Goal: Task Accomplishment & Management: Manage account settings

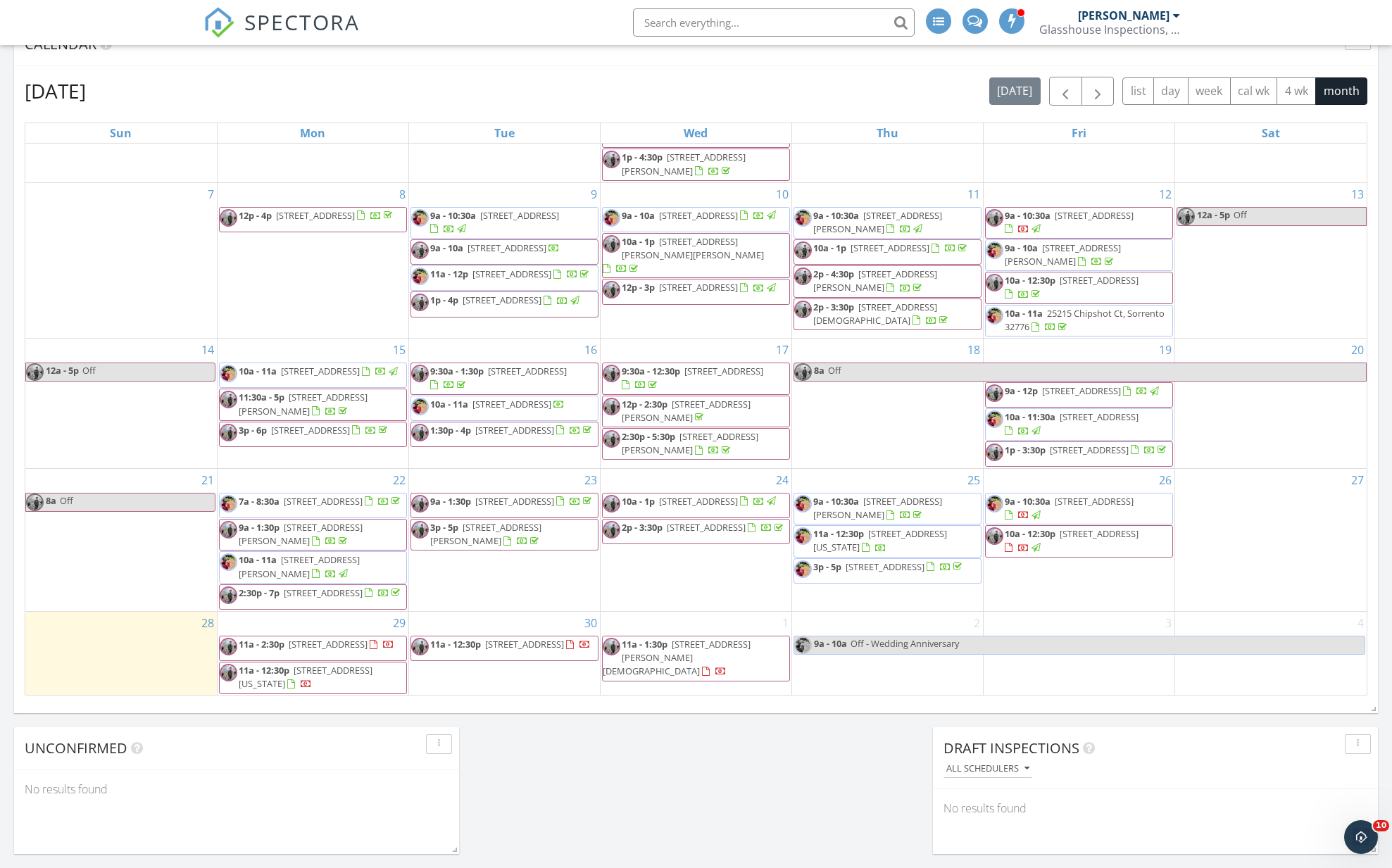
scroll to position [116, 0]
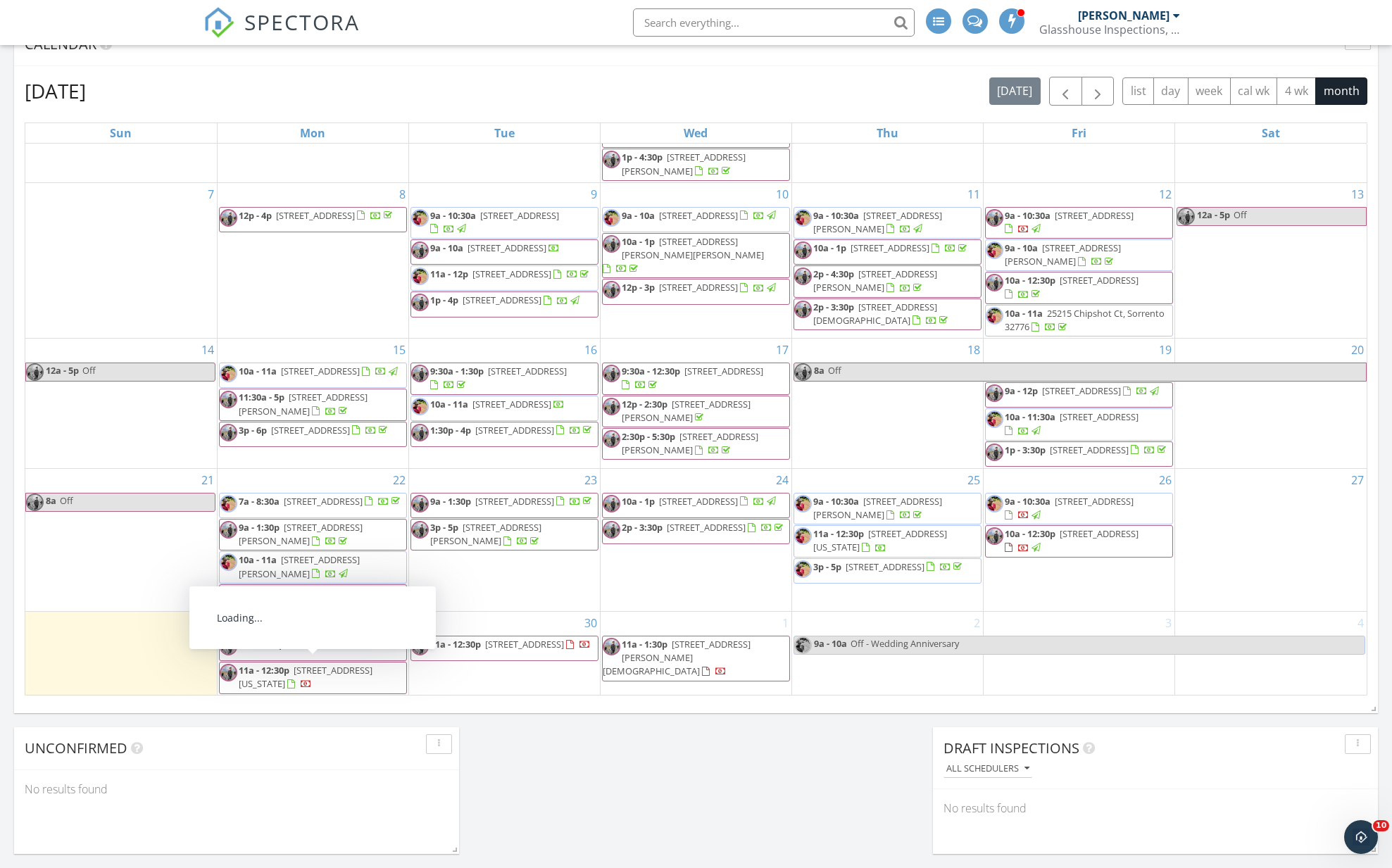
click at [280, 674] on span "11a - 12:30p" at bounding box center [264, 670] width 50 height 13
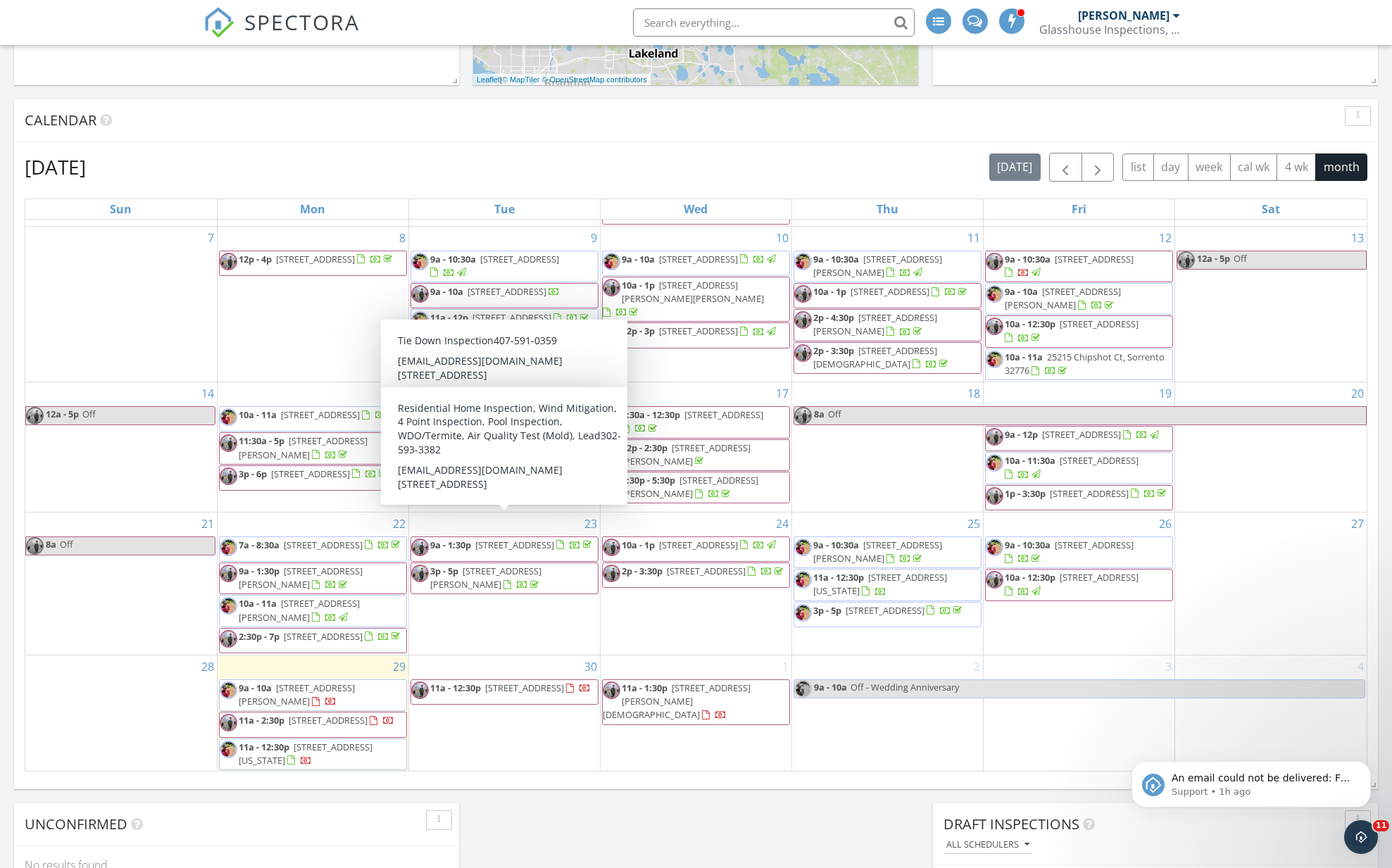
scroll to position [715, 0]
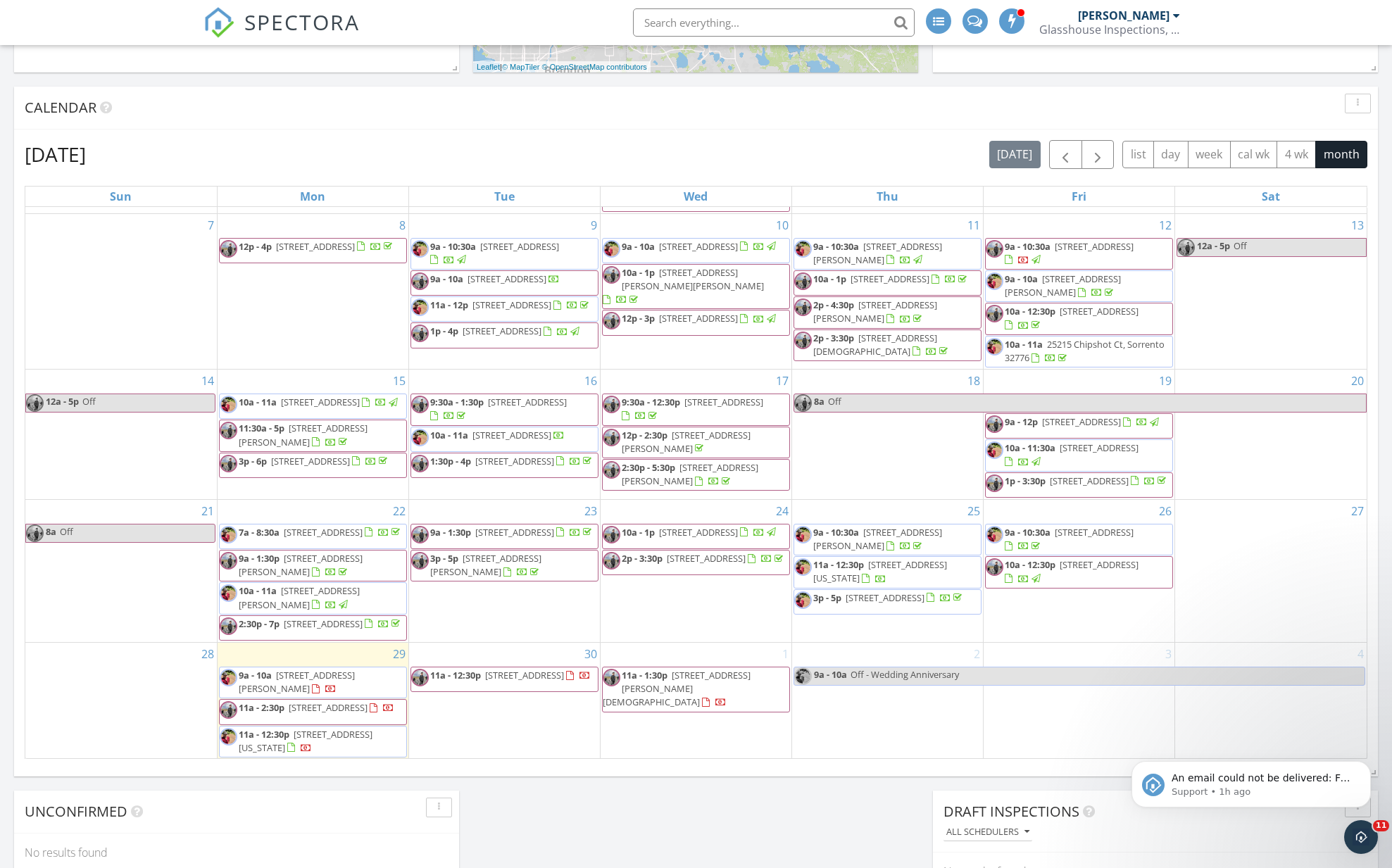
click at [316, 677] on span "9a - 10a 21044 Wolf Branch Rd, Mount Dora 32757" at bounding box center [313, 682] width 187 height 28
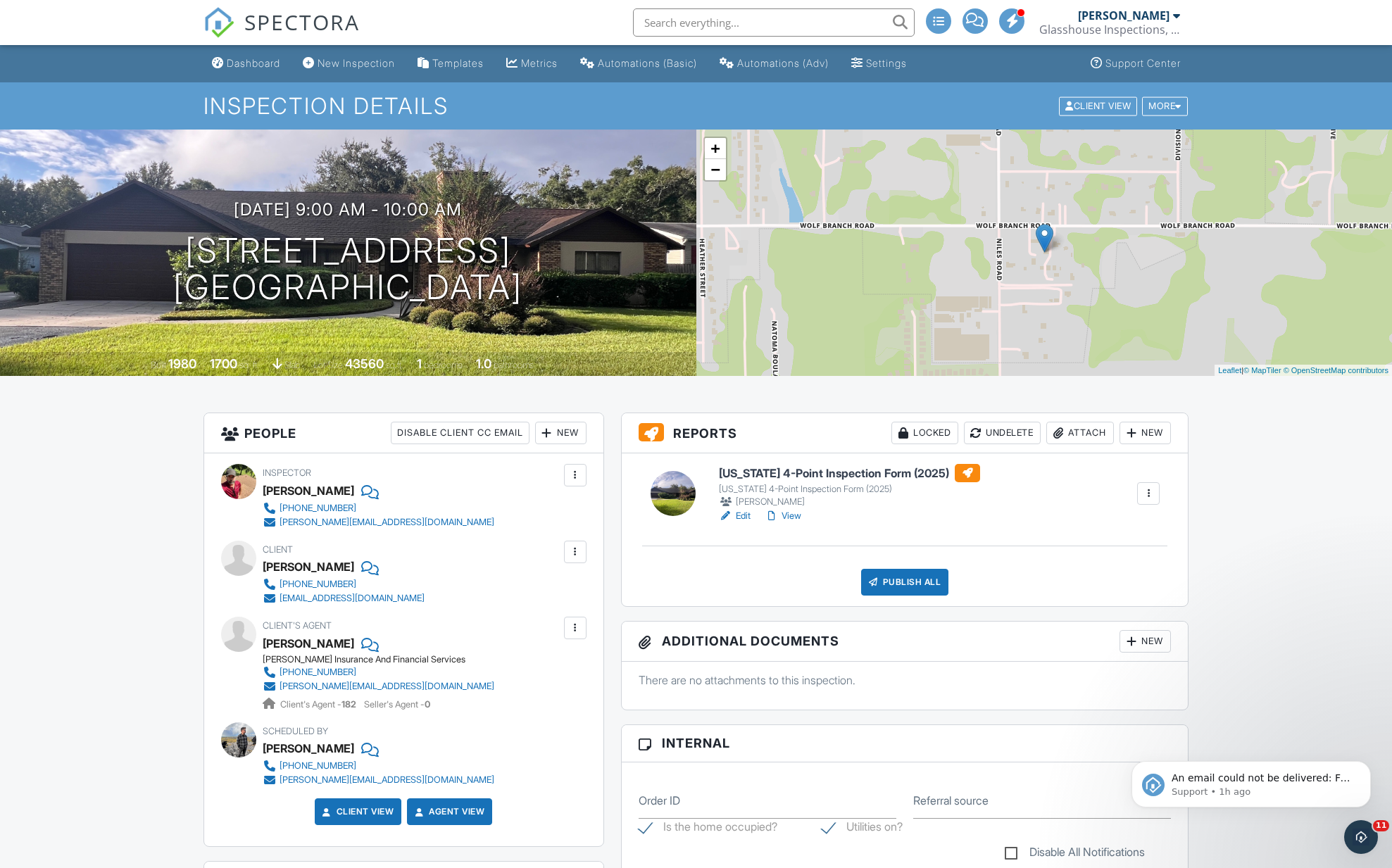
click at [737, 513] on link "Edit" at bounding box center [735, 516] width 31 height 14
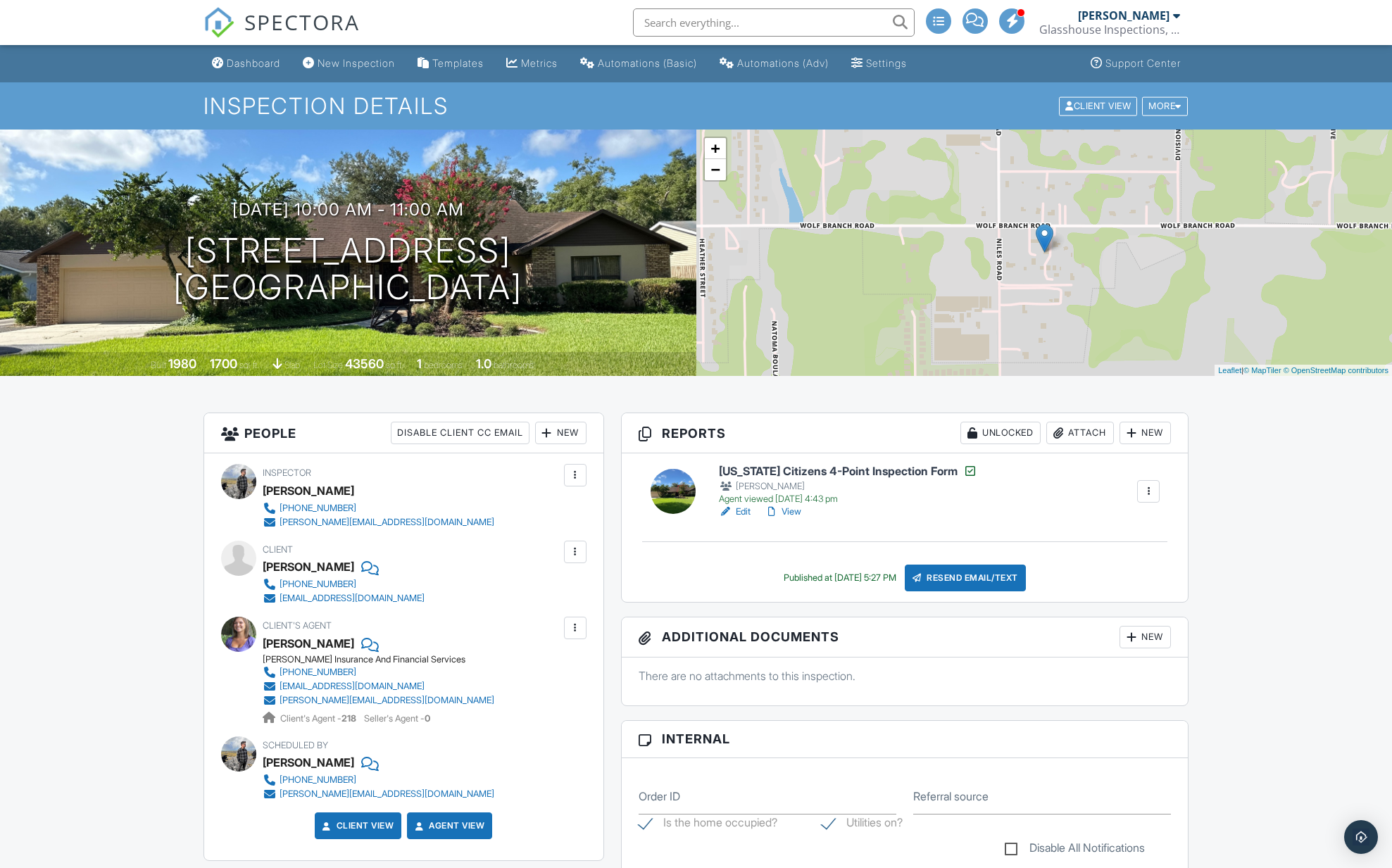
click at [742, 510] on link "Edit" at bounding box center [735, 512] width 31 height 14
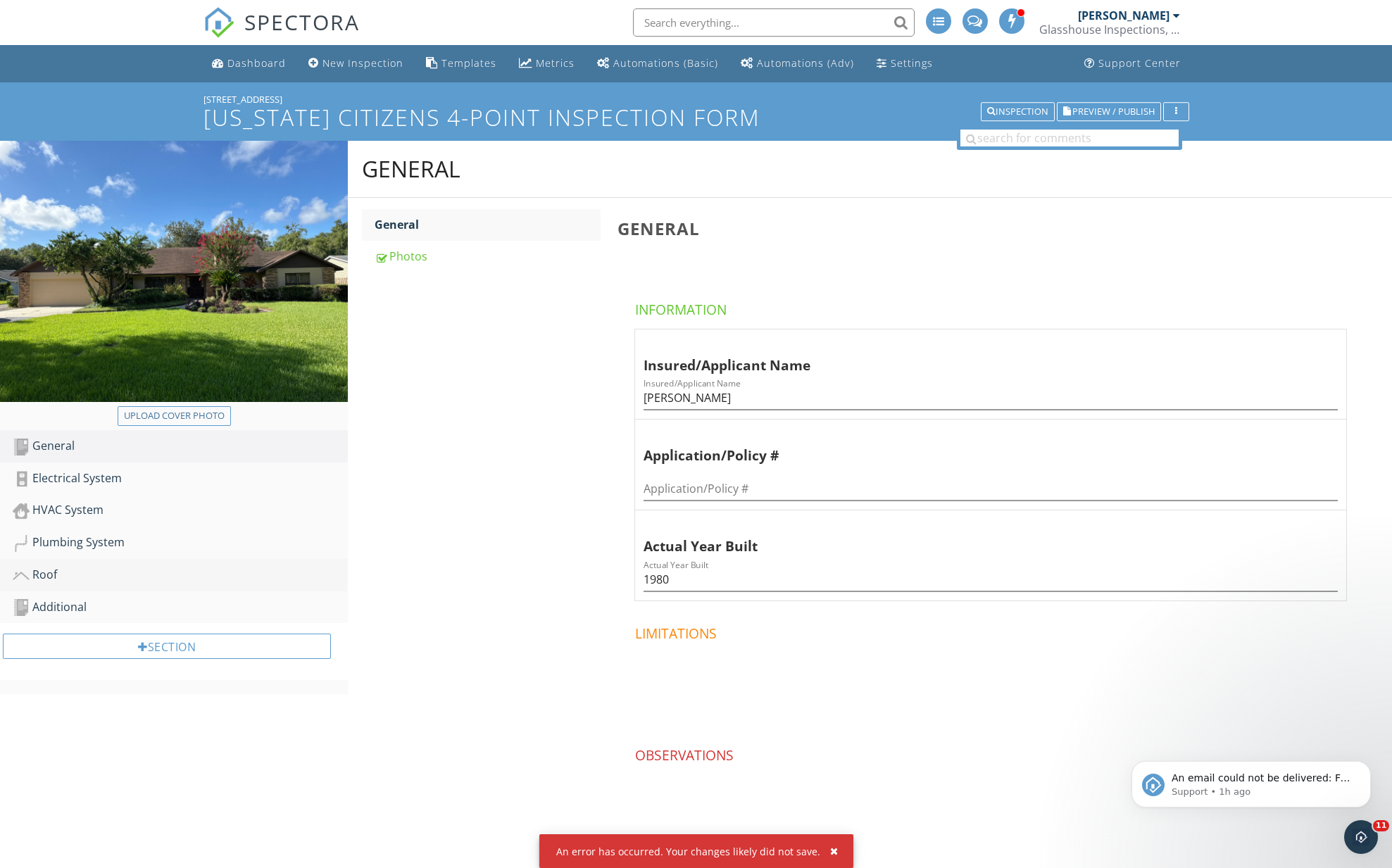
click at [44, 571] on div "Roof" at bounding box center [180, 574] width 335 height 18
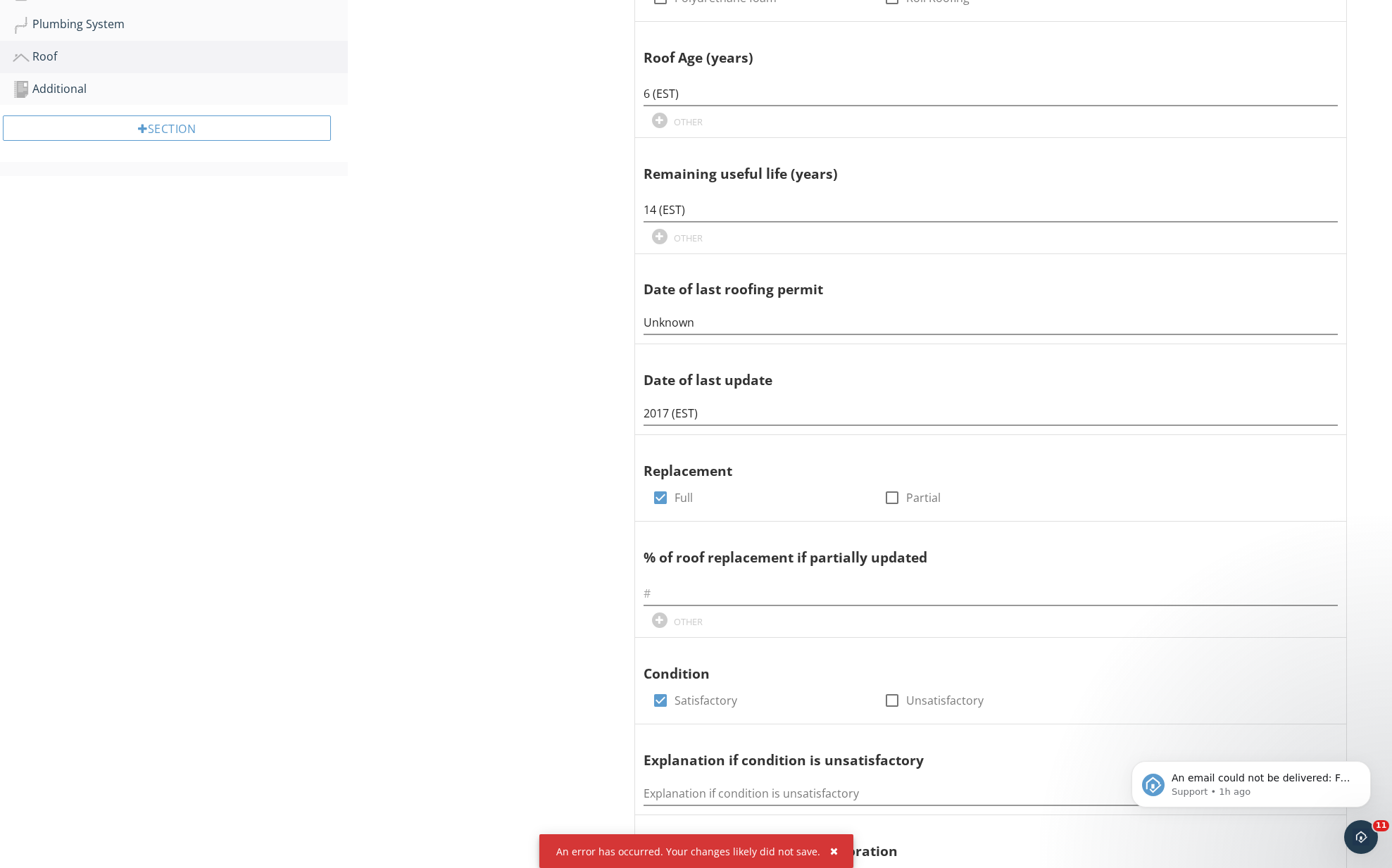
scroll to position [523, 0]
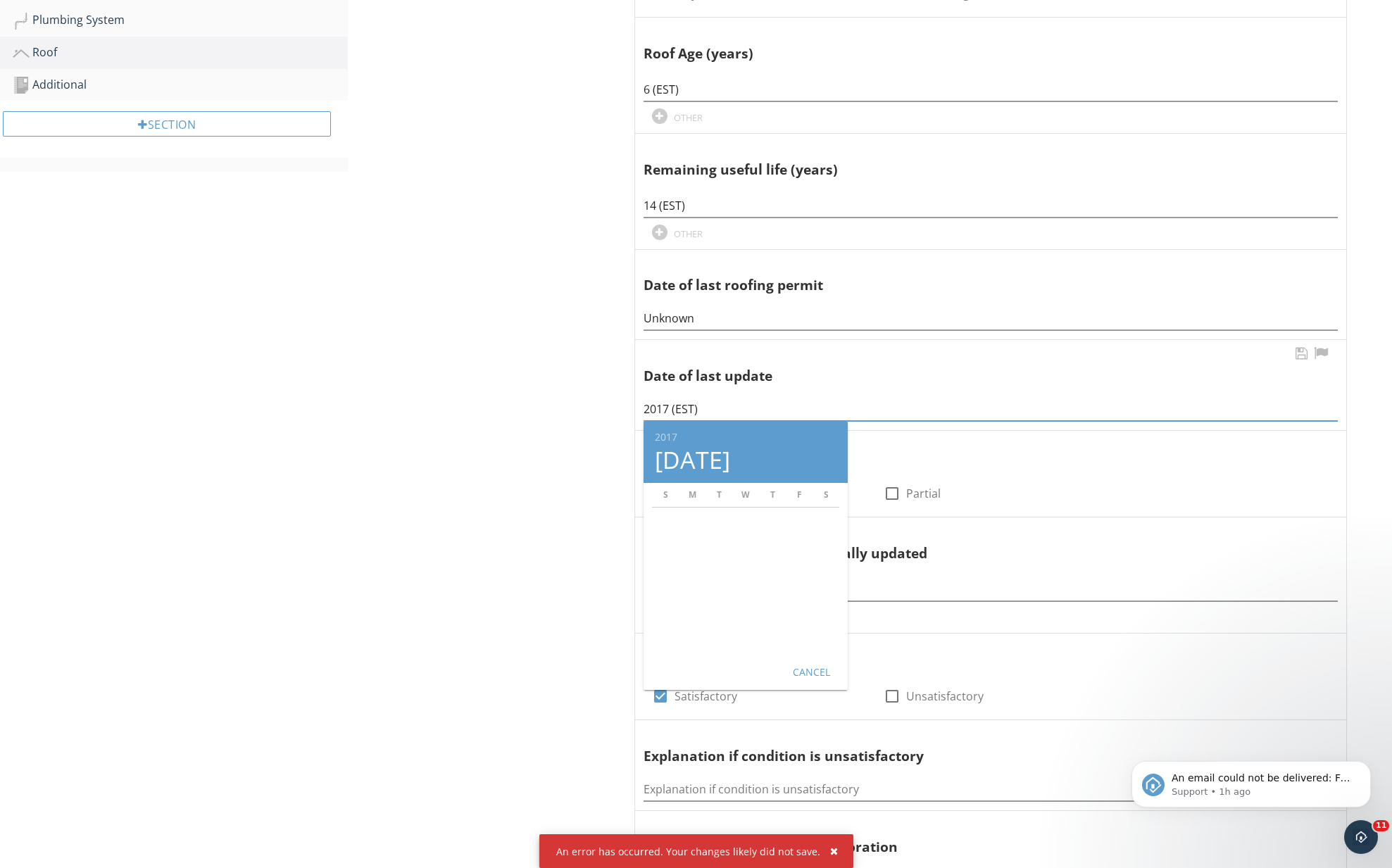
click at [654, 409] on input "2017 (EST)" at bounding box center [990, 409] width 694 height 24
click at [532, 408] on div "Roof Predominant Roof Secondary Roof Photos Predominant Roof Information Coveri…" at bounding box center [870, 543] width 1044 height 1849
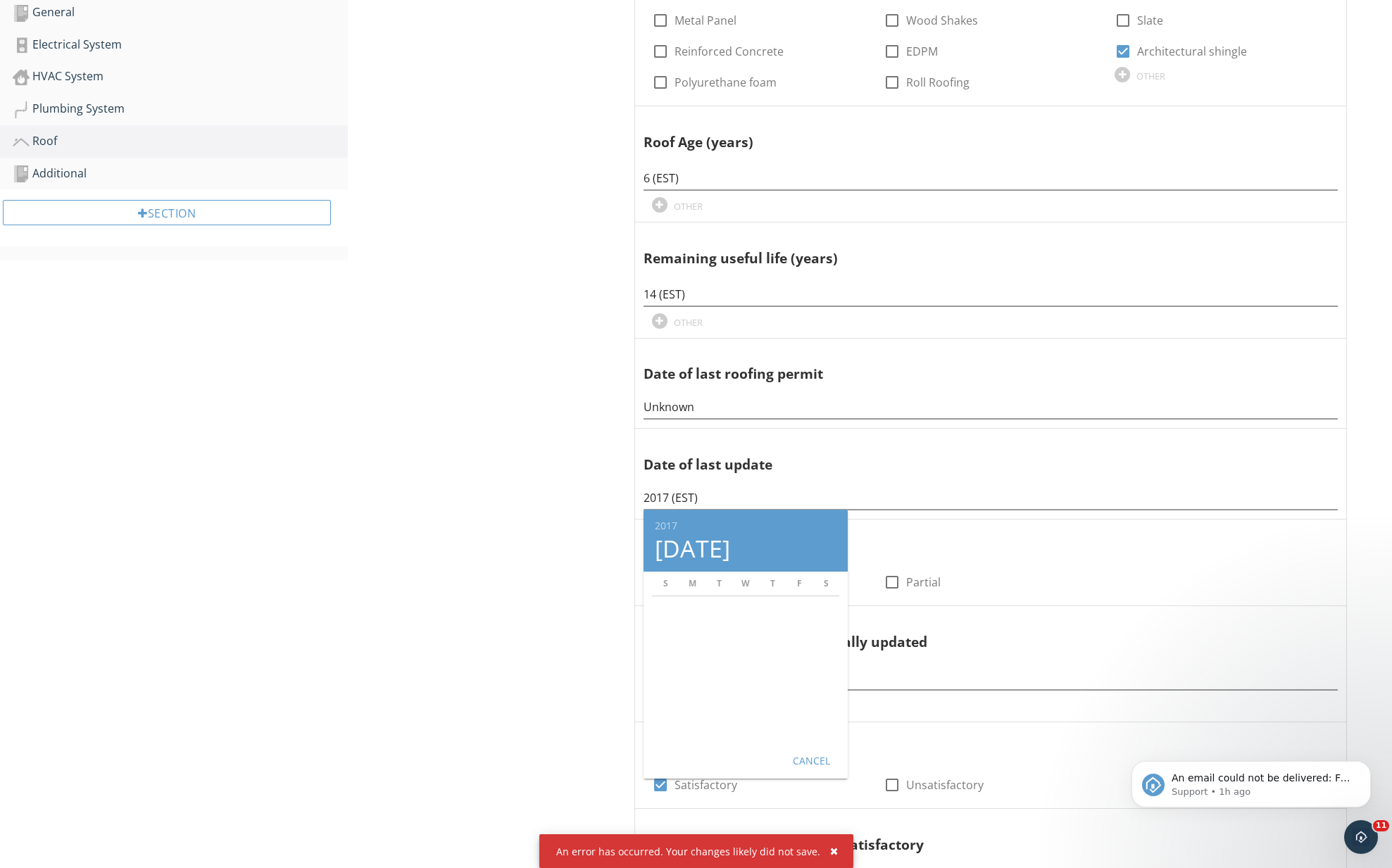
scroll to position [435, 0]
click at [50, 46] on div "Electrical System" at bounding box center [180, 43] width 335 height 18
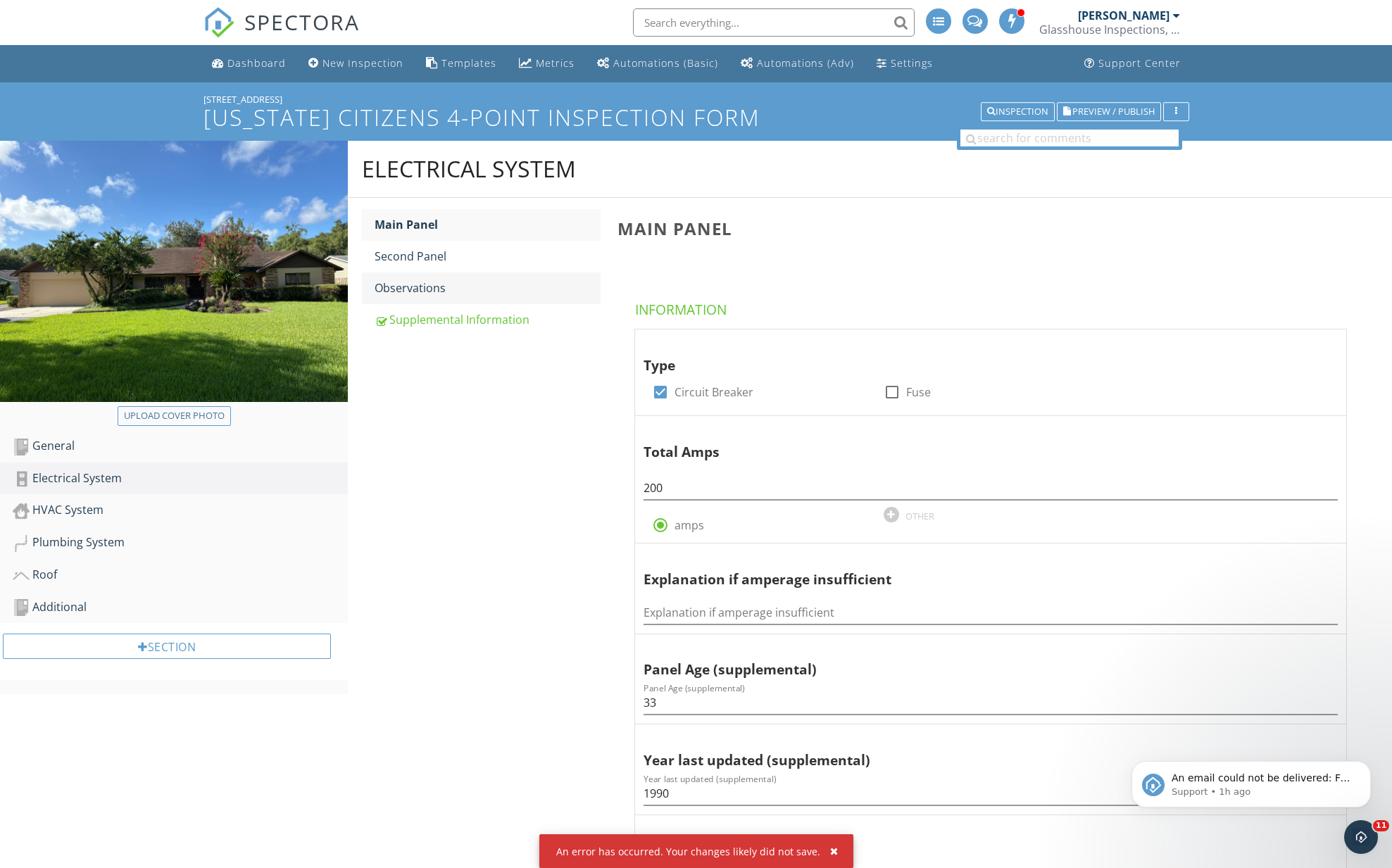
click at [416, 286] on div "Observations" at bounding box center [487, 287] width 226 height 17
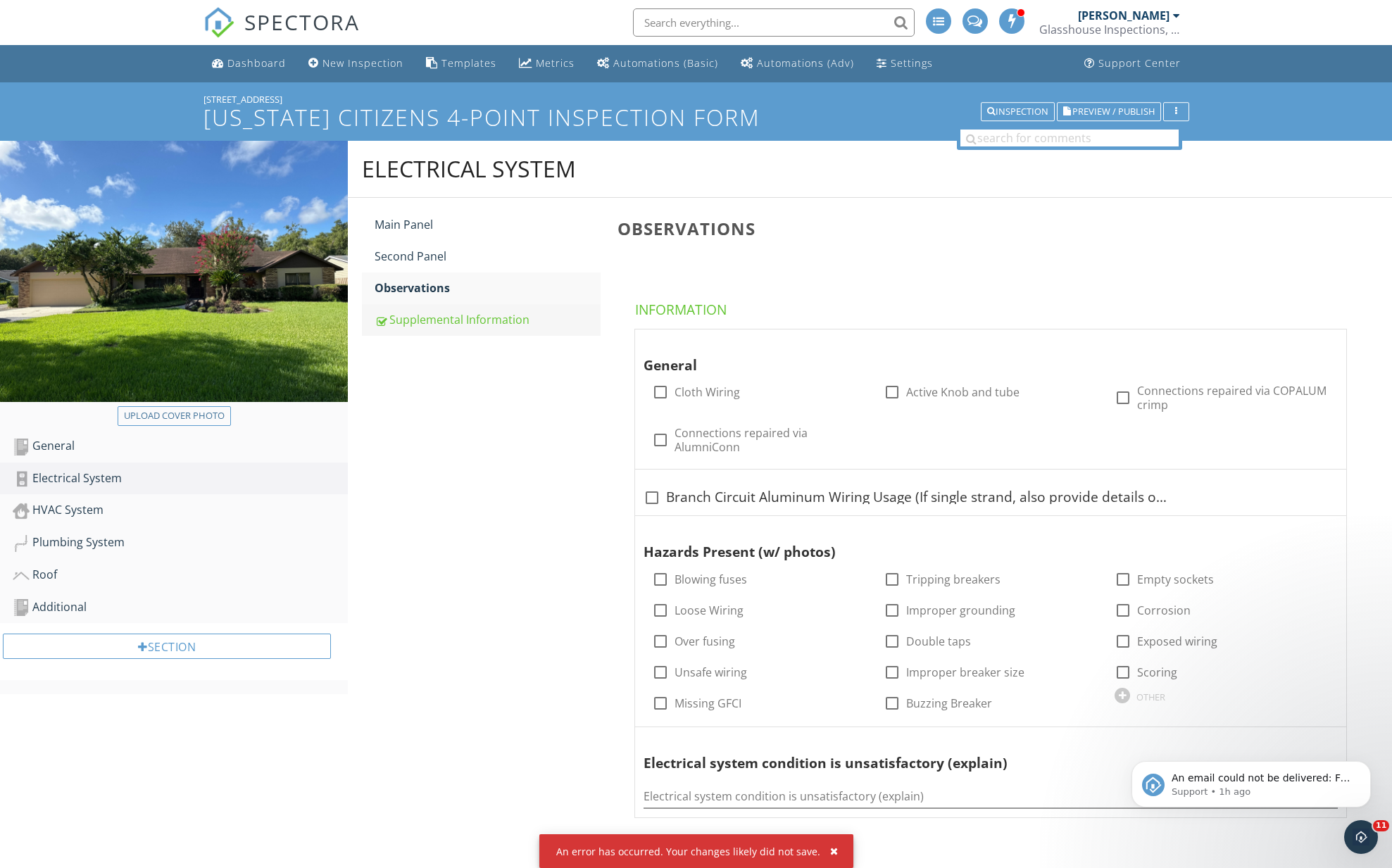
click at [469, 323] on div "Supplemental Information" at bounding box center [487, 319] width 226 height 17
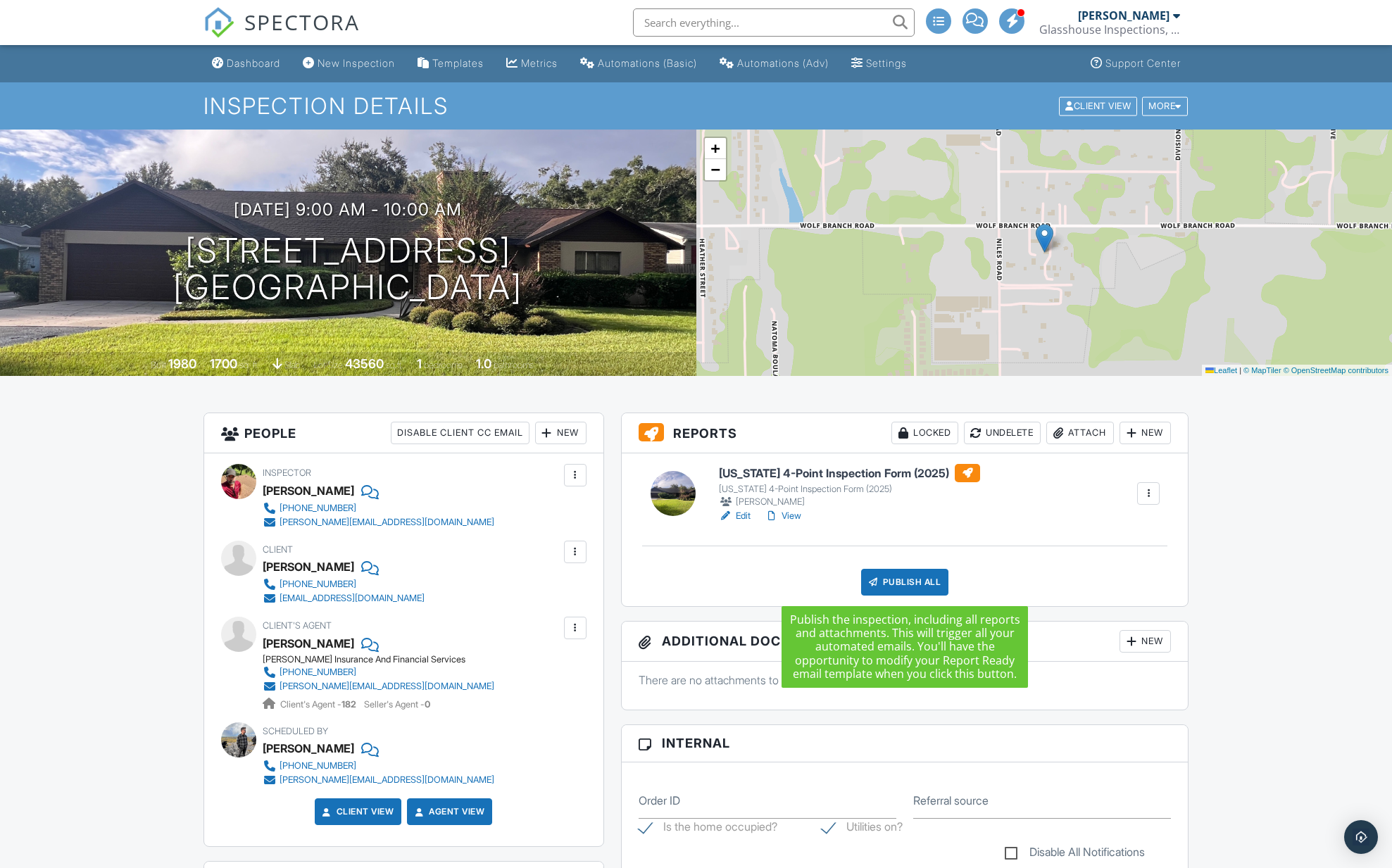
click at [885, 582] on div "Publish All" at bounding box center [905, 582] width 88 height 27
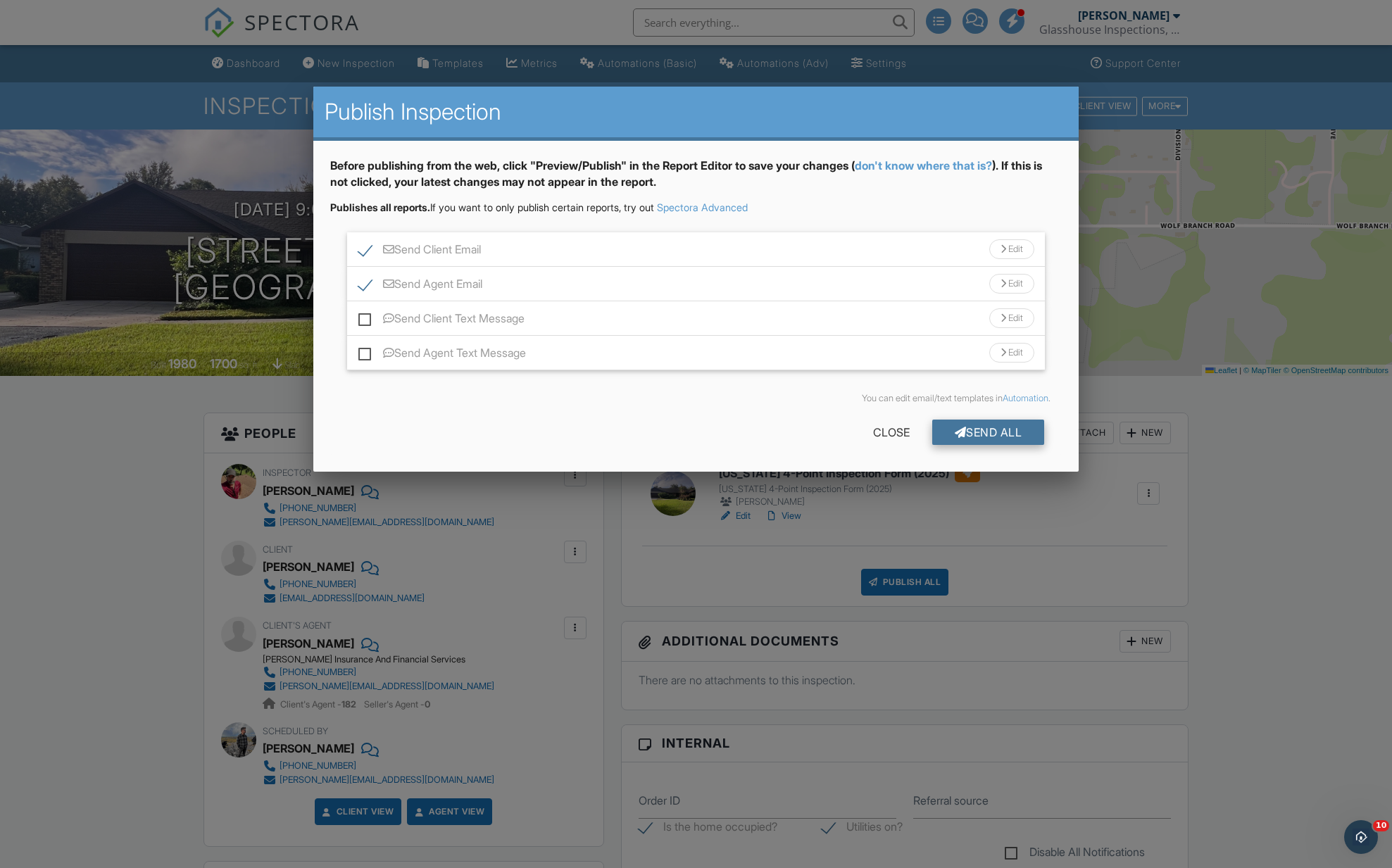
click at [948, 437] on div "Send All" at bounding box center [988, 432] width 113 height 25
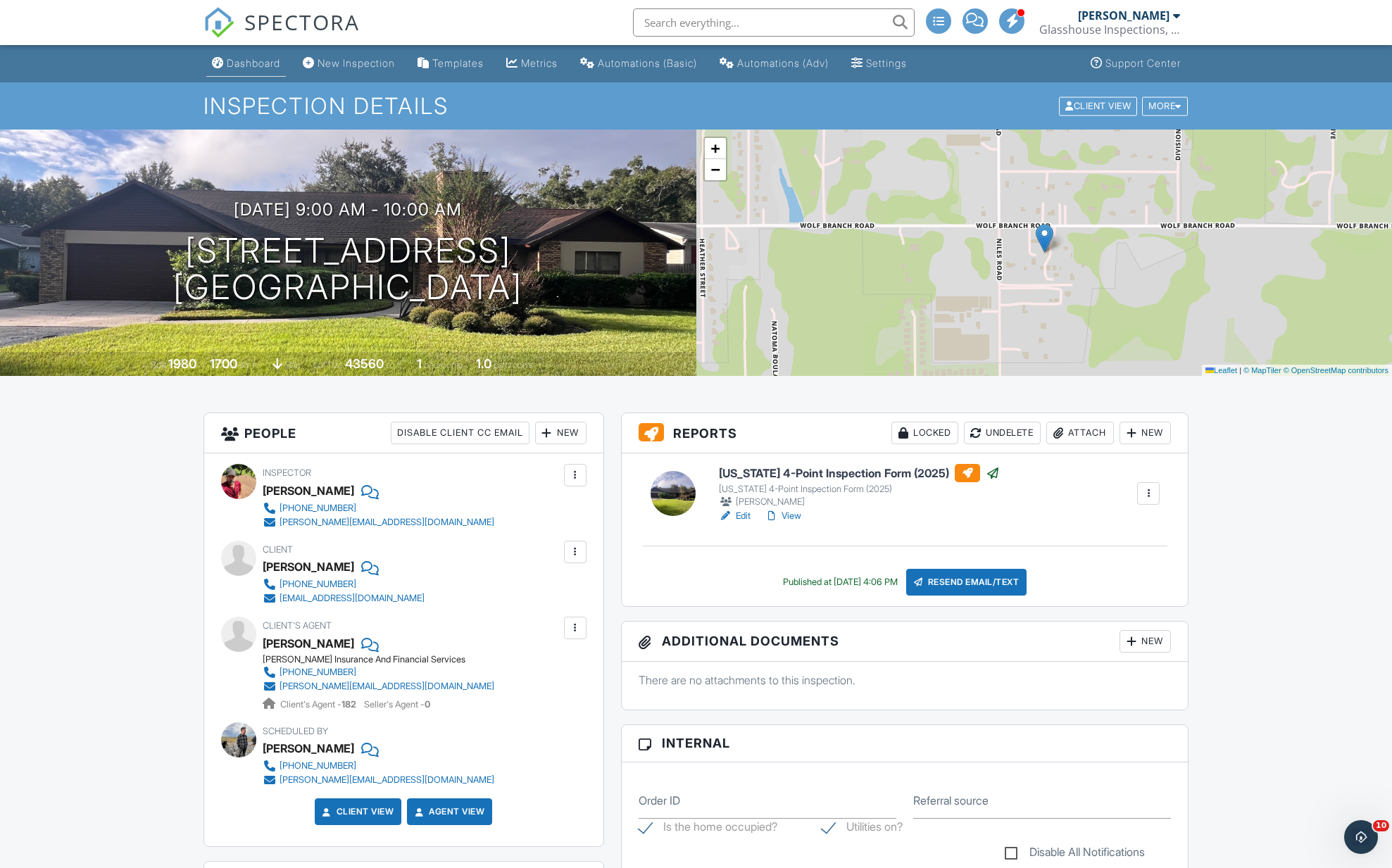
click at [230, 65] on div "Dashboard" at bounding box center [254, 62] width 54 height 12
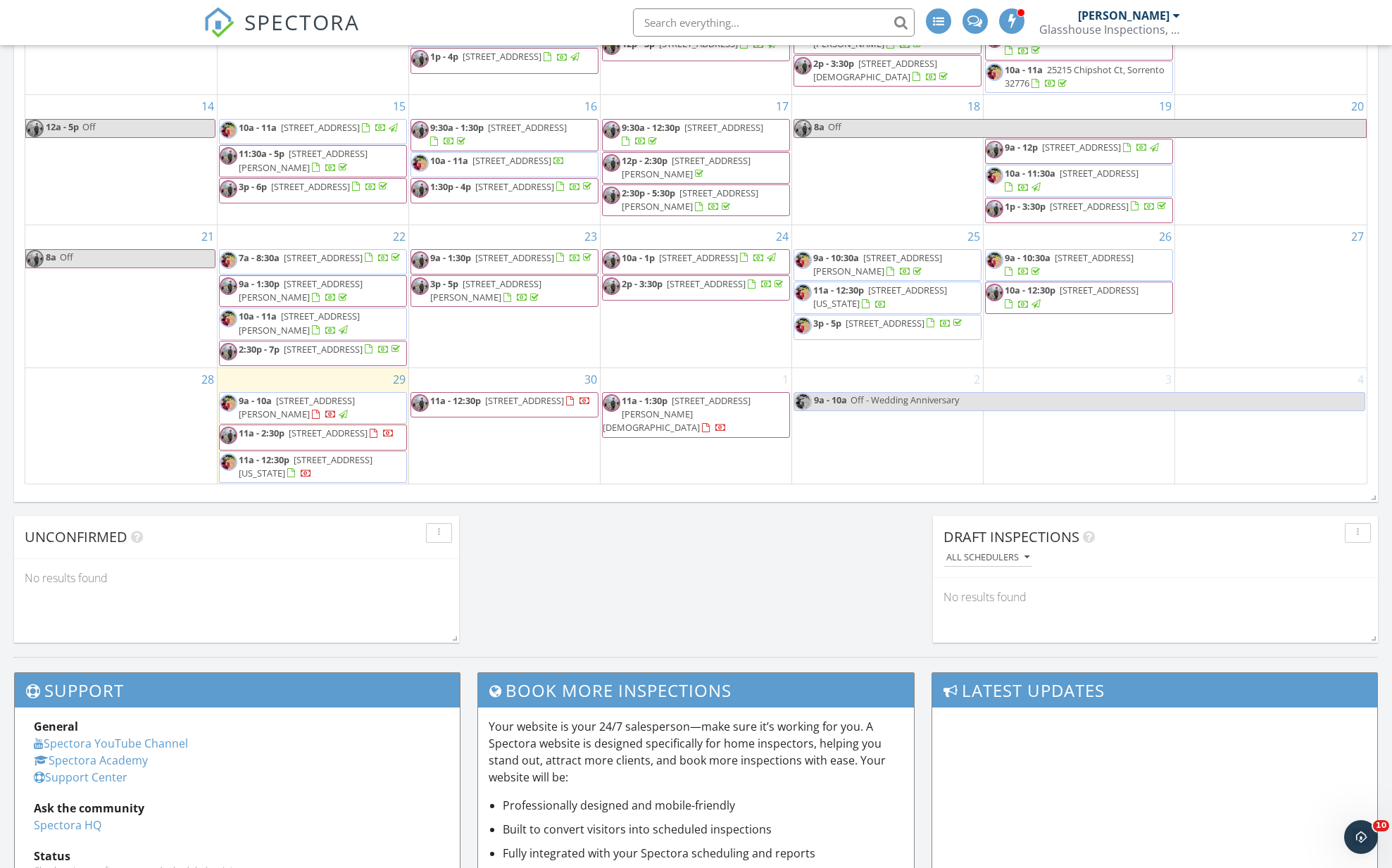
scroll to position [993, 0]
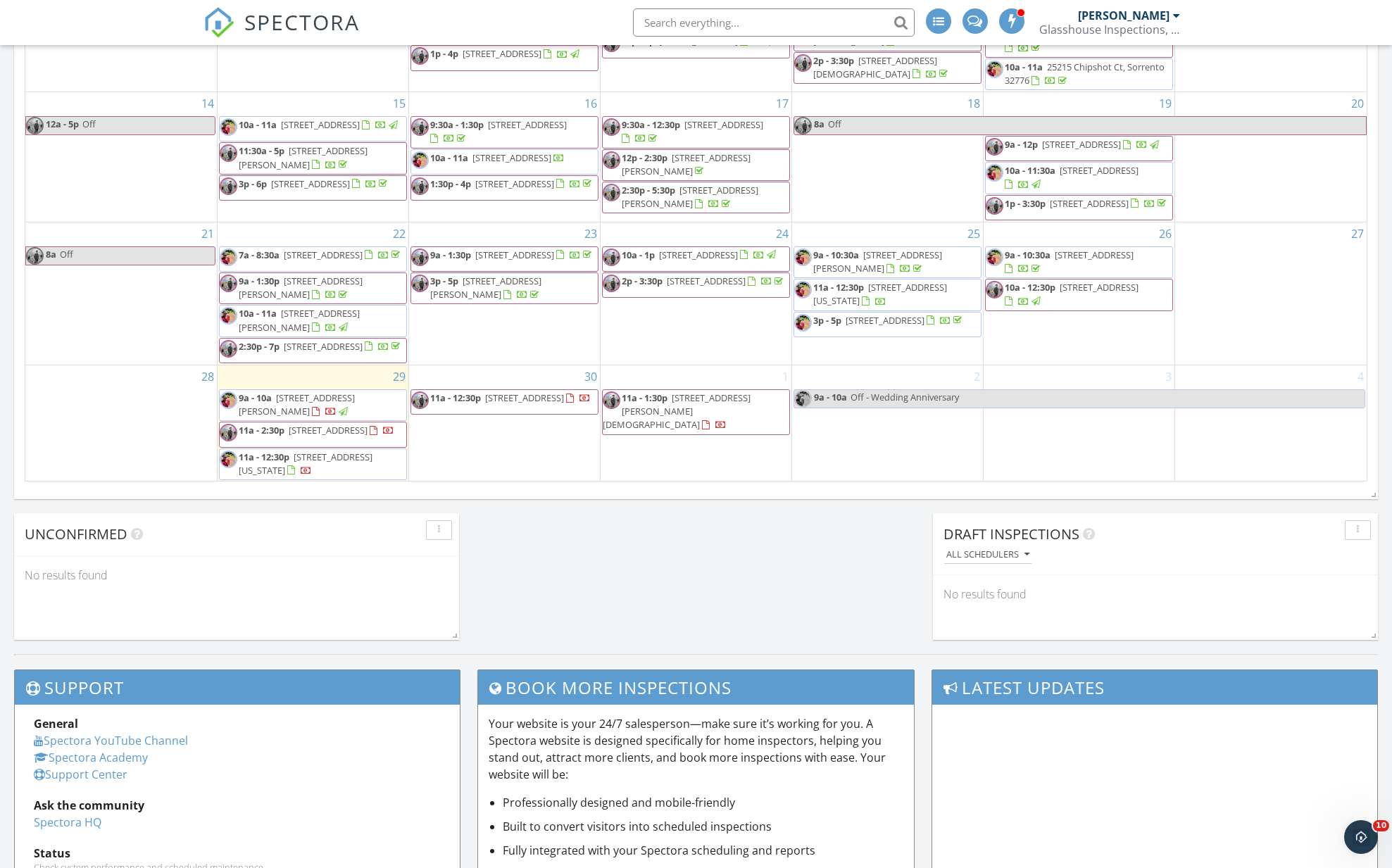
click at [841, 435] on div "2 9a - 10a Off - Wedding Anniversary" at bounding box center [887, 423] width 191 height 116
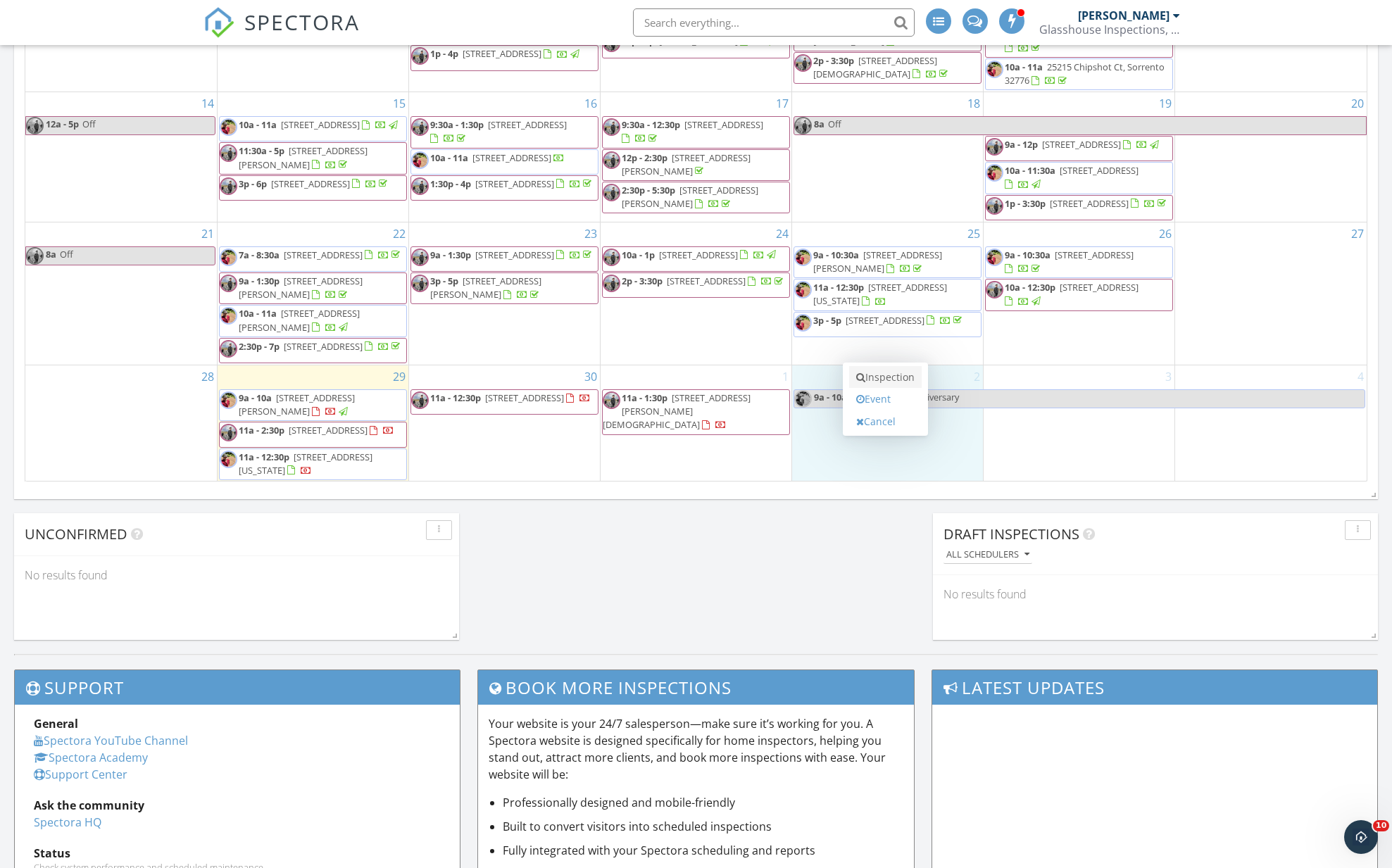
click at [876, 371] on link "Inspection" at bounding box center [885, 377] width 72 height 23
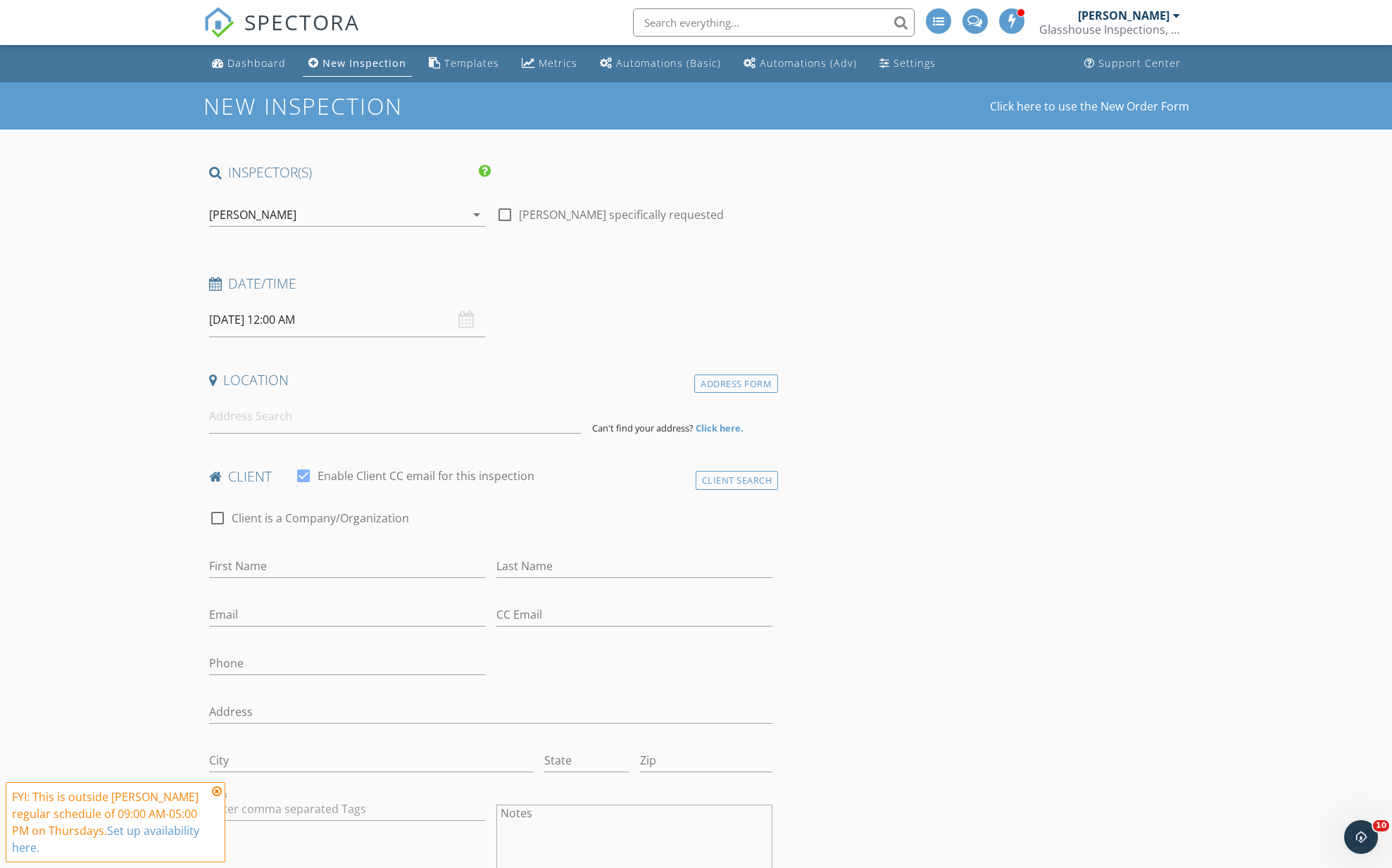
click at [245, 323] on input "10/02/2025 12:00 AM" at bounding box center [347, 320] width 276 height 35
type input "01"
type input "10/02/2025 1:00 AM"
click at [289, 549] on span at bounding box center [291, 553] width 10 height 14
type input "05"
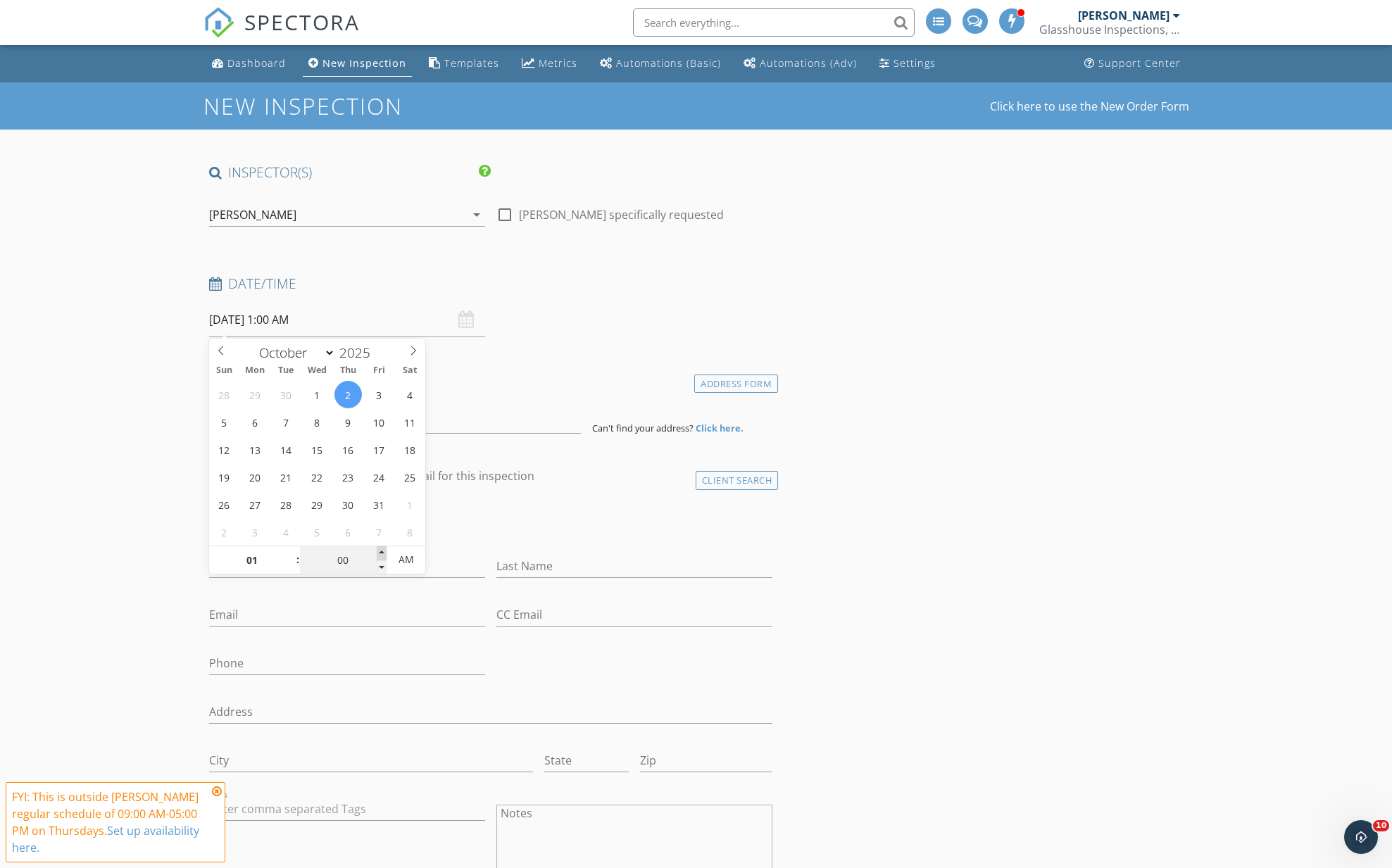
type input "10/02/2025 1:05 AM"
click at [383, 550] on span at bounding box center [381, 553] width 10 height 14
type input "10"
type input "10/02/2025 1:10 AM"
click at [383, 550] on span at bounding box center [381, 553] width 10 height 14
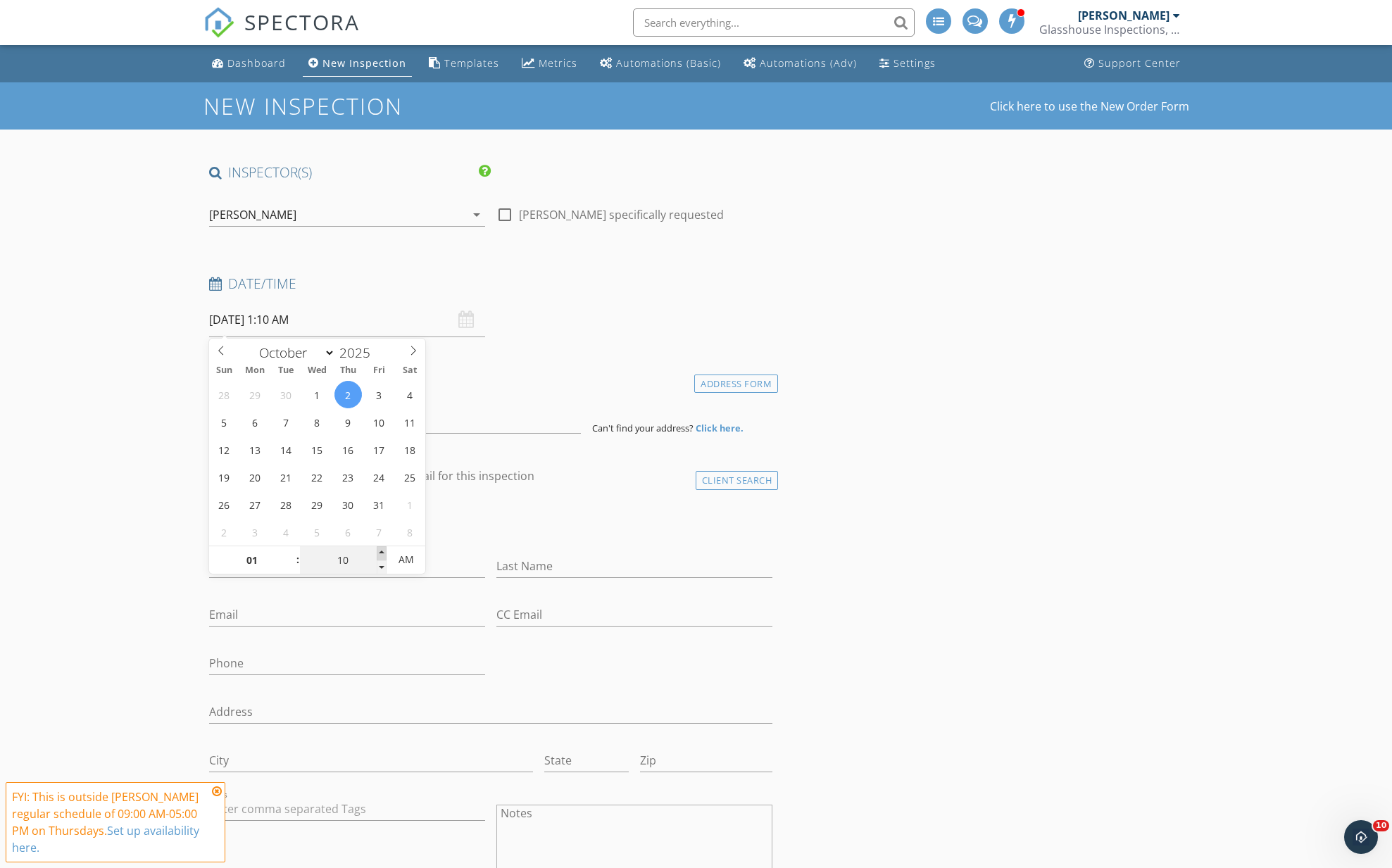
type input "15"
type input "10/02/2025 1:15 AM"
click at [383, 550] on span at bounding box center [381, 553] width 10 height 14
type input "20"
type input "10/02/2025 1:20 AM"
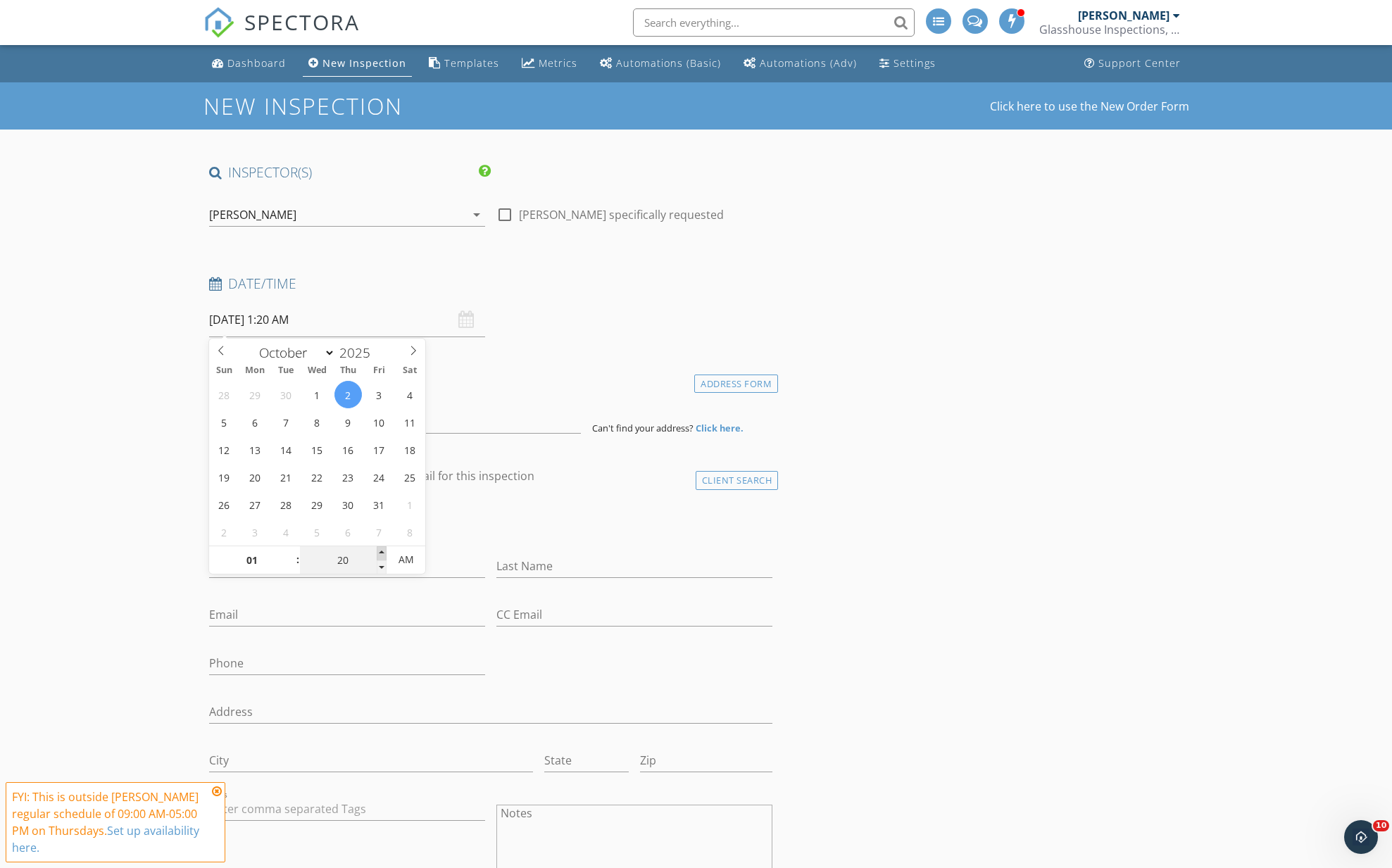
click at [383, 550] on span at bounding box center [381, 553] width 10 height 14
type input "25"
type input "10/02/2025 1:25 AM"
click at [383, 550] on span at bounding box center [381, 553] width 10 height 14
type input "30"
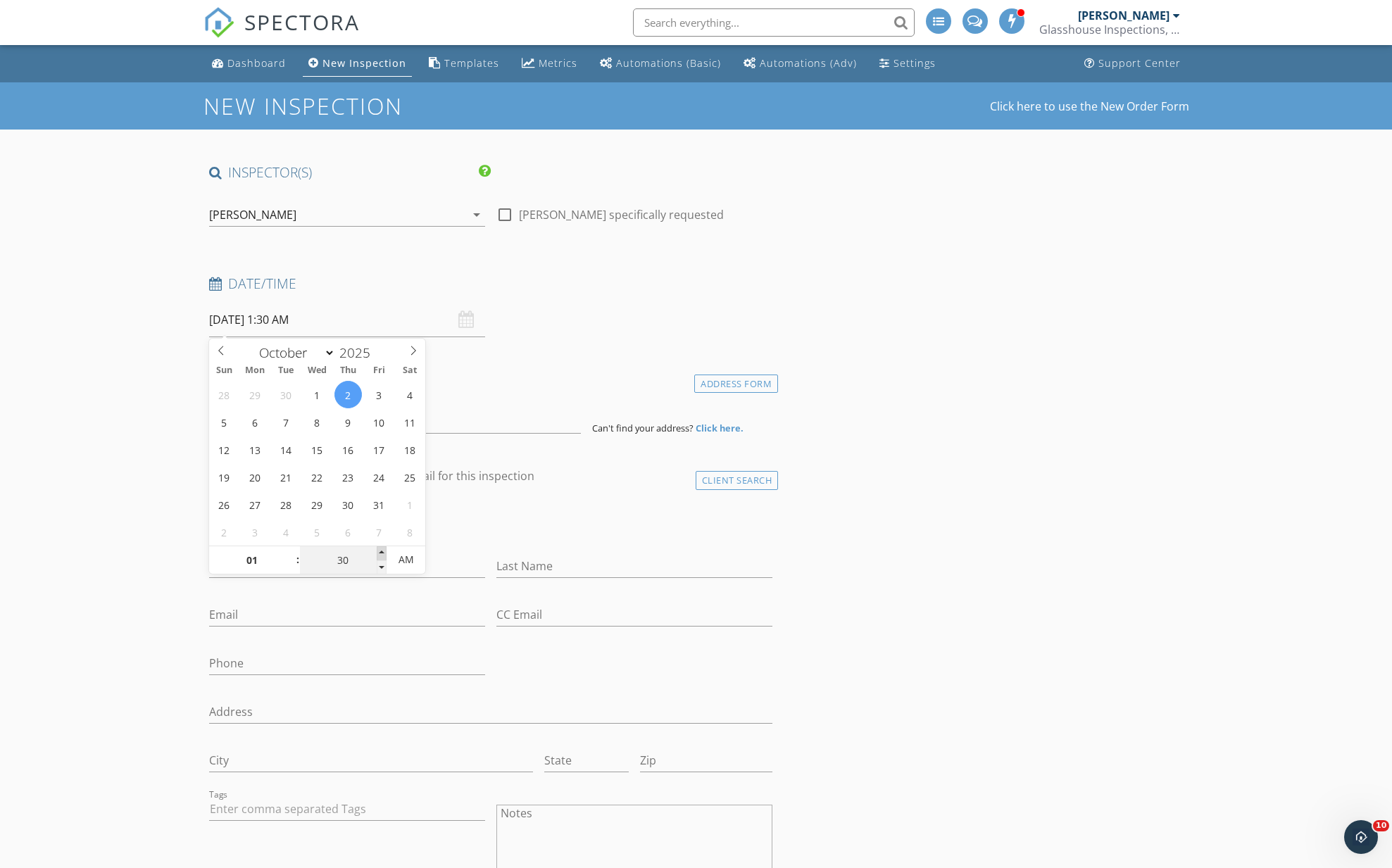
click at [383, 550] on span at bounding box center [381, 553] width 10 height 14
type input "10/02/2025 1:30 PM"
click at [402, 559] on span "AM" at bounding box center [405, 560] width 39 height 28
drag, startPoint x: 168, startPoint y: 442, endPoint x: 203, endPoint y: 414, distance: 44.8
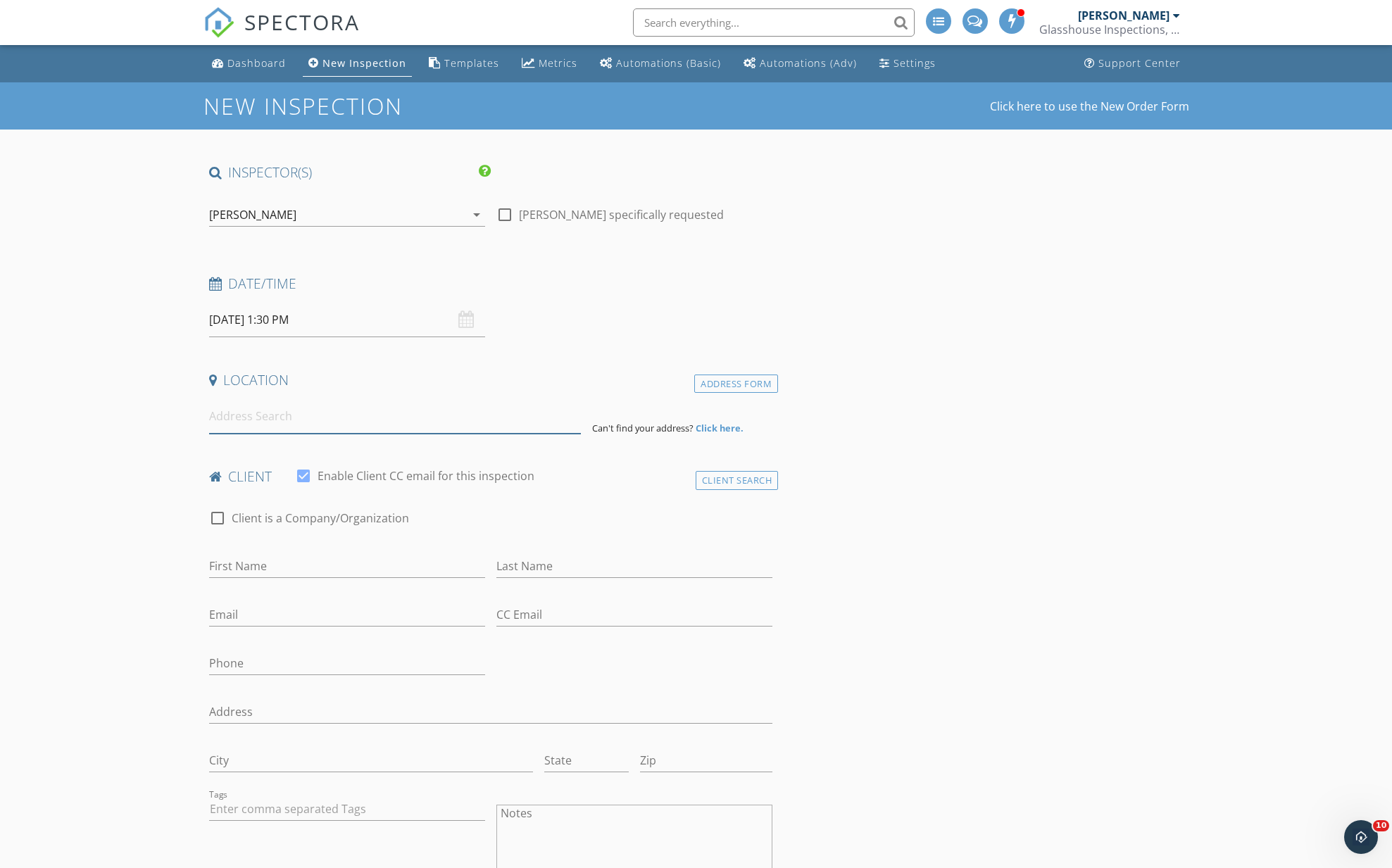
click at [253, 423] on input at bounding box center [395, 416] width 372 height 35
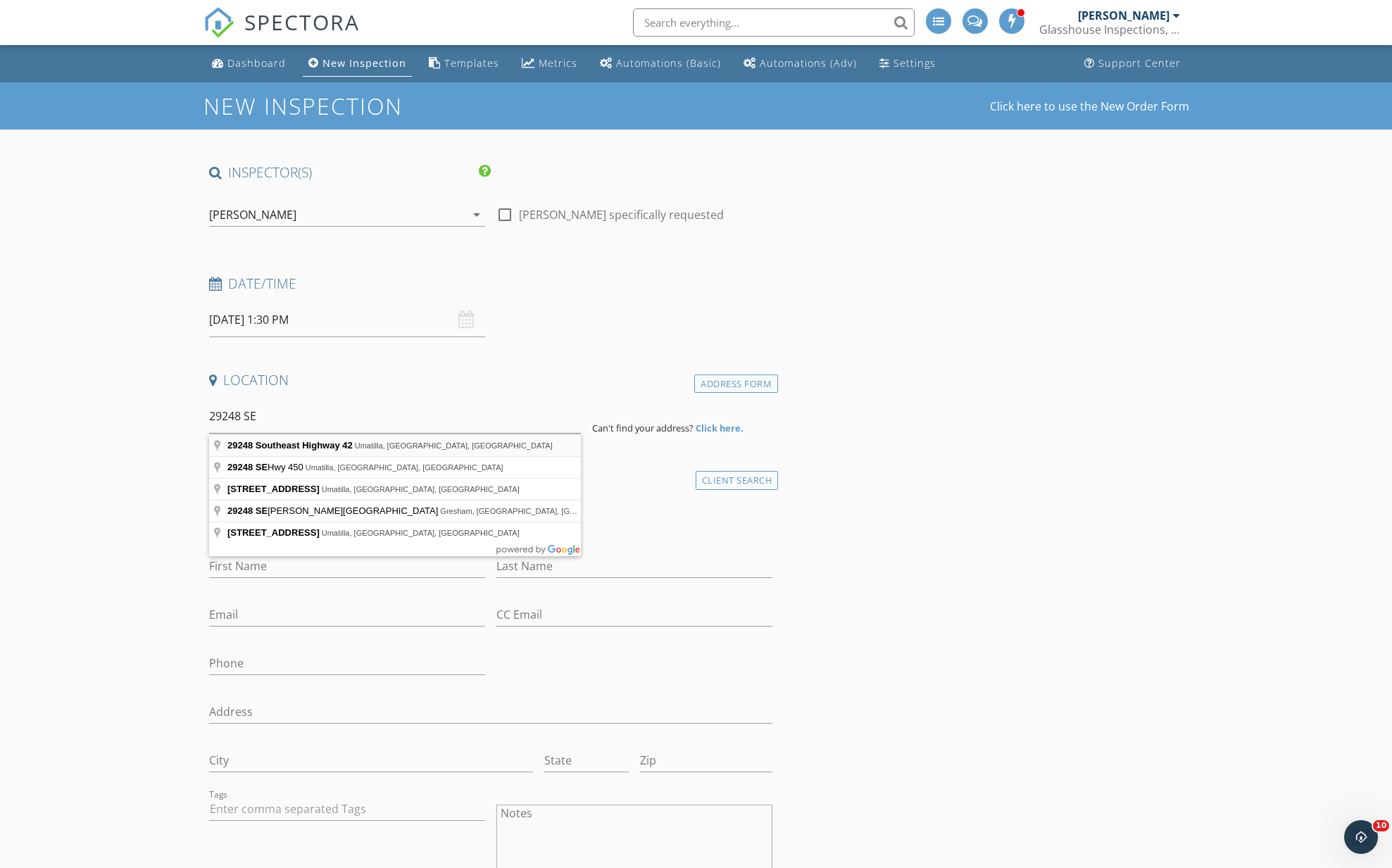
type input "29248 Southeast Highway 42, Umatilla, FL, USA"
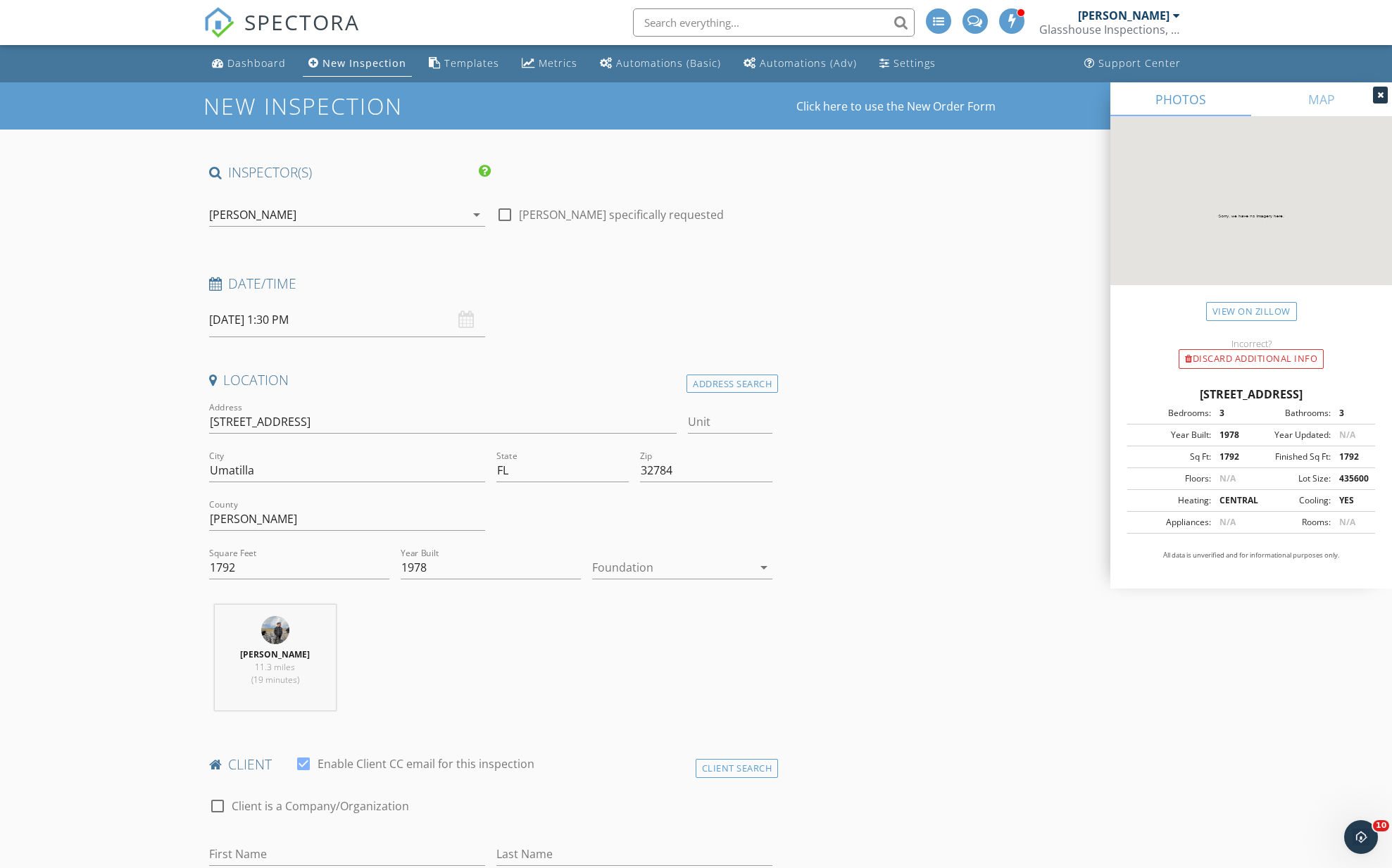
click at [626, 574] on div at bounding box center [672, 567] width 161 height 23
click at [624, 648] on div "Slab" at bounding box center [682, 640] width 157 height 17
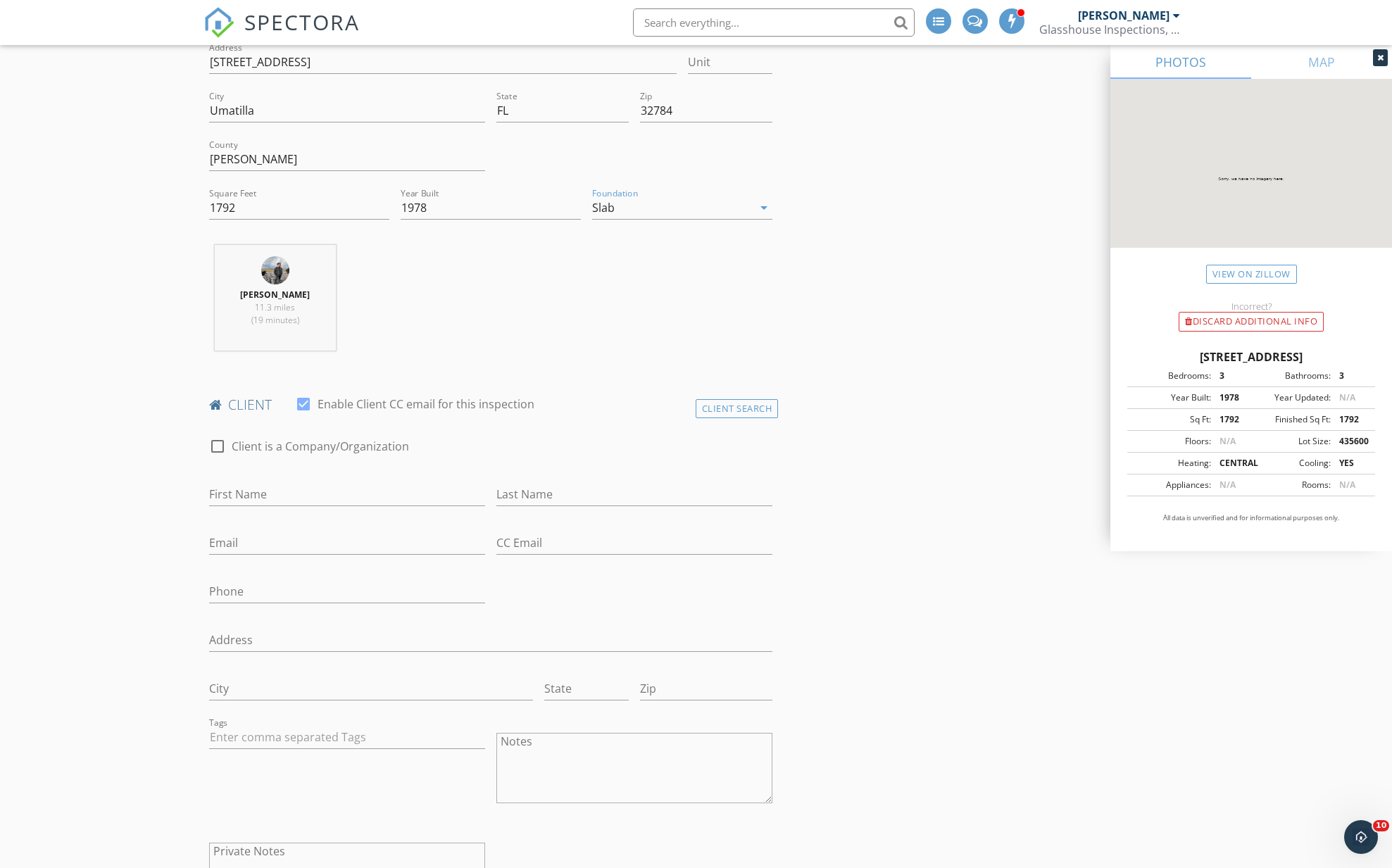
scroll to position [370, 0]
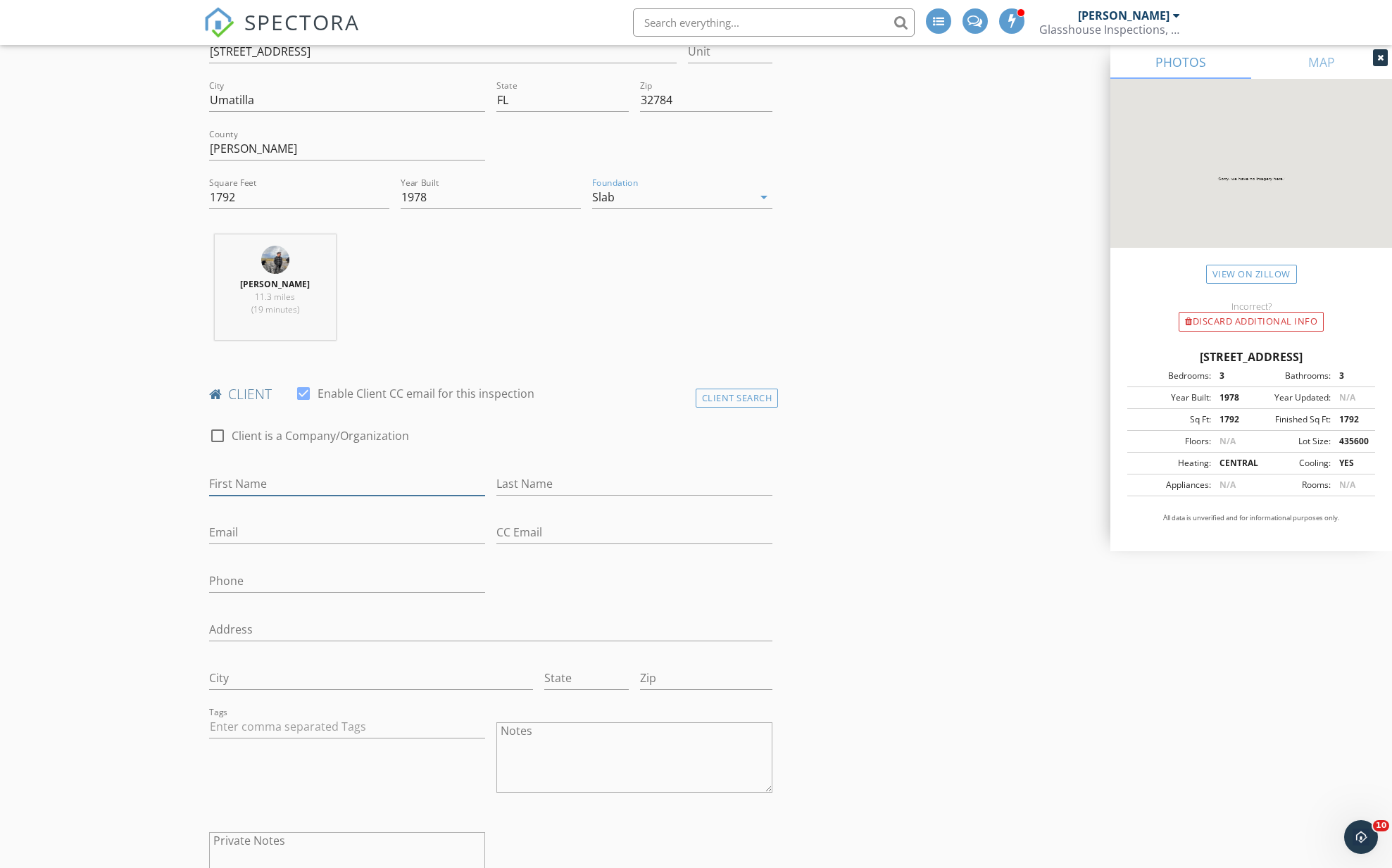
click at [239, 480] on input "First Name" at bounding box center [347, 484] width 276 height 24
type input "Kurt"
type input "Hollfelder"
type input "kurt8.nwte1@earthlink.net"
click at [233, 576] on input "Phone" at bounding box center [347, 581] width 276 height 24
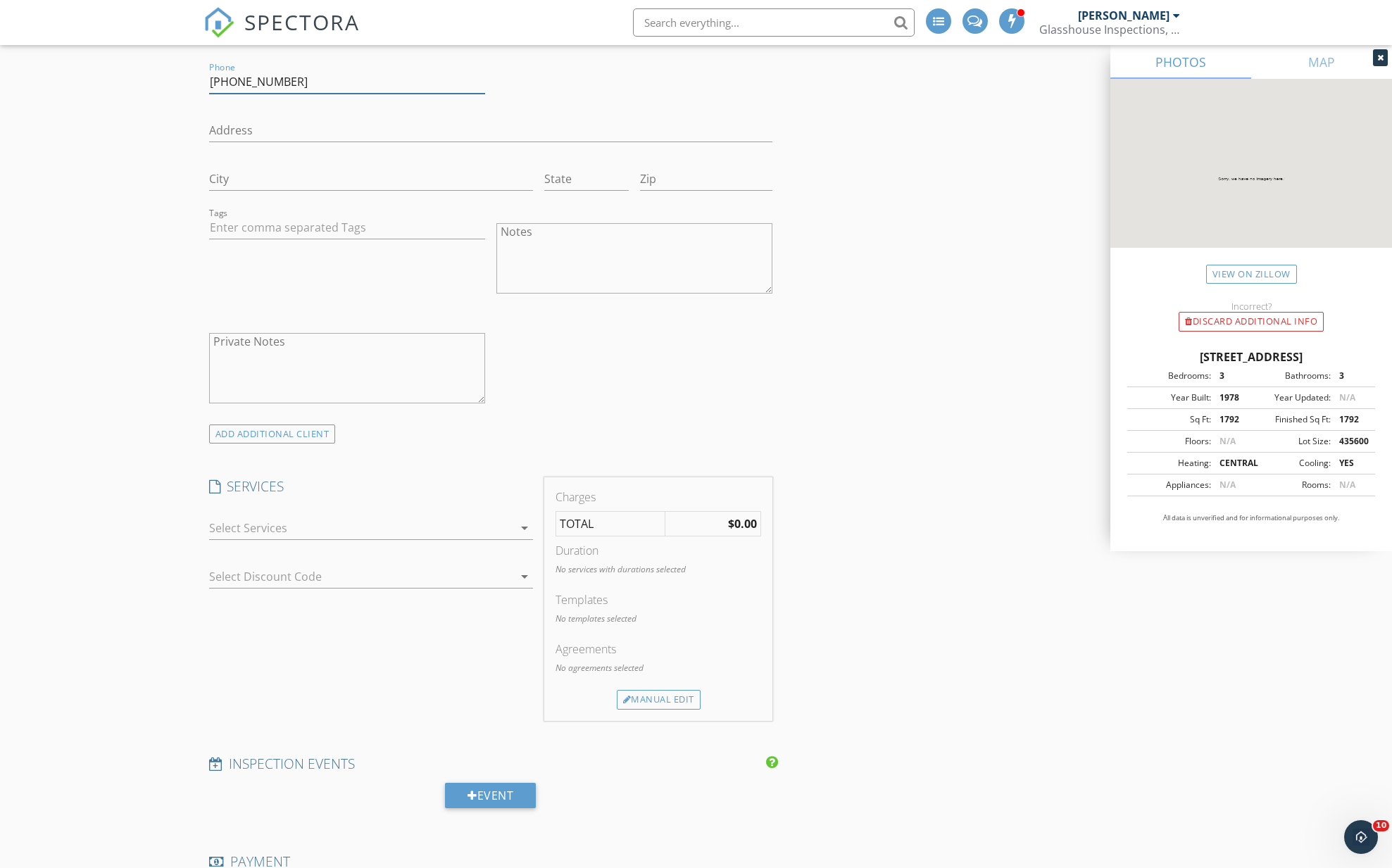
scroll to position [912, 0]
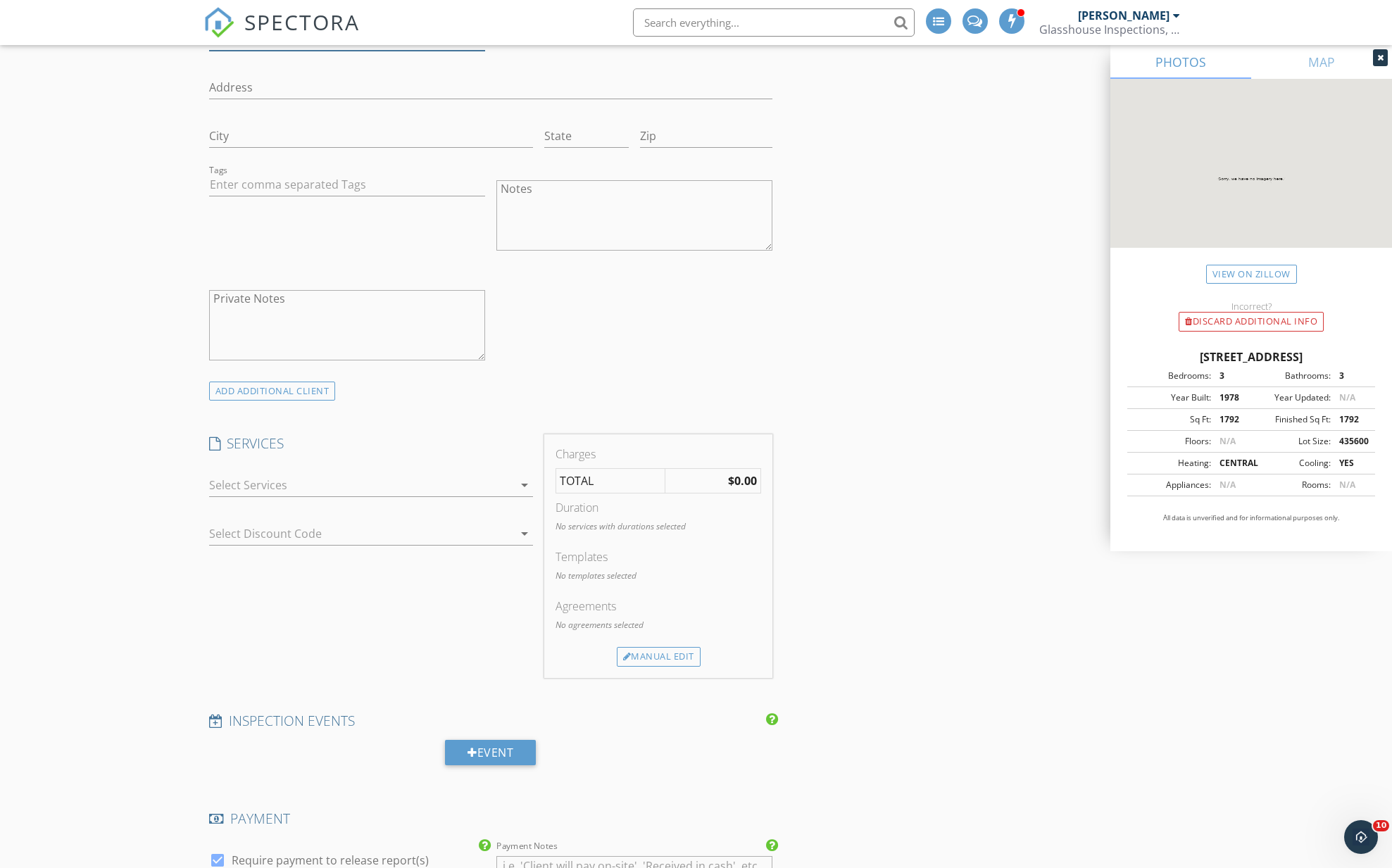
type input "352-406-3408"
click at [243, 482] on div at bounding box center [361, 485] width 304 height 23
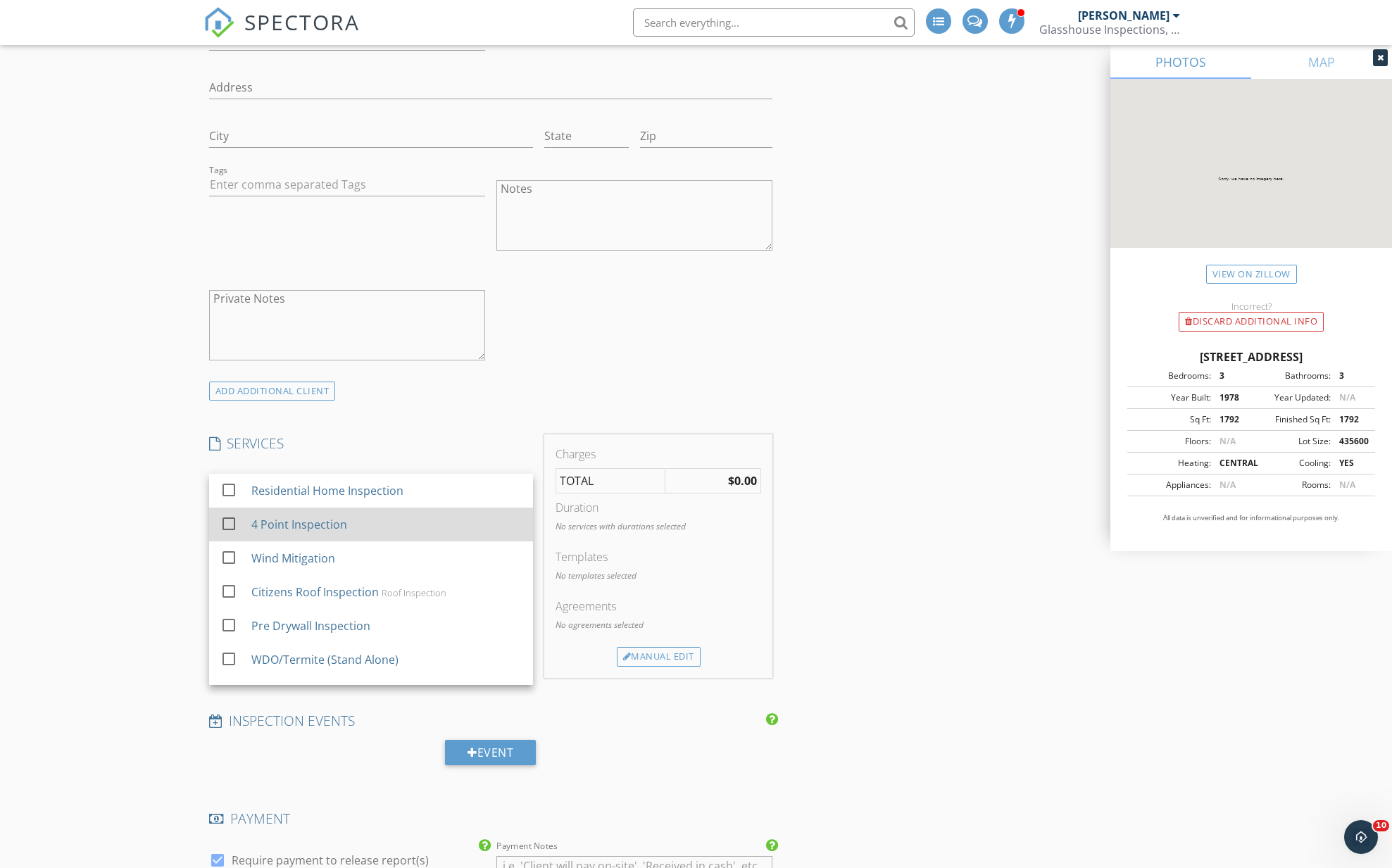
click at [228, 514] on div at bounding box center [228, 523] width 24 height 24
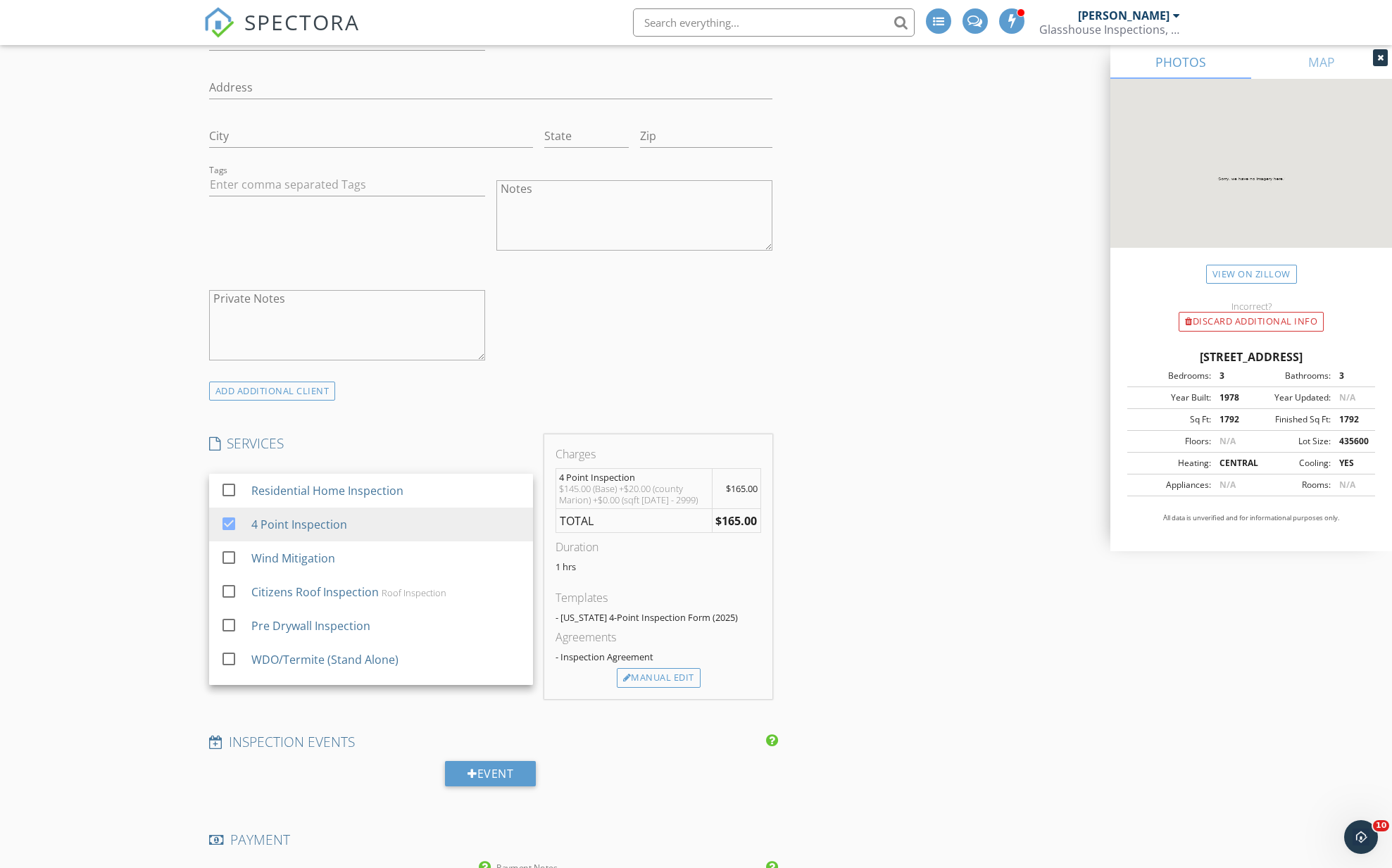
click at [190, 538] on div "New Inspection Click here to use the New Order Form INSPECTOR(S) check_box Just…" at bounding box center [696, 612] width 1392 height 2883
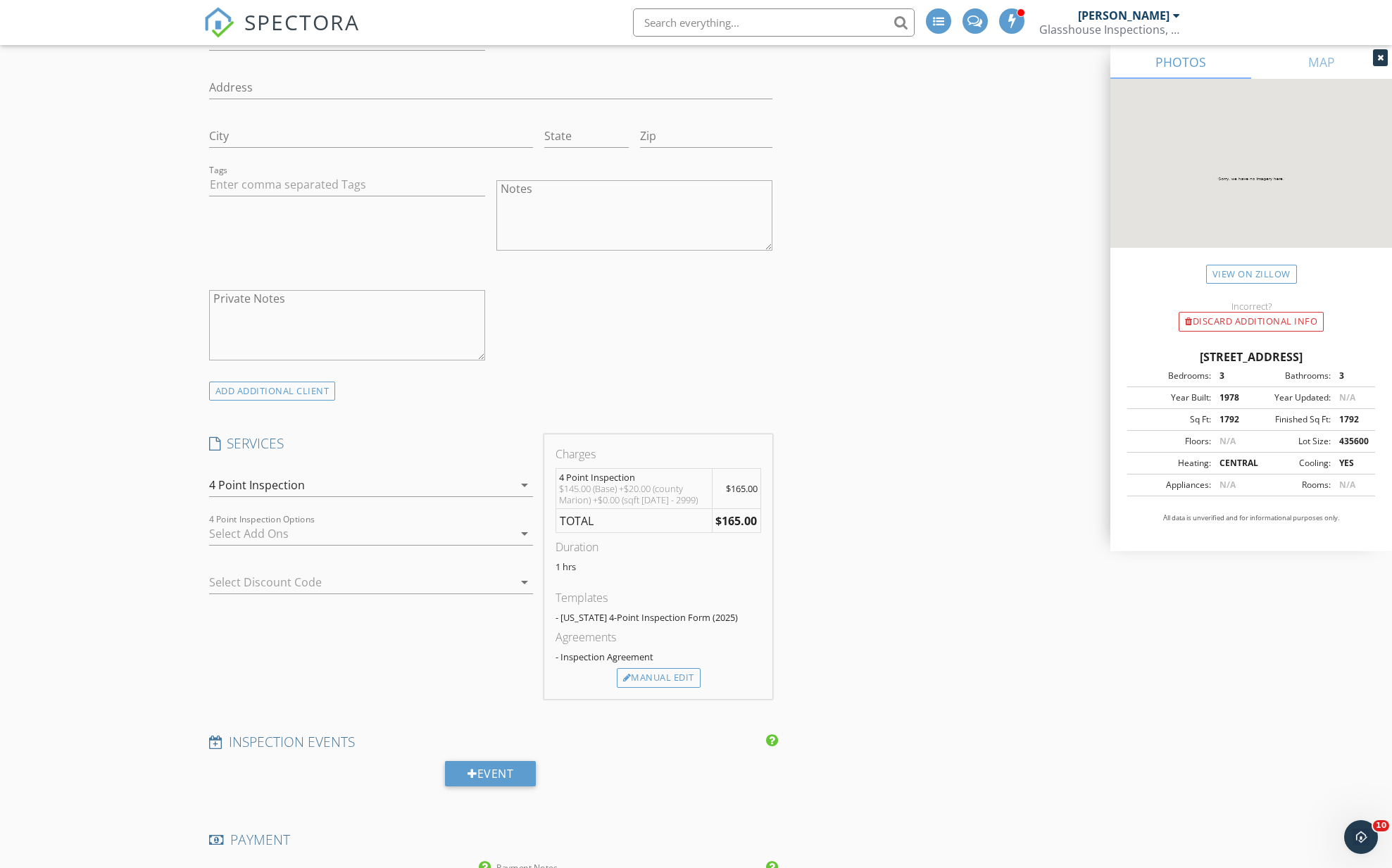
click at [235, 530] on div at bounding box center [361, 534] width 304 height 23
click at [231, 538] on div at bounding box center [228, 538] width 24 height 24
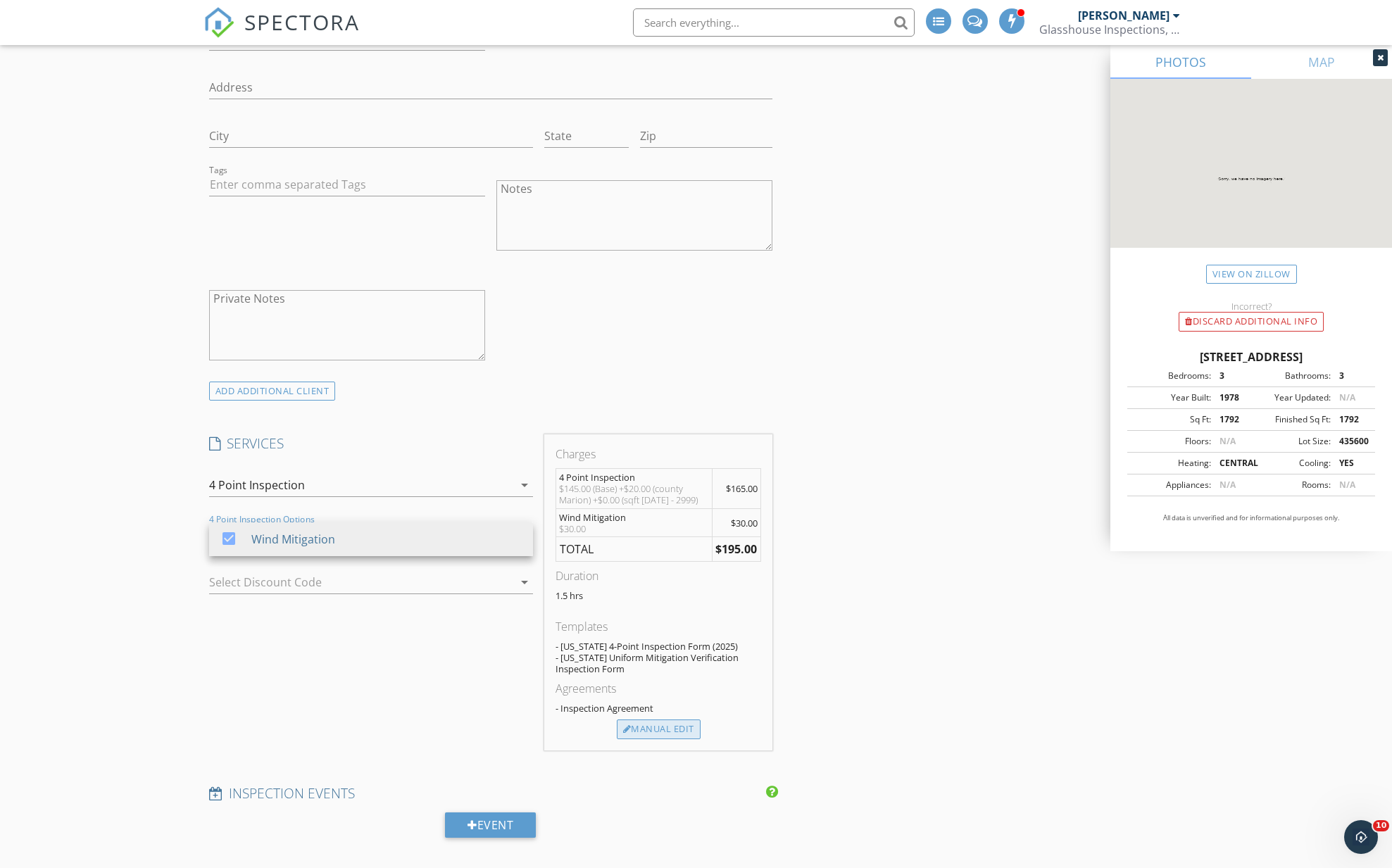
click at [643, 729] on div "Manual Edit" at bounding box center [658, 729] width 83 height 20
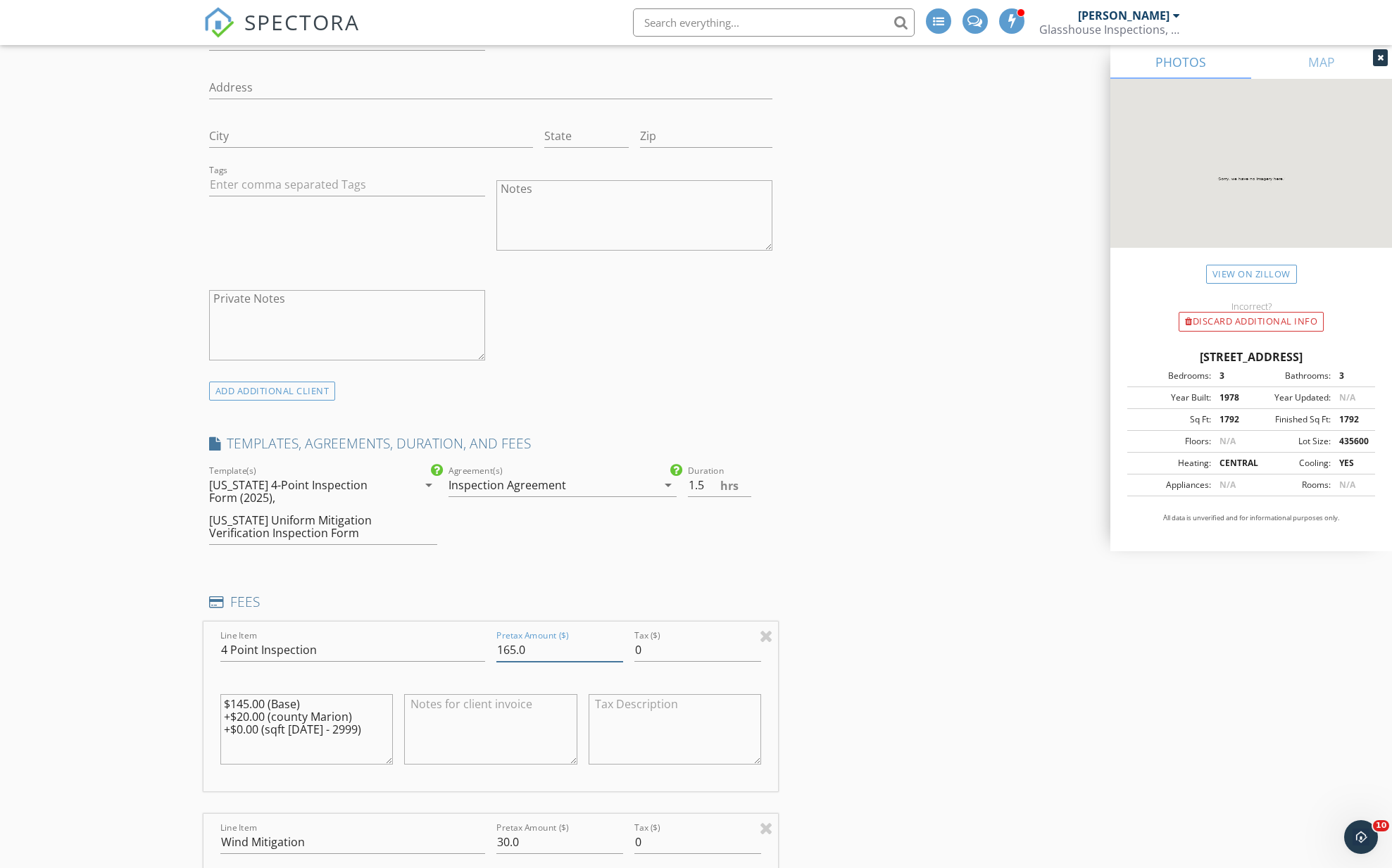
click at [511, 648] on input "165.0" at bounding box center [559, 650] width 127 height 24
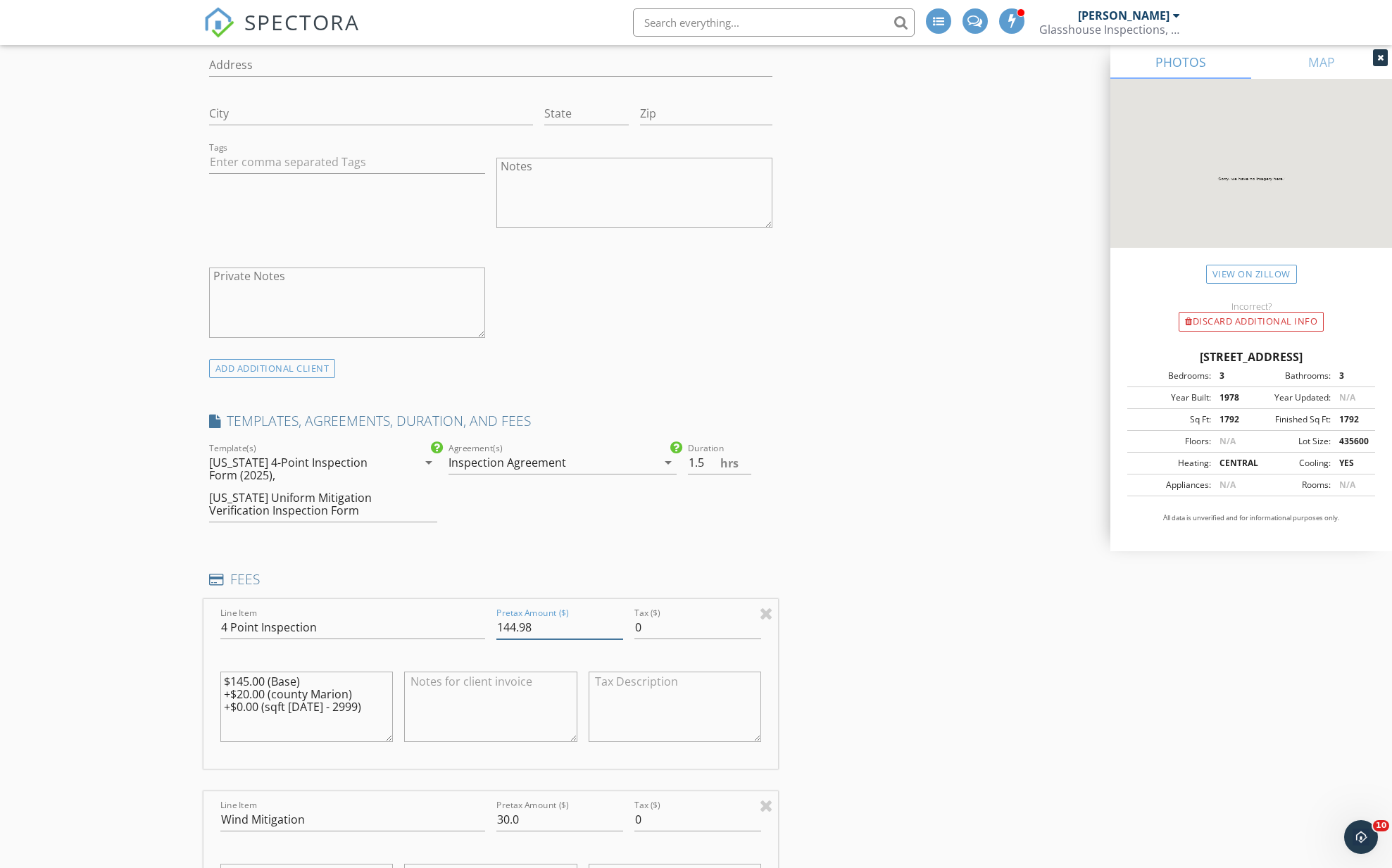
scroll to position [1056, 0]
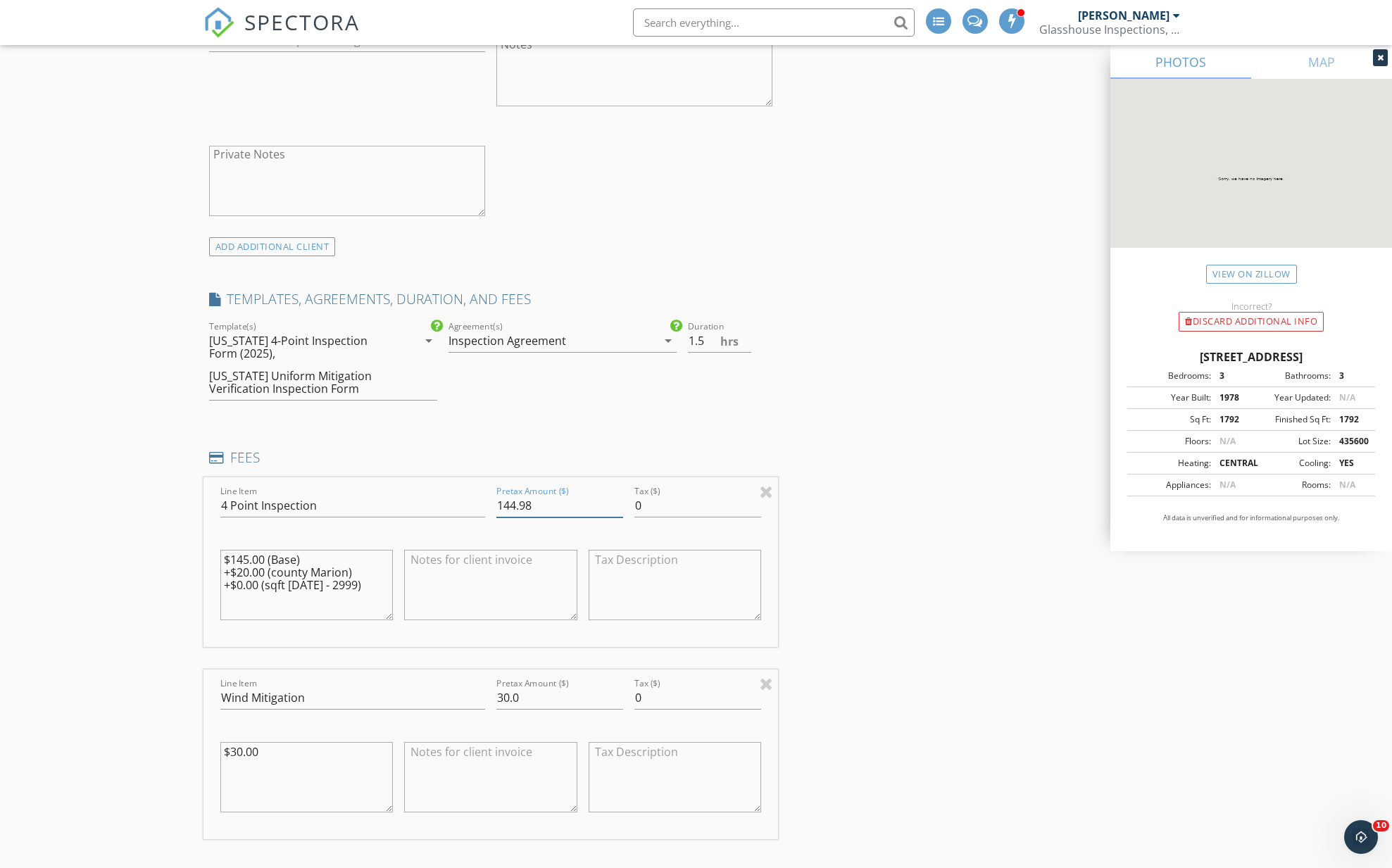
type input "144.98"
click at [503, 698] on input "30.0" at bounding box center [559, 698] width 127 height 24
type input "20.0"
click at [119, 685] on div "New Inspection Click here to use the New Order Form INSPECTOR(S) check_box Just…" at bounding box center [696, 653] width 1392 height 3256
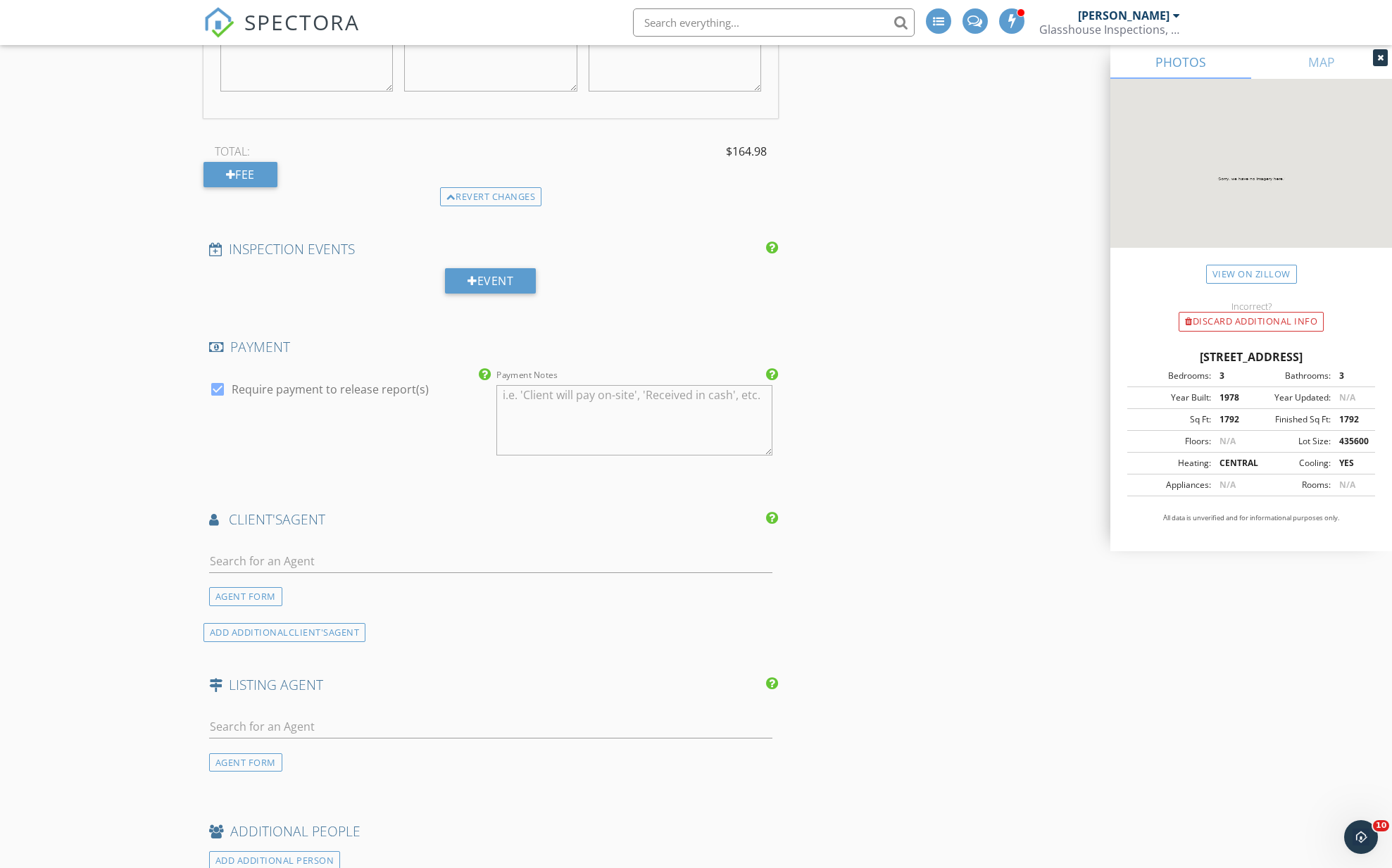
scroll to position [1780, 0]
click at [258, 563] on input "text" at bounding box center [491, 559] width 564 height 24
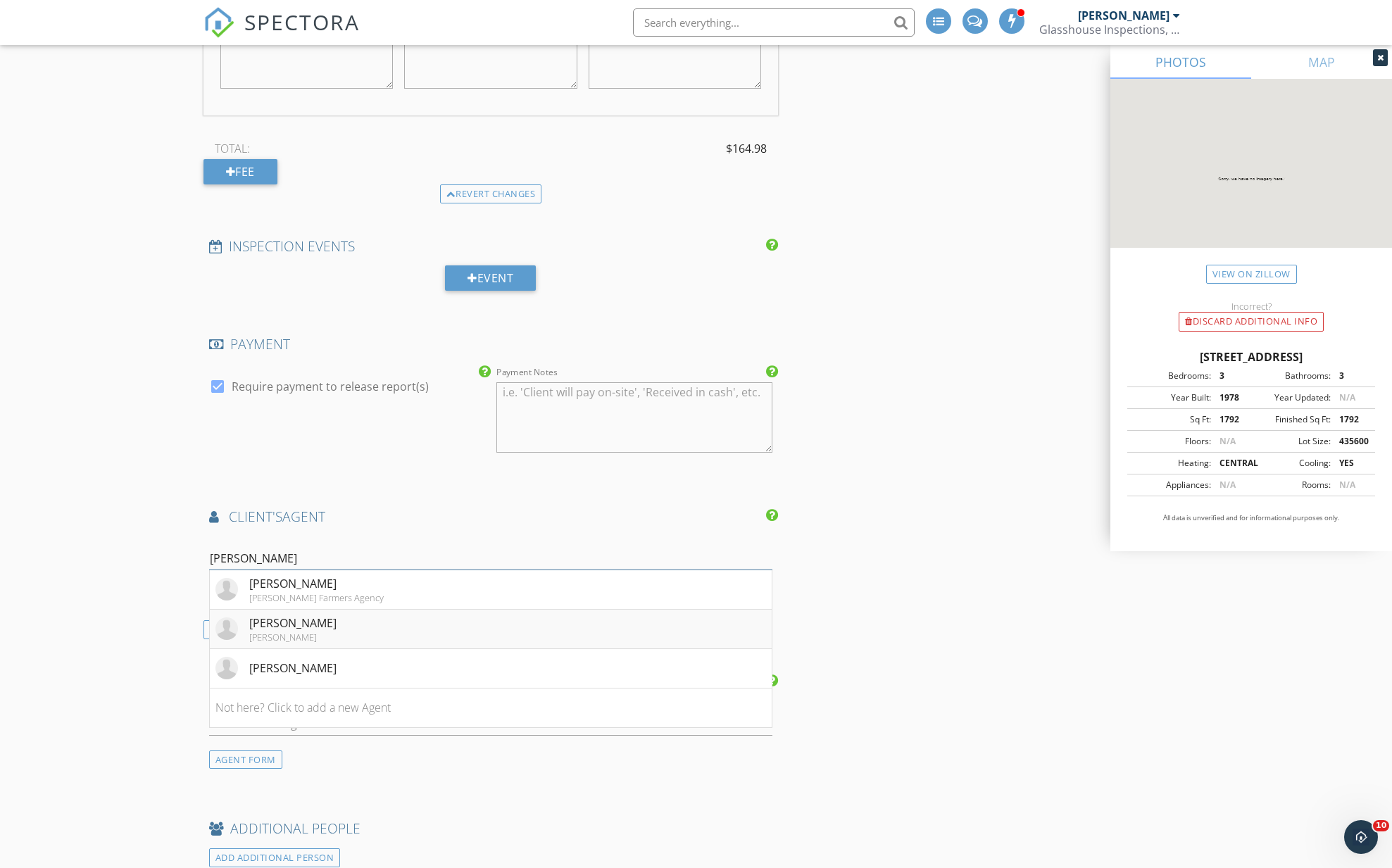
type input "Sherr"
click at [255, 622] on div "Sherray Wright" at bounding box center [293, 622] width 87 height 17
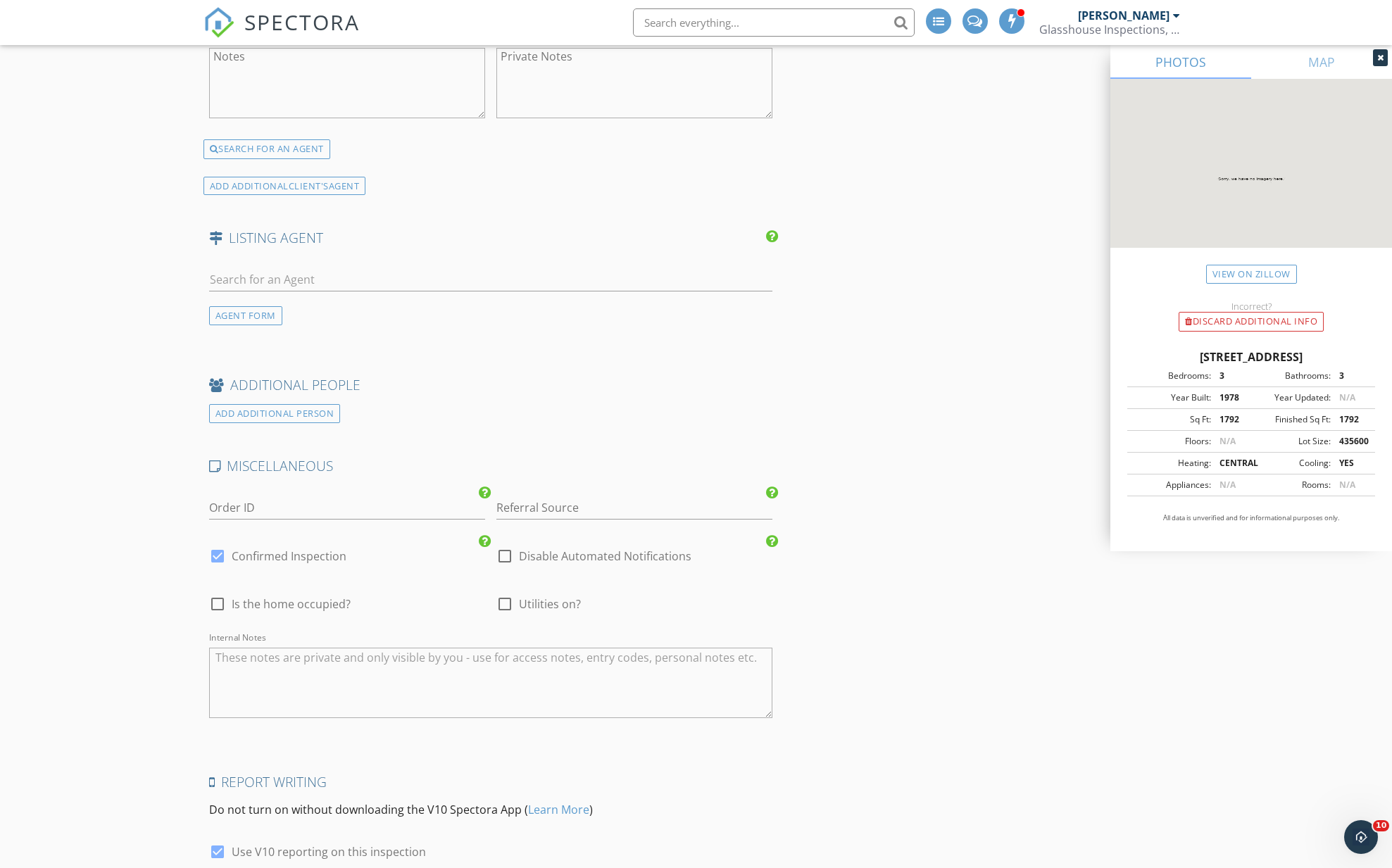
scroll to position [2639, 0]
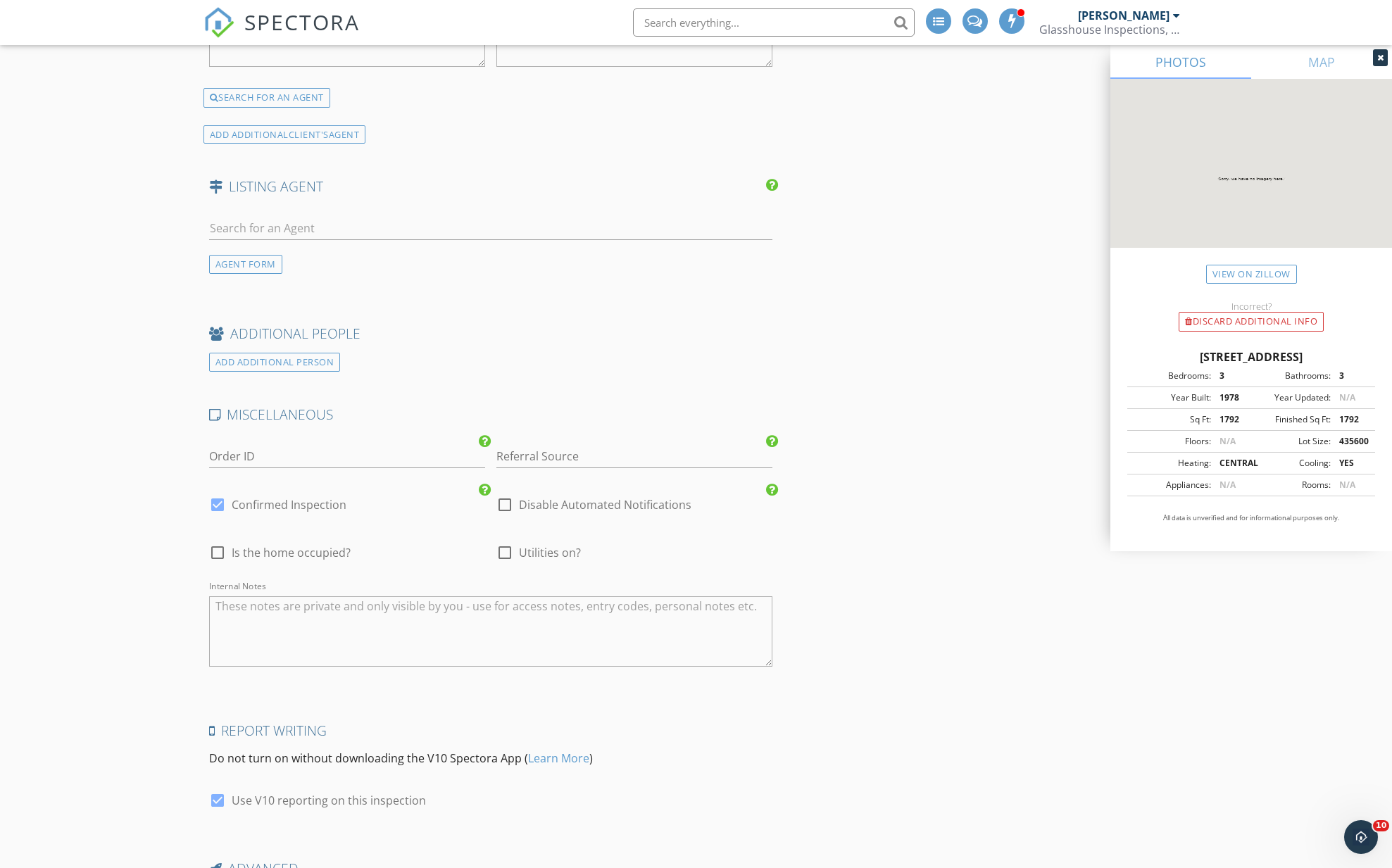
click at [220, 554] on div at bounding box center [217, 552] width 24 height 24
checkbox input "true"
click at [505, 552] on div at bounding box center [505, 552] width 24 height 24
checkbox input "true"
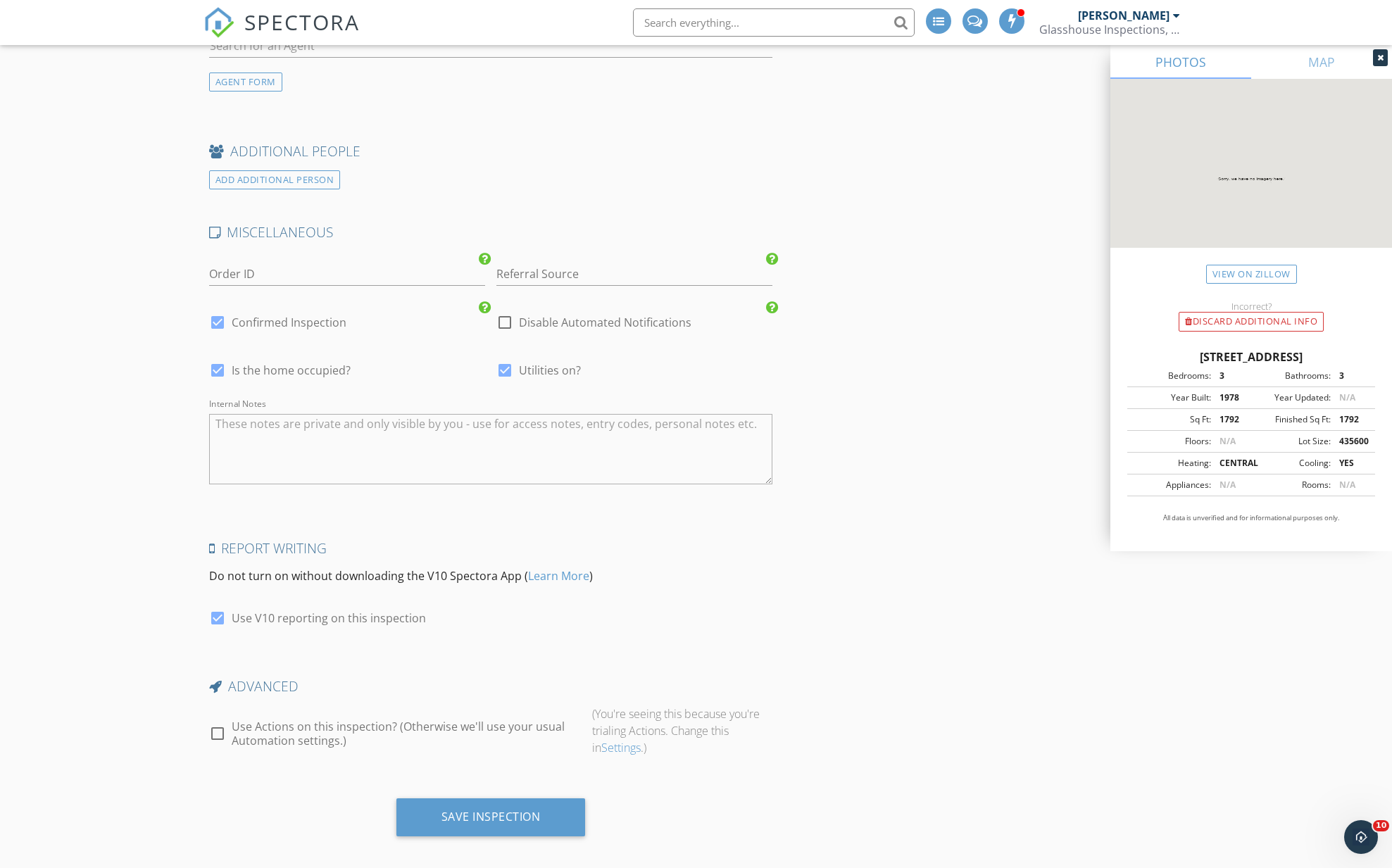
scroll to position [2834, 0]
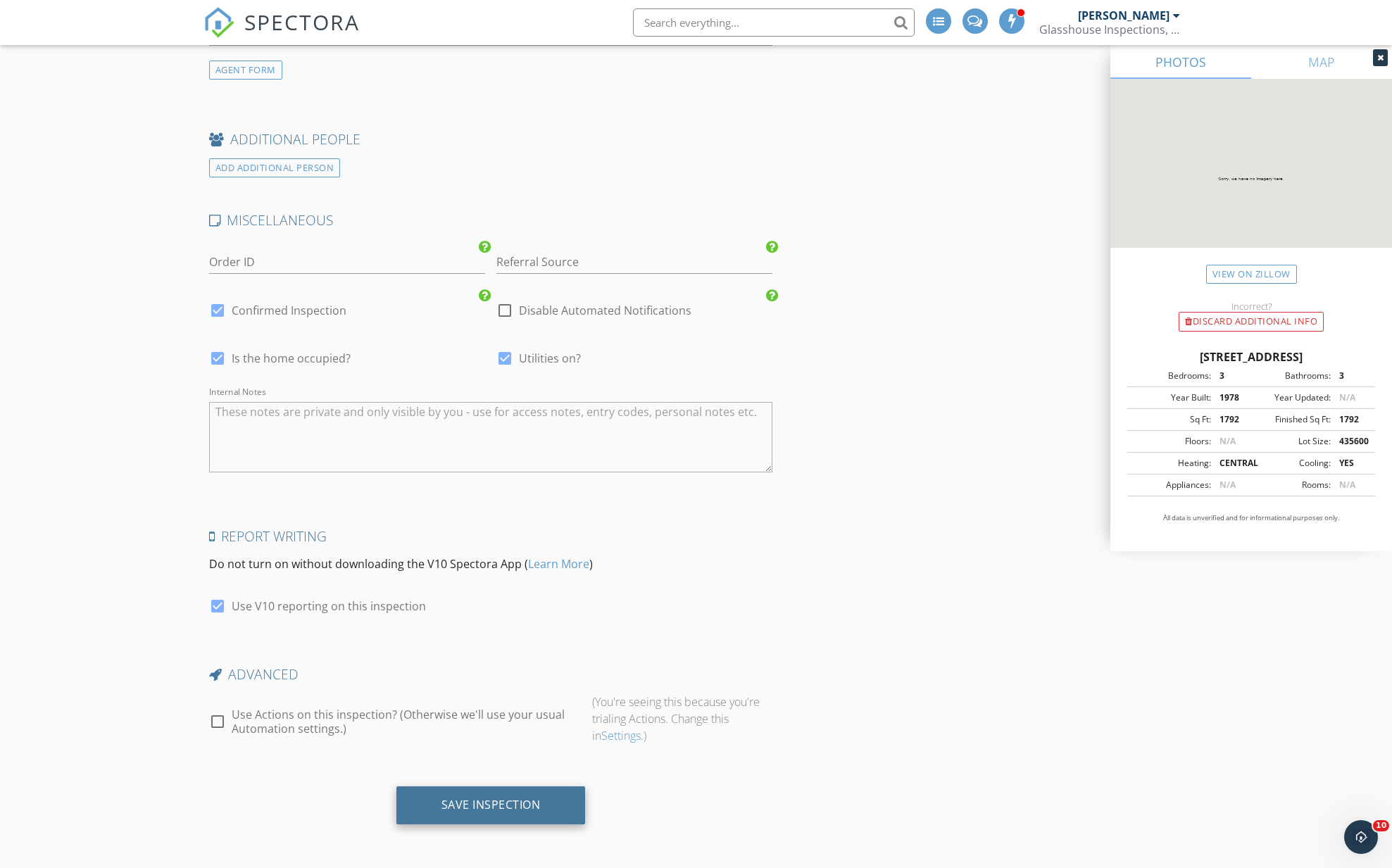
click at [465, 795] on div "Save Inspection" at bounding box center [491, 805] width 190 height 38
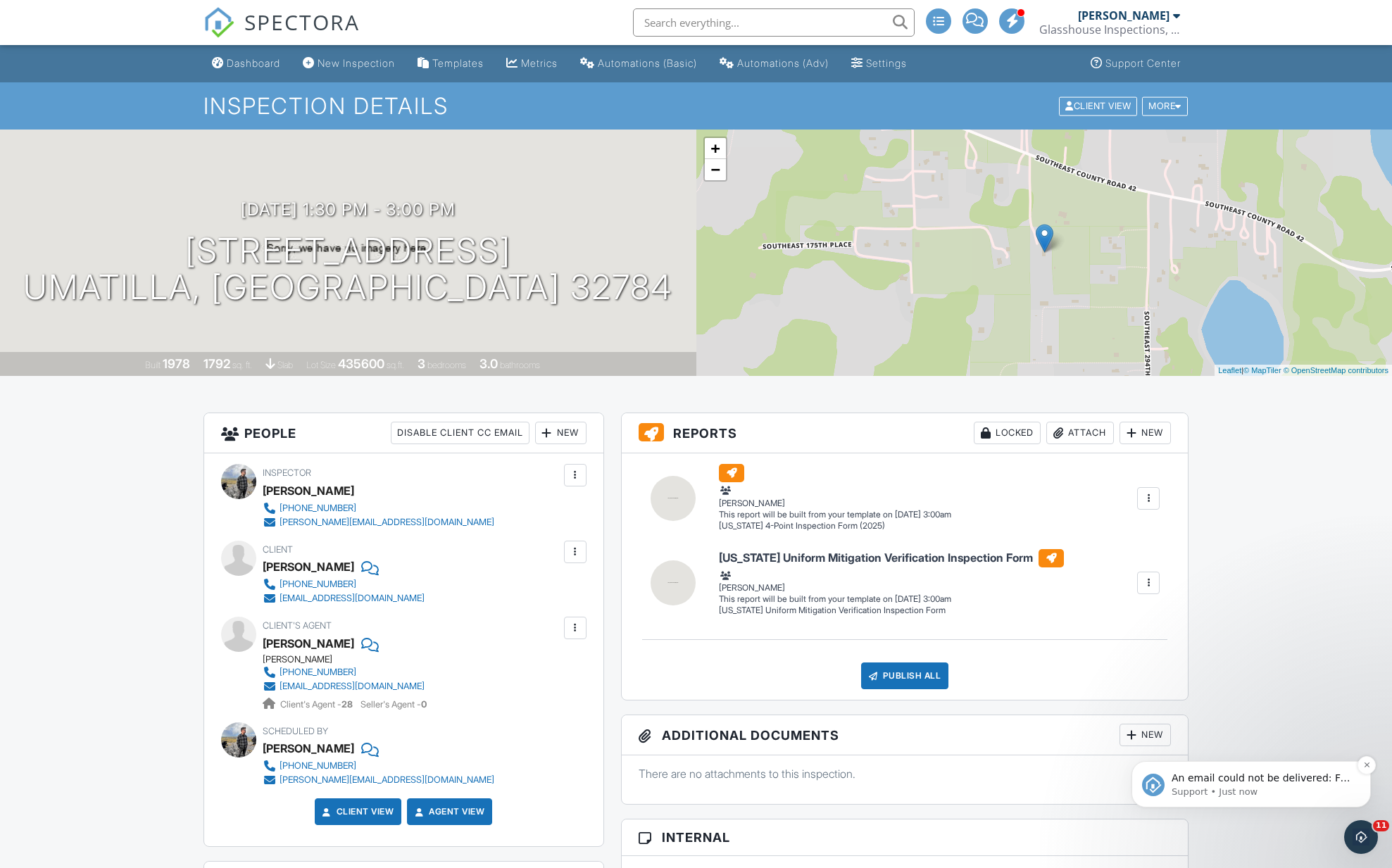
click at [1216, 771] on p "An email could not be delivered: For more information, view Why emails don't ge…" at bounding box center [1262, 778] width 182 height 14
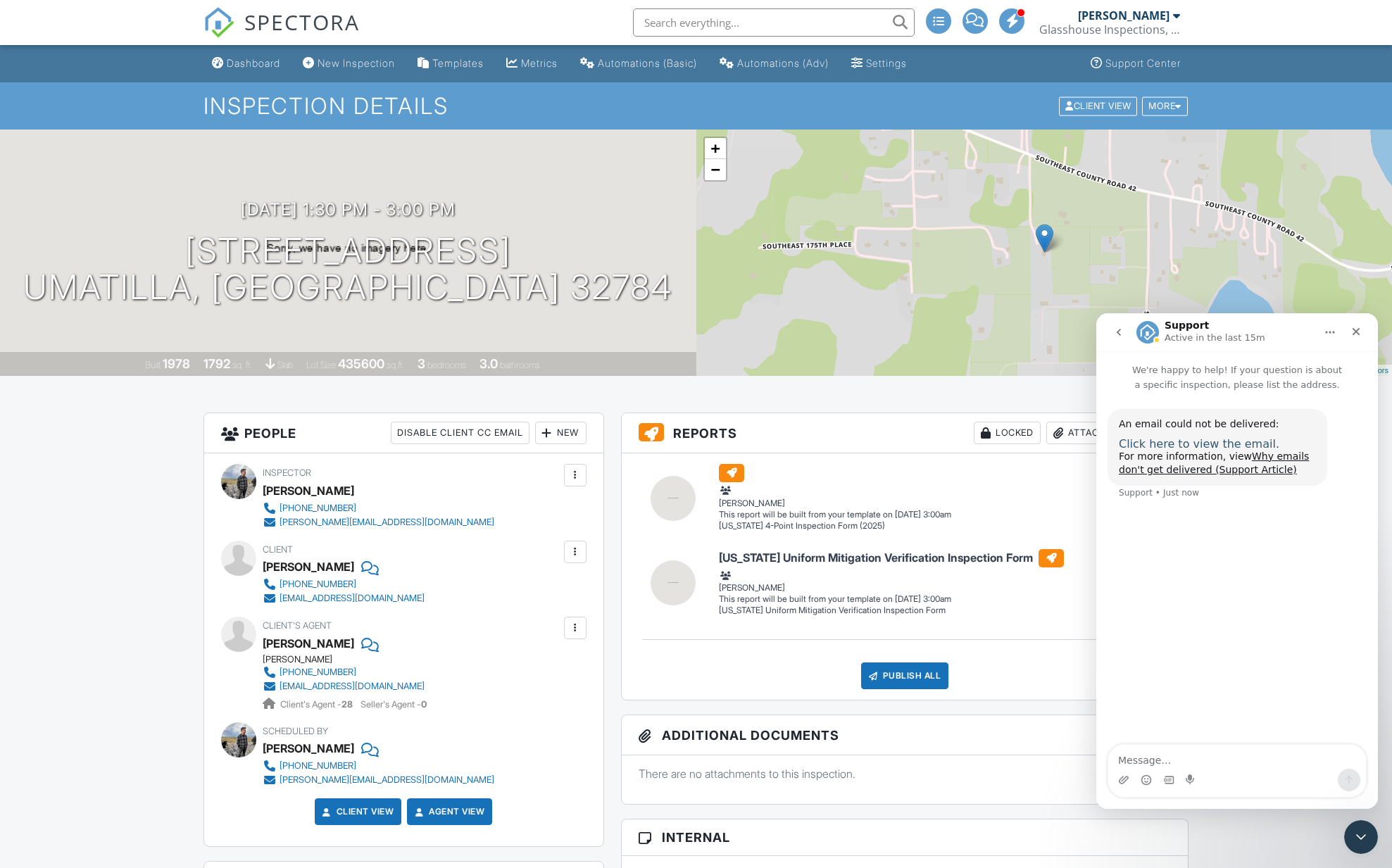
click at [1212, 443] on span "Click here to view the email." at bounding box center [1199, 443] width 161 height 13
click at [1357, 331] on icon "Close" at bounding box center [1356, 331] width 11 height 11
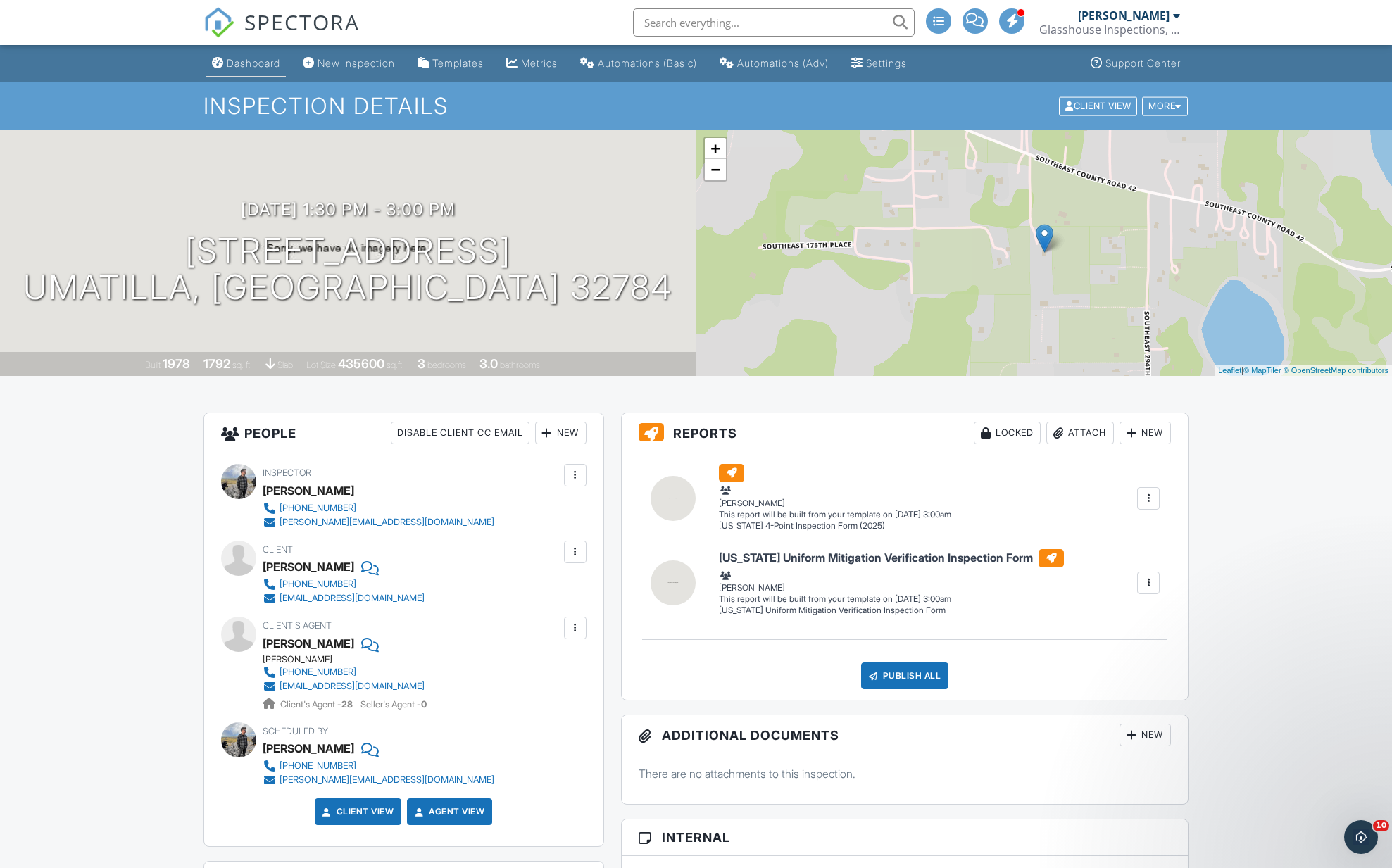
click at [253, 63] on div "Dashboard" at bounding box center [254, 62] width 54 height 12
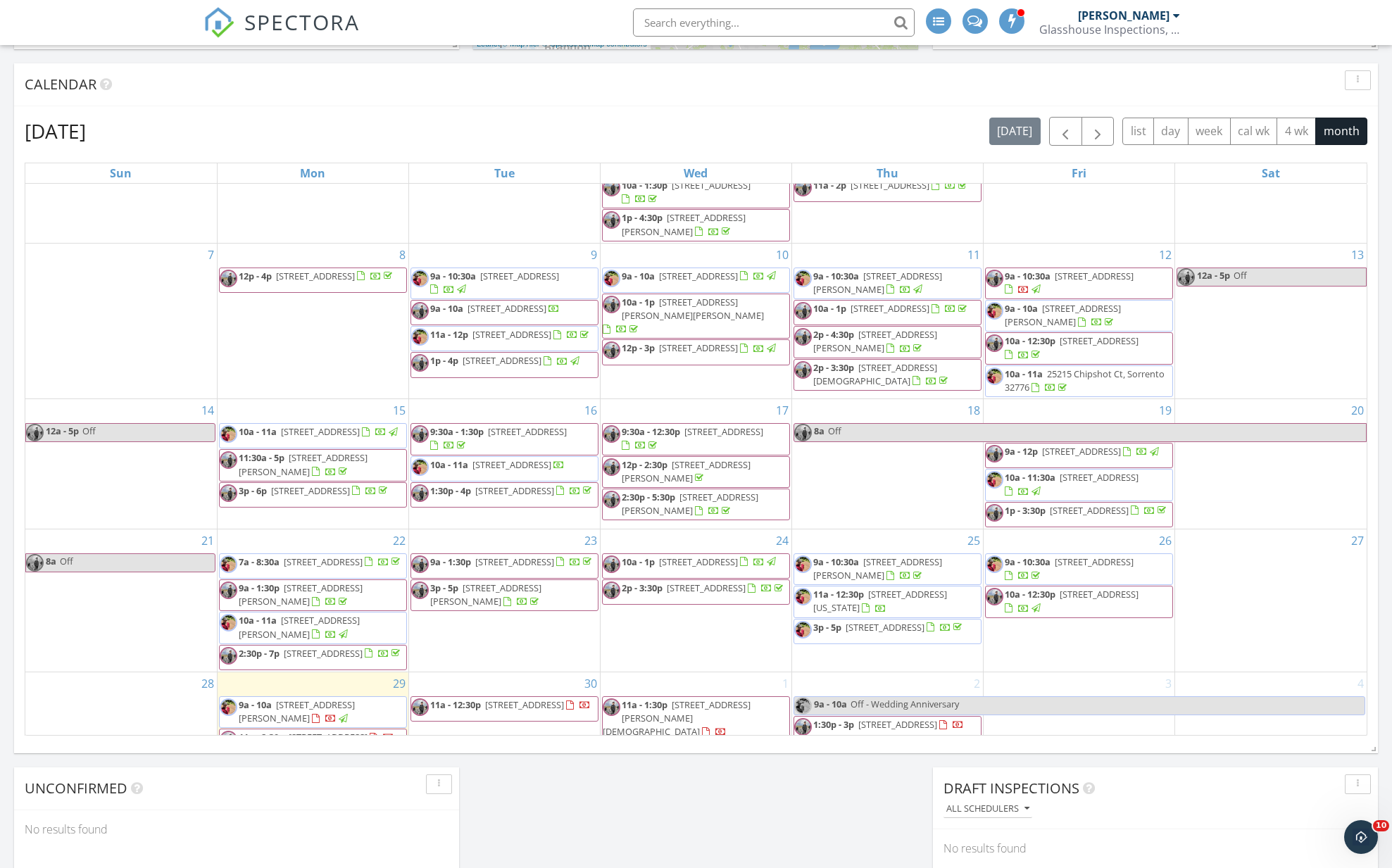
scroll to position [149, 0]
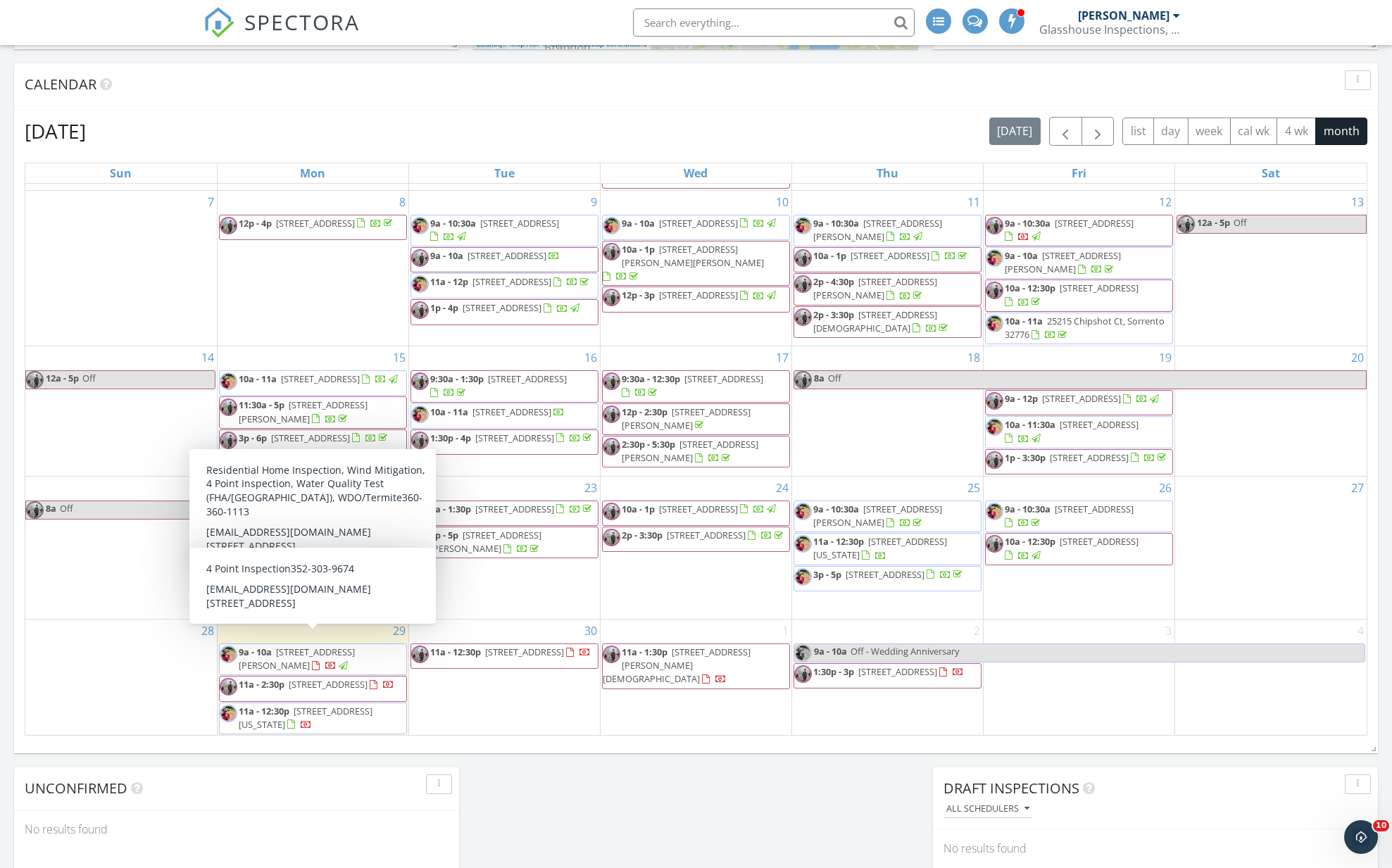
click at [290, 649] on span "21044 Wolf Branch Rd, Mount Dora 32757" at bounding box center [297, 658] width 117 height 26
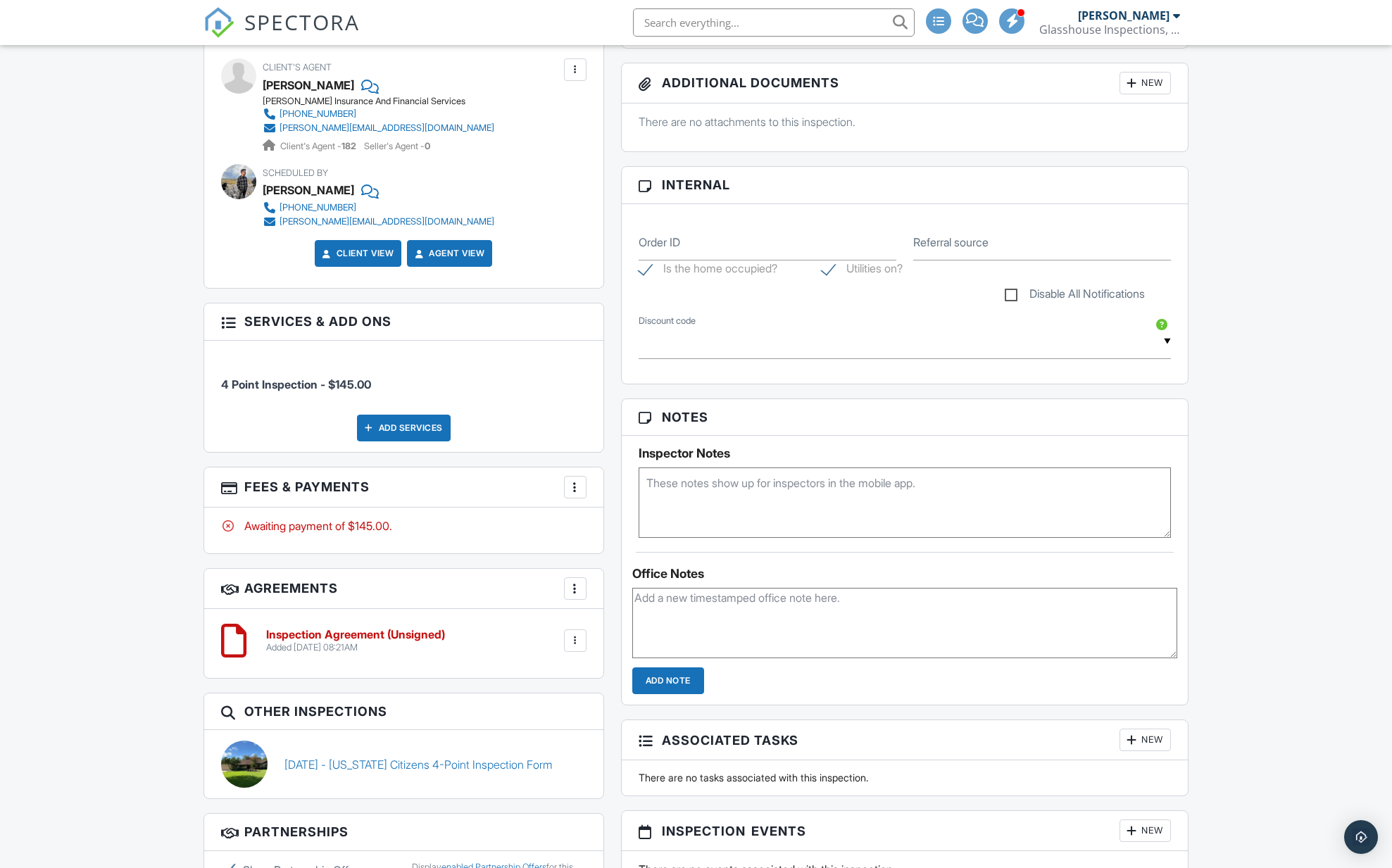
click at [573, 486] on div at bounding box center [576, 487] width 14 height 14
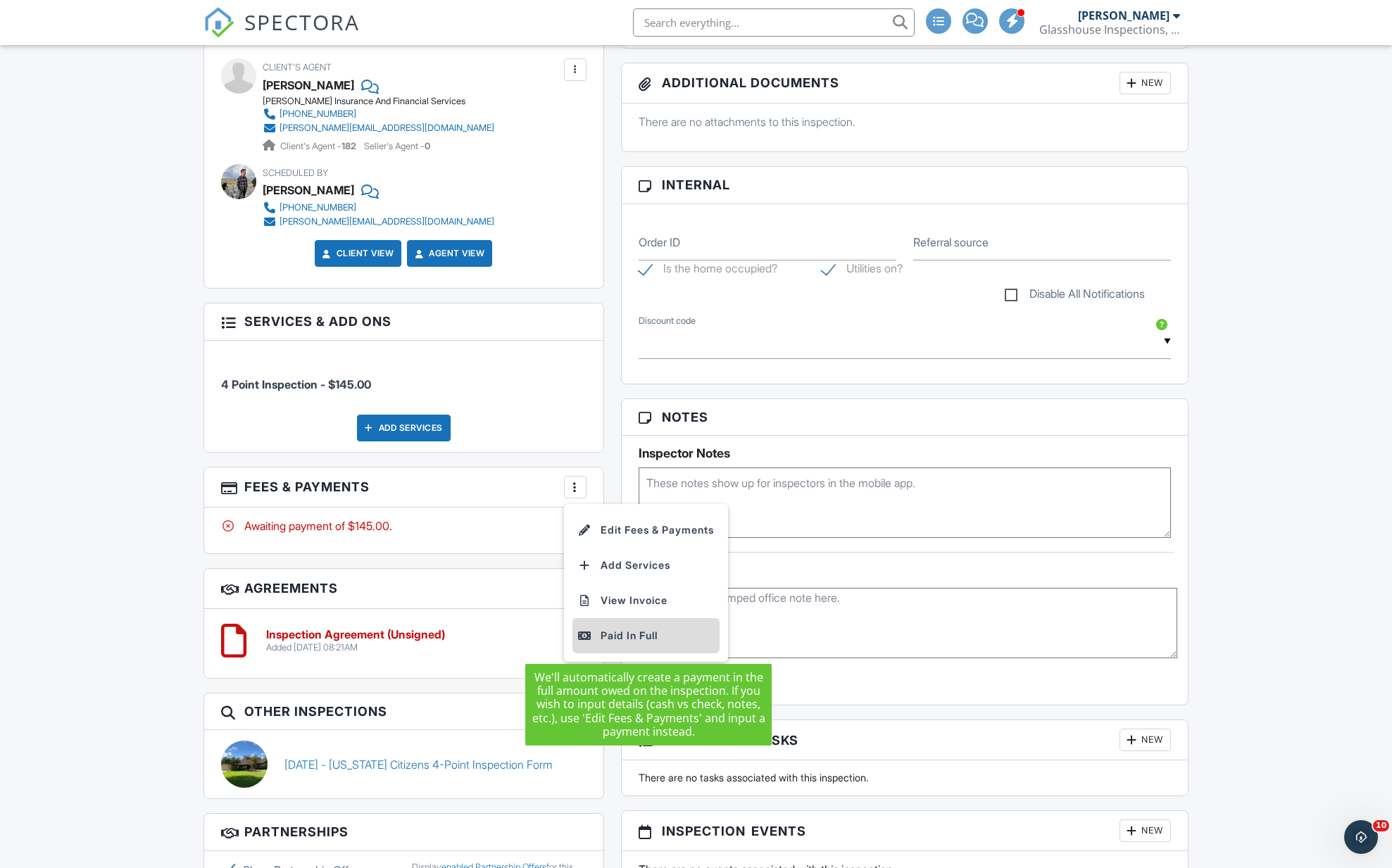
click at [605, 630] on div "Paid In Full" at bounding box center [646, 635] width 136 height 17
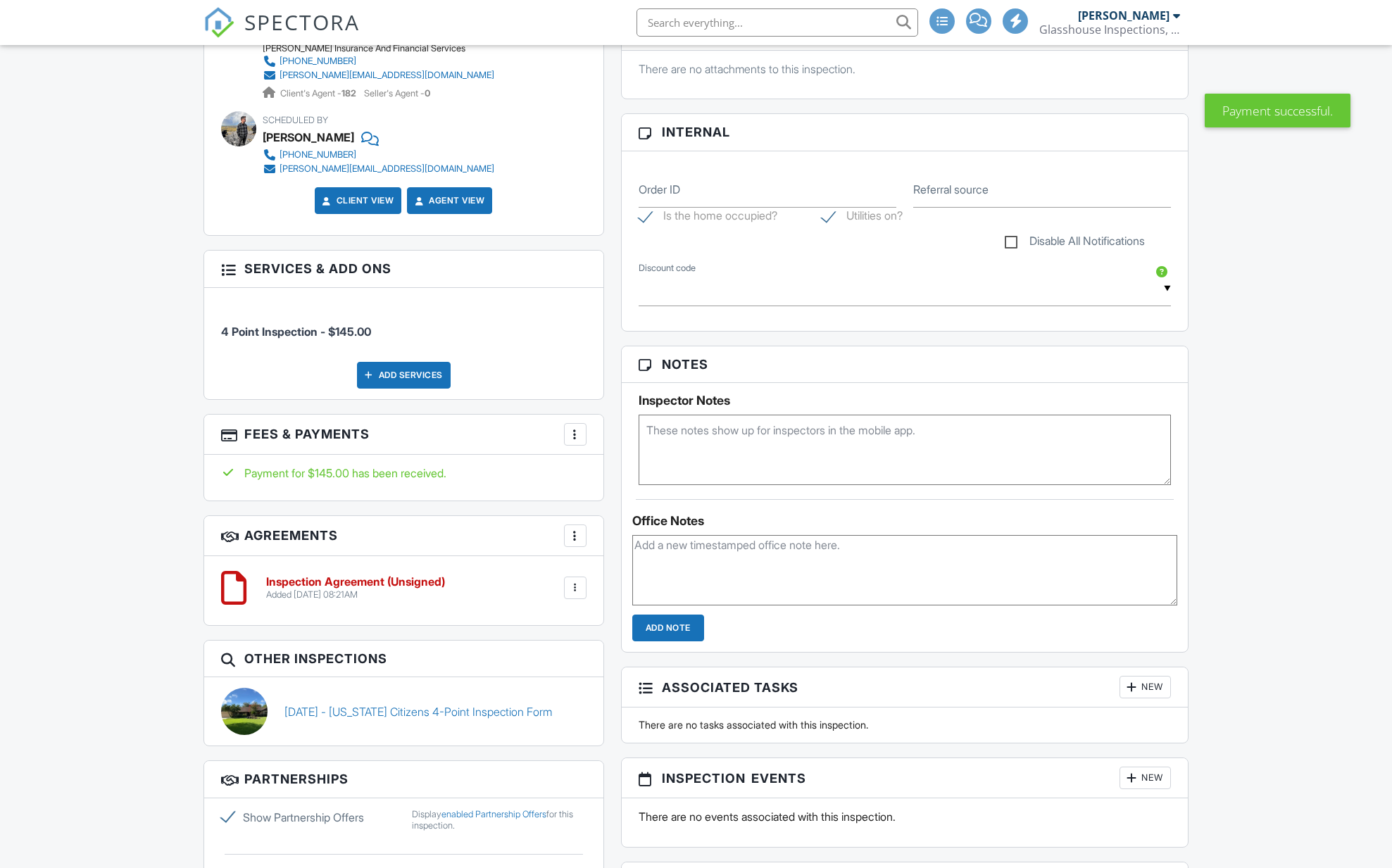
click at [309, 582] on h6 "Inspection Agreement (Unsigned)" at bounding box center [355, 582] width 179 height 13
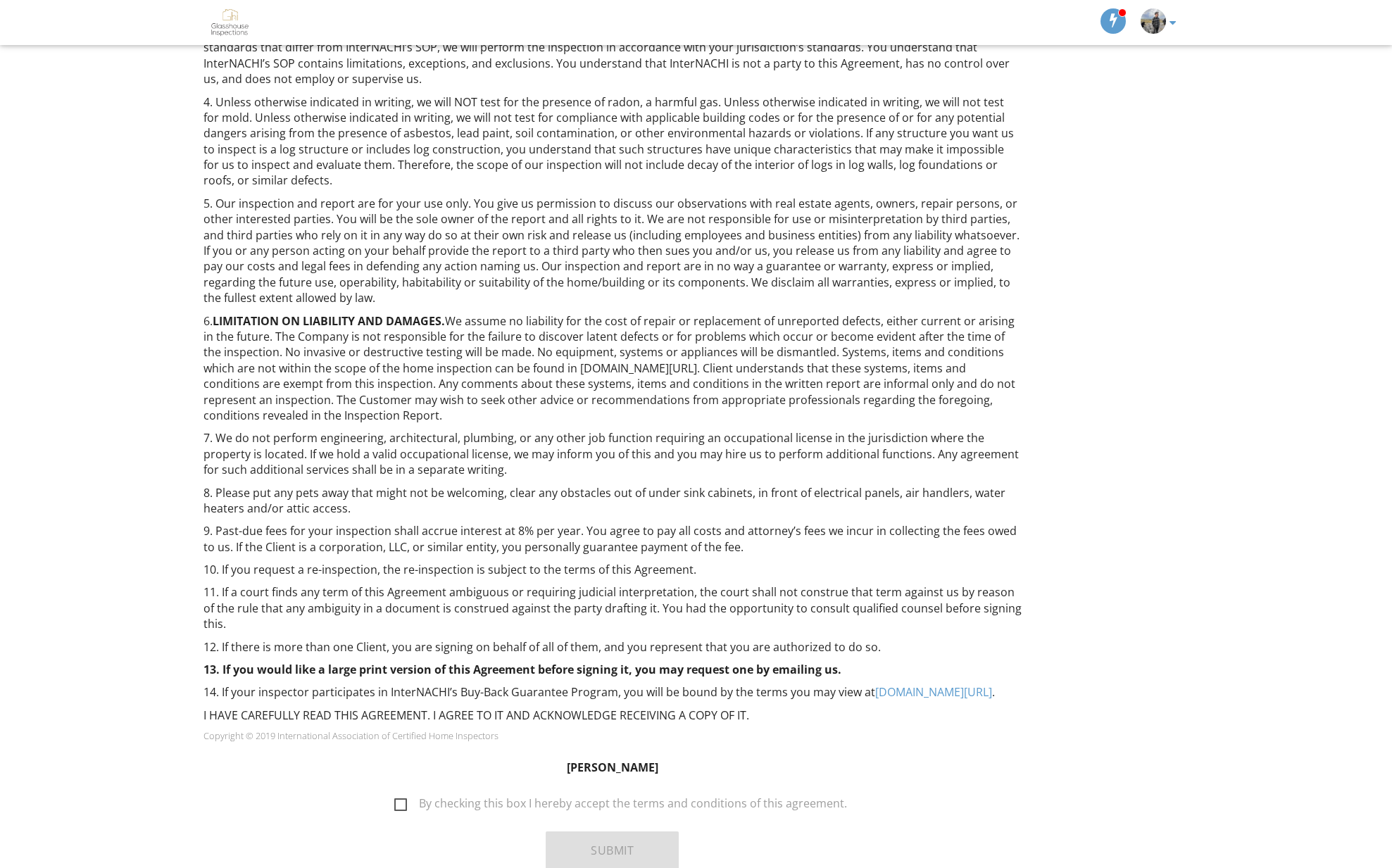
scroll to position [443, 0]
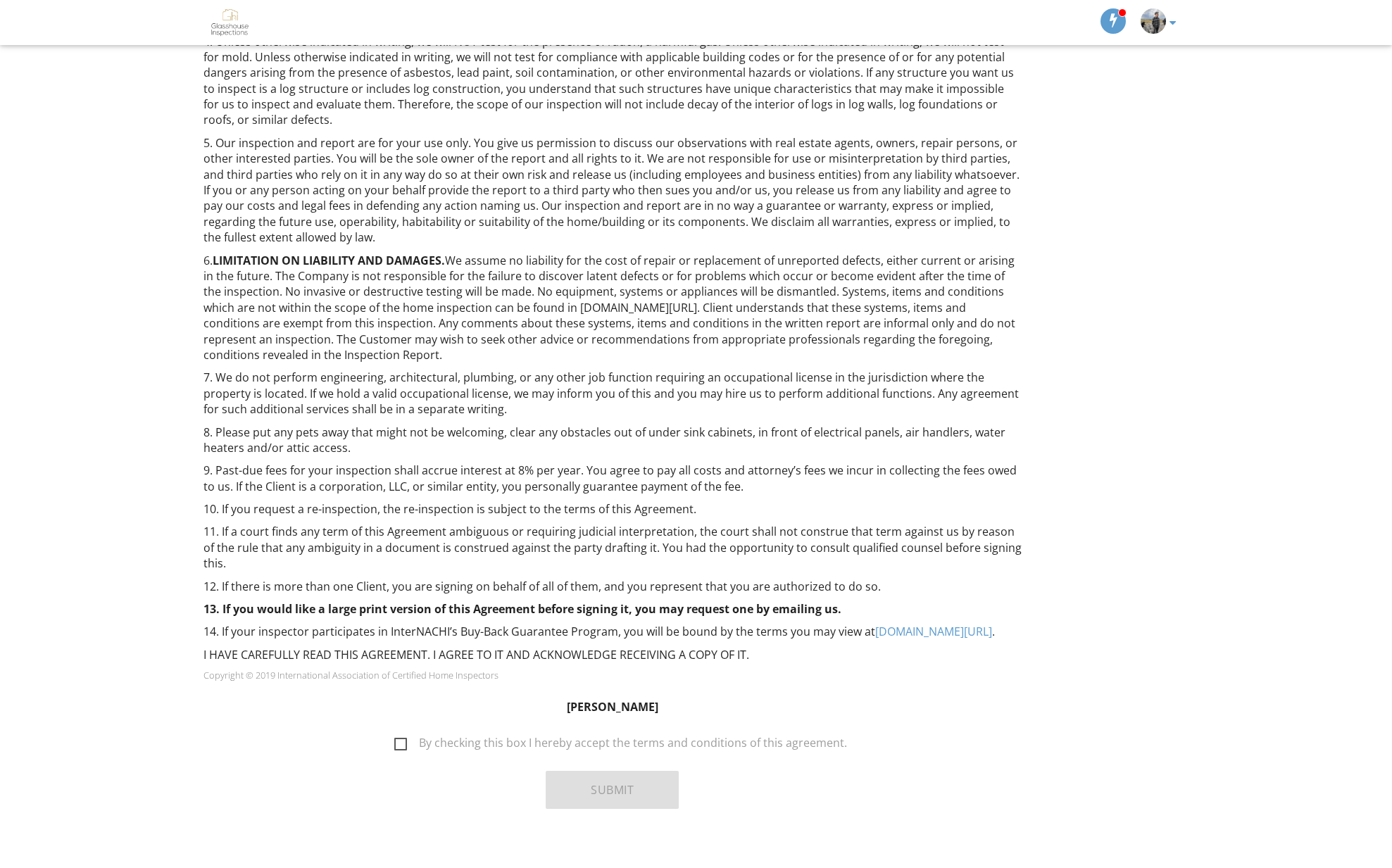
click at [405, 736] on label "By checking this box I hereby accept the terms and conditions of this agreement." at bounding box center [620, 744] width 453 height 17
click at [395, 732] on input "By checking this box I hereby accept the terms and conditions of this agreement." at bounding box center [391, 737] width 9 height 9
checkbox input "true"
click at [573, 772] on button "Submit" at bounding box center [612, 789] width 133 height 38
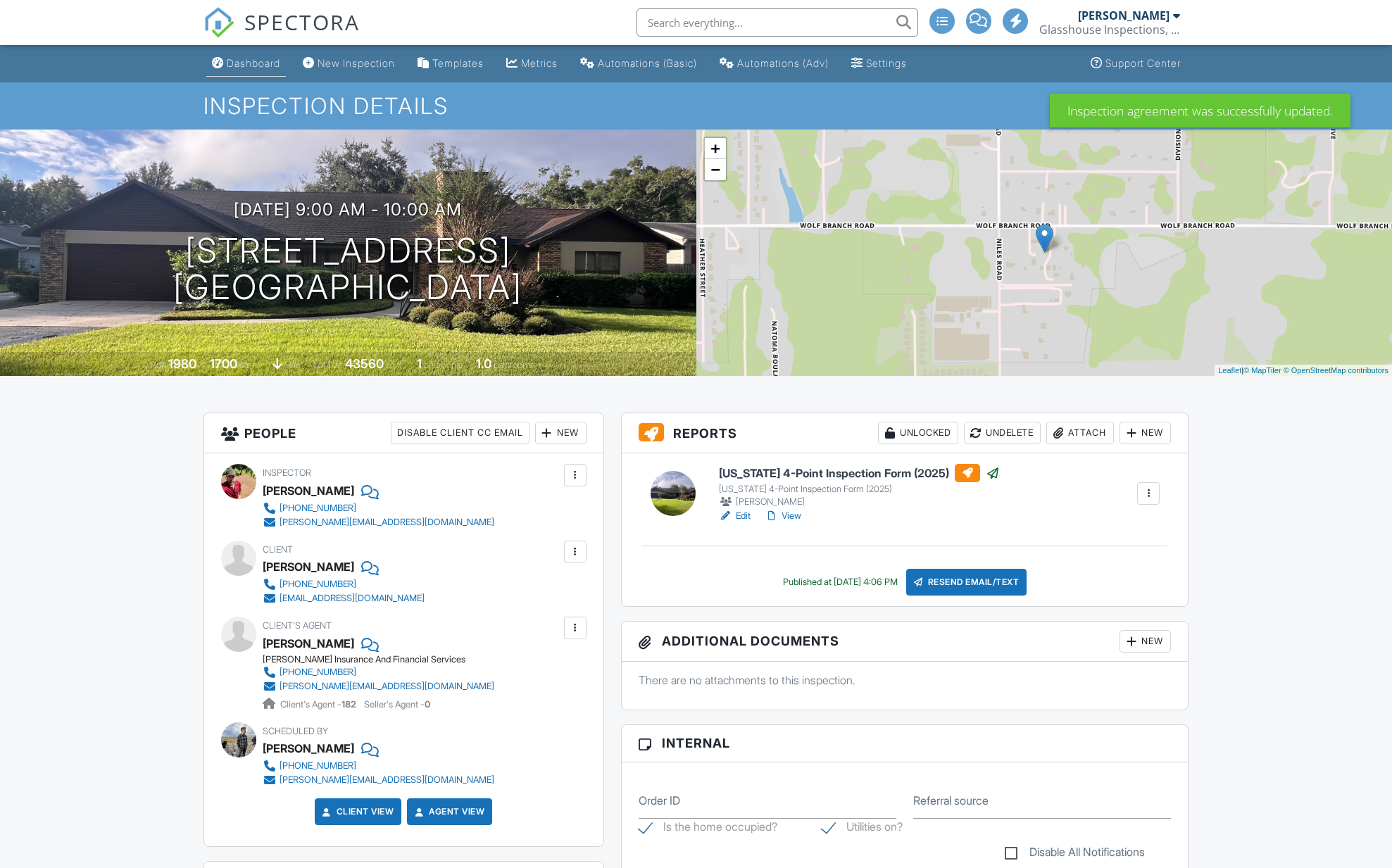
click at [236, 68] on div "Dashboard" at bounding box center [254, 62] width 54 height 12
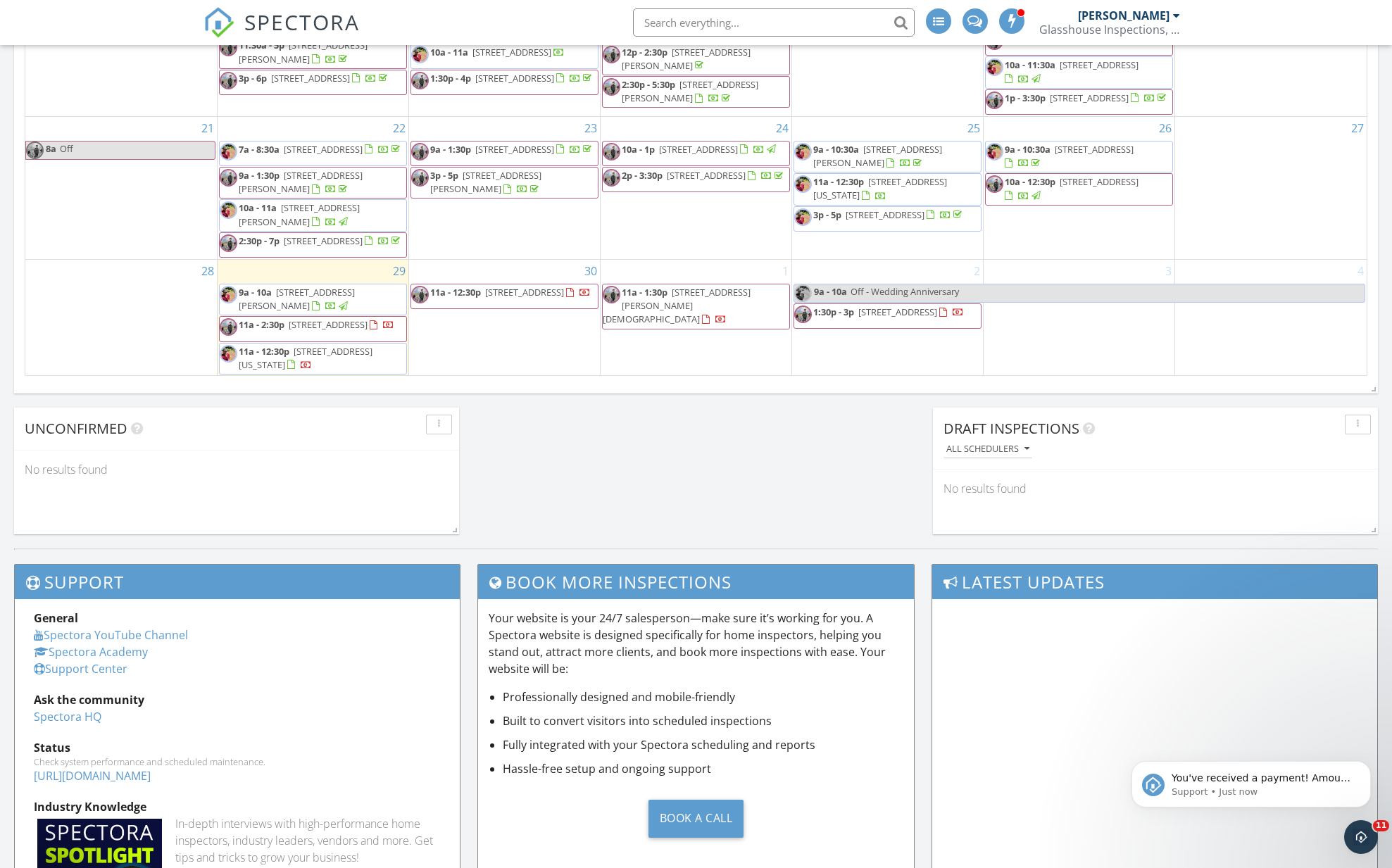
scroll to position [149, 0]
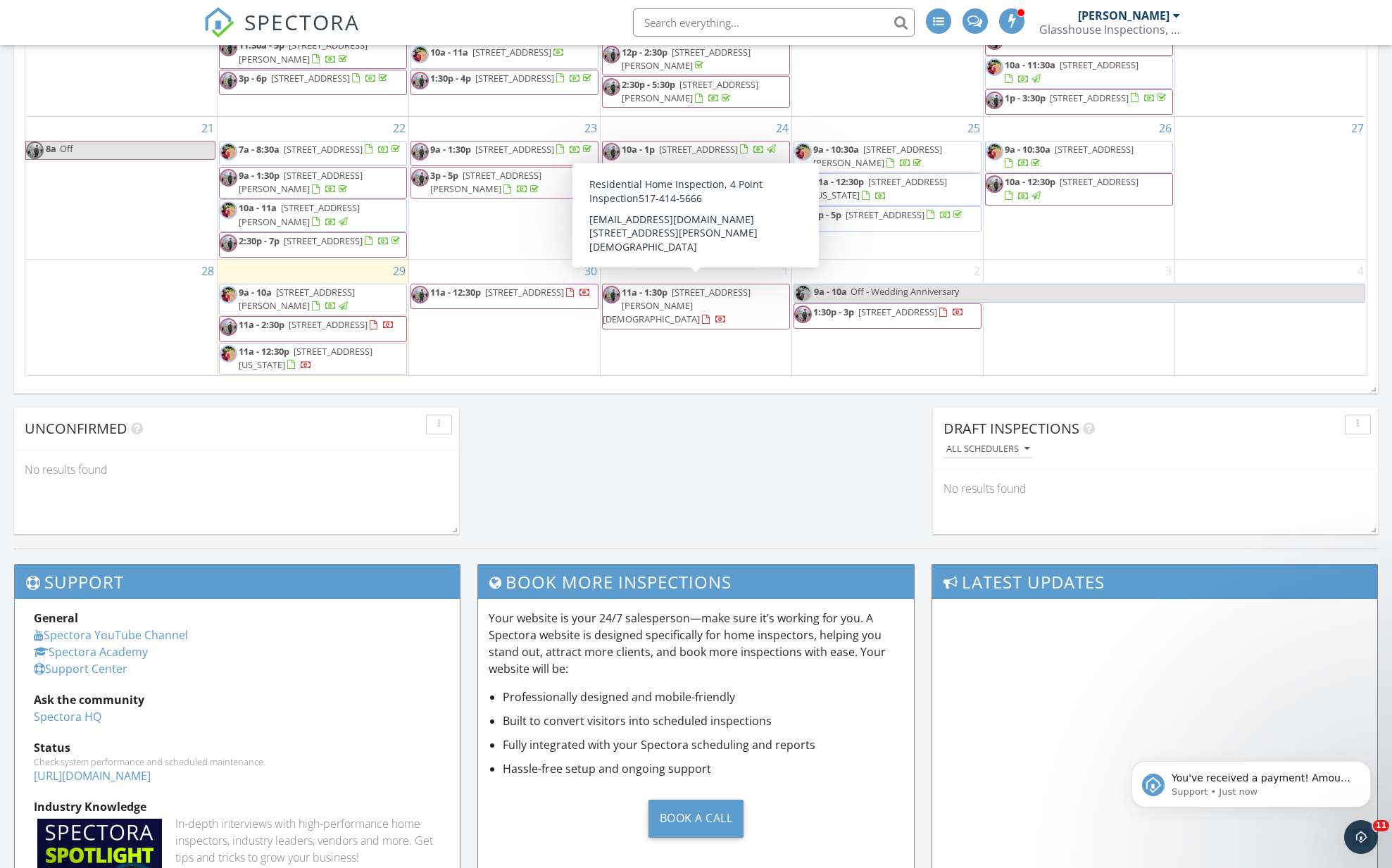
click at [694, 290] on span "433 Hitchcock St, Lady Lake 32159" at bounding box center [676, 305] width 148 height 39
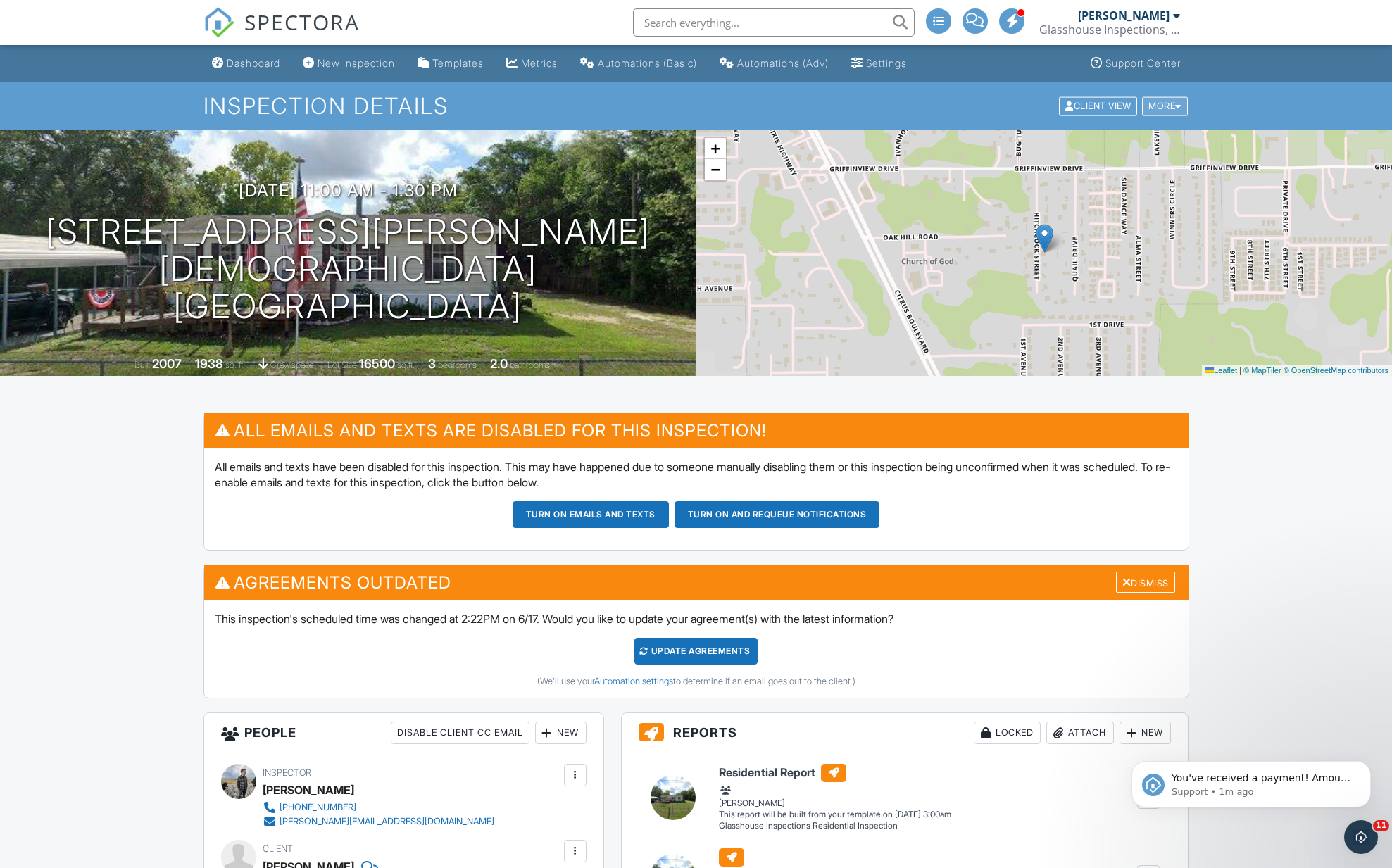
click at [1161, 109] on div "More" at bounding box center [1164, 106] width 46 height 19
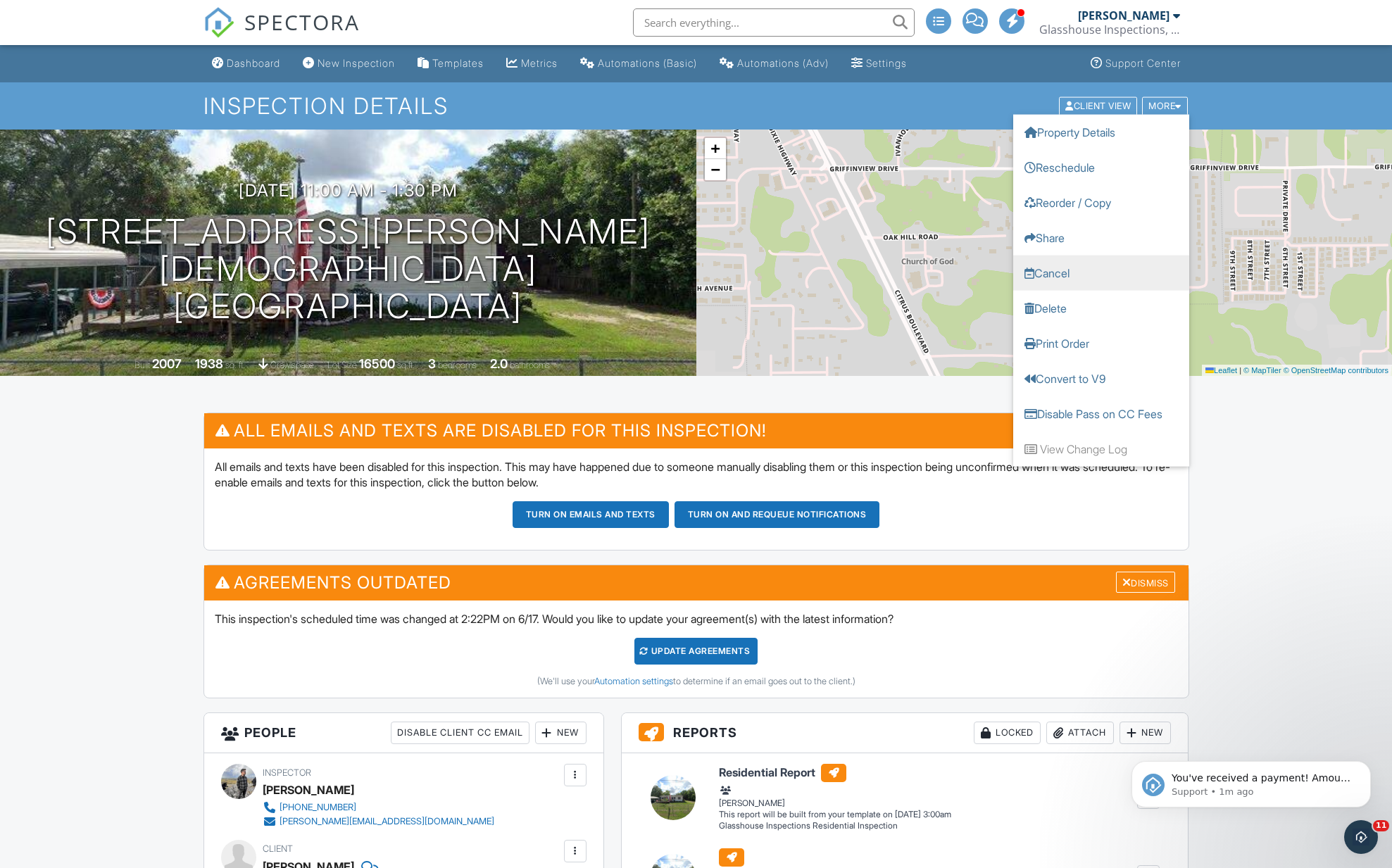
click at [1045, 268] on link "Cancel" at bounding box center [1101, 272] width 176 height 35
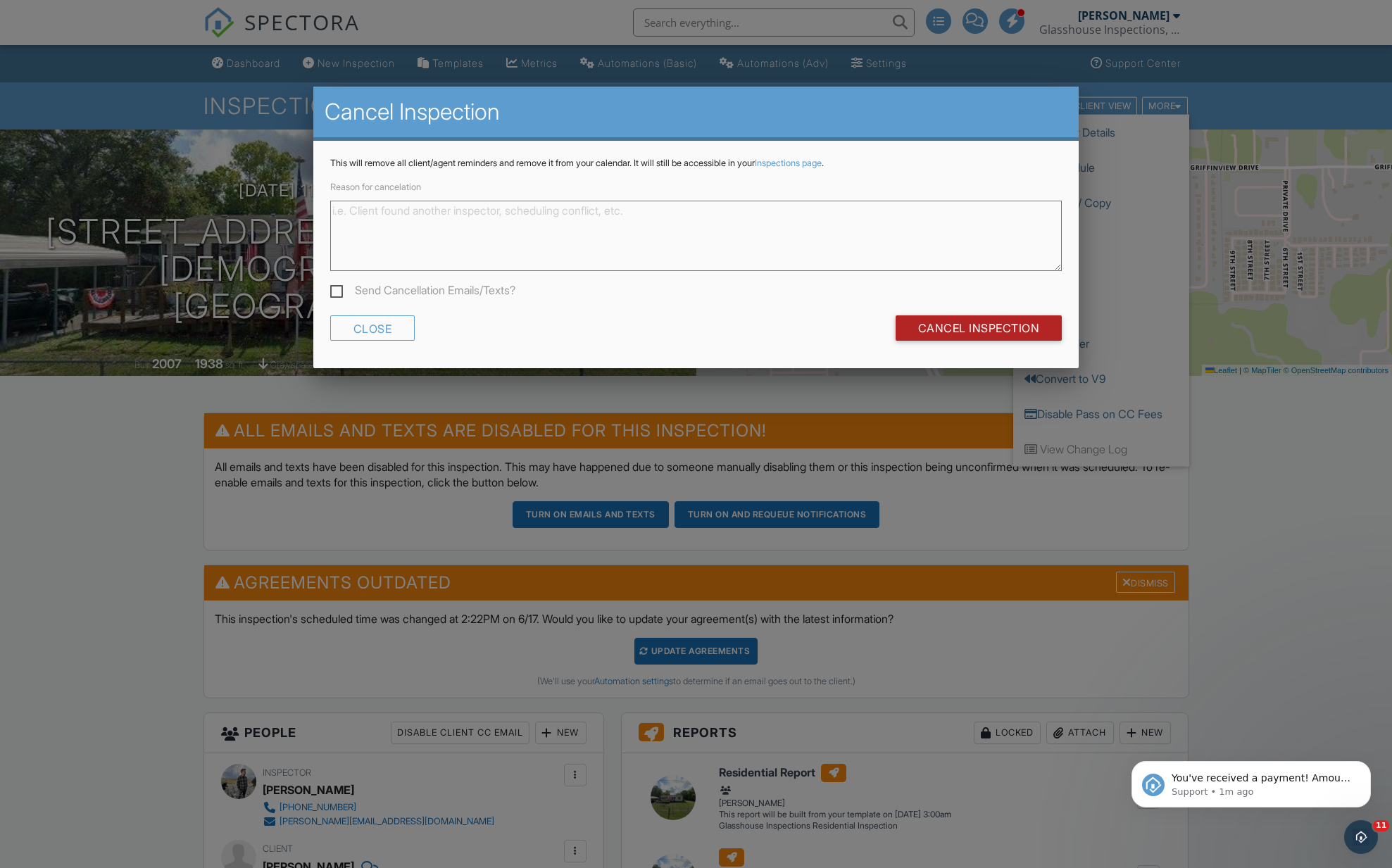
click at [989, 334] on input "Cancel Inspection" at bounding box center [979, 328] width 167 height 25
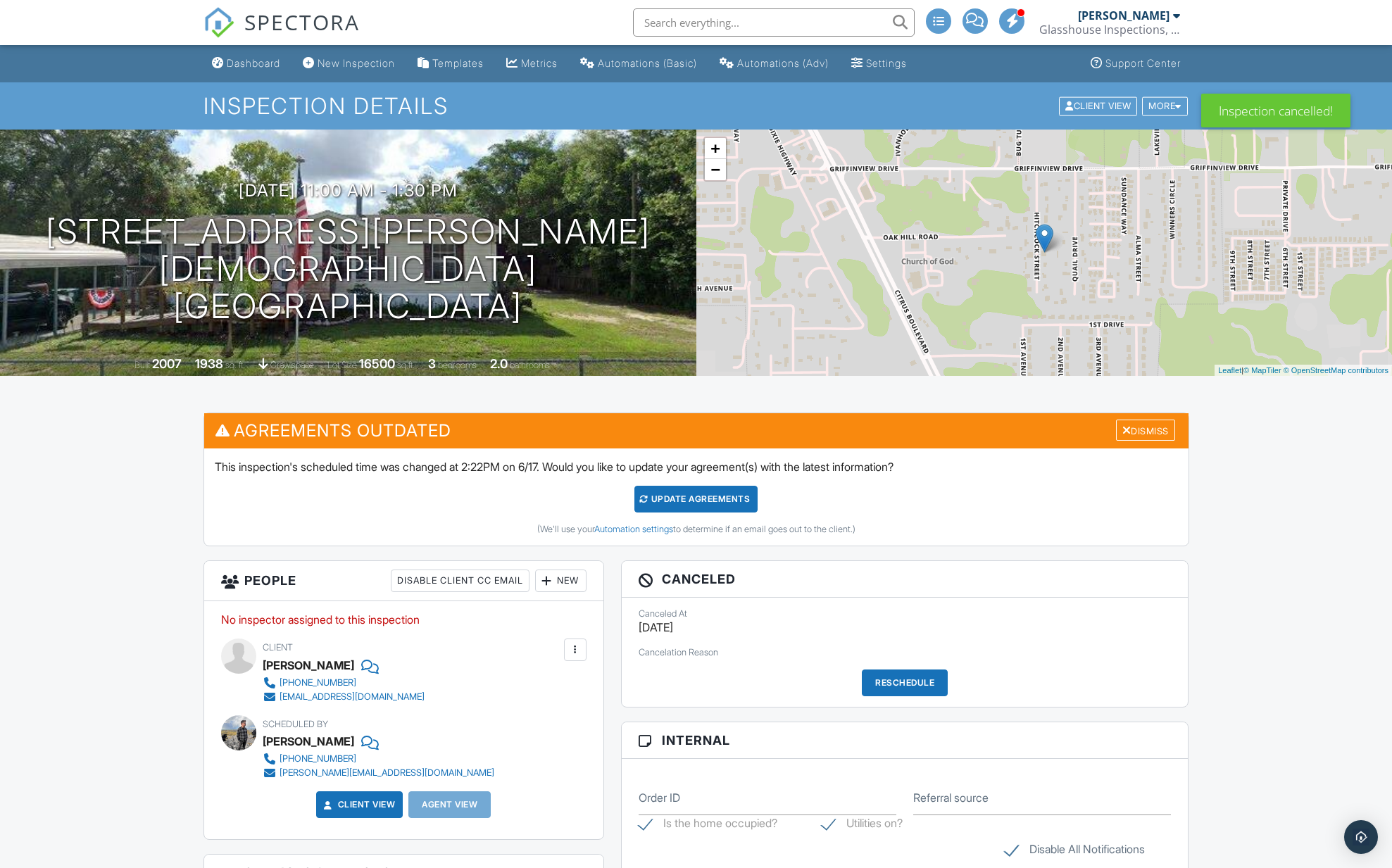
click at [240, 67] on div "Dashboard" at bounding box center [254, 62] width 54 height 12
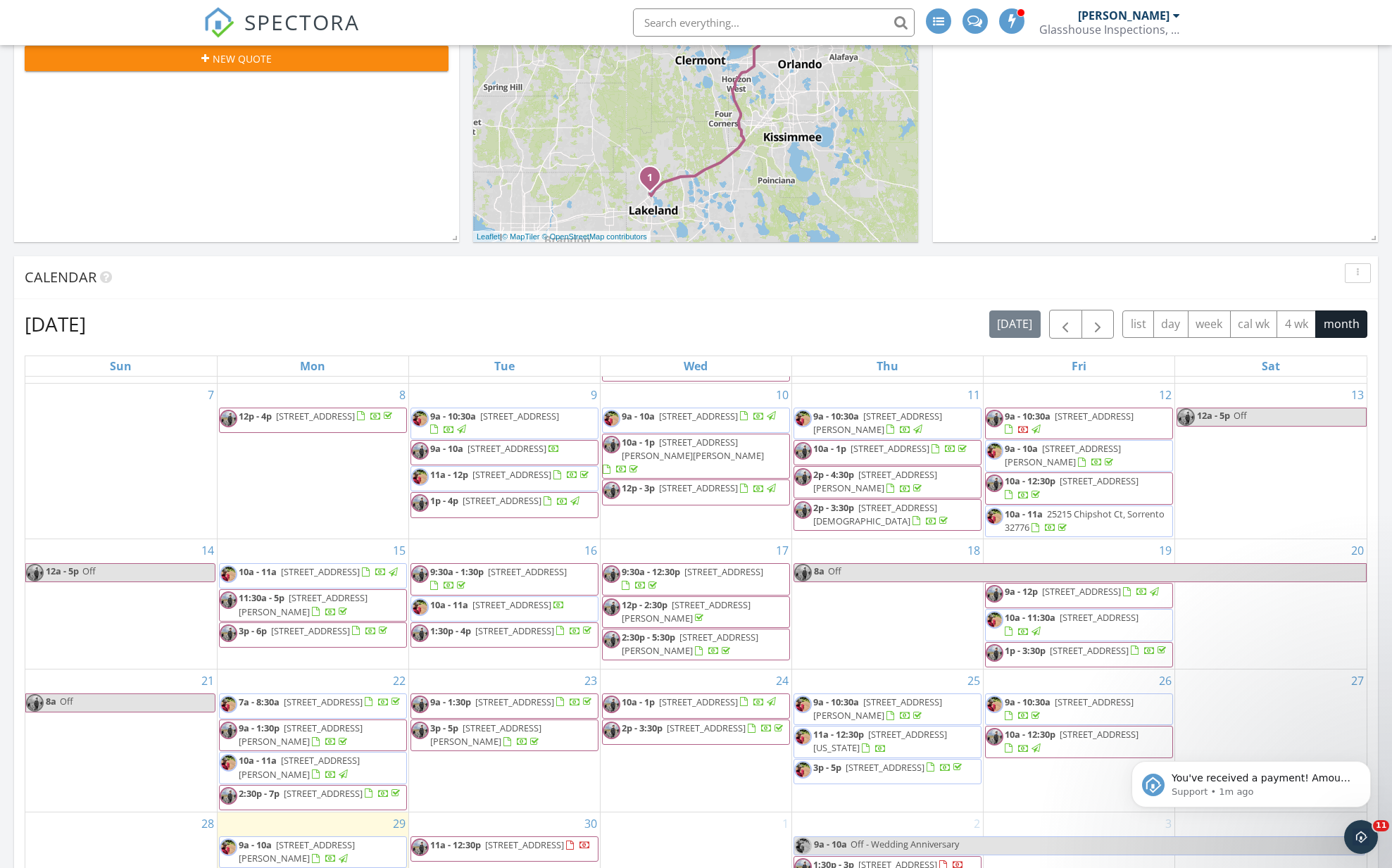
scroll to position [709, 0]
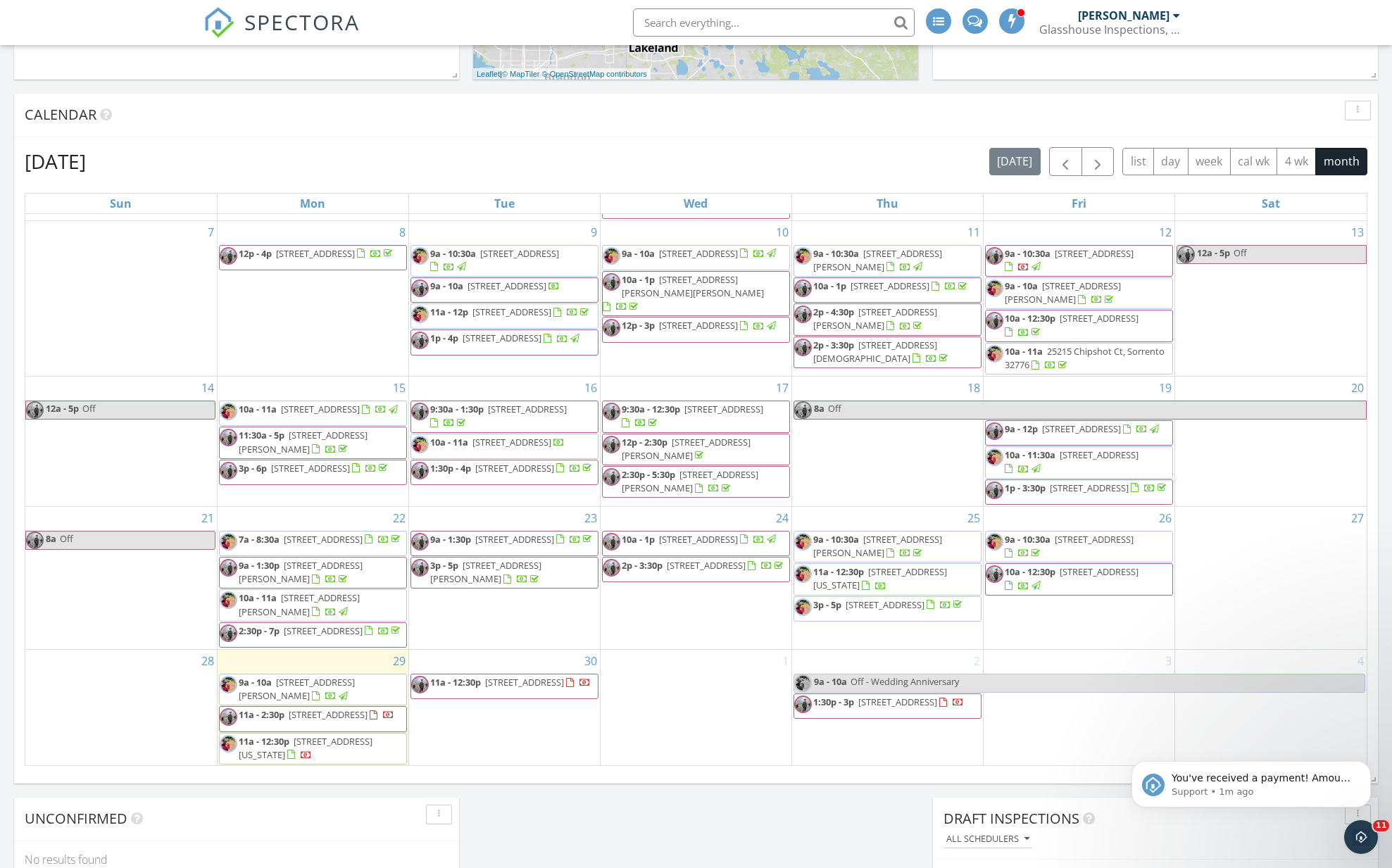
click at [686, 692] on div "1" at bounding box center [696, 707] width 191 height 116
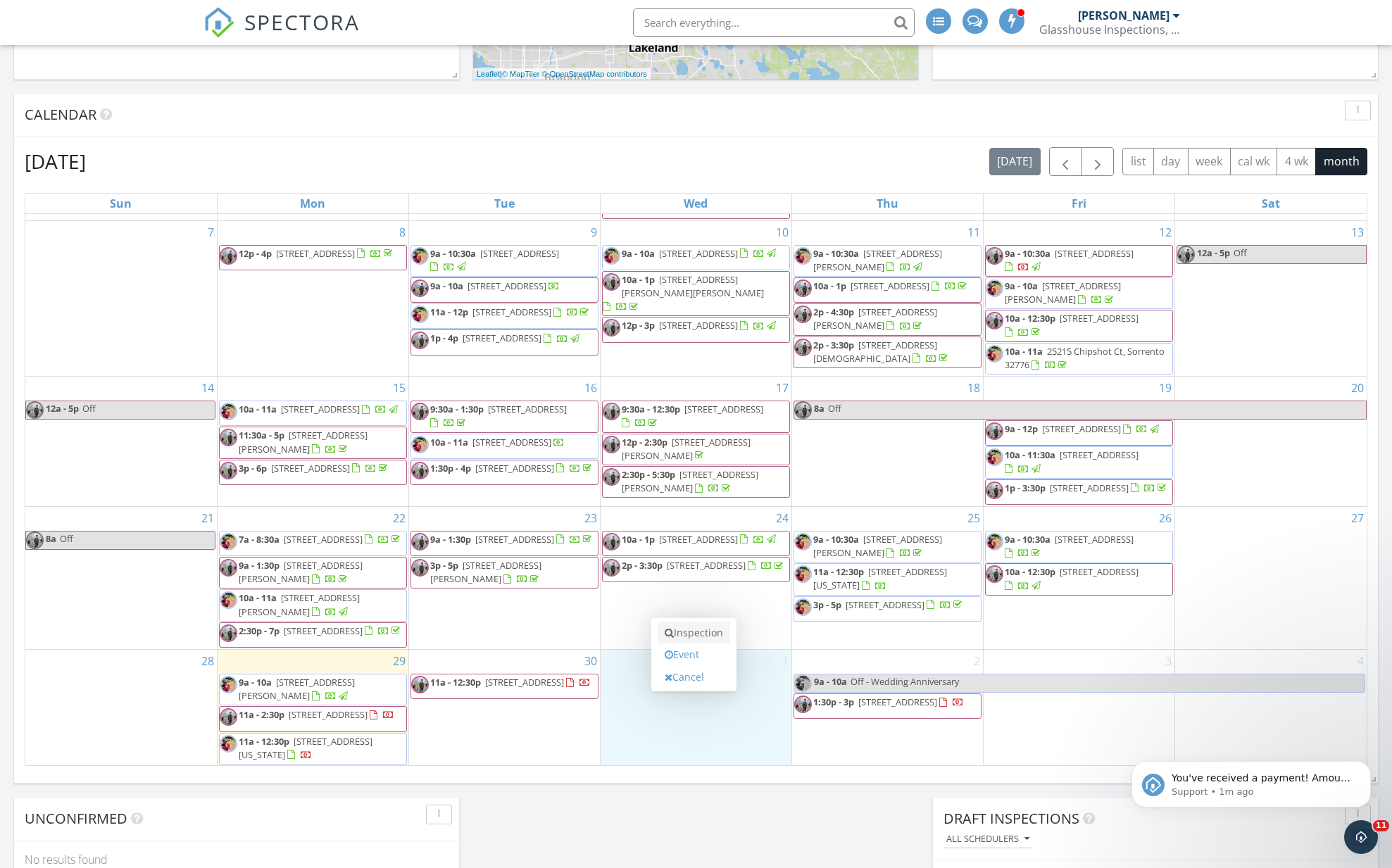
click at [691, 635] on link "Inspection" at bounding box center [694, 633] width 72 height 23
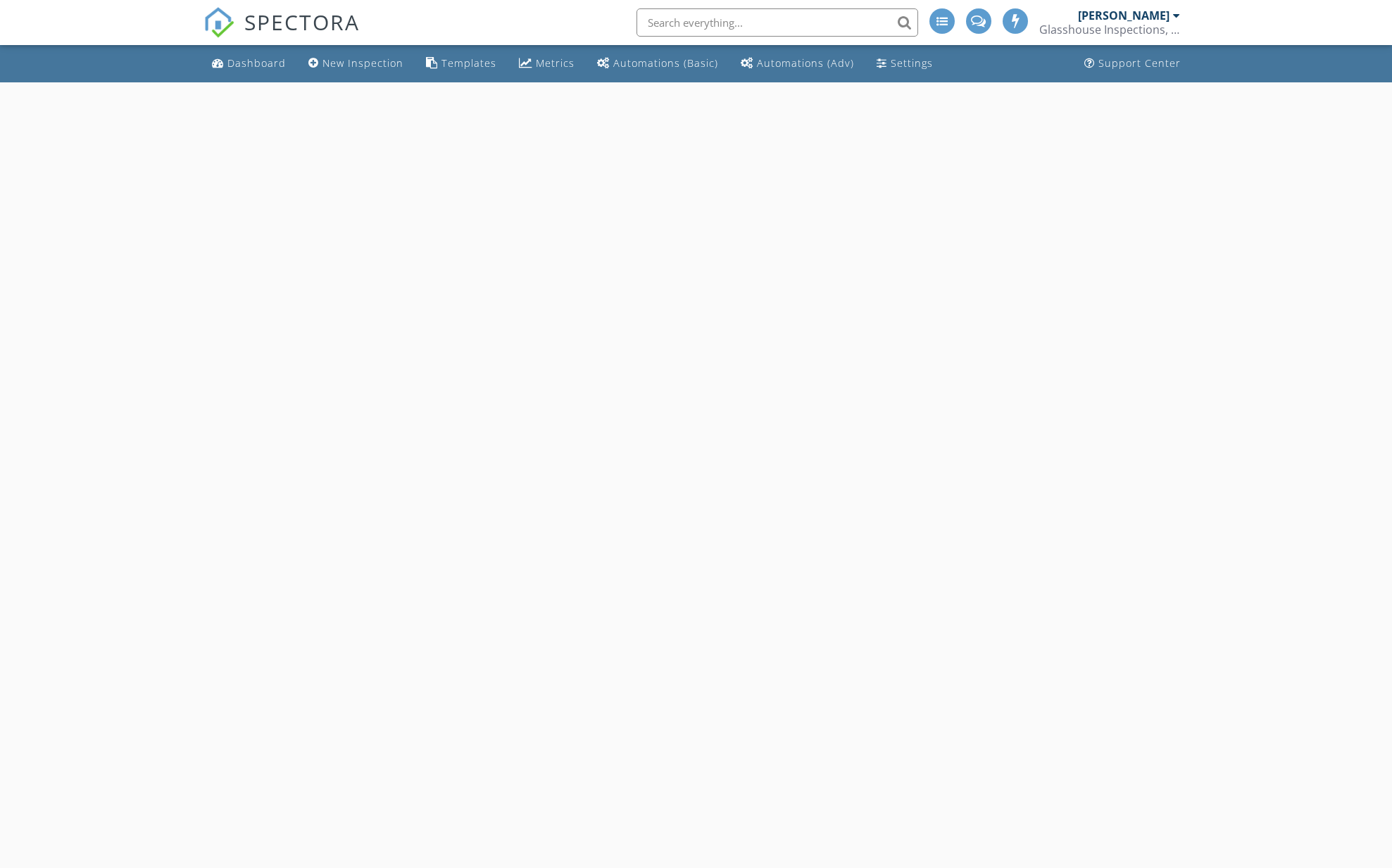
select select "9"
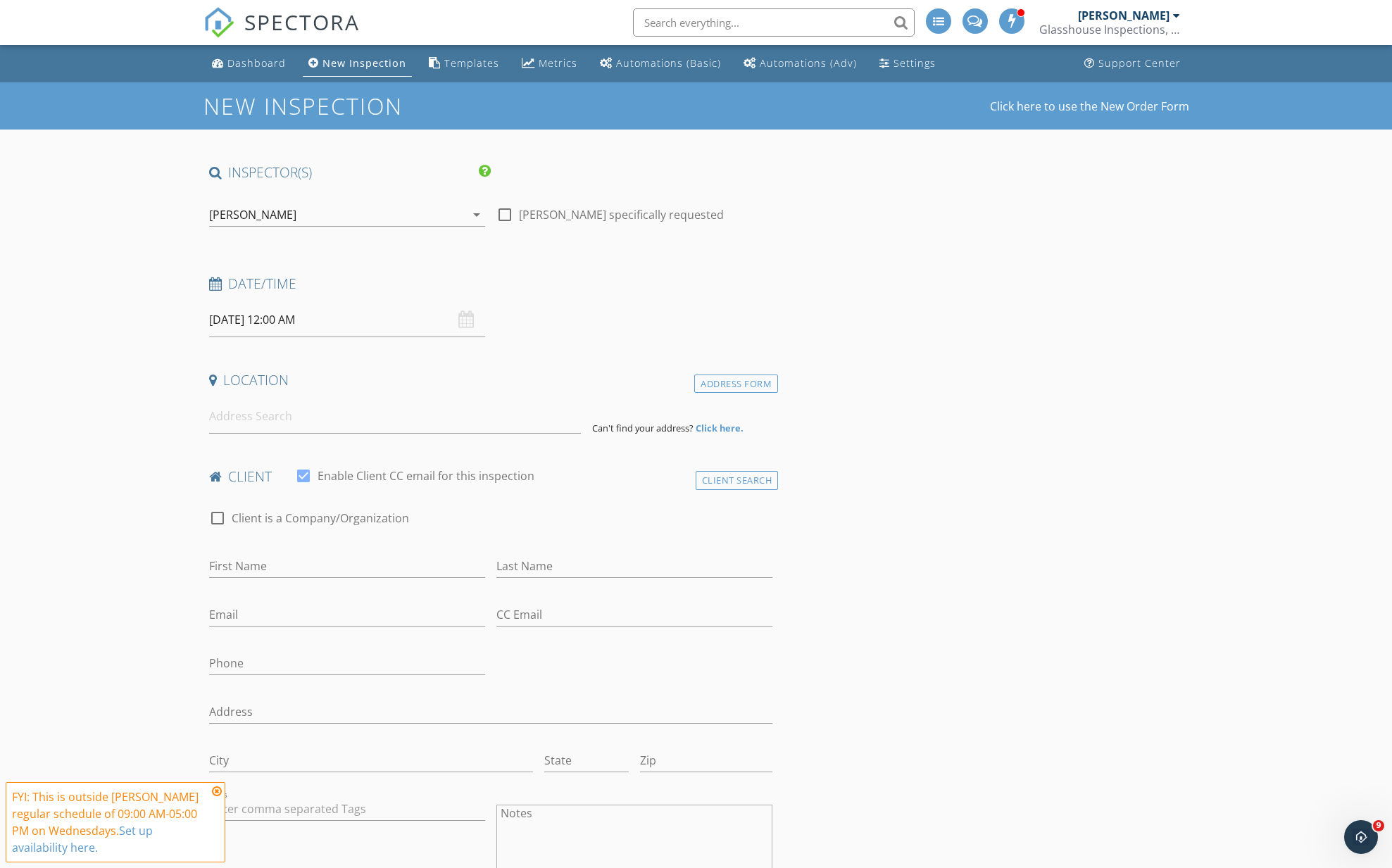
click at [252, 327] on input "[DATE] 12:00 AM" at bounding box center [347, 320] width 276 height 35
type input "11"
type input "[DATE] 11:00 PM"
click at [291, 569] on span at bounding box center [291, 567] width 10 height 14
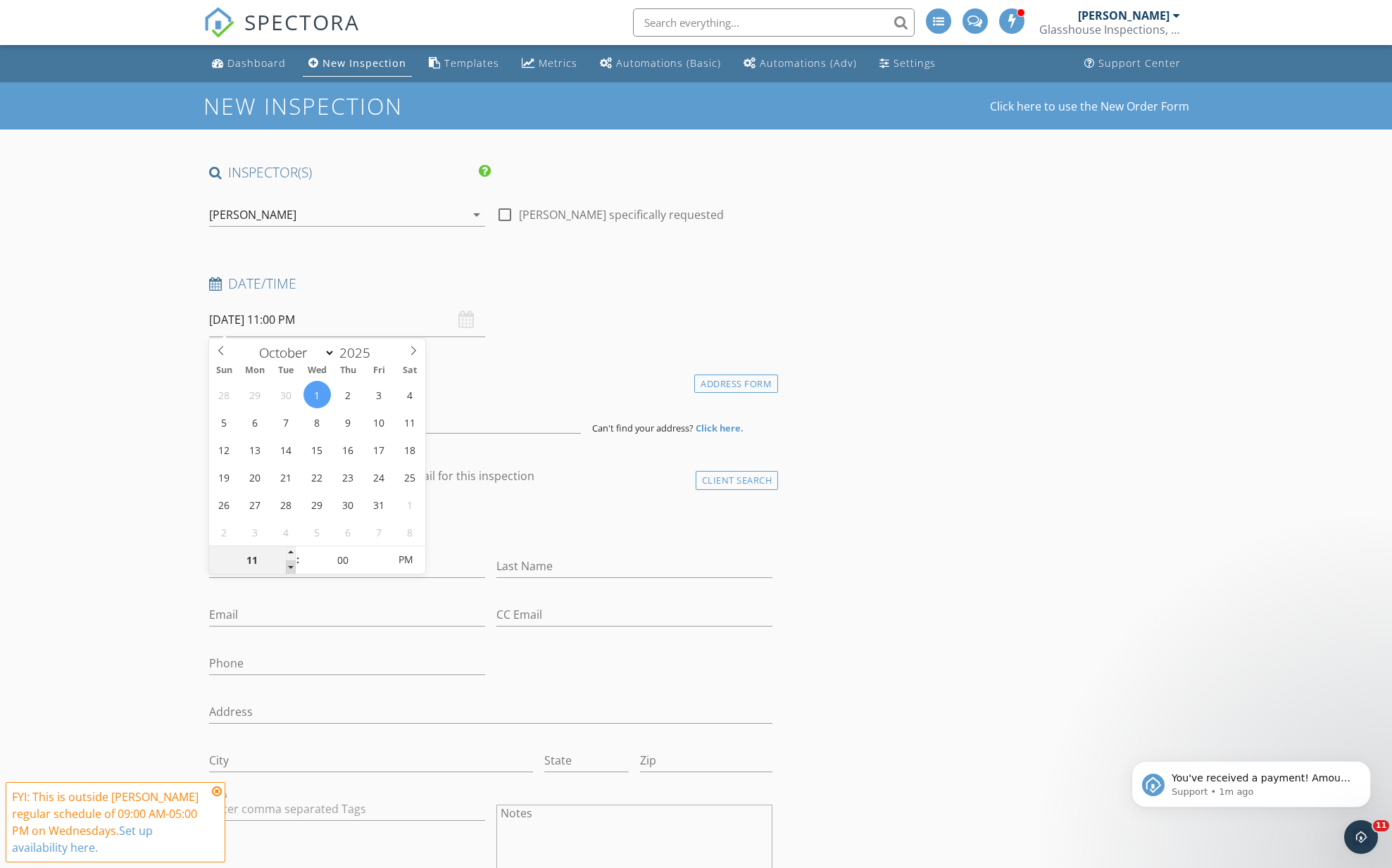
type input "10"
click at [291, 569] on span at bounding box center [291, 567] width 10 height 14
type input "[DATE] 10:00 AM"
click at [397, 562] on span "PM" at bounding box center [405, 560] width 39 height 28
drag, startPoint x: 125, startPoint y: 469, endPoint x: 202, endPoint y: 434, distance: 84.6
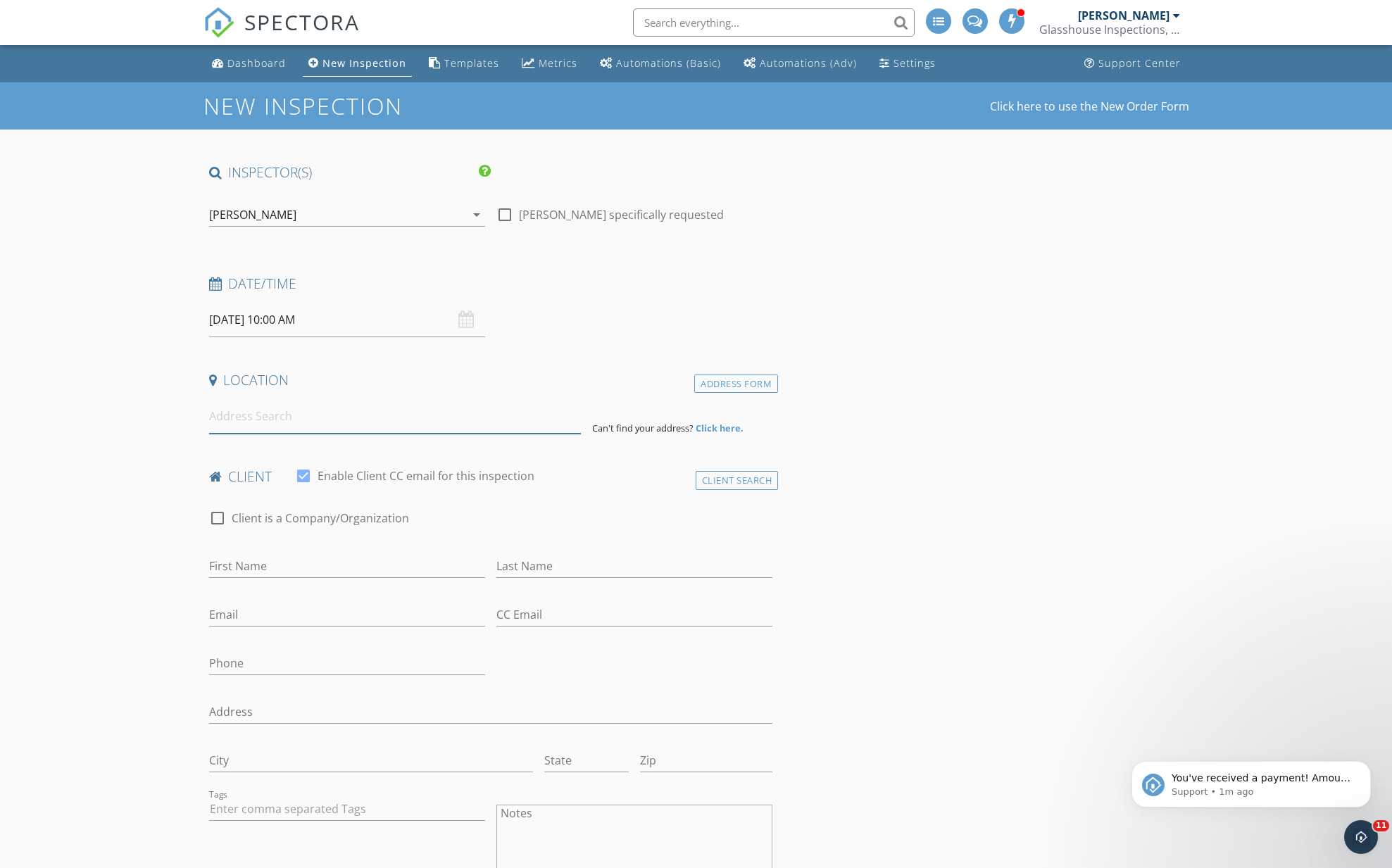
click at [250, 419] on input at bounding box center [395, 416] width 372 height 35
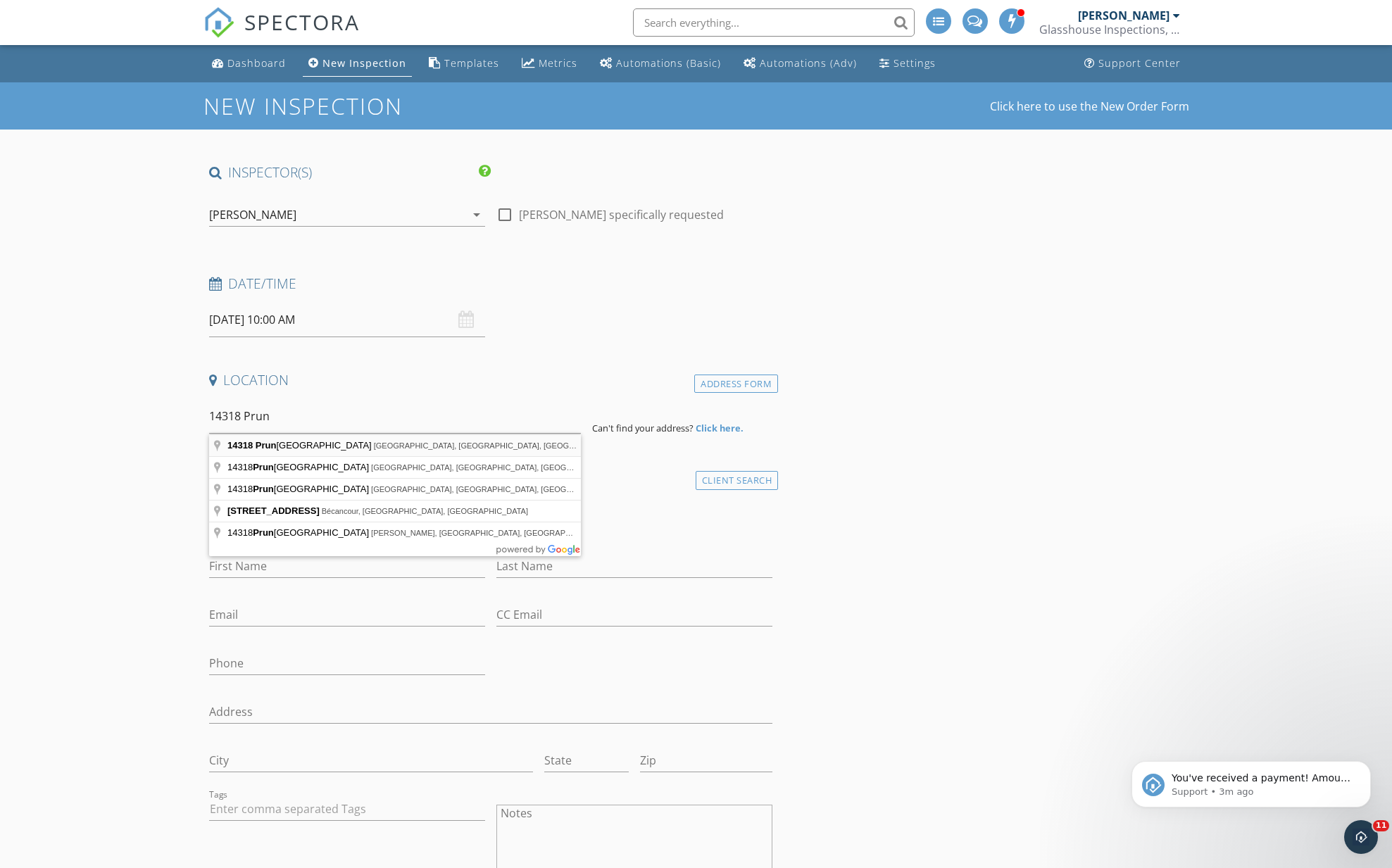
type input "[STREET_ADDRESS]"
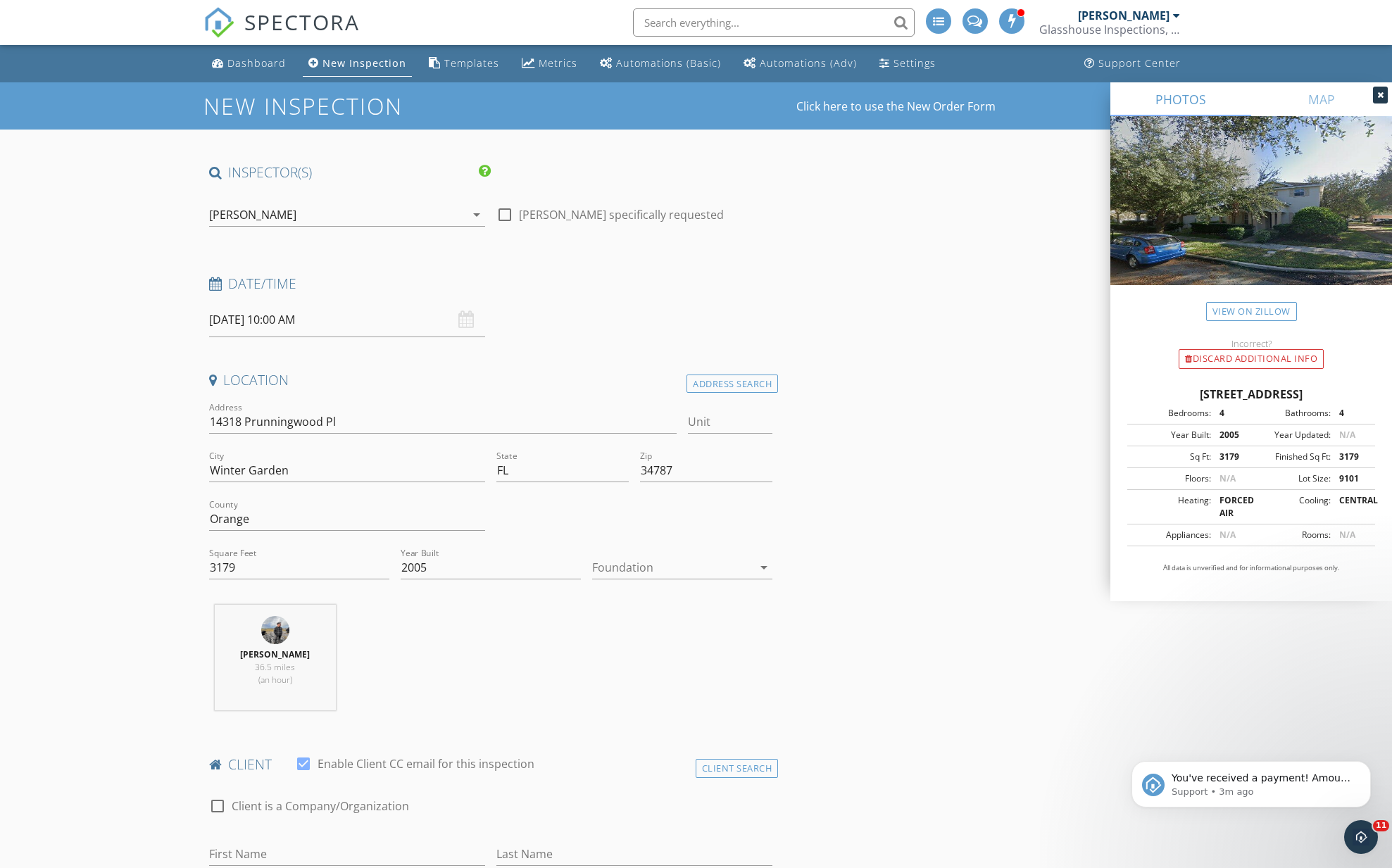
click at [616, 559] on div at bounding box center [672, 567] width 161 height 23
click at [617, 630] on div "Slab" at bounding box center [682, 640] width 157 height 34
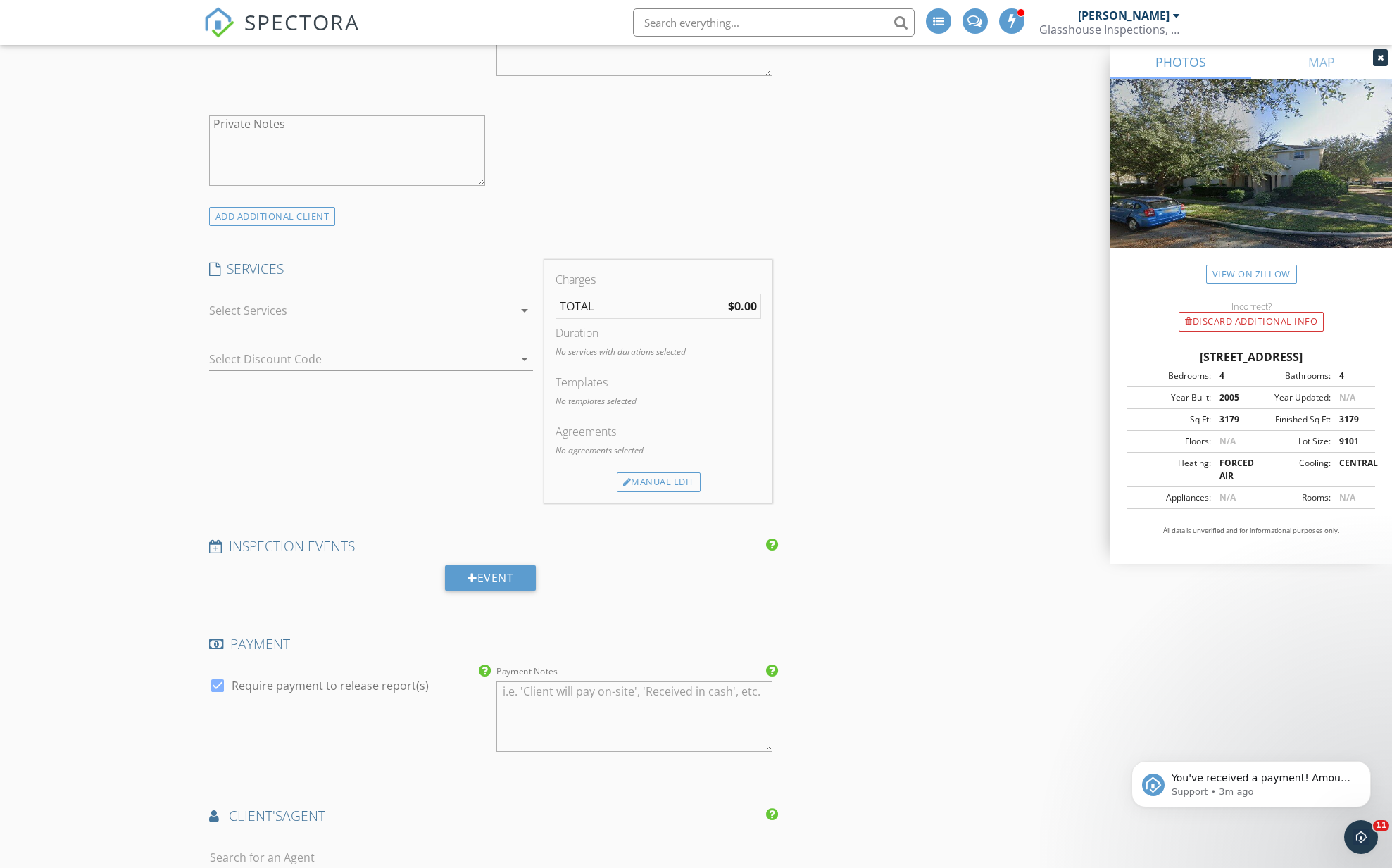
scroll to position [1101, 0]
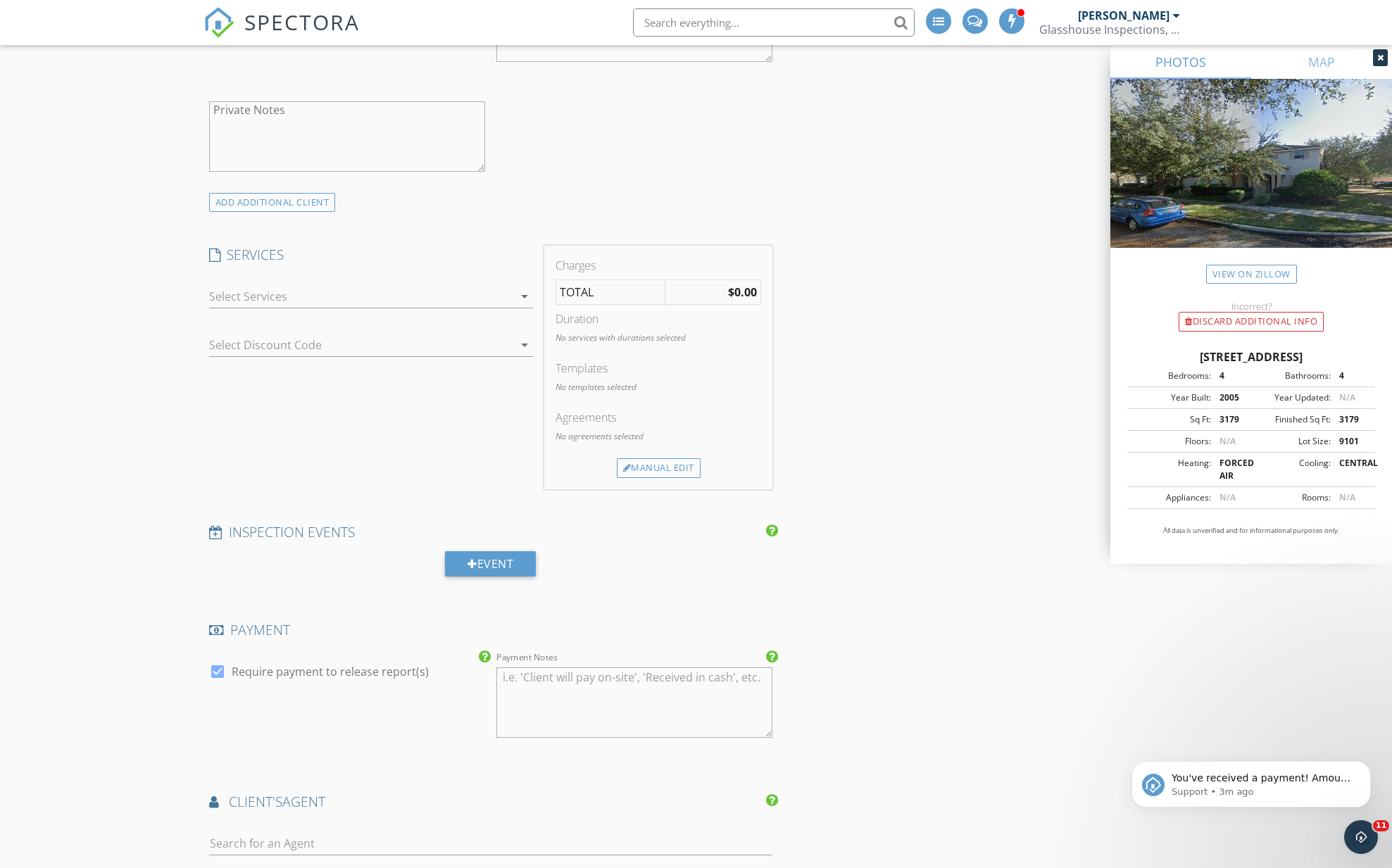
click at [250, 291] on div at bounding box center [361, 296] width 304 height 23
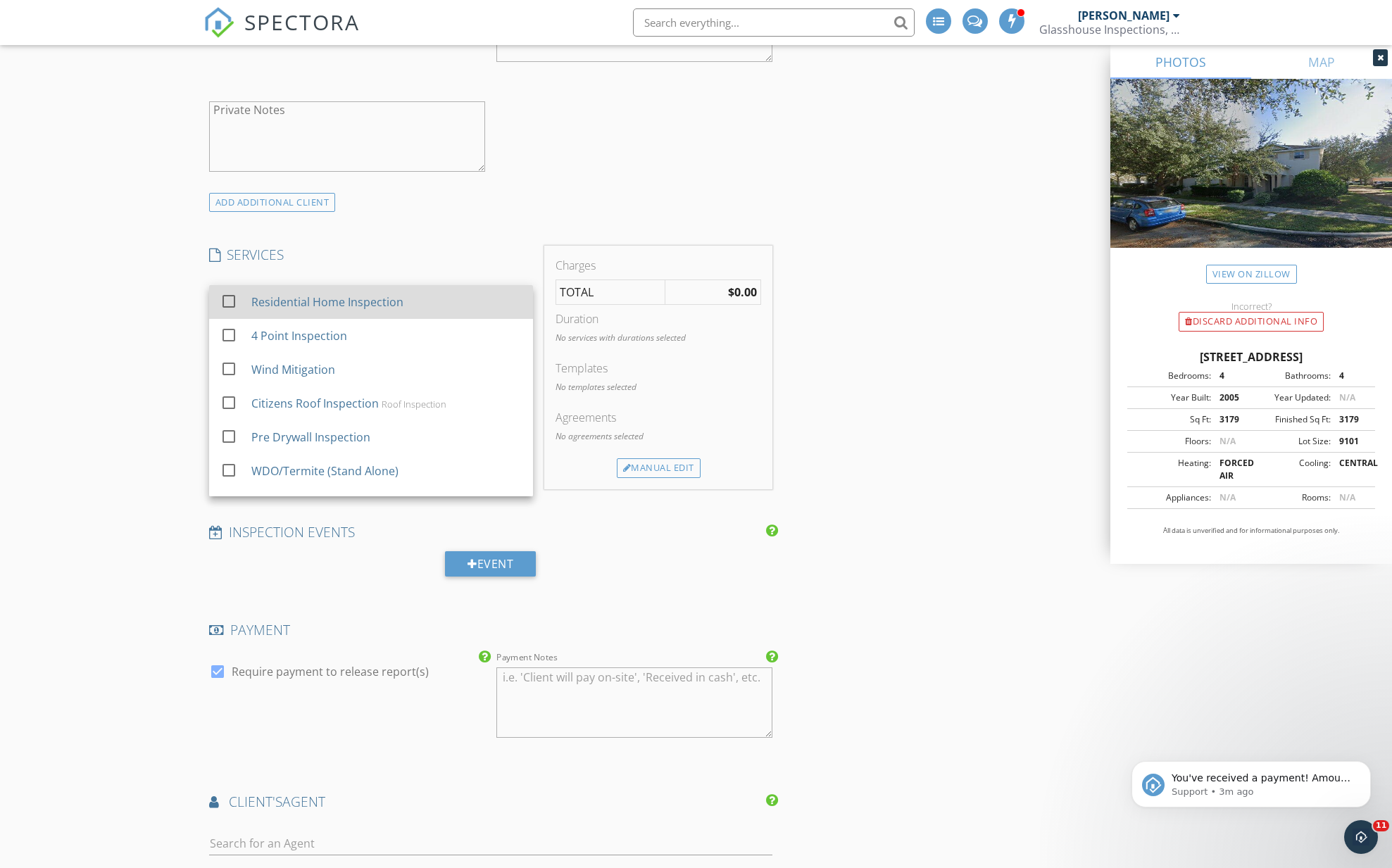
click at [226, 302] on div at bounding box center [228, 301] width 24 height 24
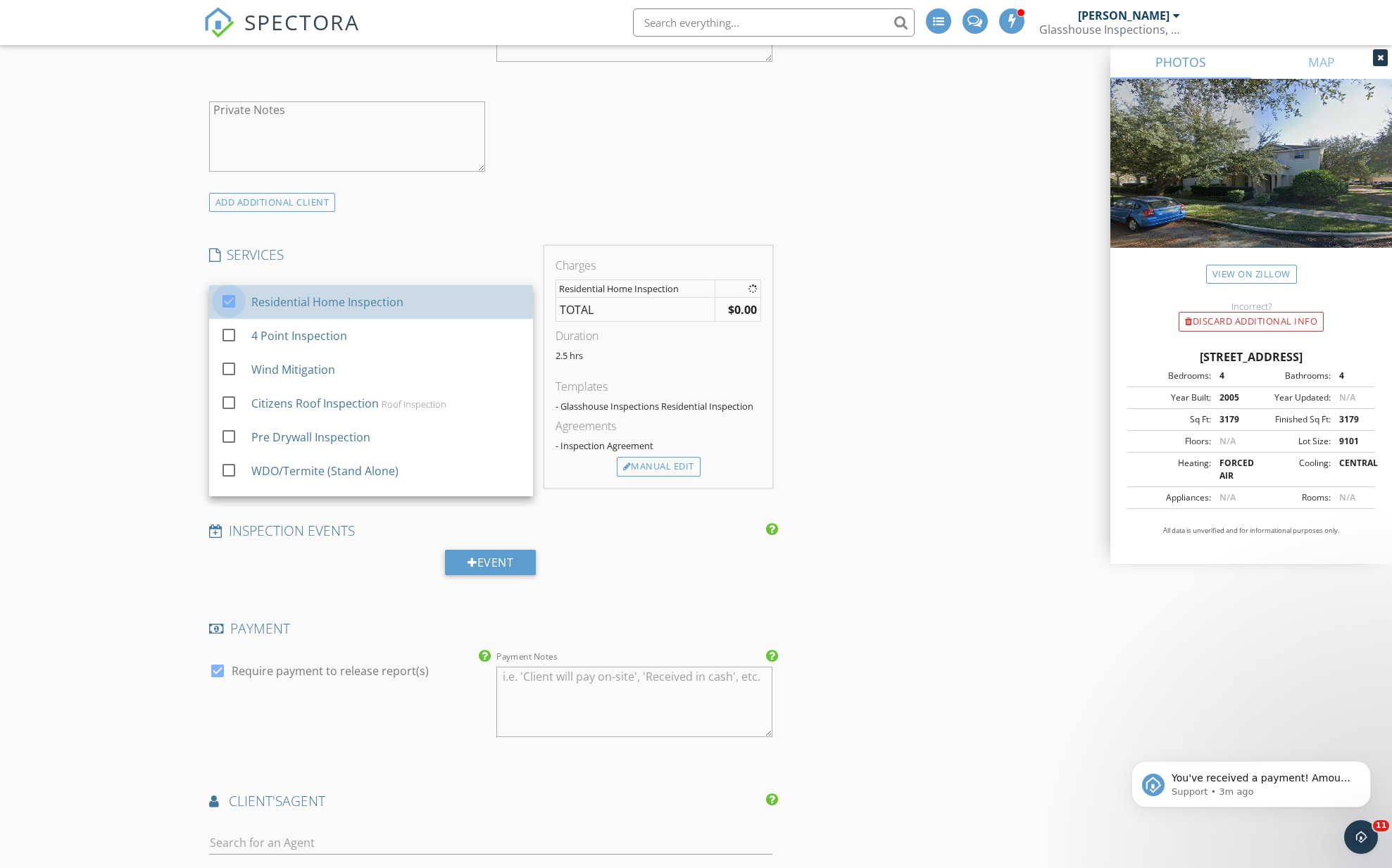
click at [146, 349] on div "New Inspection Click here to use the New Order Form INSPECTOR(S) check_box Just…" at bounding box center [696, 412] width 1392 height 2861
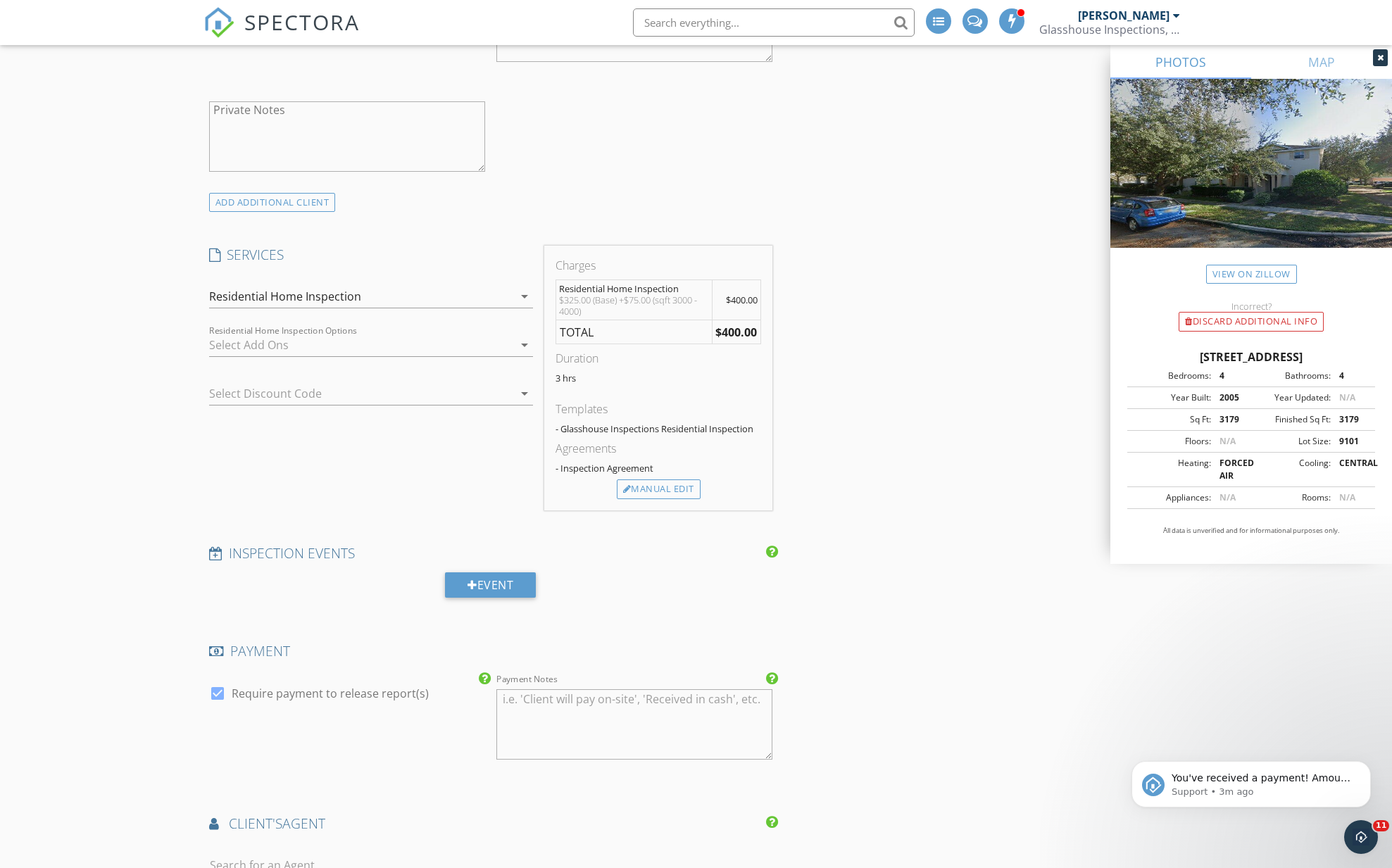
click at [220, 342] on div at bounding box center [361, 345] width 304 height 23
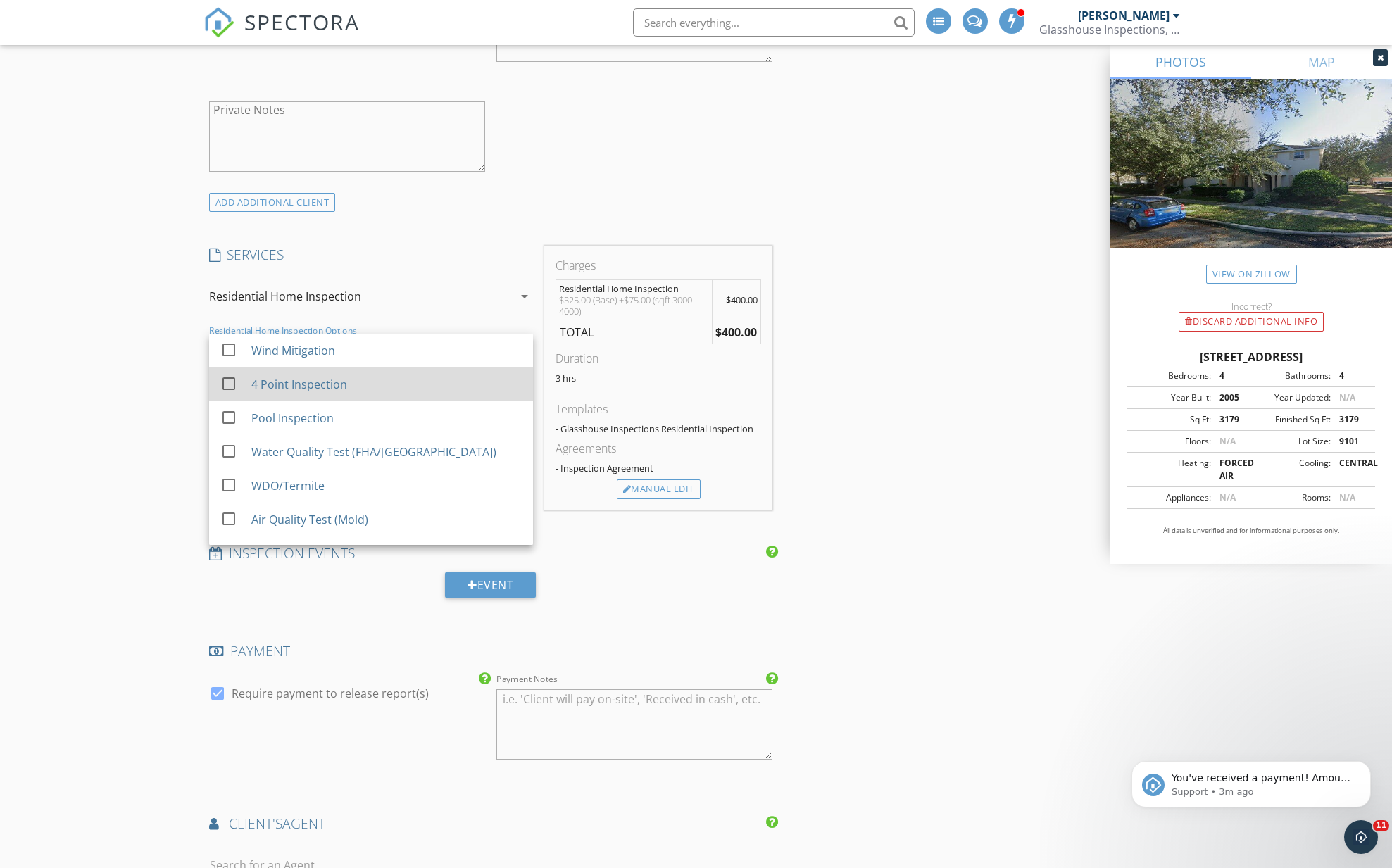
drag, startPoint x: 223, startPoint y: 348, endPoint x: 232, endPoint y: 375, distance: 28.5
click at [223, 348] on div at bounding box center [228, 349] width 24 height 24
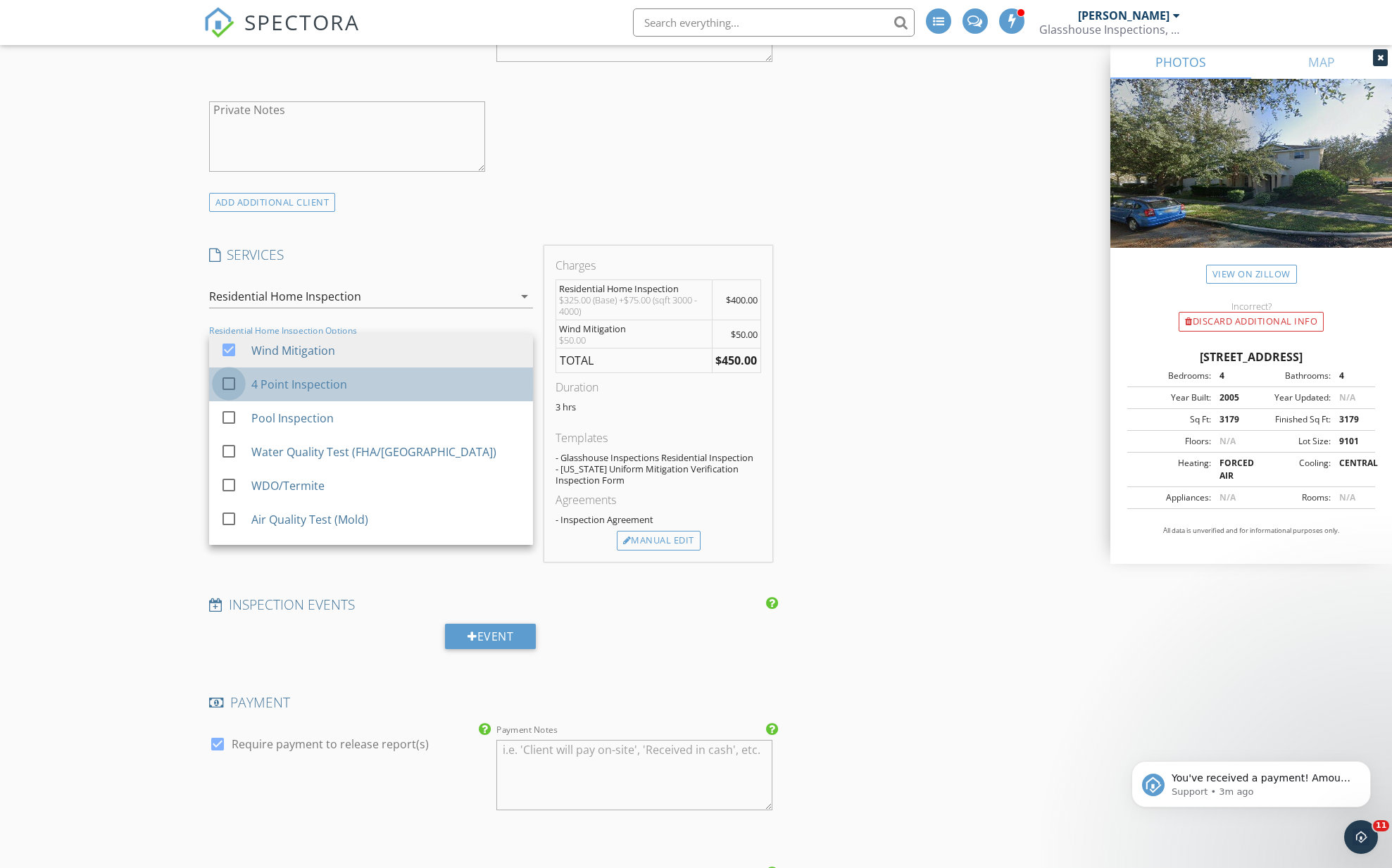
click at [233, 386] on div at bounding box center [228, 383] width 24 height 24
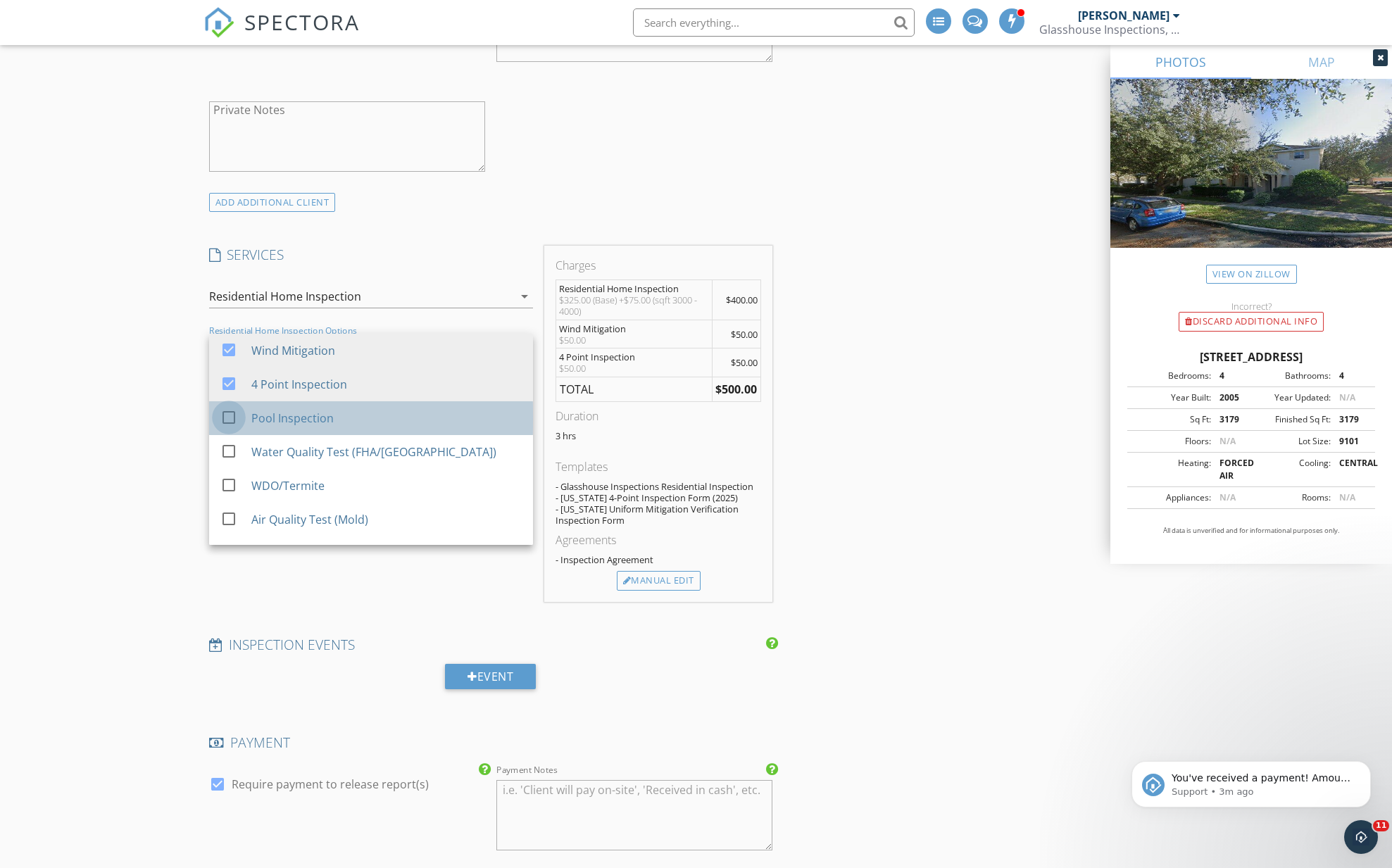
click at [234, 416] on div at bounding box center [228, 417] width 24 height 24
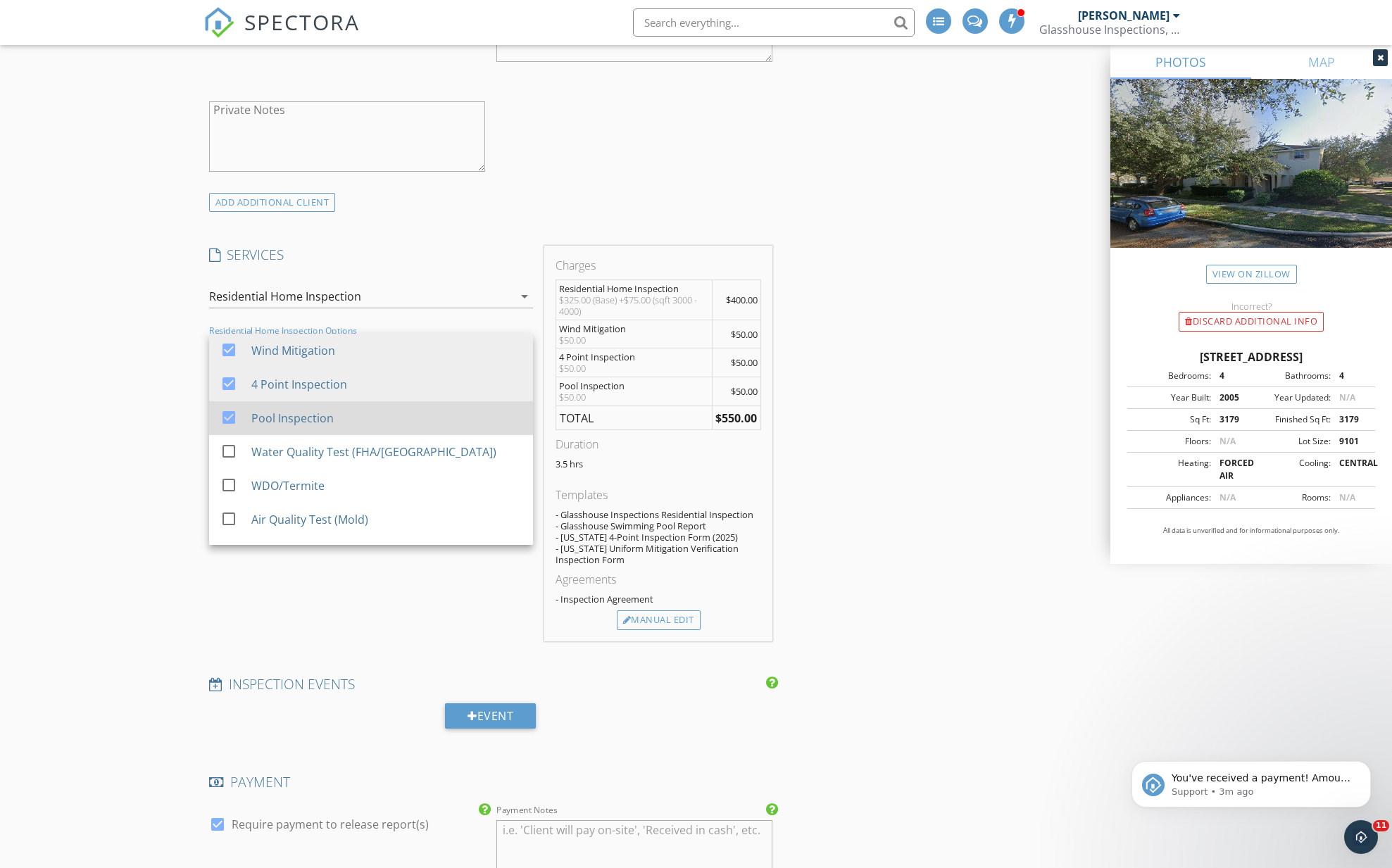
scroll to position [1100, 0]
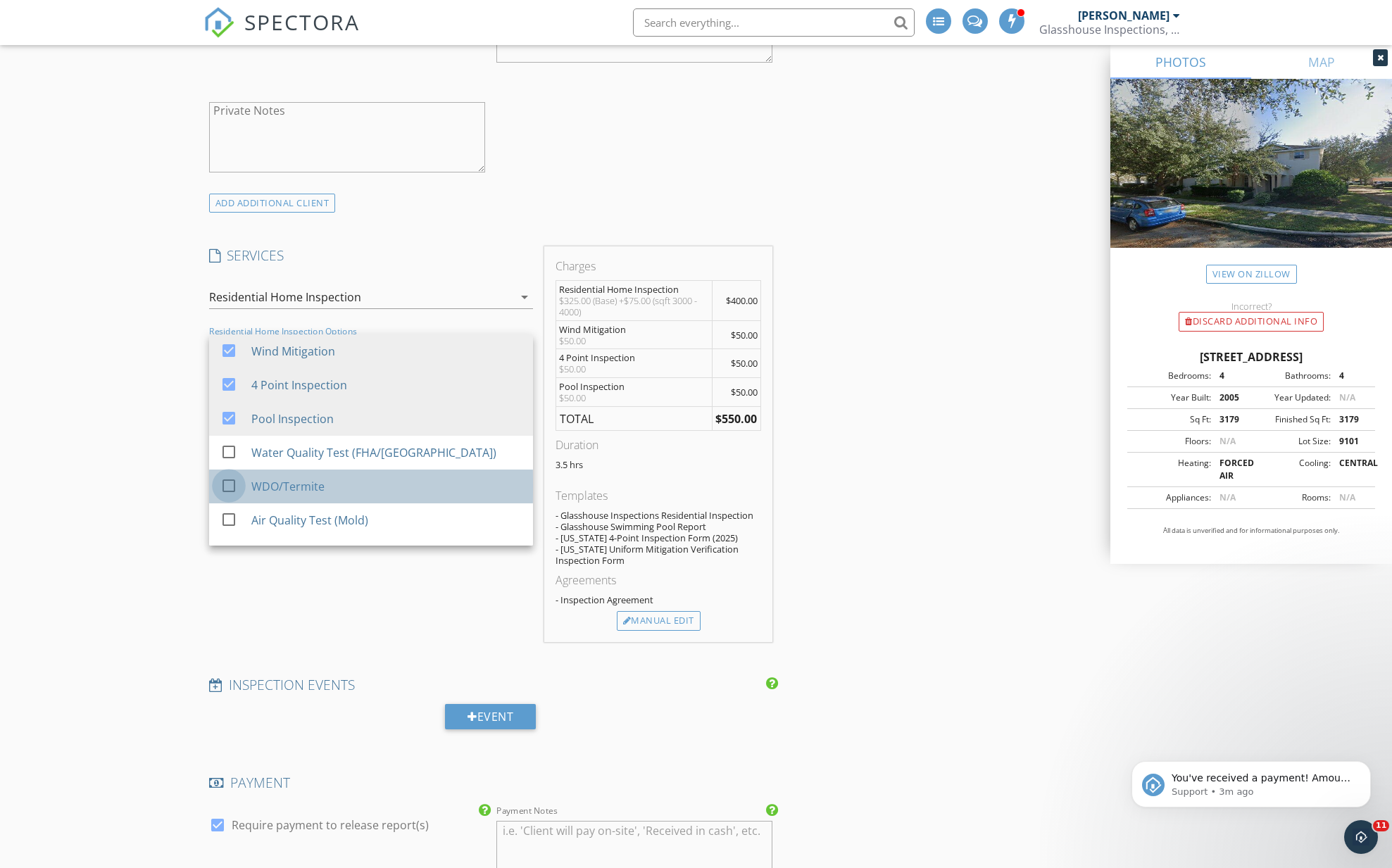
click at [227, 483] on div at bounding box center [228, 486] width 24 height 24
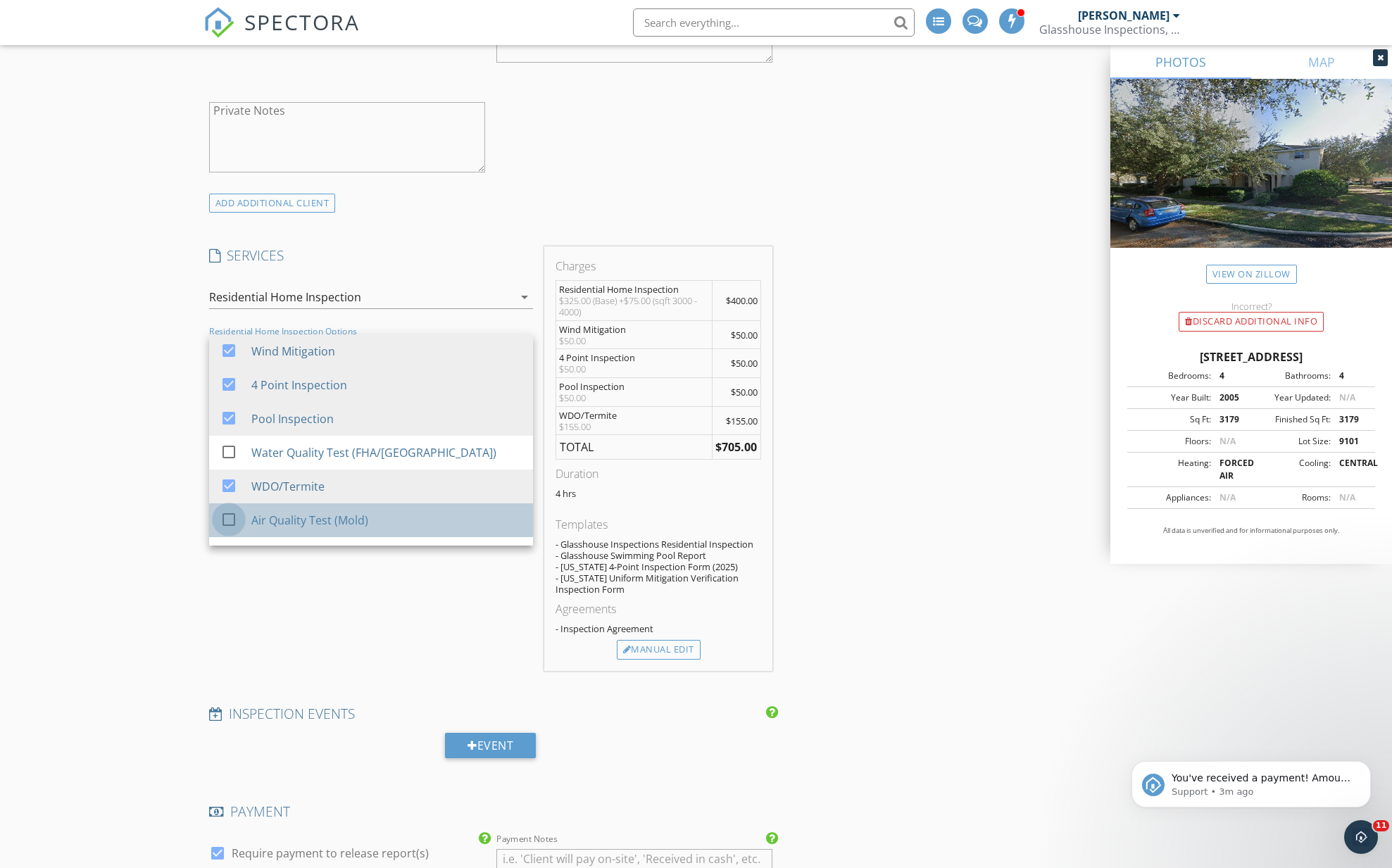
click at [224, 515] on div at bounding box center [228, 519] width 24 height 24
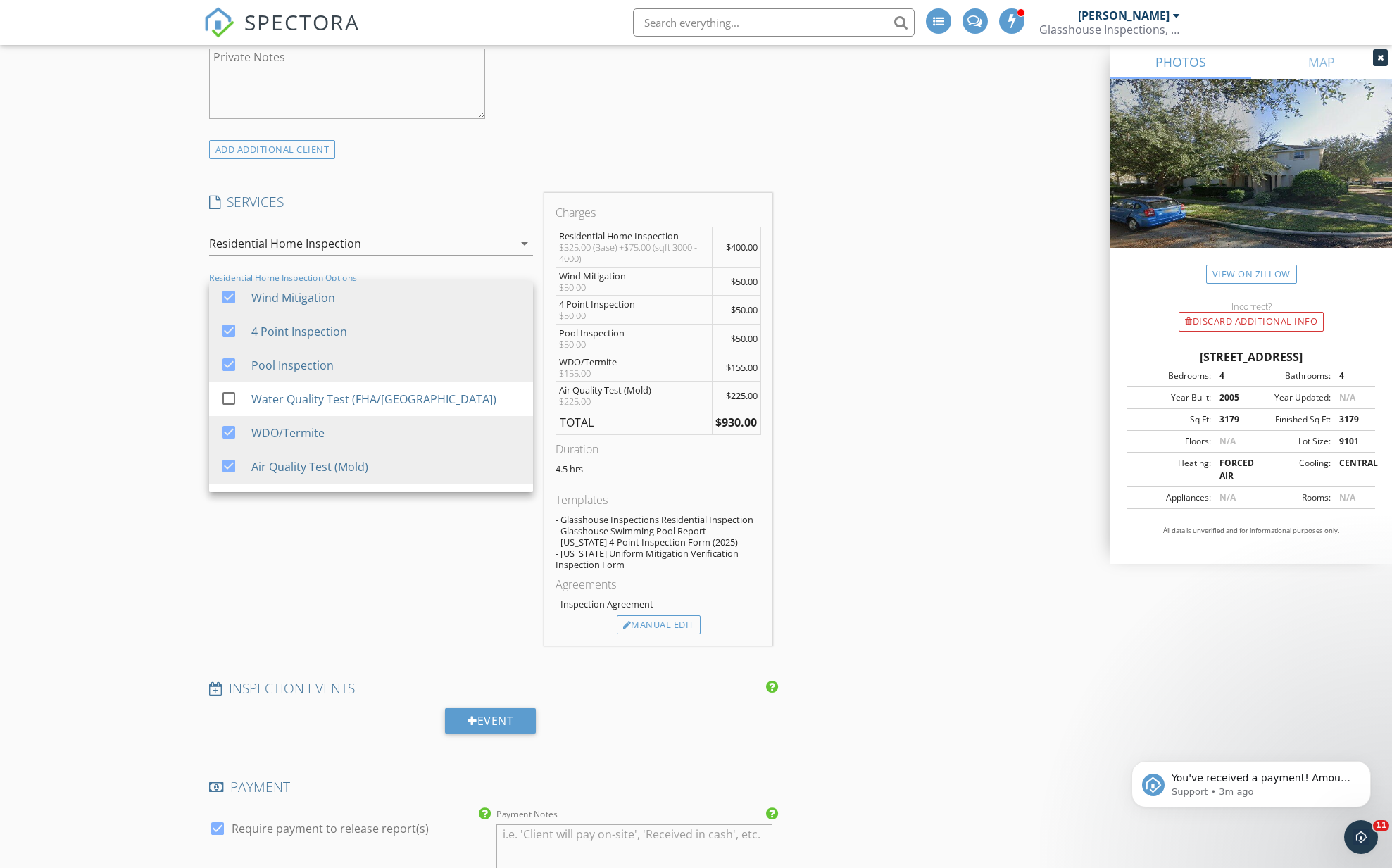
scroll to position [1170, 0]
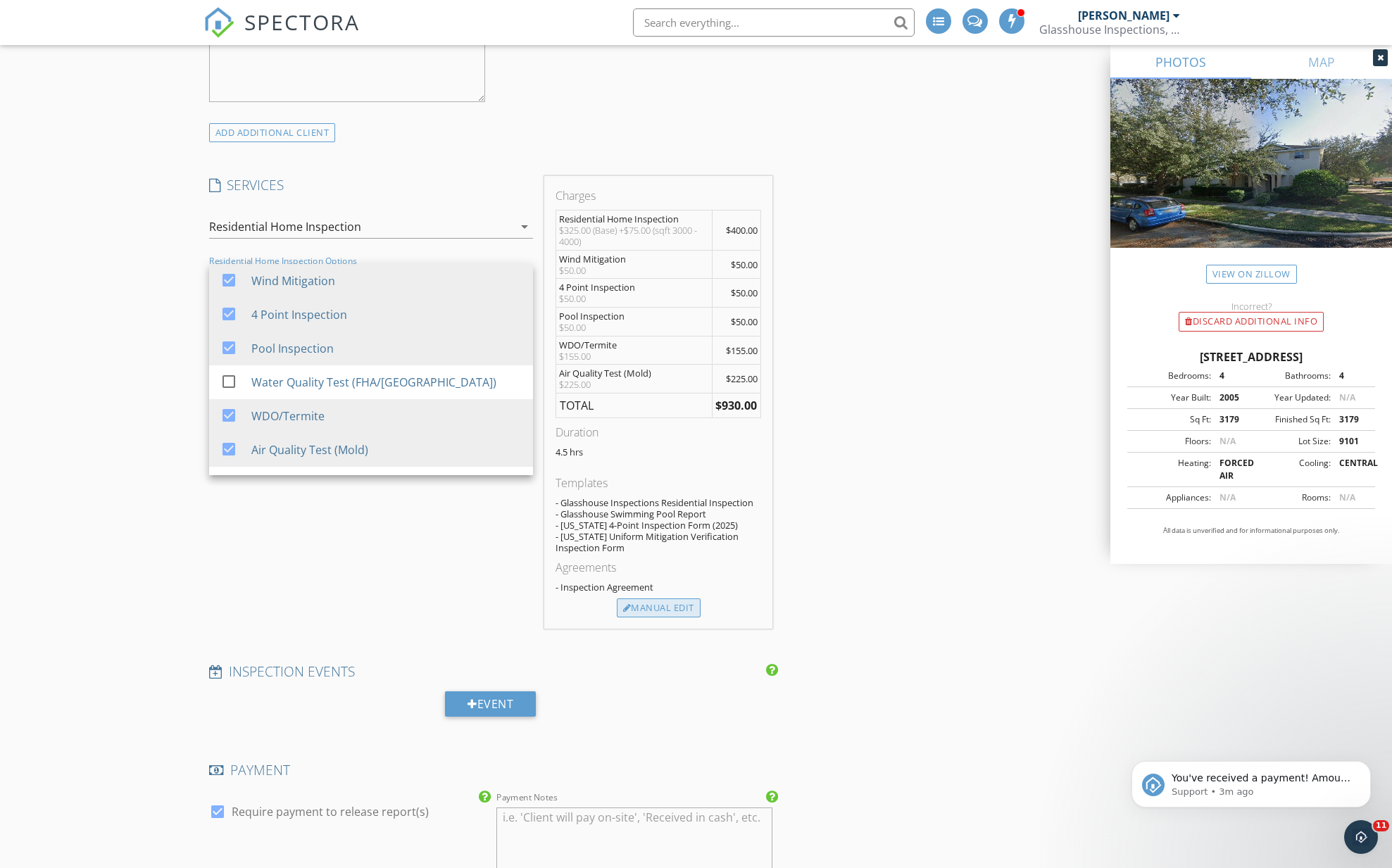
click at [648, 602] on div "Manual Edit" at bounding box center [658, 608] width 83 height 20
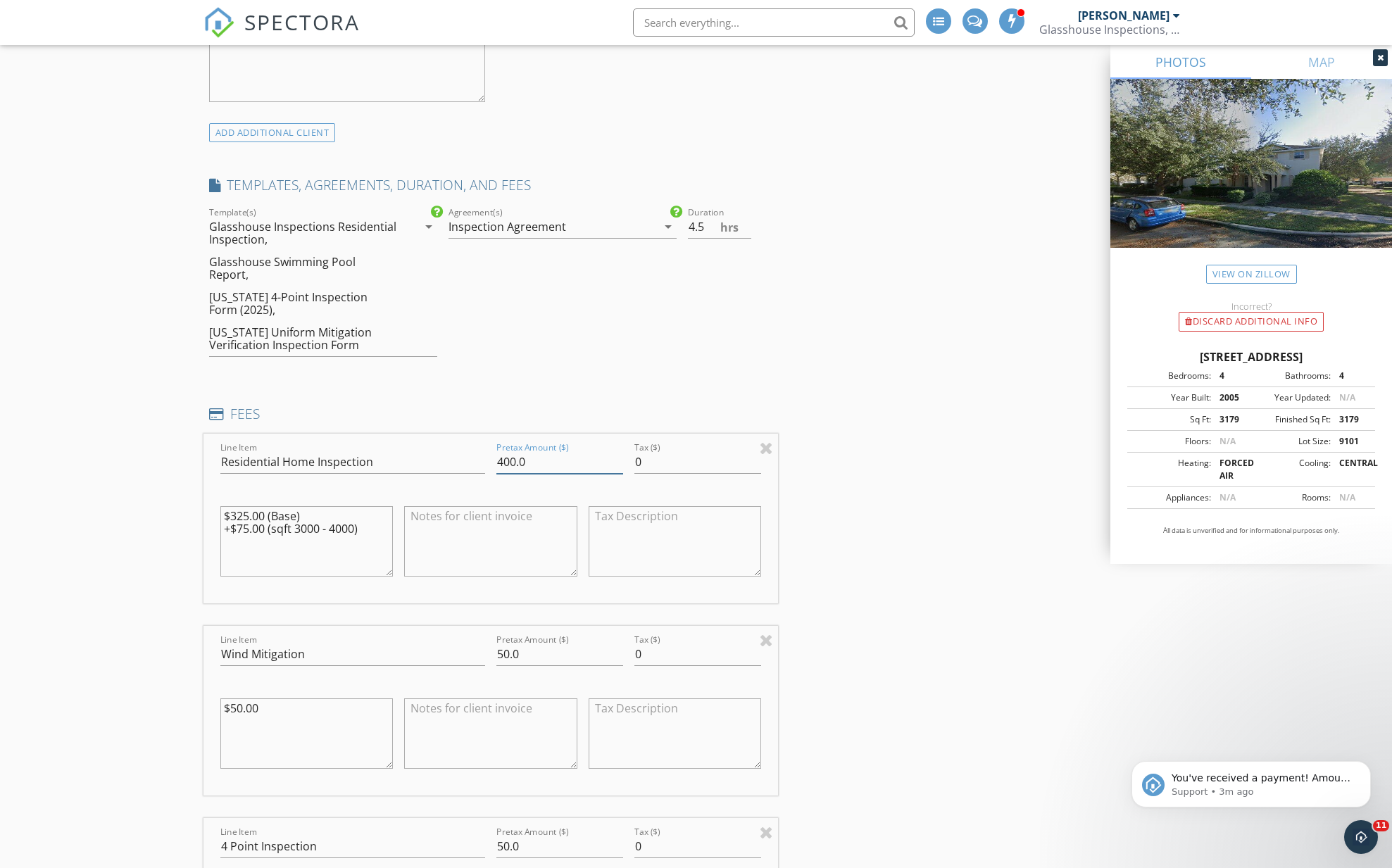
click at [515, 450] on input "400.0" at bounding box center [559, 462] width 127 height 24
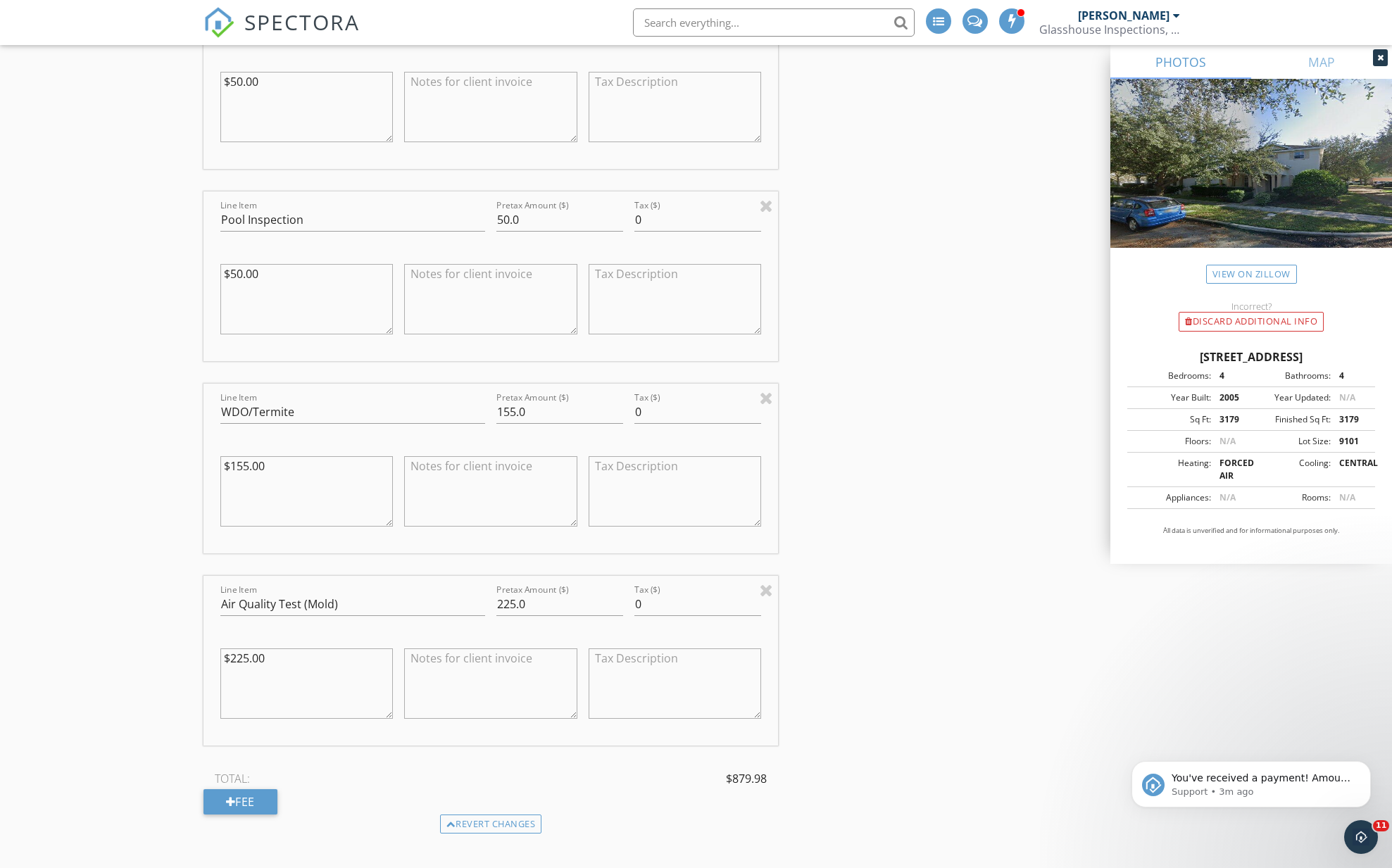
scroll to position [1993, 0]
type input "349.98"
drag, startPoint x: 515, startPoint y: 583, endPoint x: 499, endPoint y: 584, distance: 16.0
click at [499, 588] on input "225.0" at bounding box center [559, 600] width 127 height 24
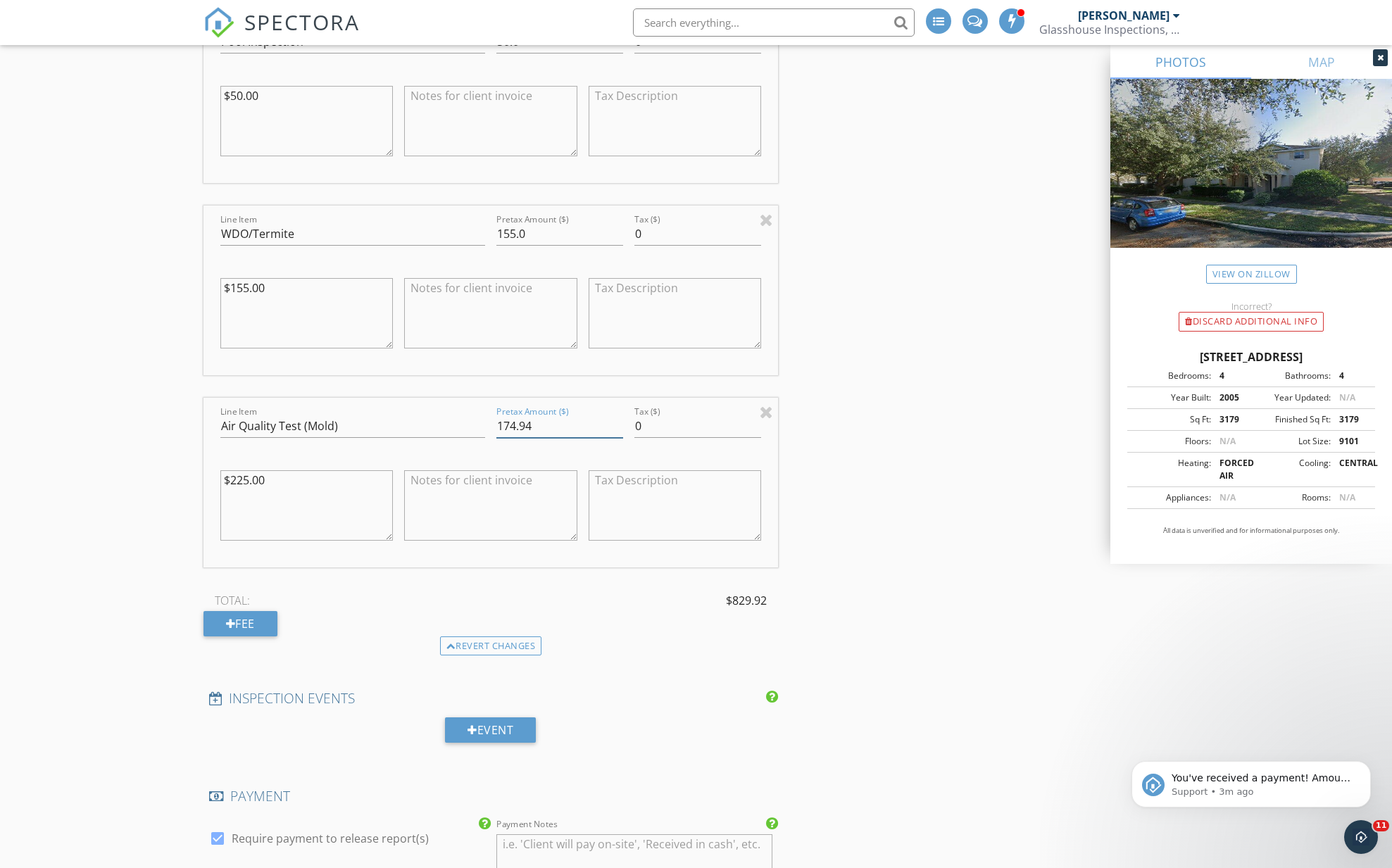
scroll to position [2167, 0]
type input "174.94"
click at [256, 613] on div "Fee" at bounding box center [240, 622] width 74 height 25
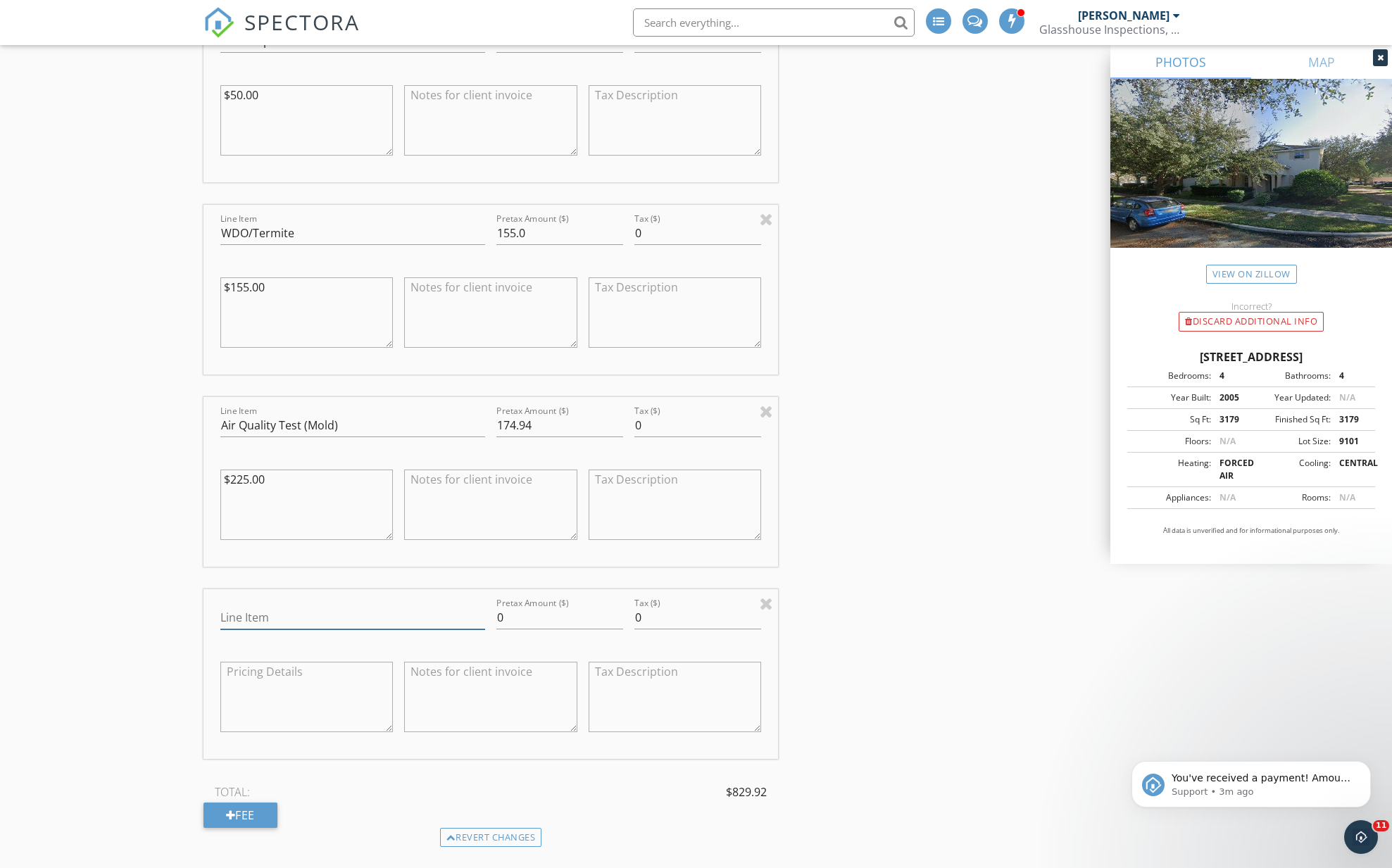
click at [249, 606] on input "Line Item" at bounding box center [353, 618] width 265 height 24
type input "Additional Dwelling"
type input "75"
drag, startPoint x: 538, startPoint y: 412, endPoint x: 522, endPoint y: 412, distance: 16.0
click at [522, 414] on input "174.94" at bounding box center [559, 426] width 127 height 24
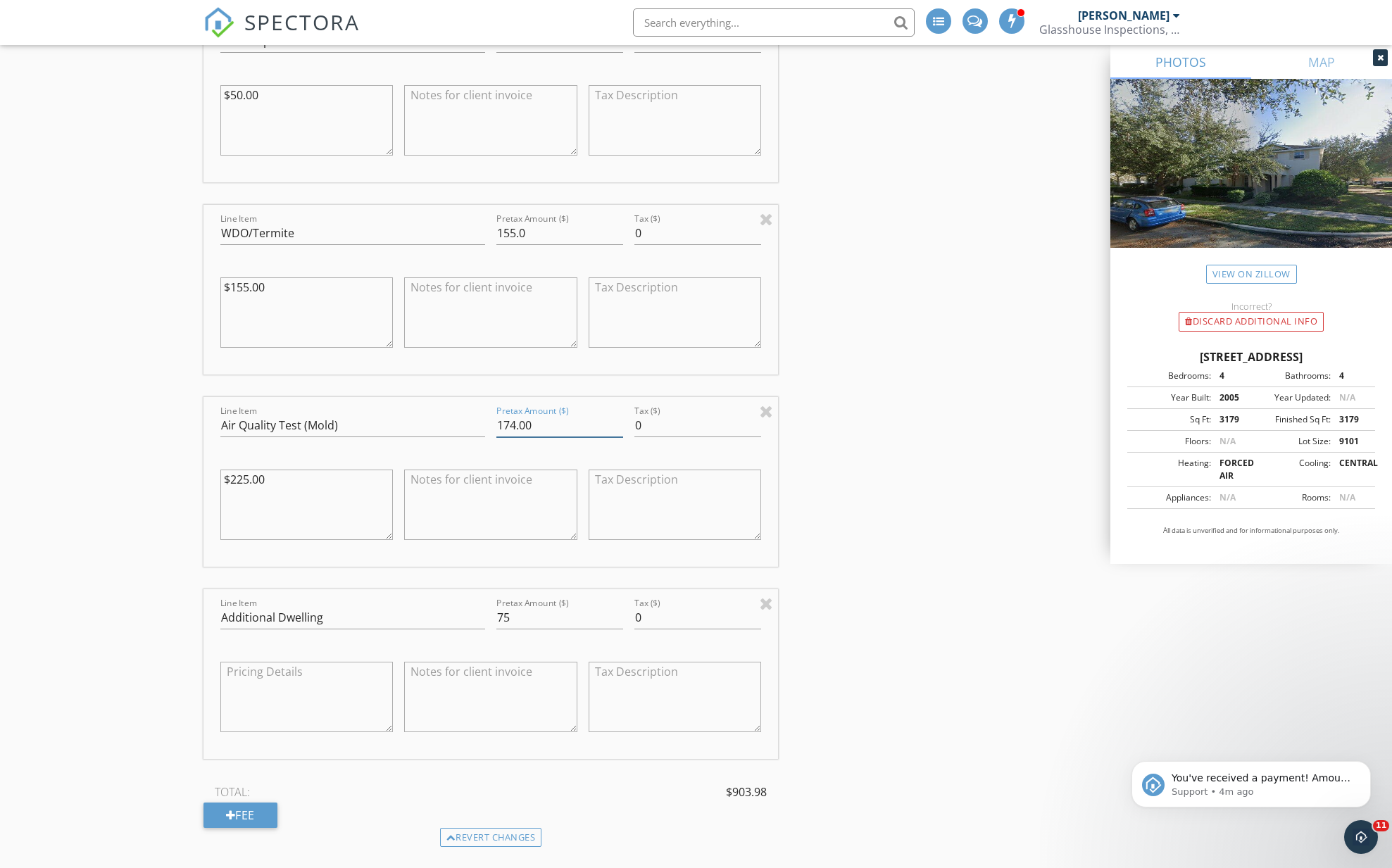
click at [515, 414] on input "174.00" at bounding box center [559, 426] width 127 height 24
type input "175.00"
click at [309, 597] on div "Line Item Additional Dwelling" at bounding box center [353, 620] width 265 height 46
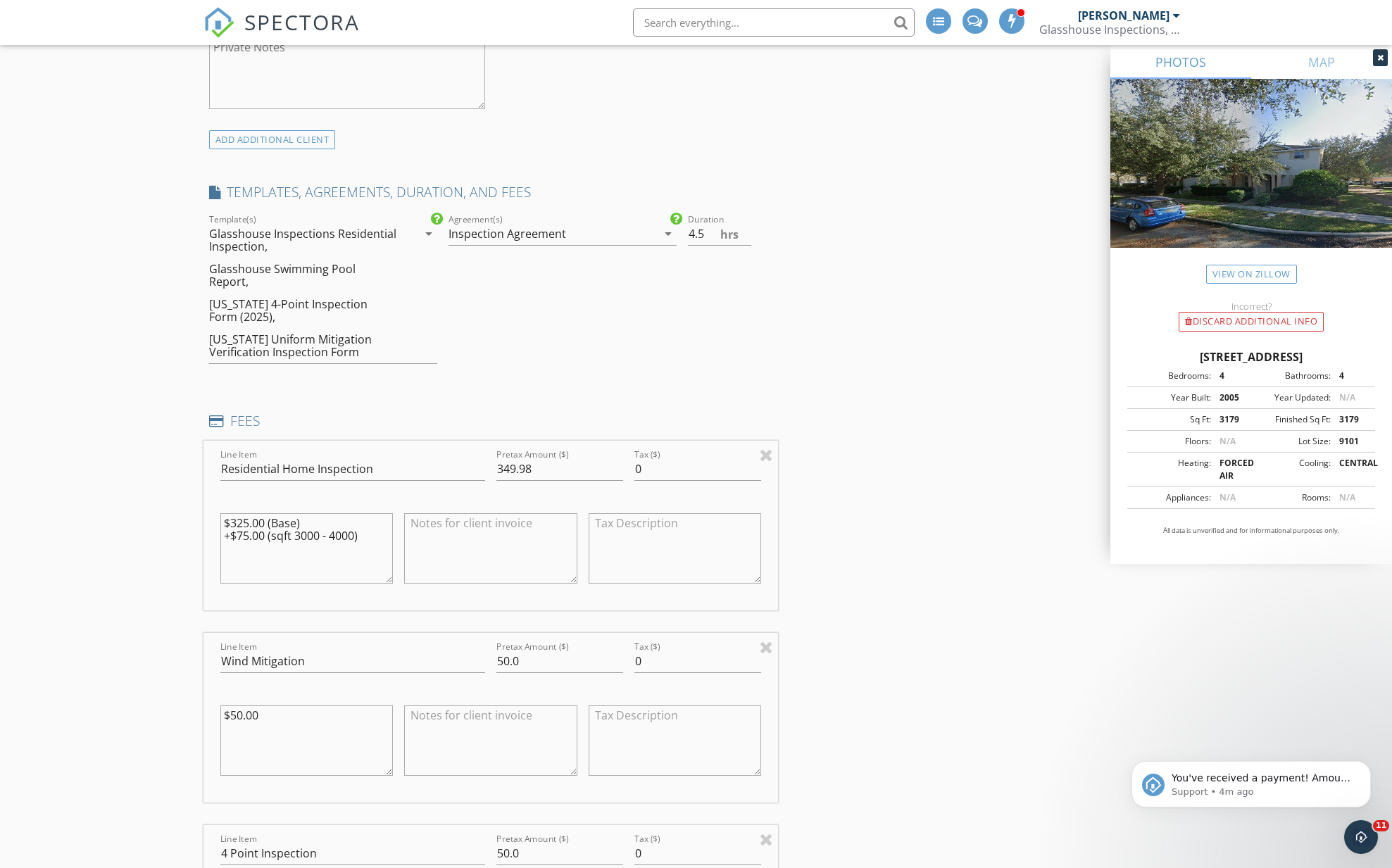
scroll to position [1136, 0]
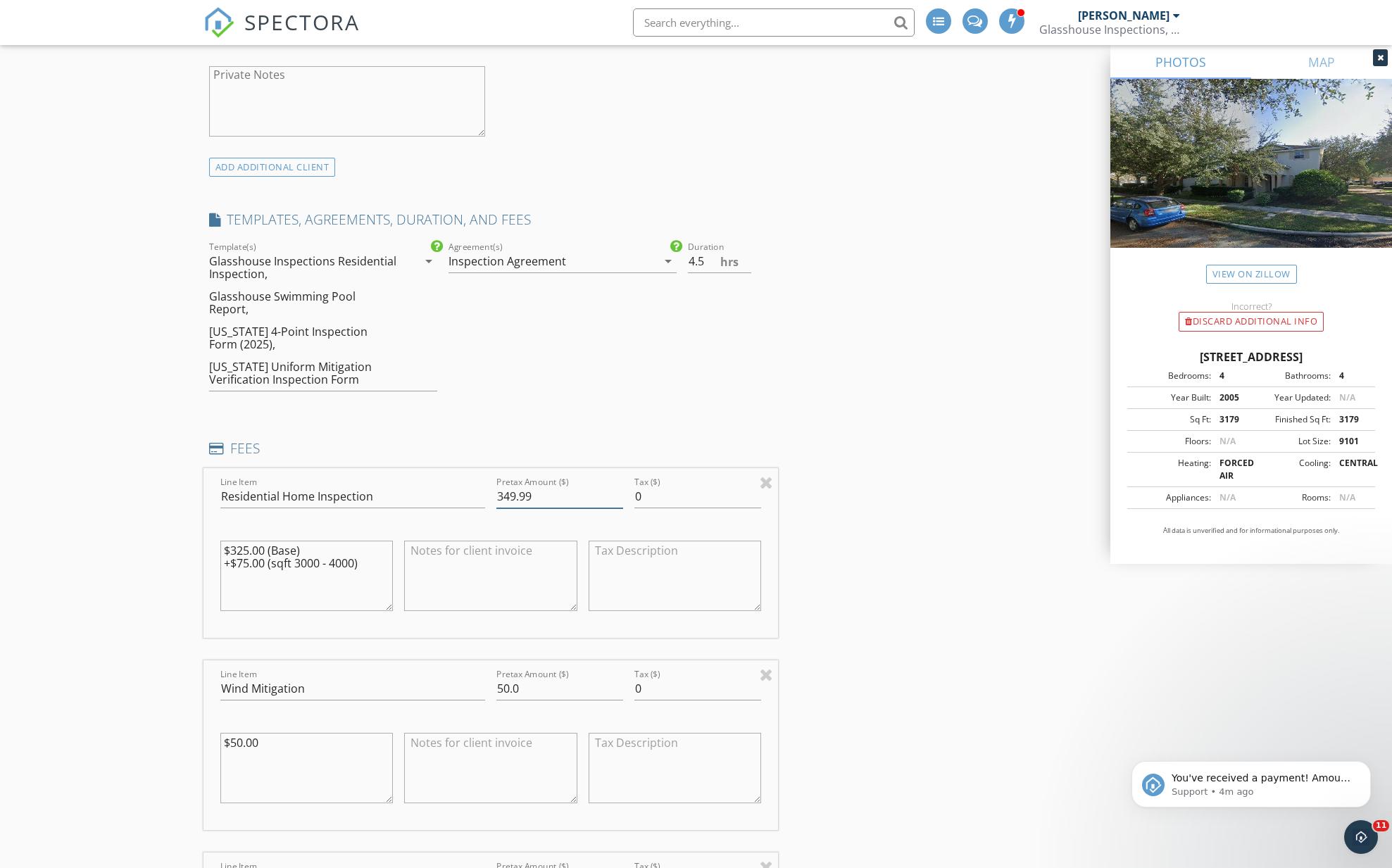
click at [619, 485] on input "349.99" at bounding box center [559, 497] width 127 height 24
type input "350"
click at [619, 485] on input "350" at bounding box center [559, 497] width 127 height 24
click at [497, 574] on textarea at bounding box center [491, 575] width 173 height 70
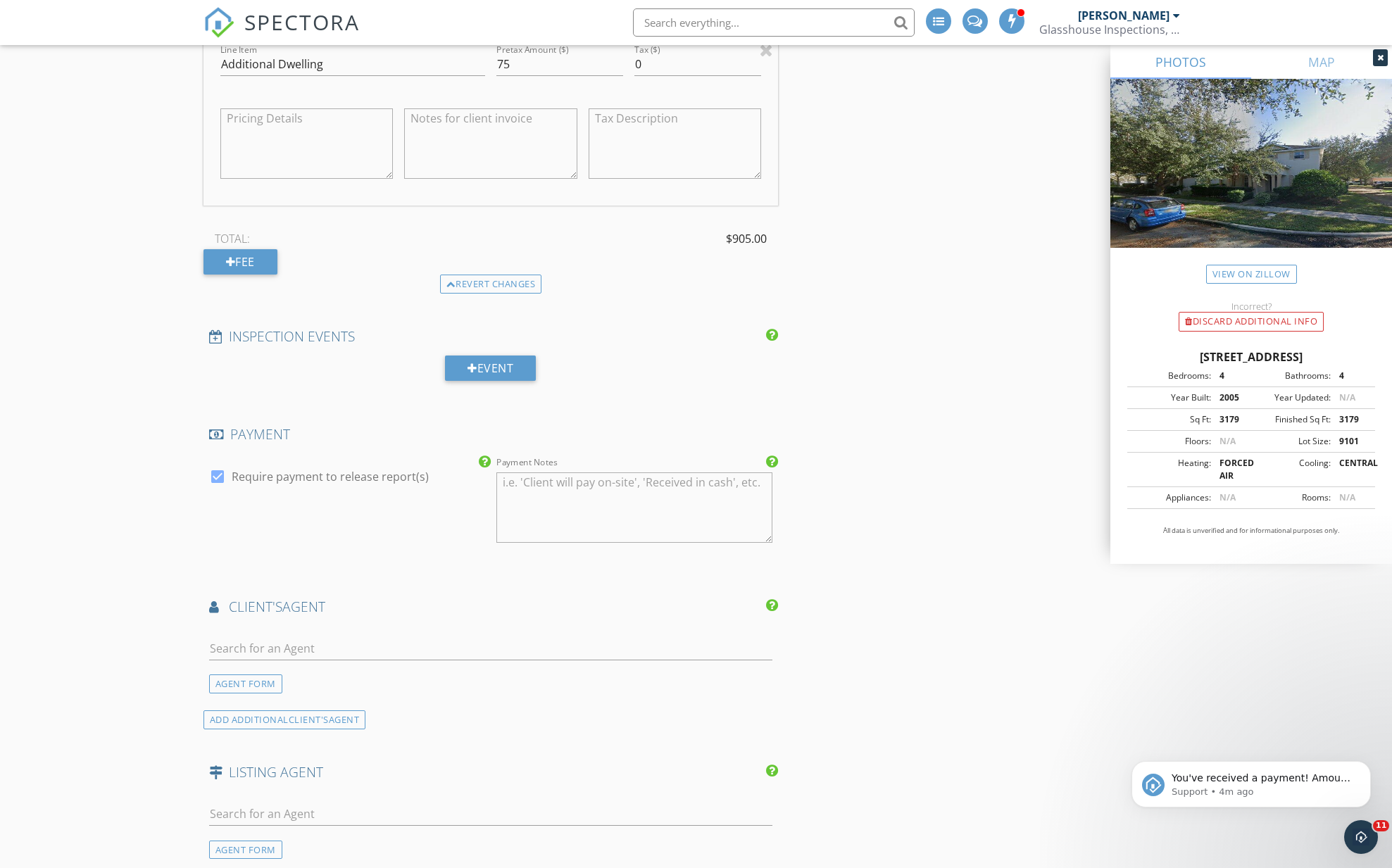
scroll to position [2721, 0]
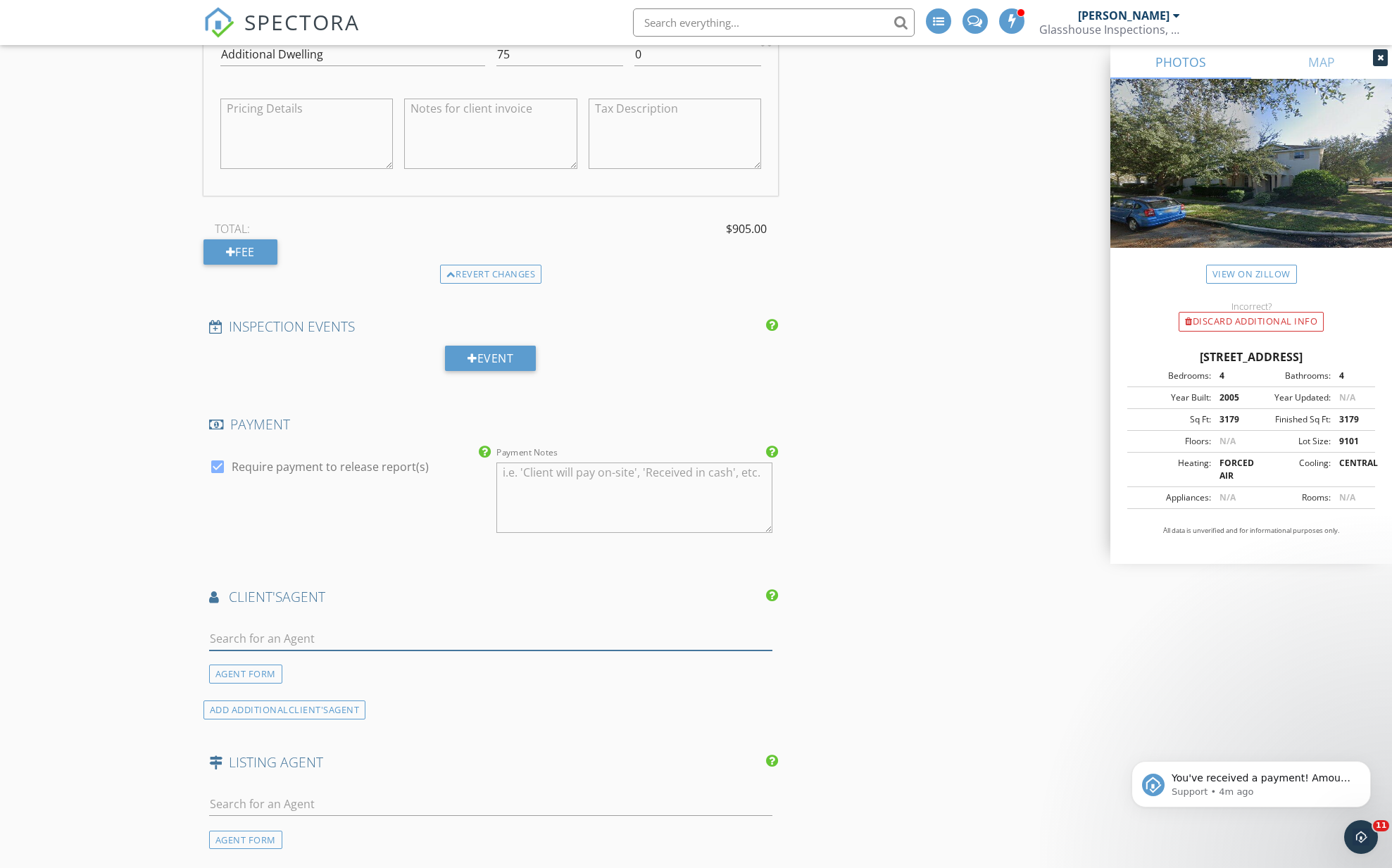
click at [350, 627] on input "text" at bounding box center [491, 639] width 564 height 24
type input "Alvin"
drag, startPoint x: 241, startPoint y: 623, endPoint x: 176, endPoint y: 630, distance: 65.4
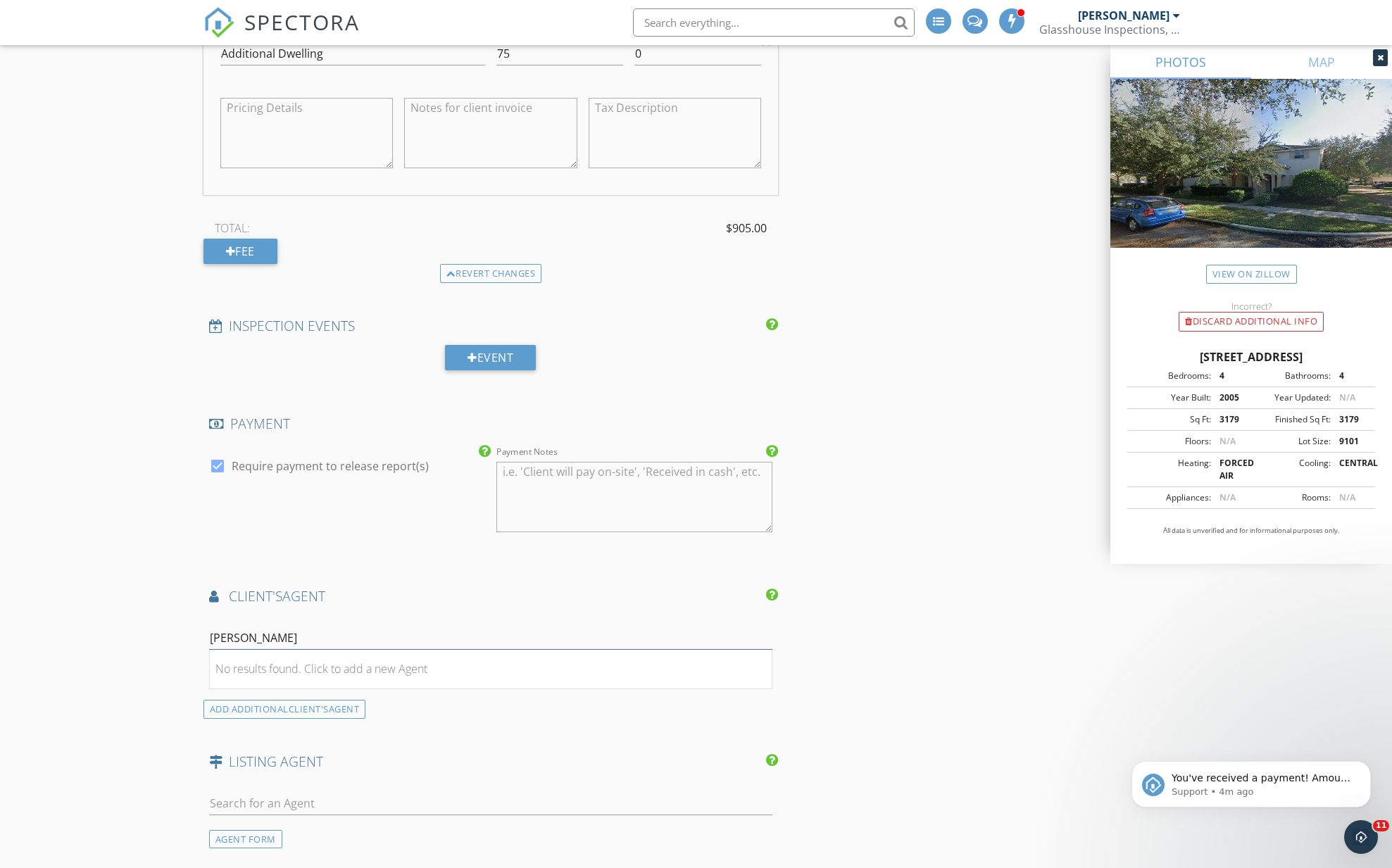
click at [235, 663] on div "AGENT FORM" at bounding box center [246, 673] width 73 height 19
click at [254, 626] on input "First Name" at bounding box center [347, 638] width 276 height 24
type input "Alvin"
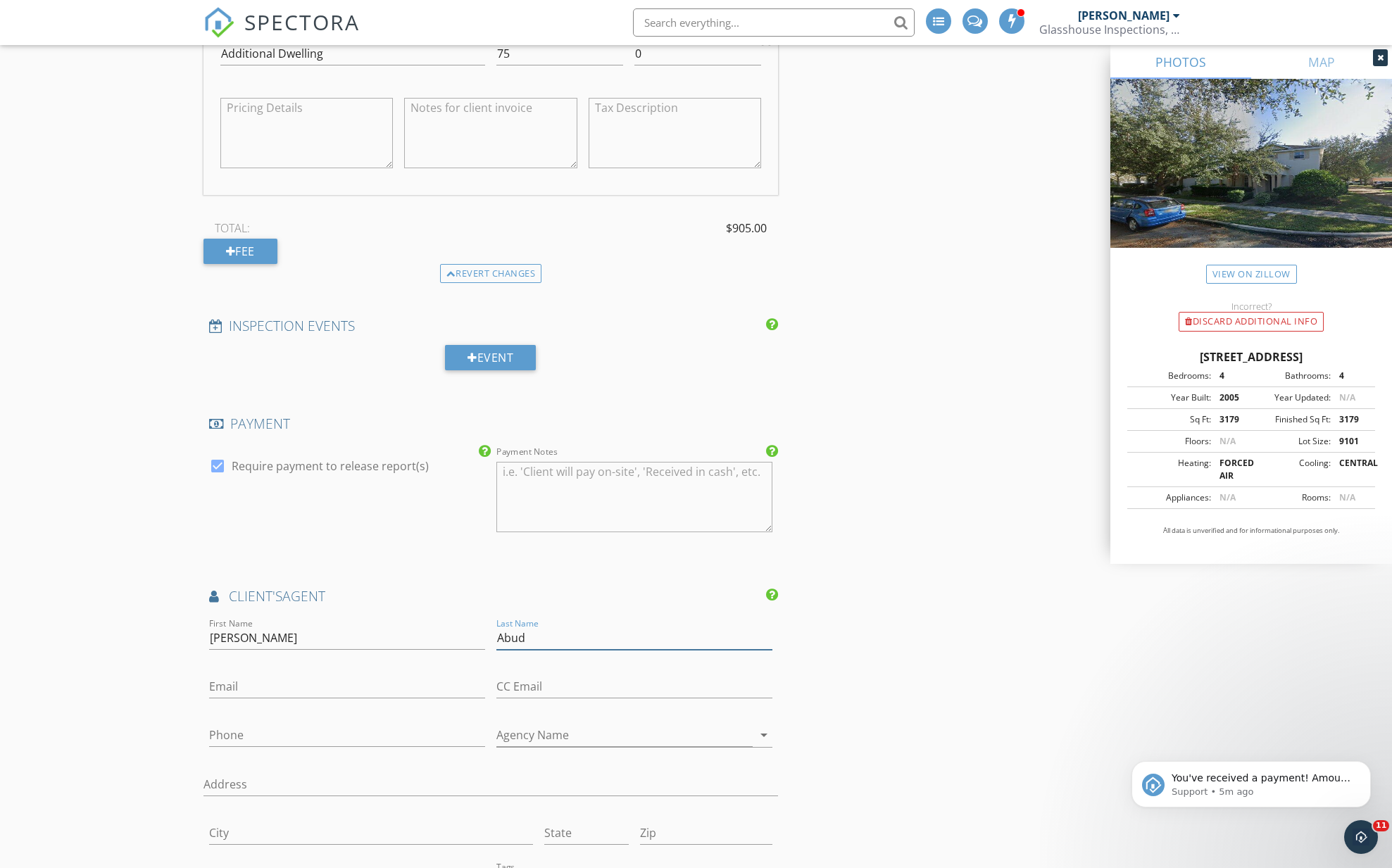
type input "Abud"
click at [276, 725] on input "Phone" at bounding box center [347, 735] width 276 height 24
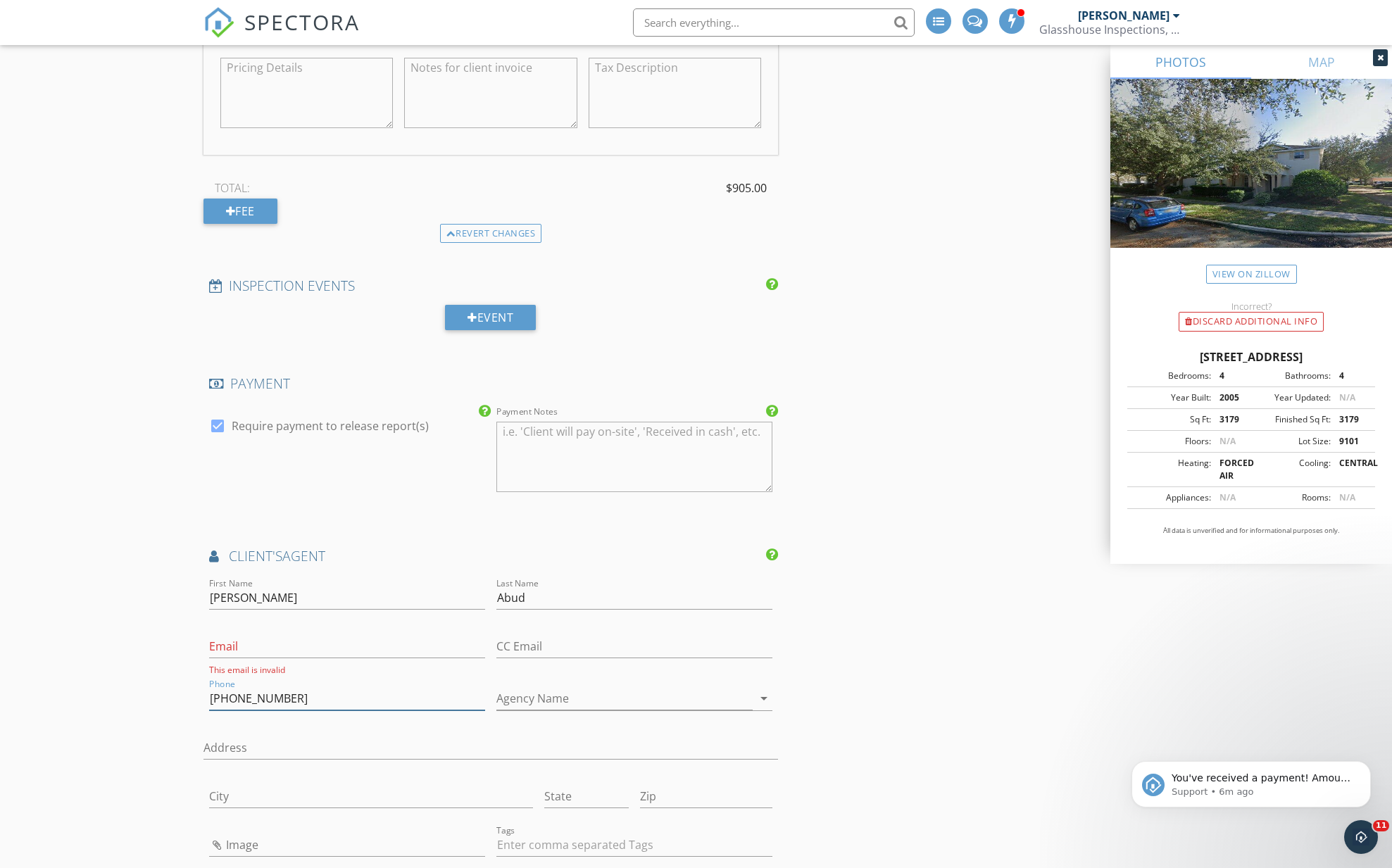
scroll to position [2775, 0]
type input "407-408-6995"
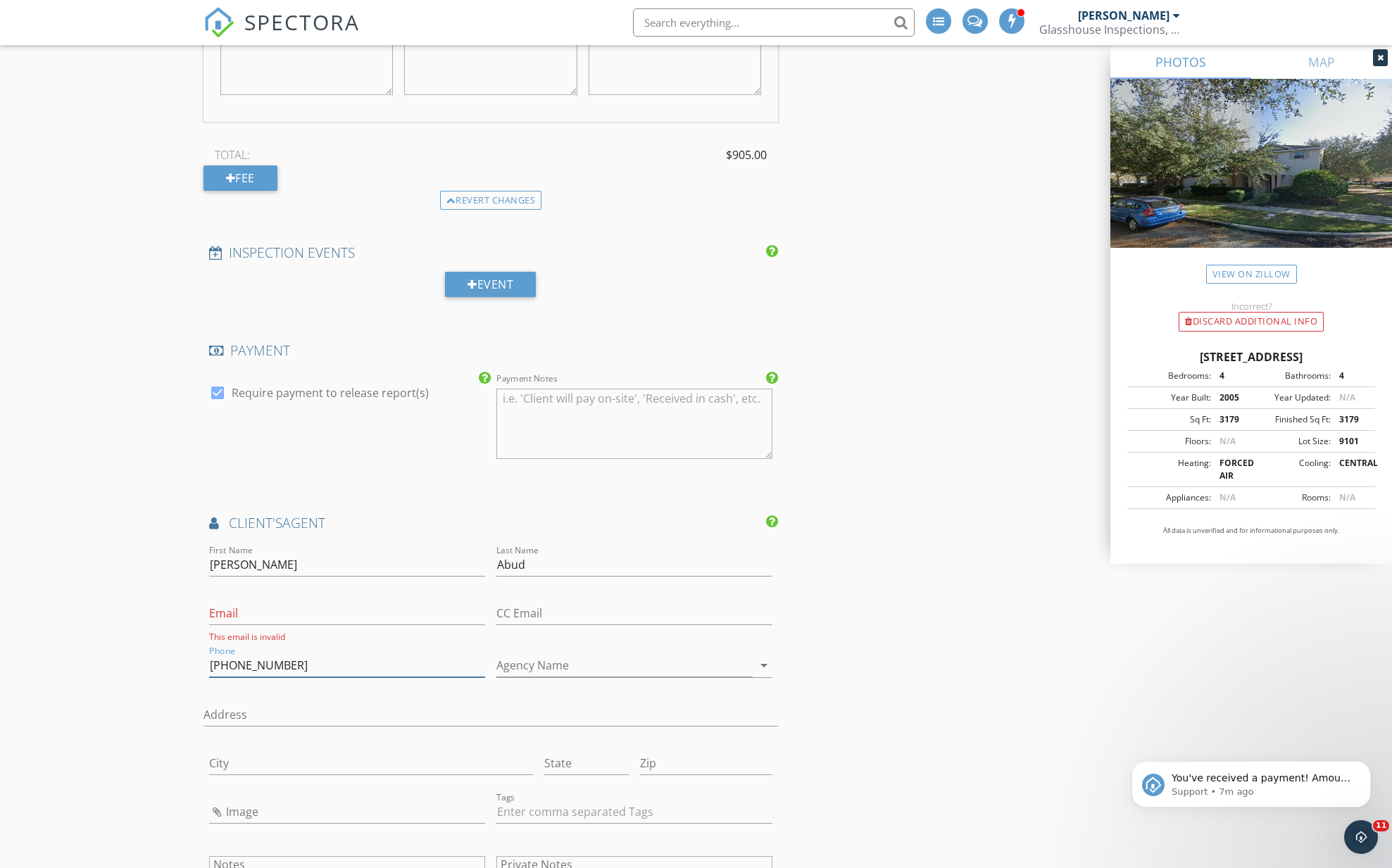
scroll to position [2812, 0]
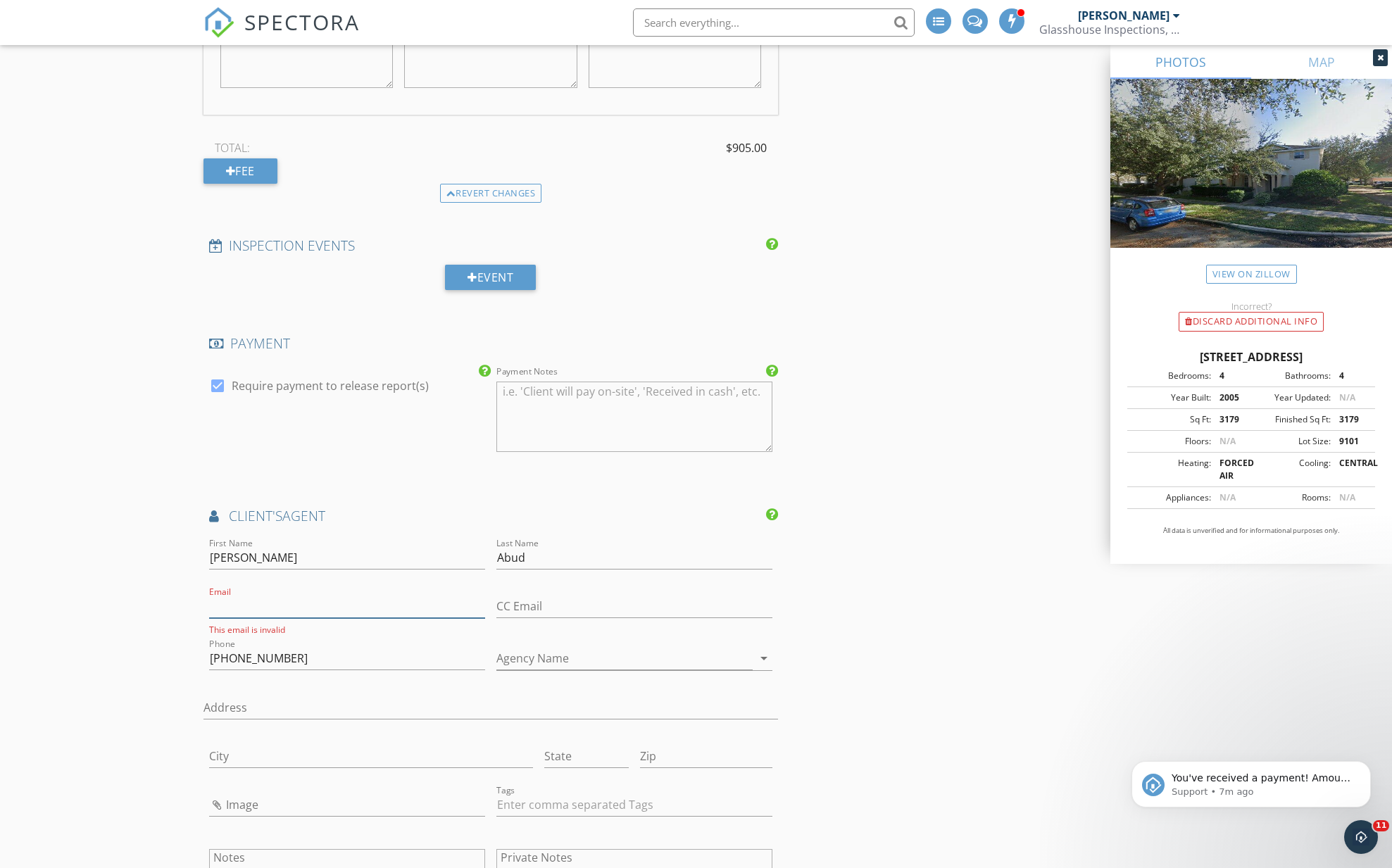
click at [265, 595] on input "Email" at bounding box center [347, 607] width 276 height 24
click at [556, 652] on input "Agency Name" at bounding box center [624, 660] width 257 height 24
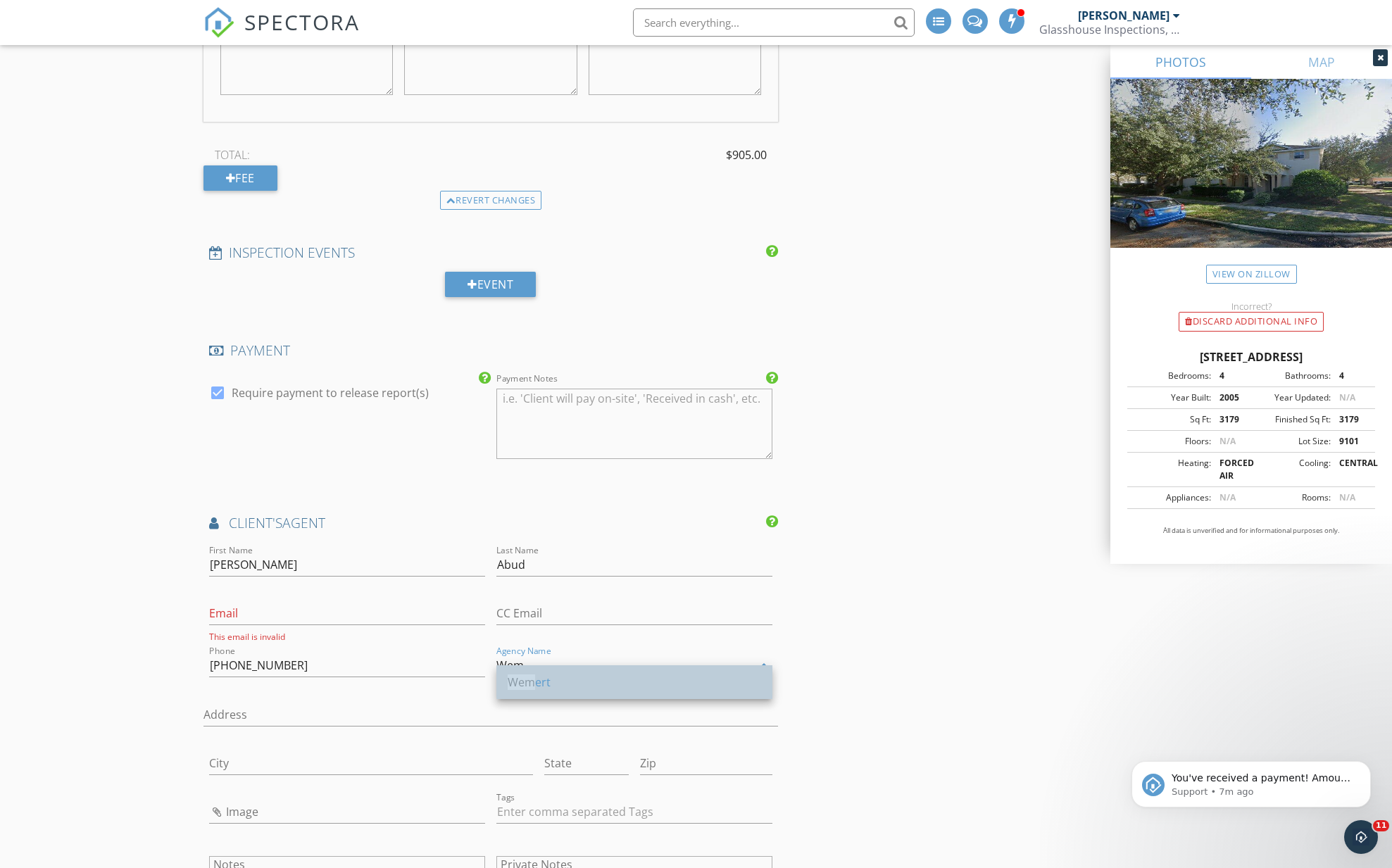
click at [539, 686] on div "Wem ert" at bounding box center [635, 681] width 254 height 17
type input "Wemert"
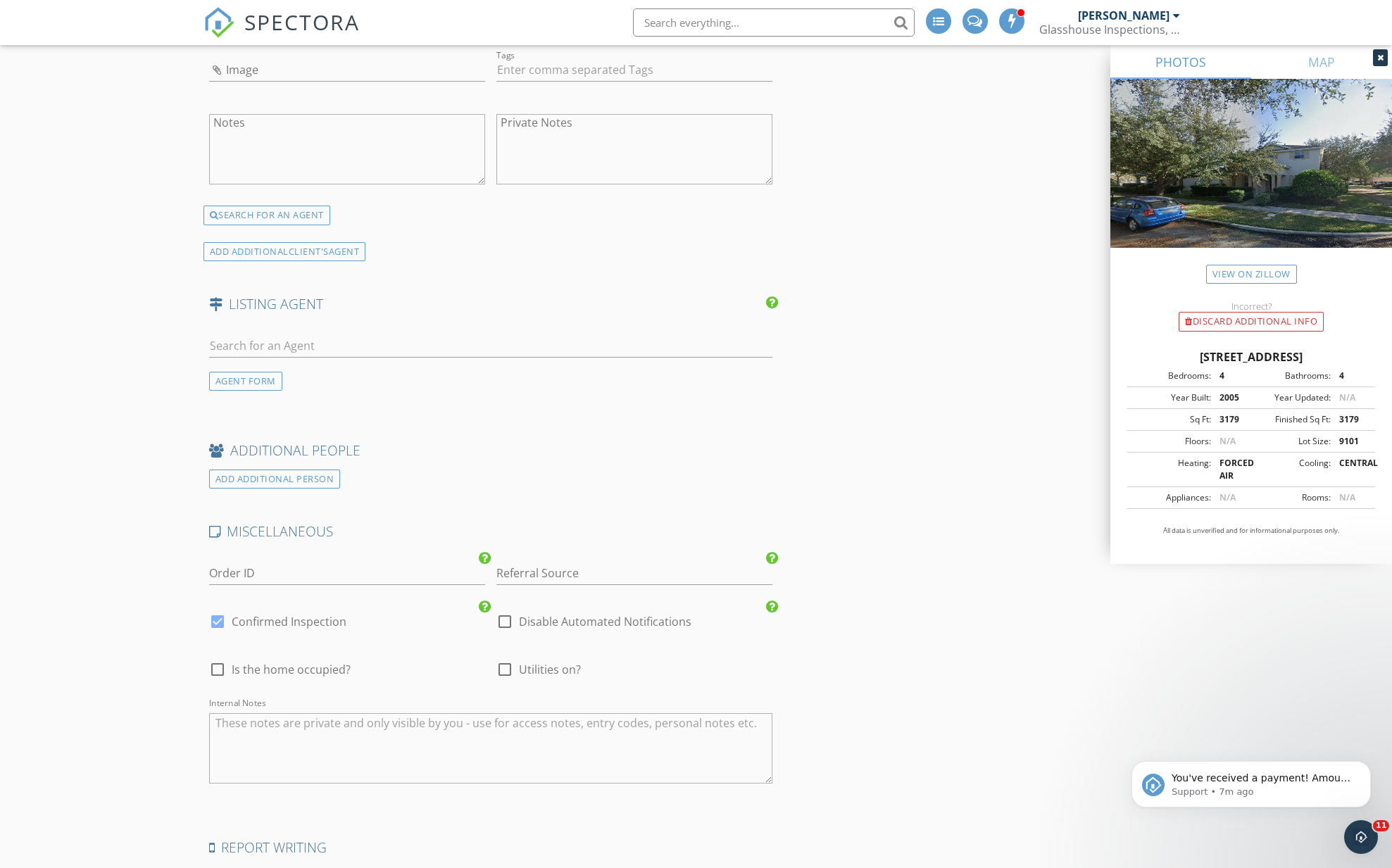
scroll to position [3551, 0]
click at [212, 652] on div at bounding box center [217, 664] width 24 height 24
checkbox input "true"
type input "4.5"
click at [509, 652] on div at bounding box center [505, 664] width 24 height 24
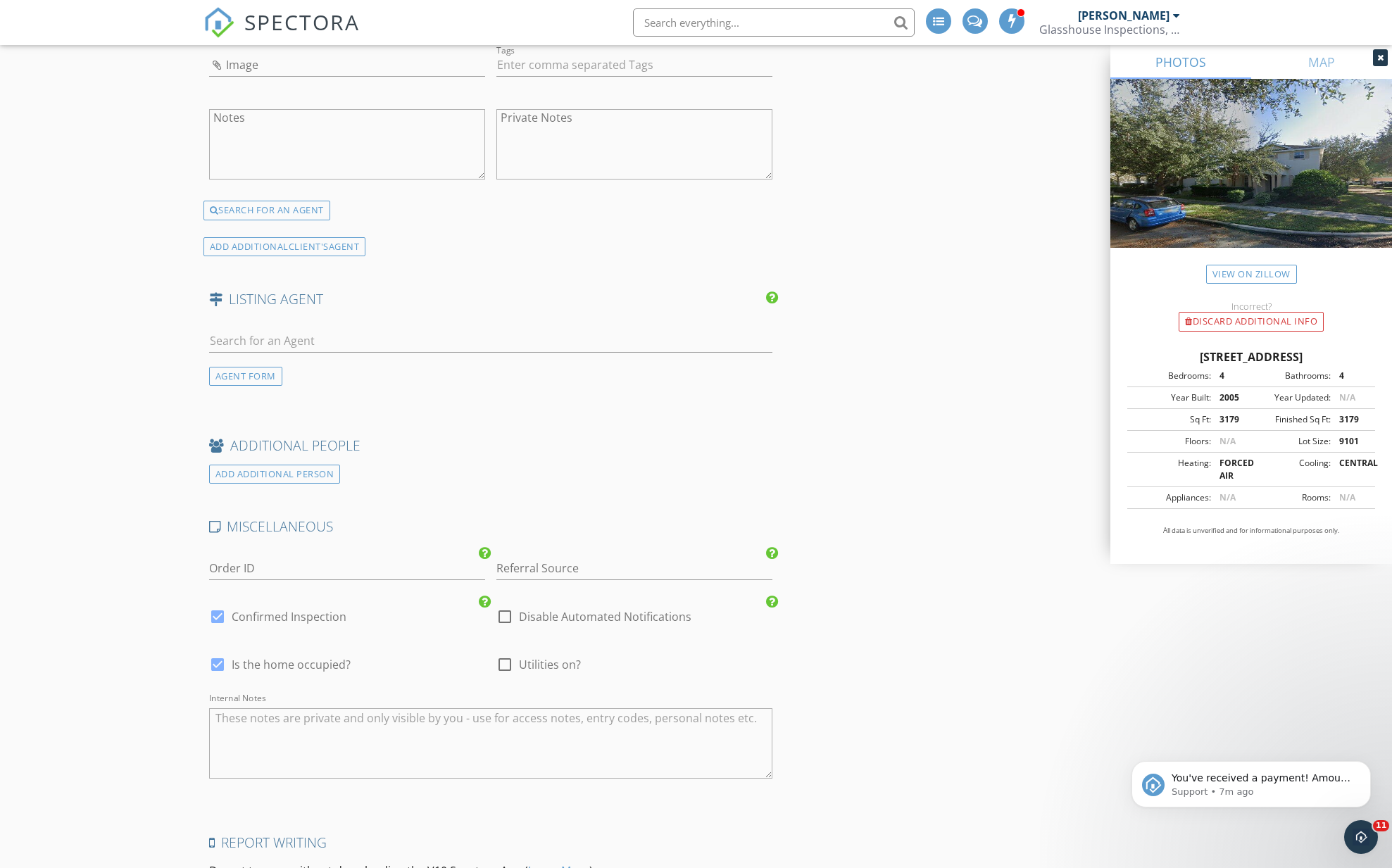
checkbox input "true"
type input "4.5"
click at [506, 604] on div at bounding box center [505, 616] width 24 height 24
checkbox input "true"
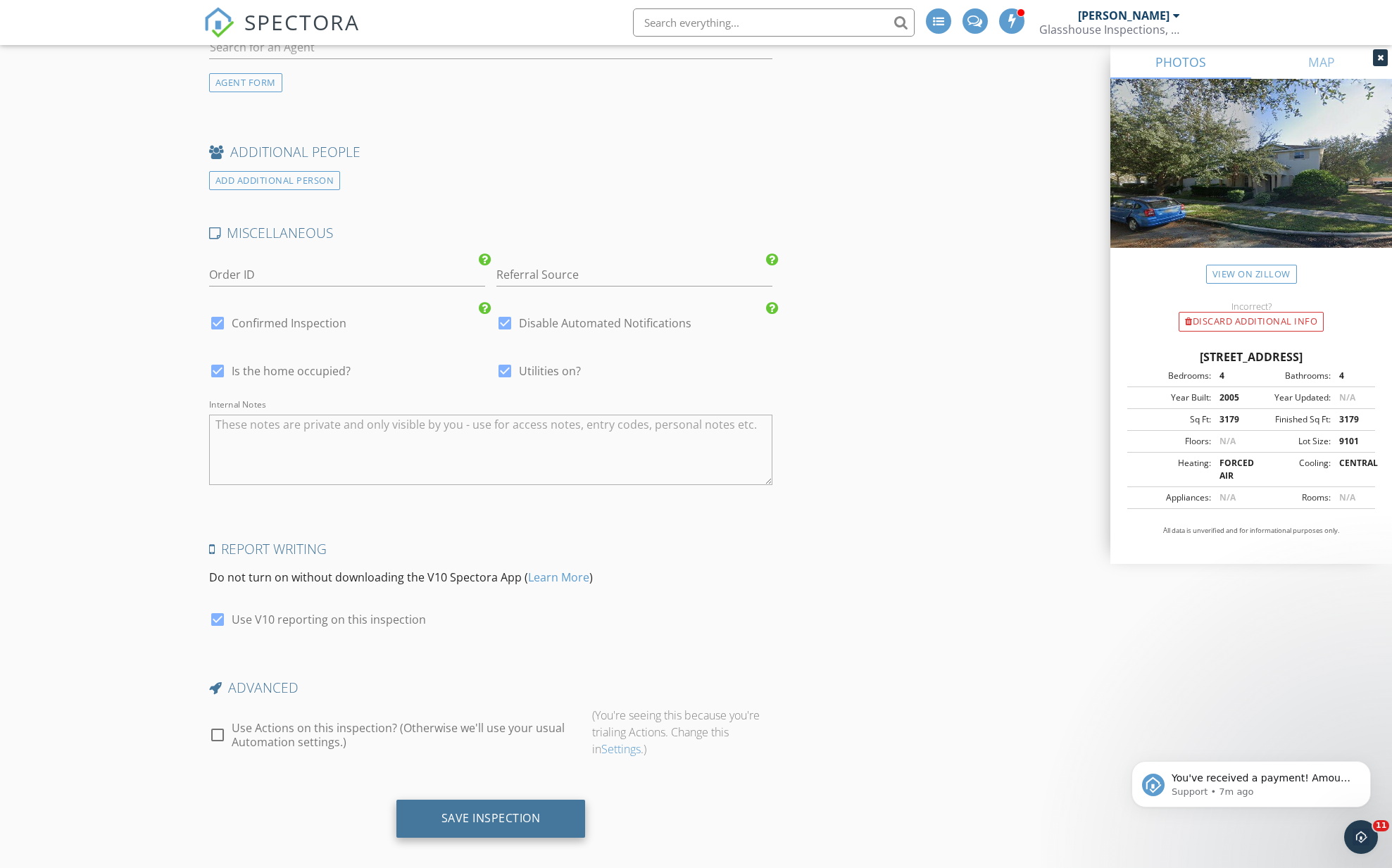
click at [442, 811] on div "Save Inspection" at bounding box center [491, 818] width 99 height 14
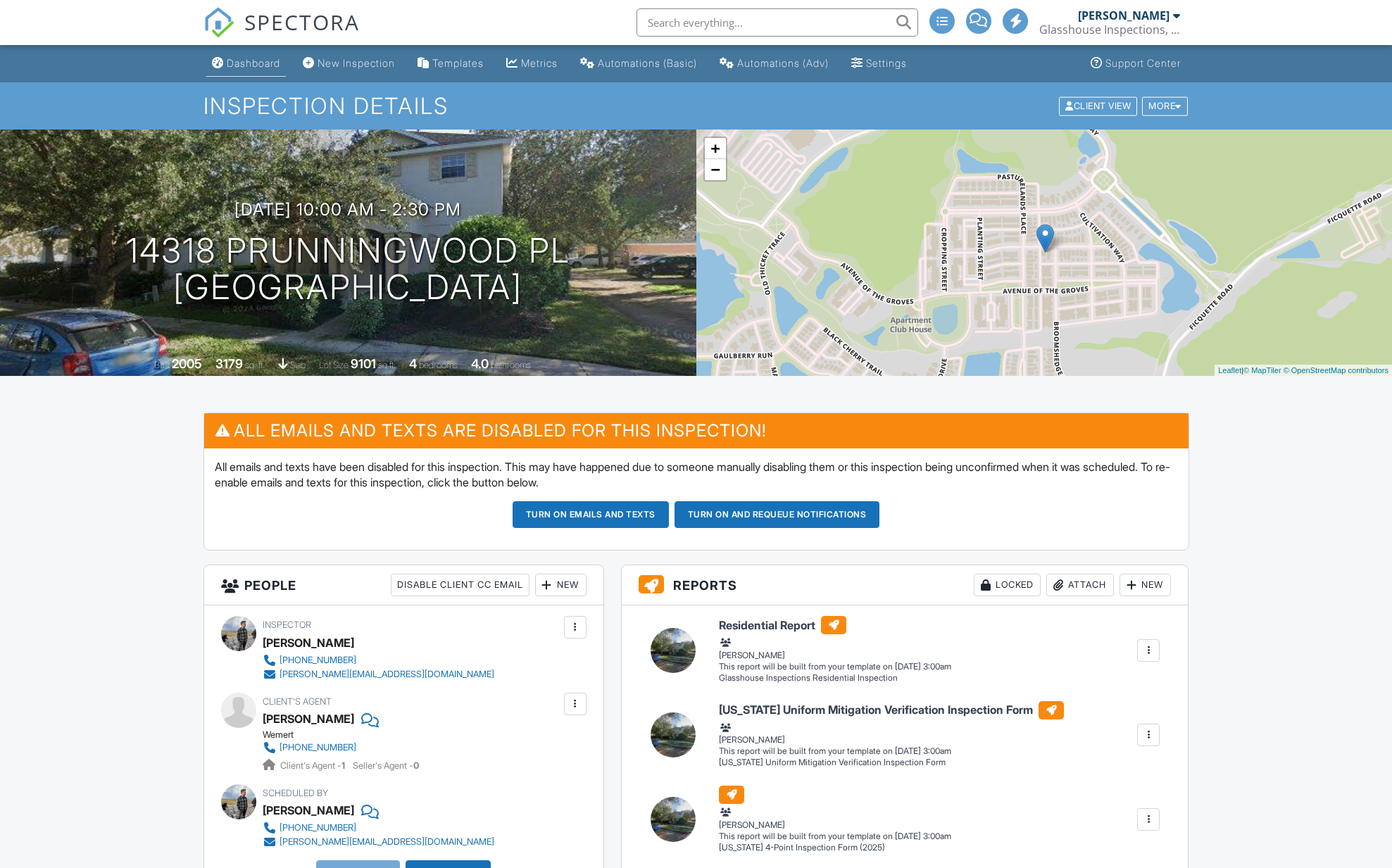
click at [231, 58] on div "Dashboard" at bounding box center [254, 62] width 54 height 12
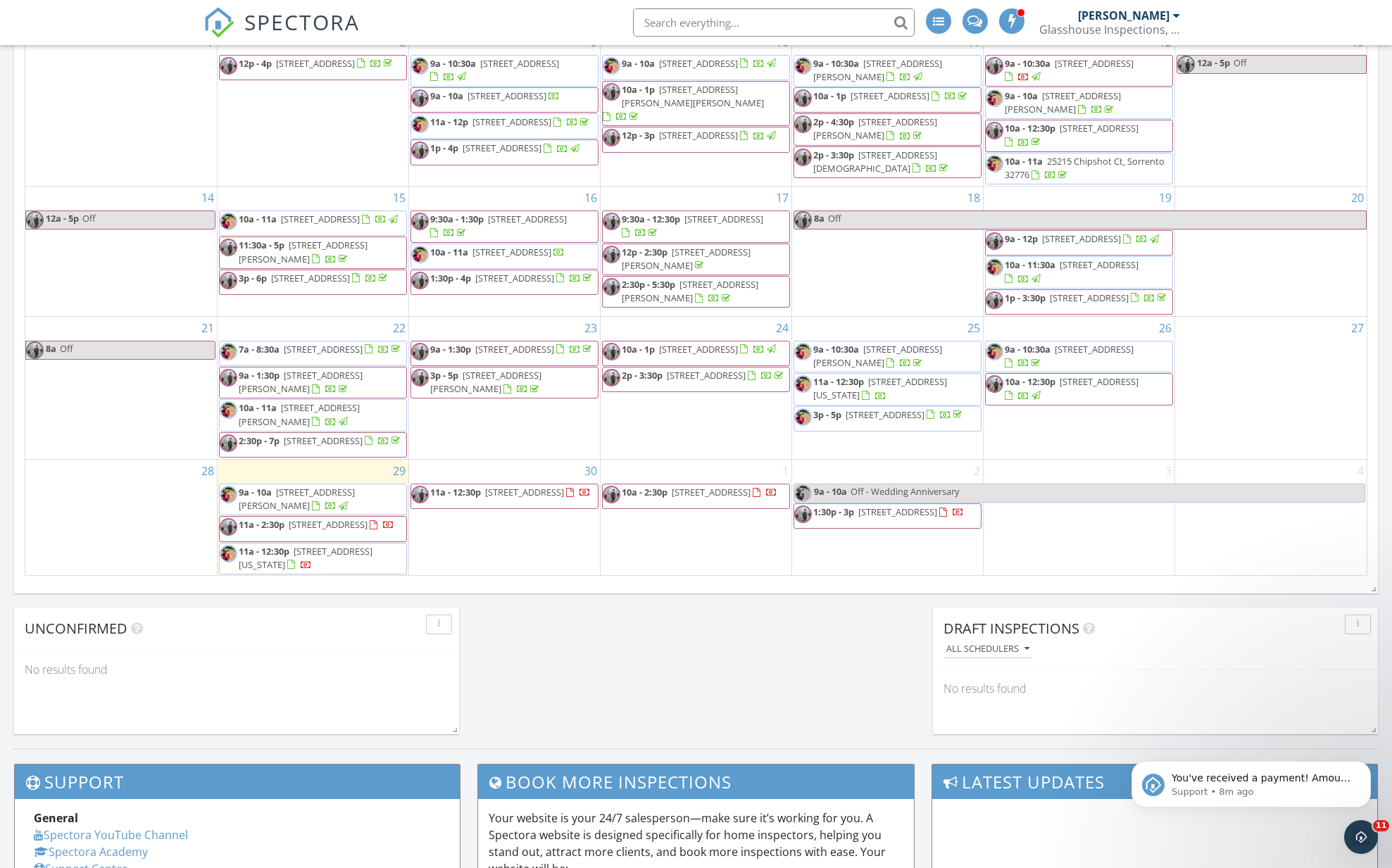
click at [882, 505] on span "[STREET_ADDRESS]" at bounding box center [898, 512] width 79 height 13
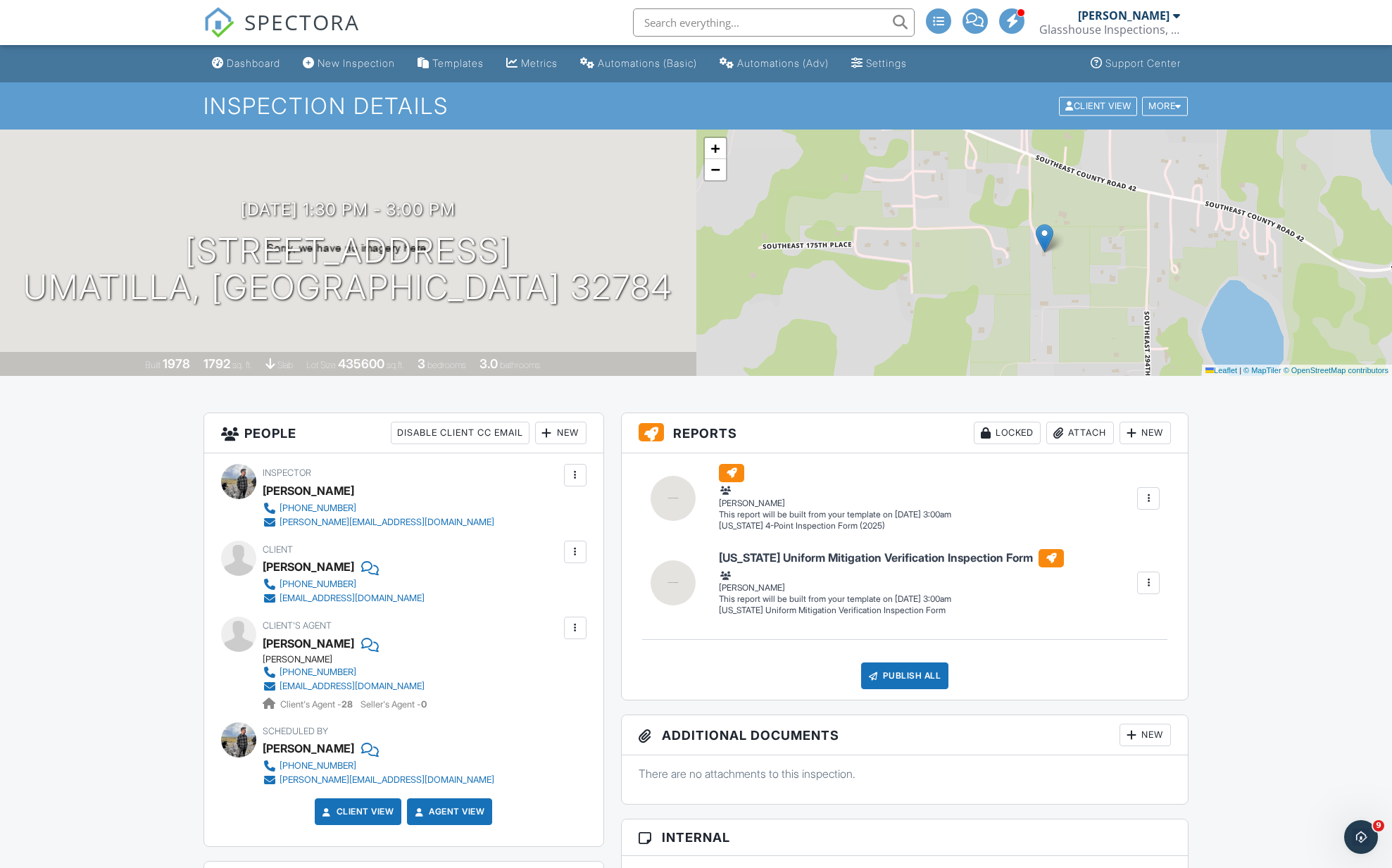
click at [576, 549] on div at bounding box center [576, 552] width 14 height 14
click at [475, 602] on li "Edit" at bounding box center [499, 594] width 157 height 35
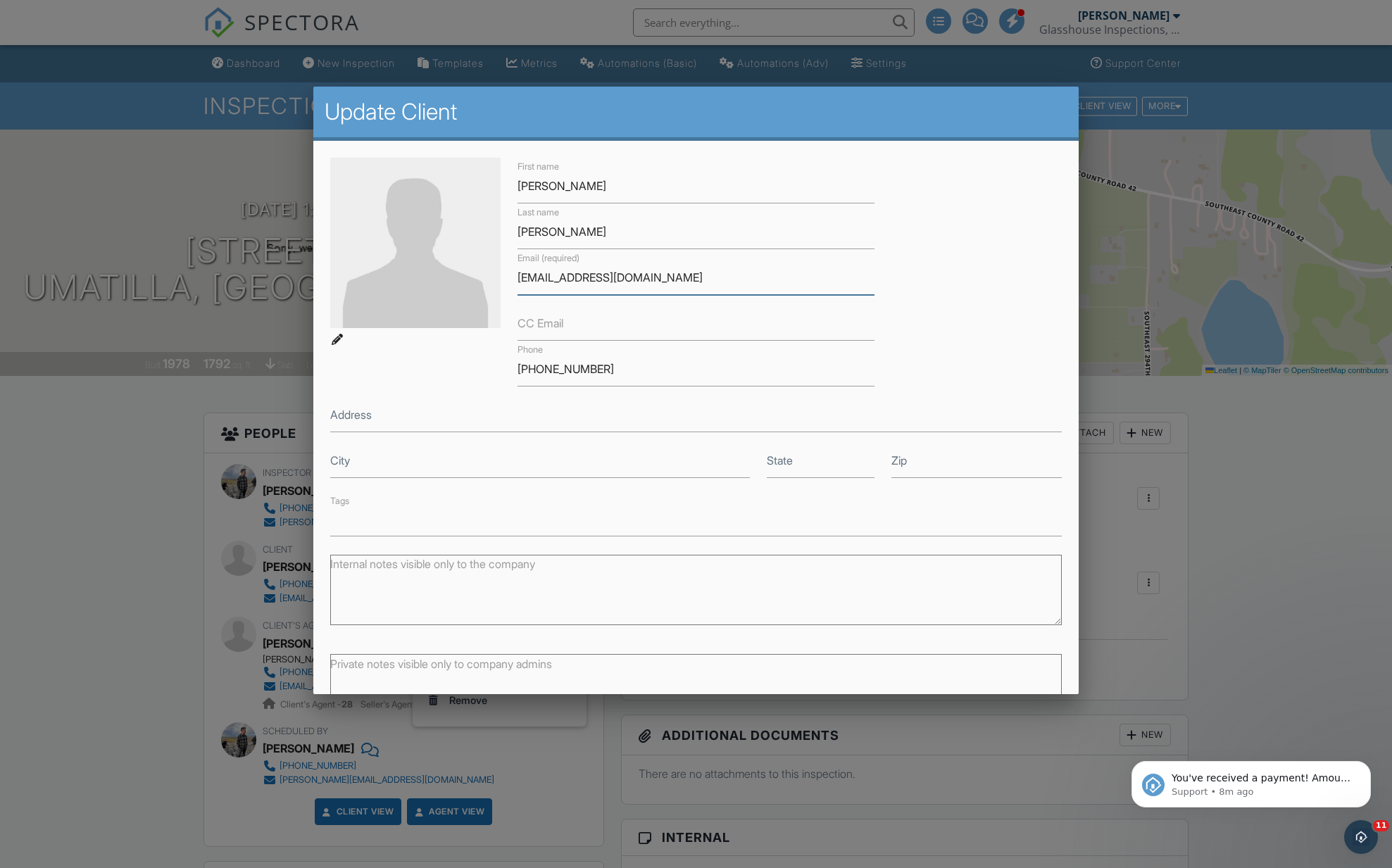
click at [543, 276] on input "[EMAIL_ADDRESS][DOMAIN_NAME]" at bounding box center [696, 278] width 357 height 35
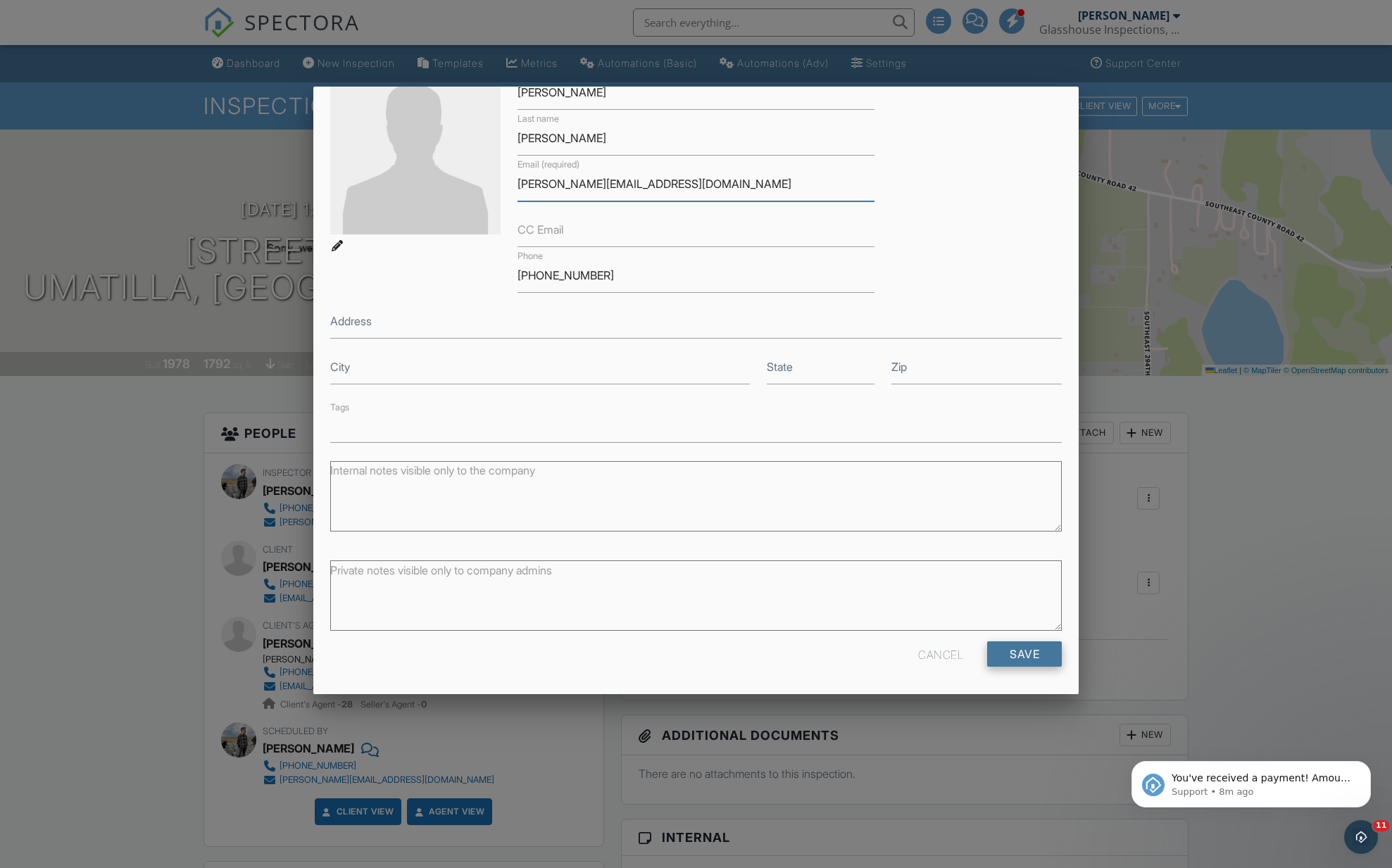
type input "[PERSON_NAME][EMAIL_ADDRESS][DOMAIN_NAME]"
click at [1034, 656] on input "Save" at bounding box center [1024, 654] width 75 height 25
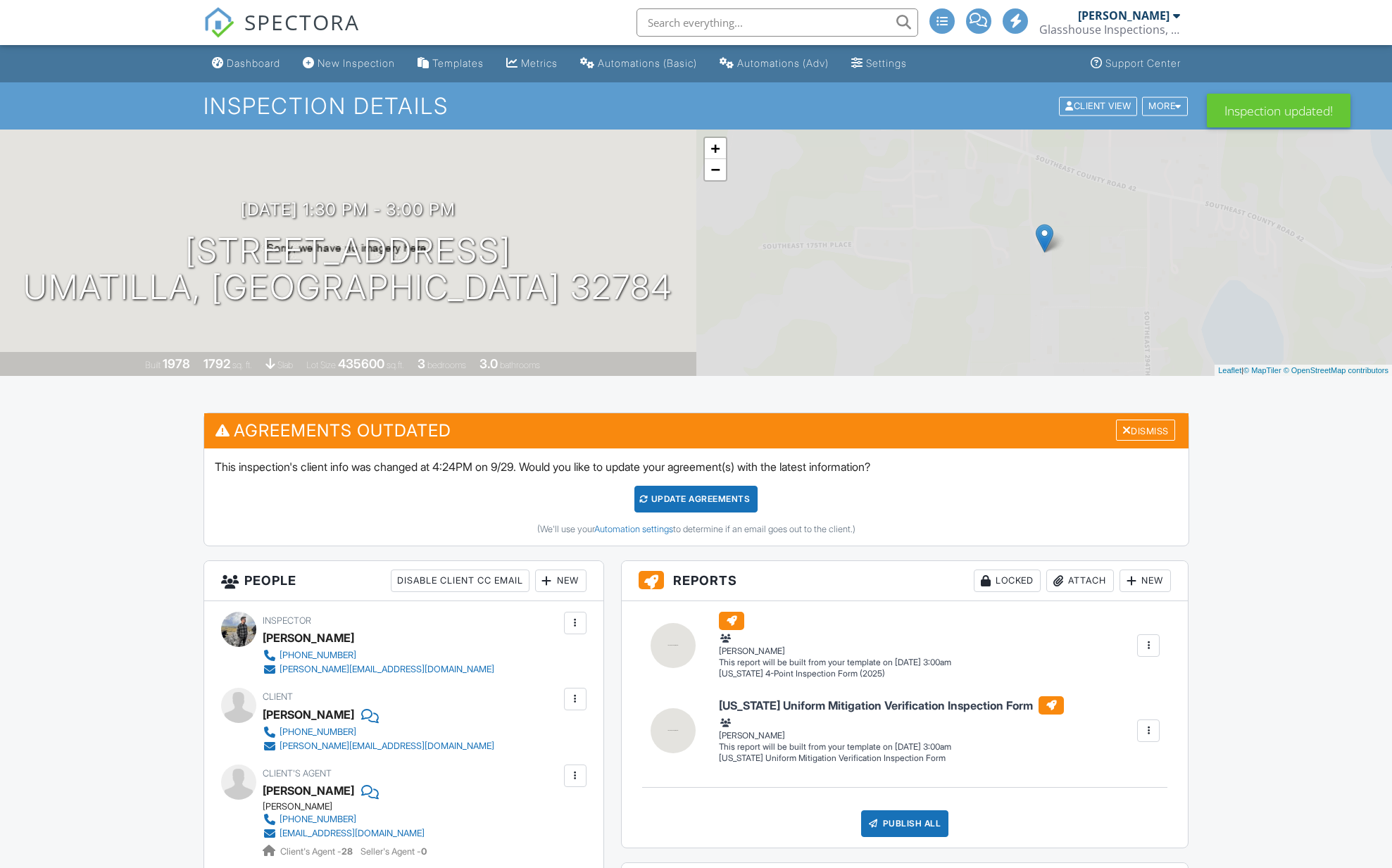
click at [698, 502] on div "Update Agreements" at bounding box center [696, 499] width 123 height 27
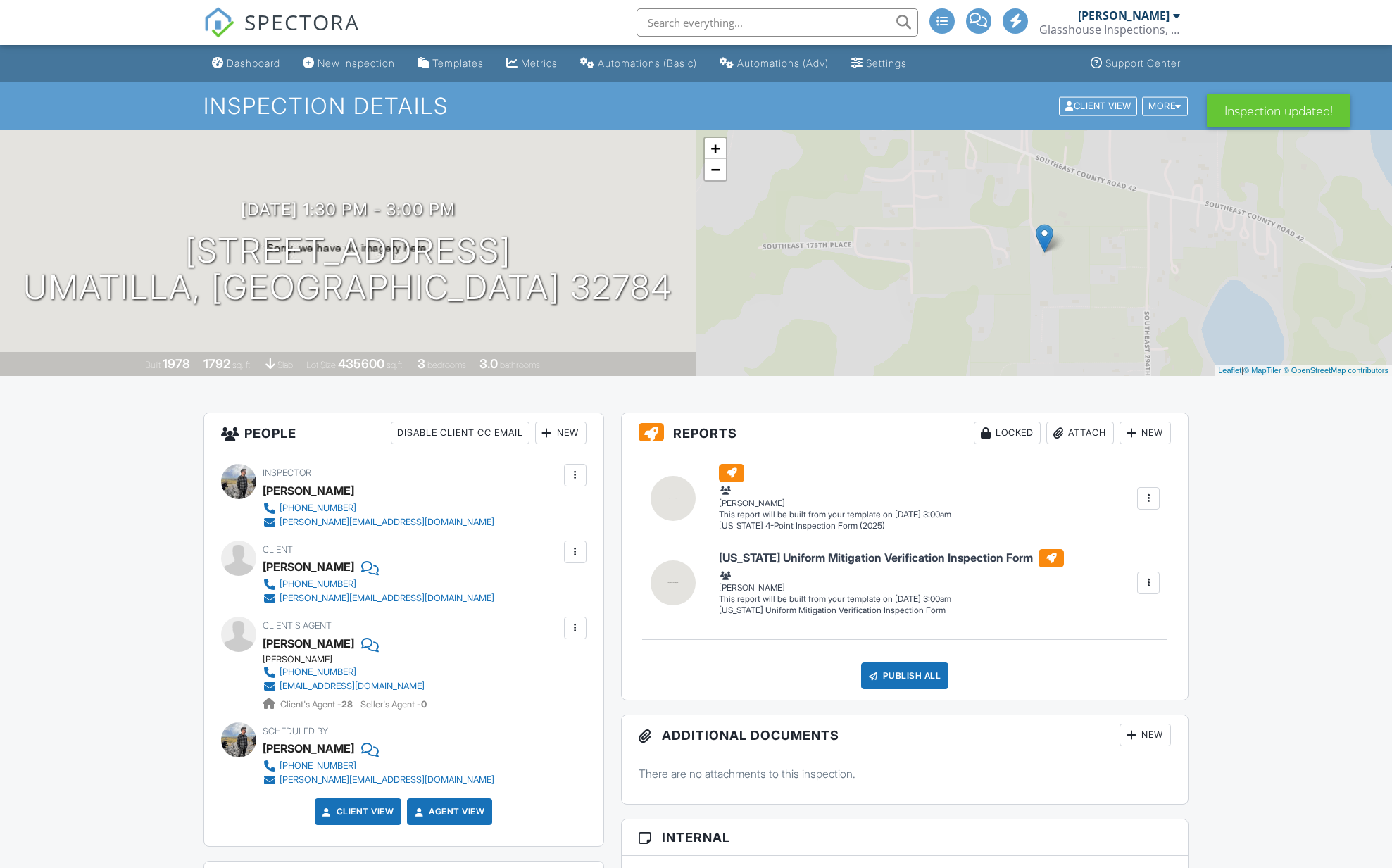
click at [576, 551] on div at bounding box center [576, 552] width 14 height 14
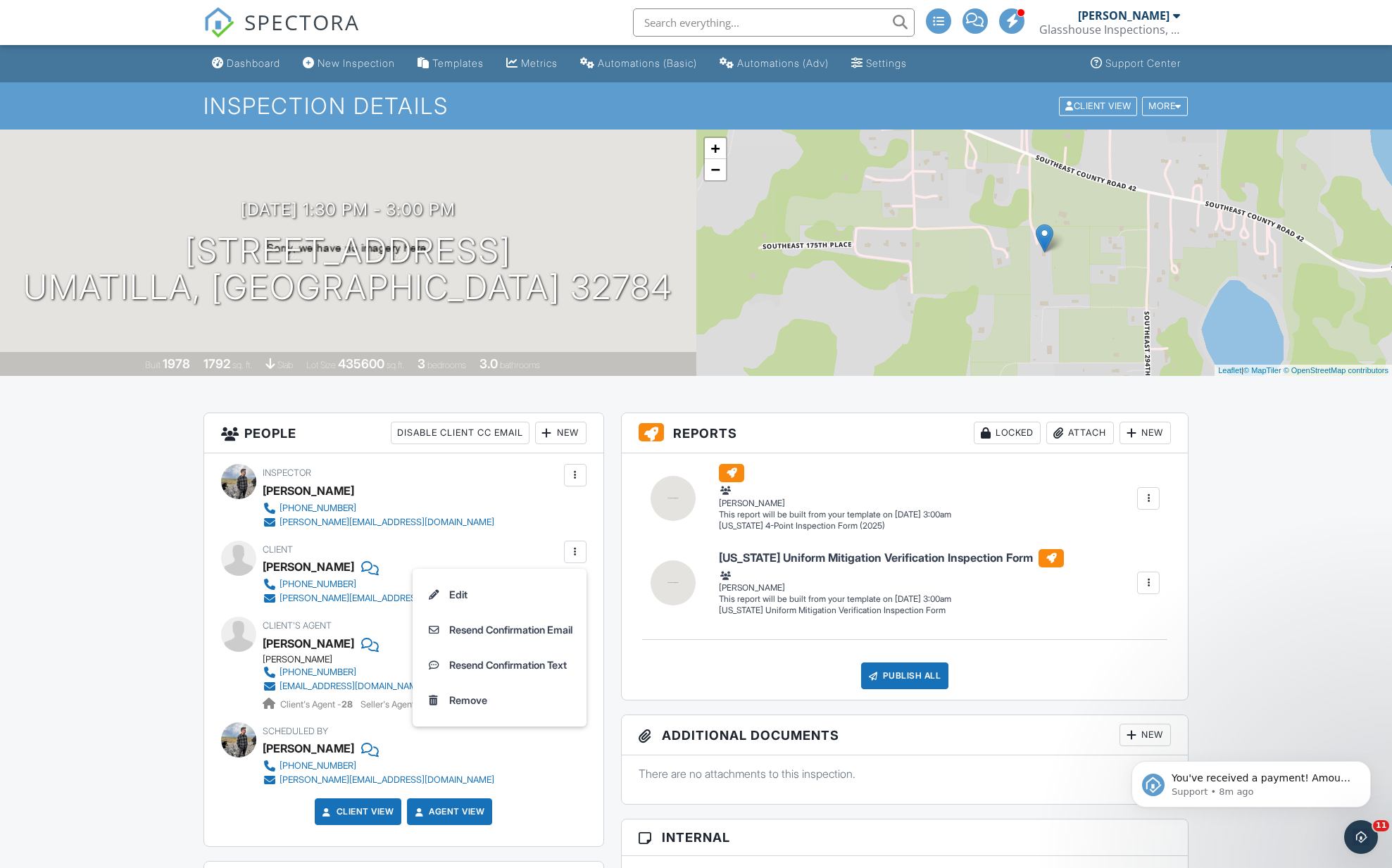
click at [572, 553] on div at bounding box center [576, 552] width 14 height 14
click at [485, 623] on li "Resend Confirmation Email" at bounding box center [499, 630] width 157 height 35
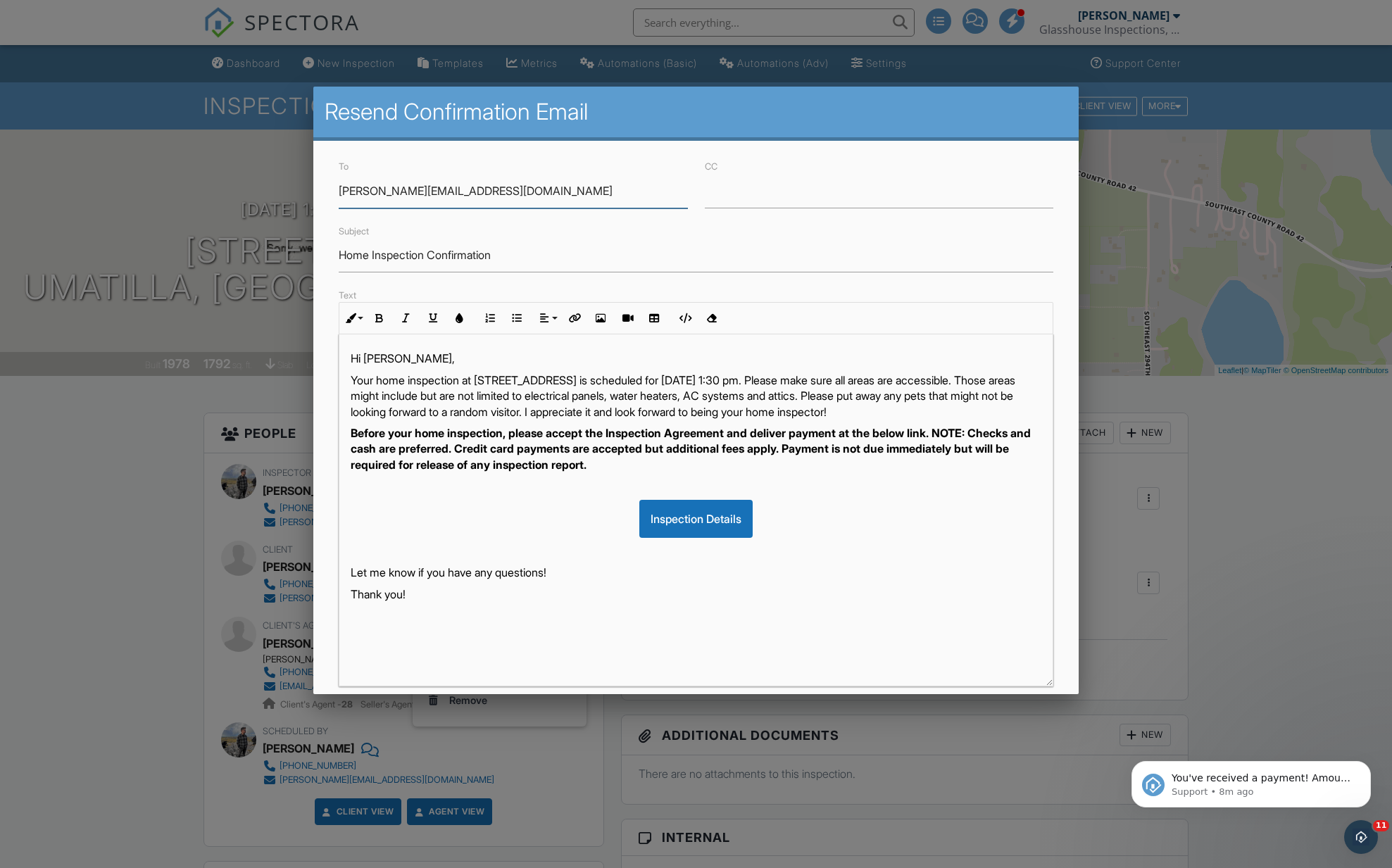
scroll to position [84, 0]
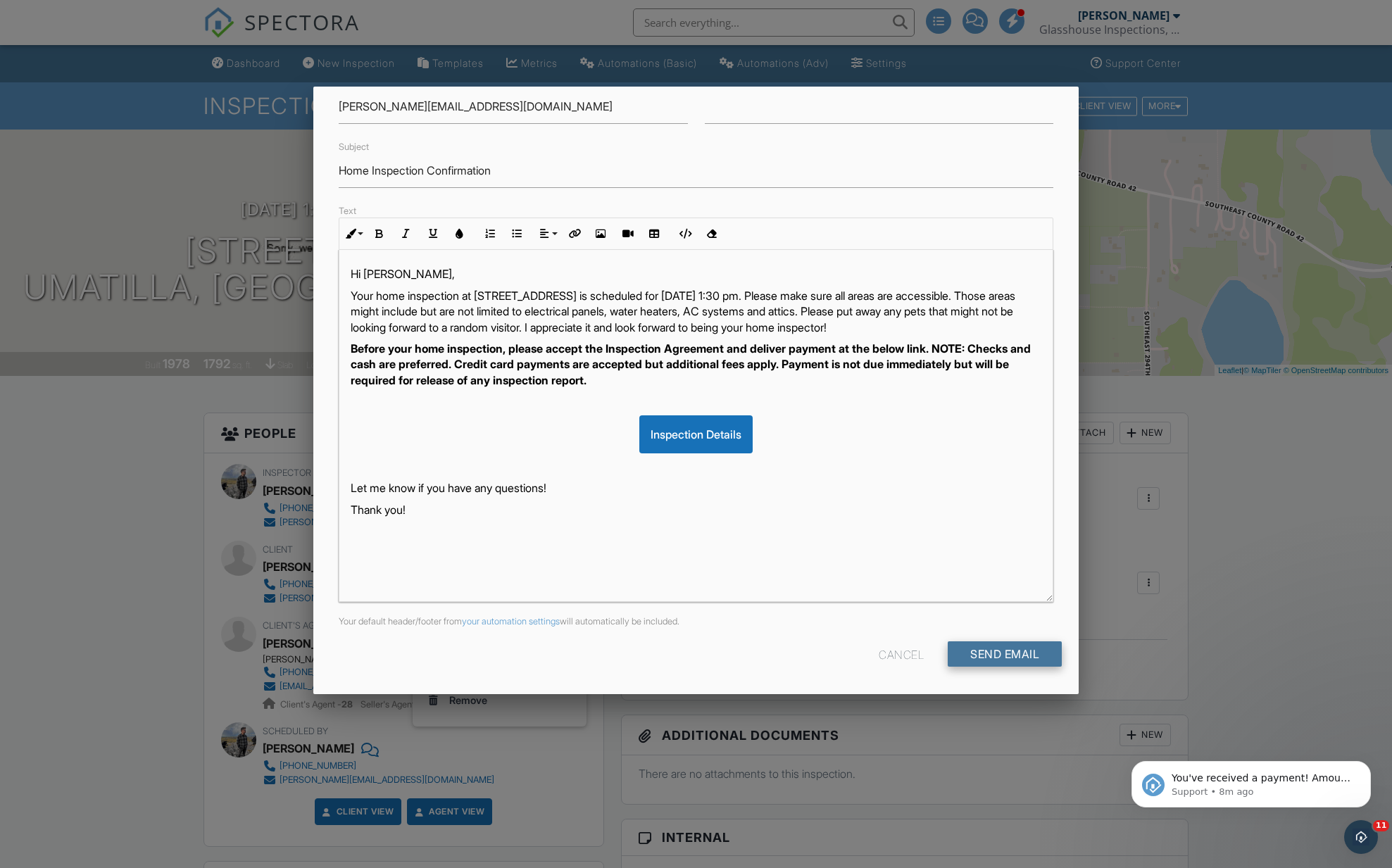
click at [982, 644] on input "Send Email" at bounding box center [1005, 654] width 114 height 25
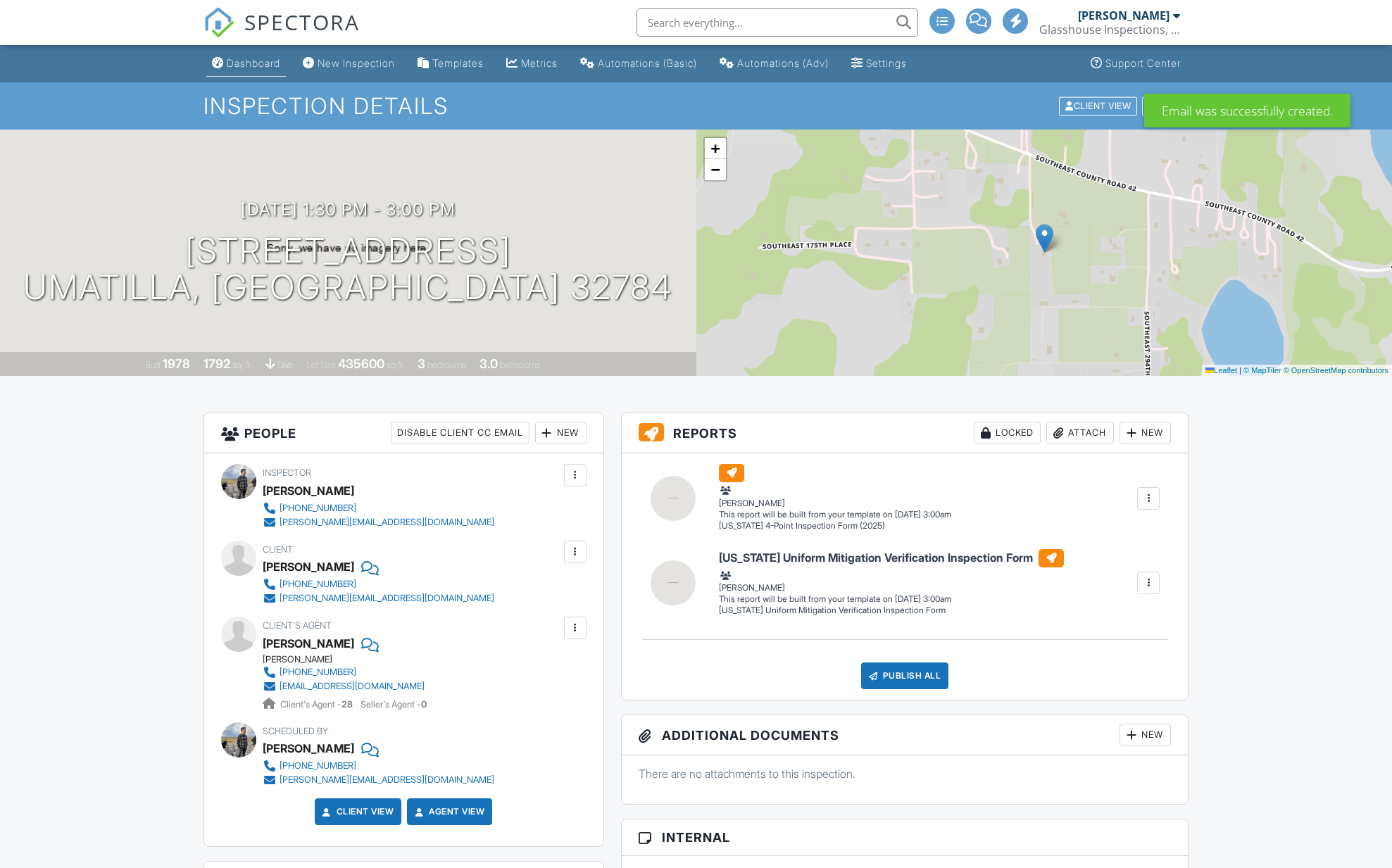
click at [248, 63] on div "Dashboard" at bounding box center [254, 62] width 54 height 12
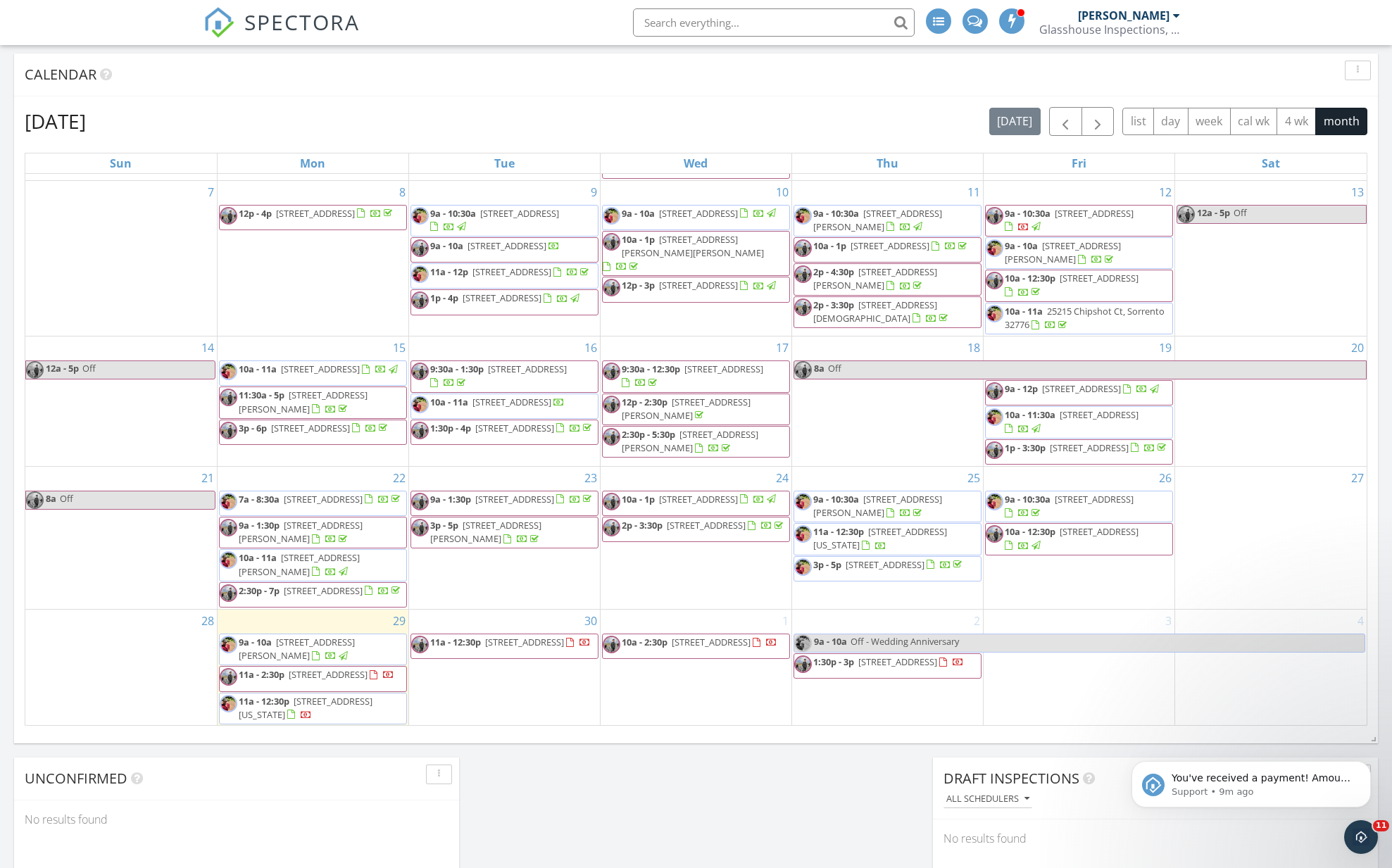
scroll to position [1068, 0]
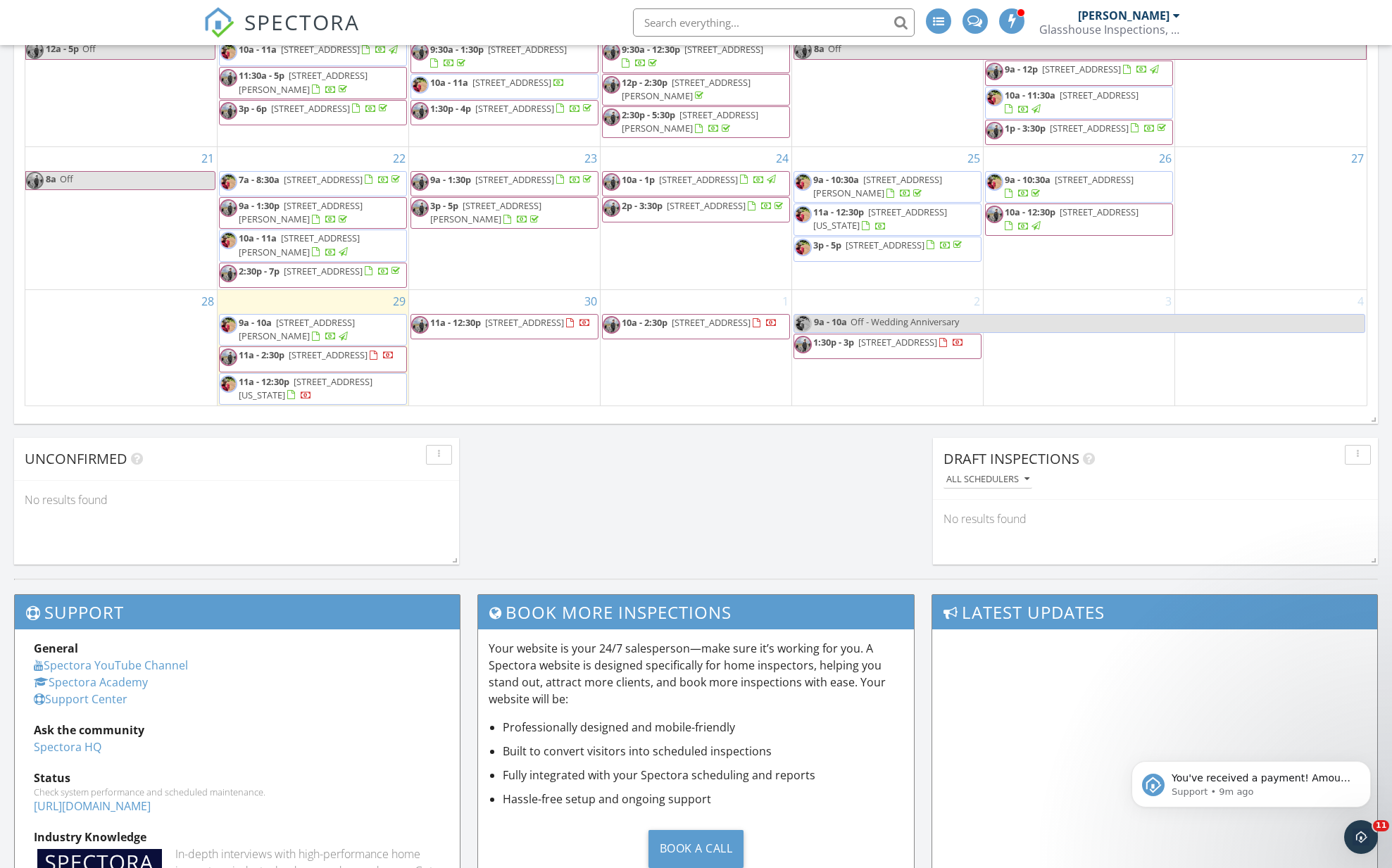
click at [496, 369] on div "30 11a - 12:30p 3835 NE 13th Ave, Ocala 34479" at bounding box center [505, 348] width 191 height 116
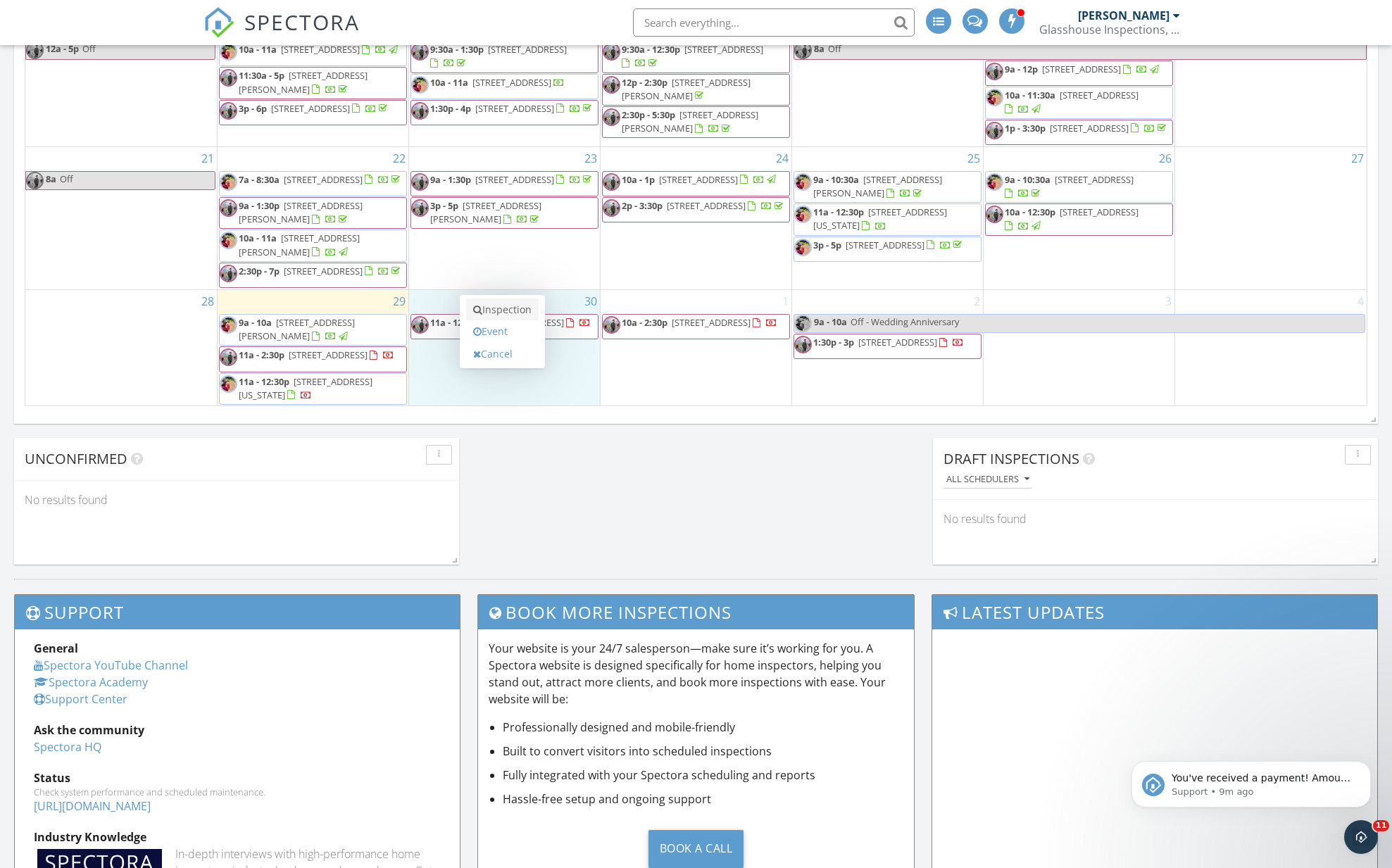
click at [501, 317] on link "Inspection" at bounding box center [502, 309] width 72 height 23
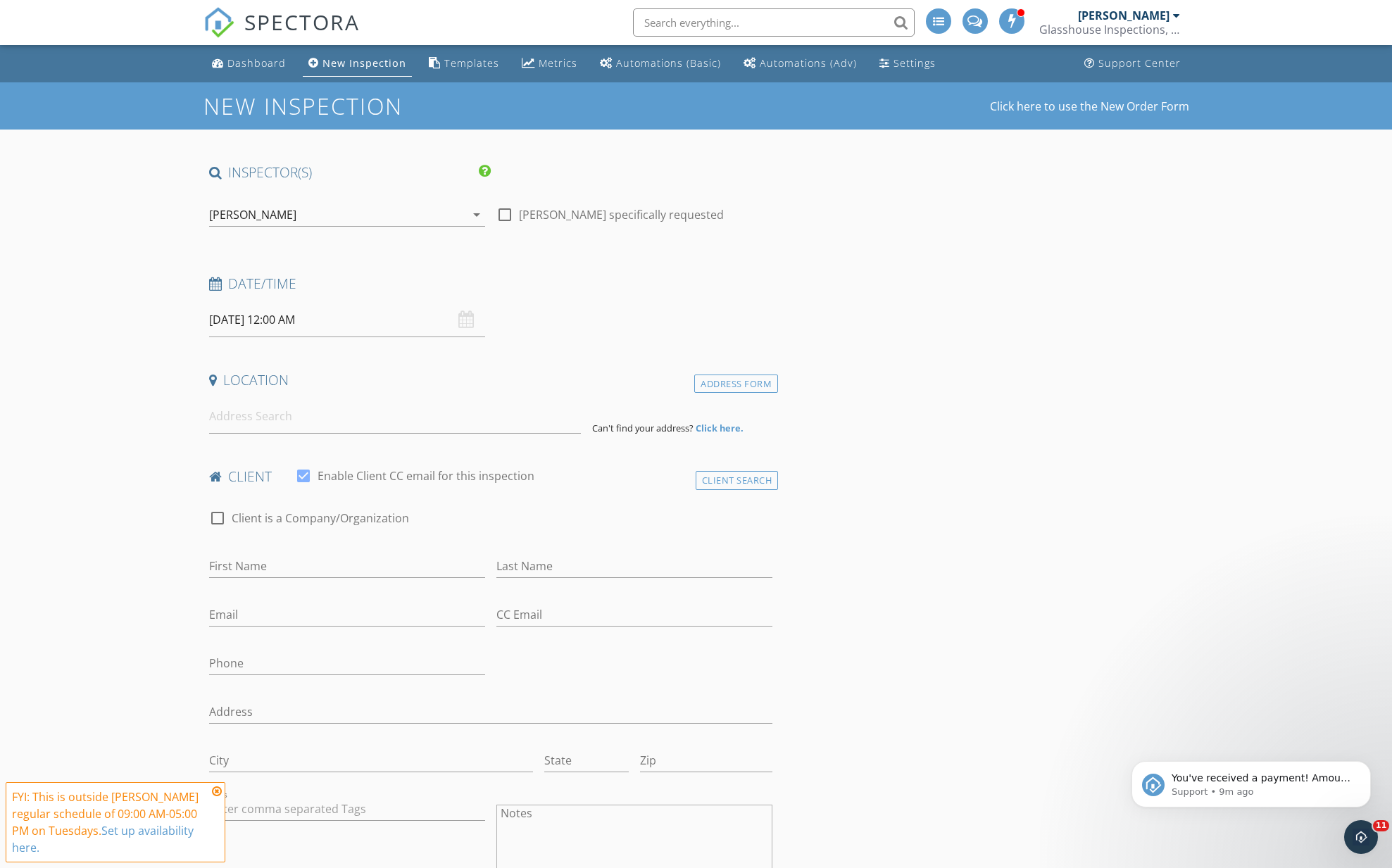
click at [280, 325] on input "[DATE] 12:00 AM" at bounding box center [347, 320] width 276 height 35
type input "[DATE] 12:00 PM"
click at [399, 560] on span "AM" at bounding box center [405, 560] width 39 height 28
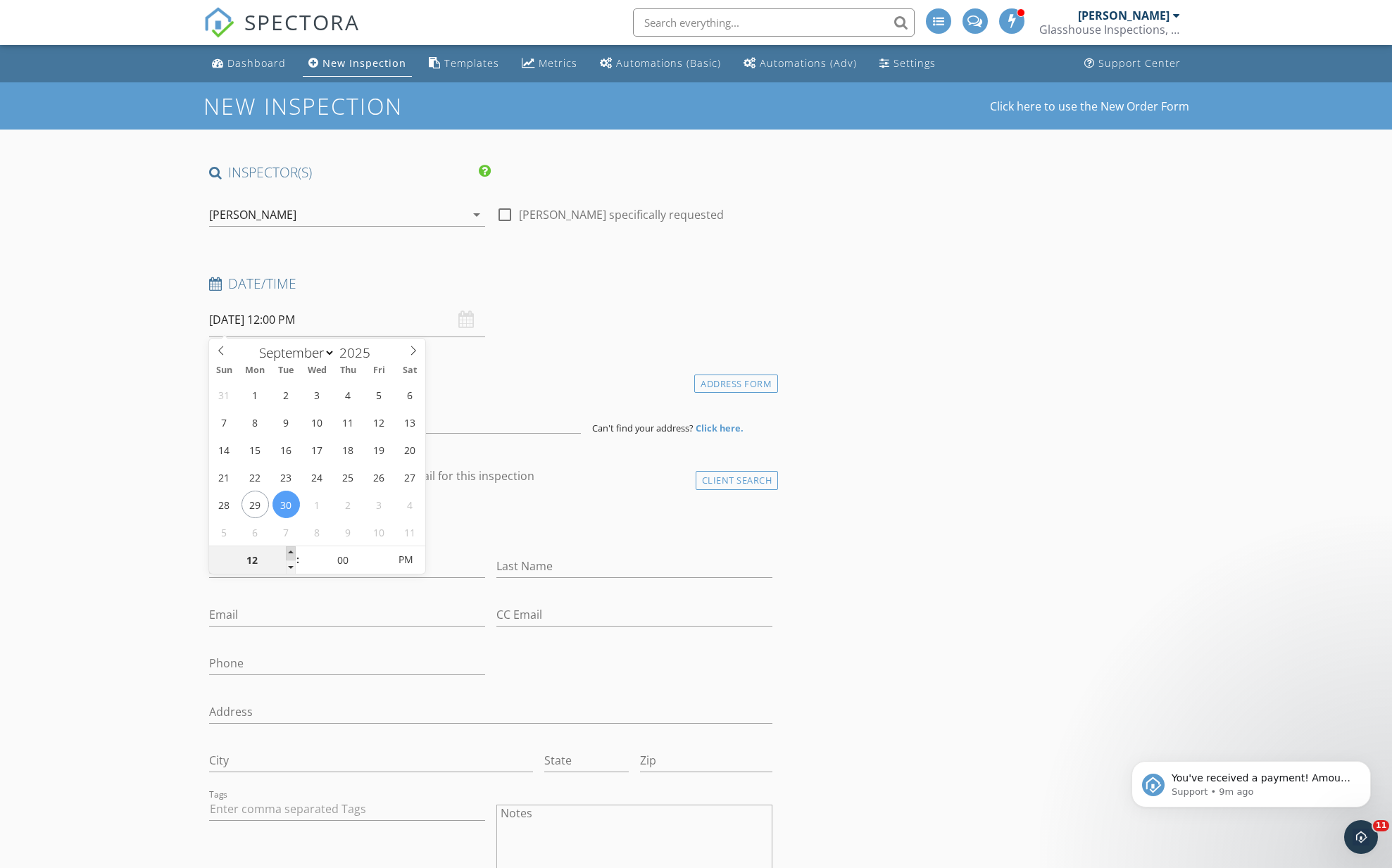
type input "01"
type input "[DATE] 1:00 PM"
click at [290, 549] on span at bounding box center [291, 553] width 10 height 14
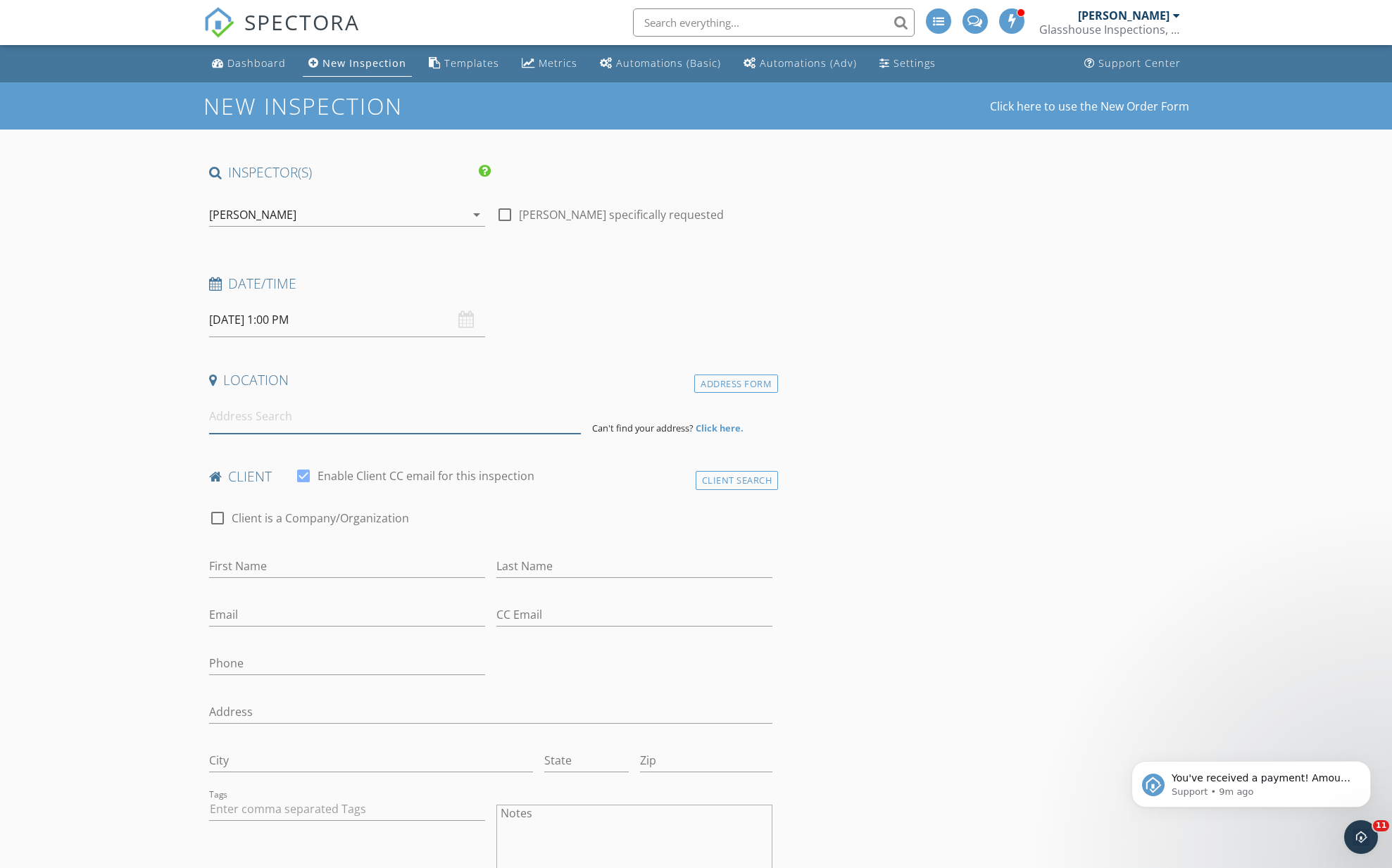
click at [231, 428] on input at bounding box center [395, 416] width 372 height 35
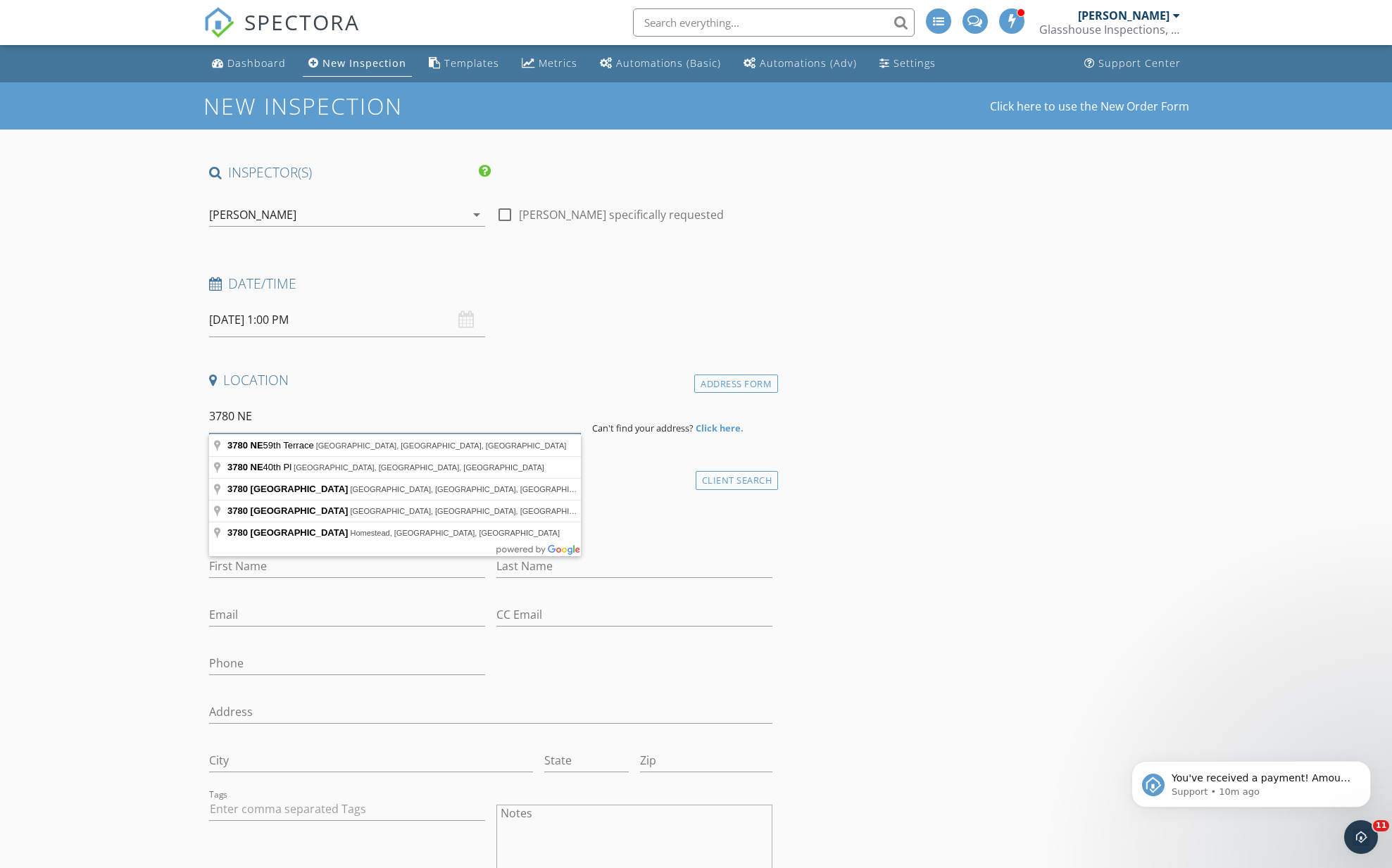
click at [306, 416] on input "3780 NE" at bounding box center [395, 416] width 372 height 35
type input "[STREET_ADDRESS]"
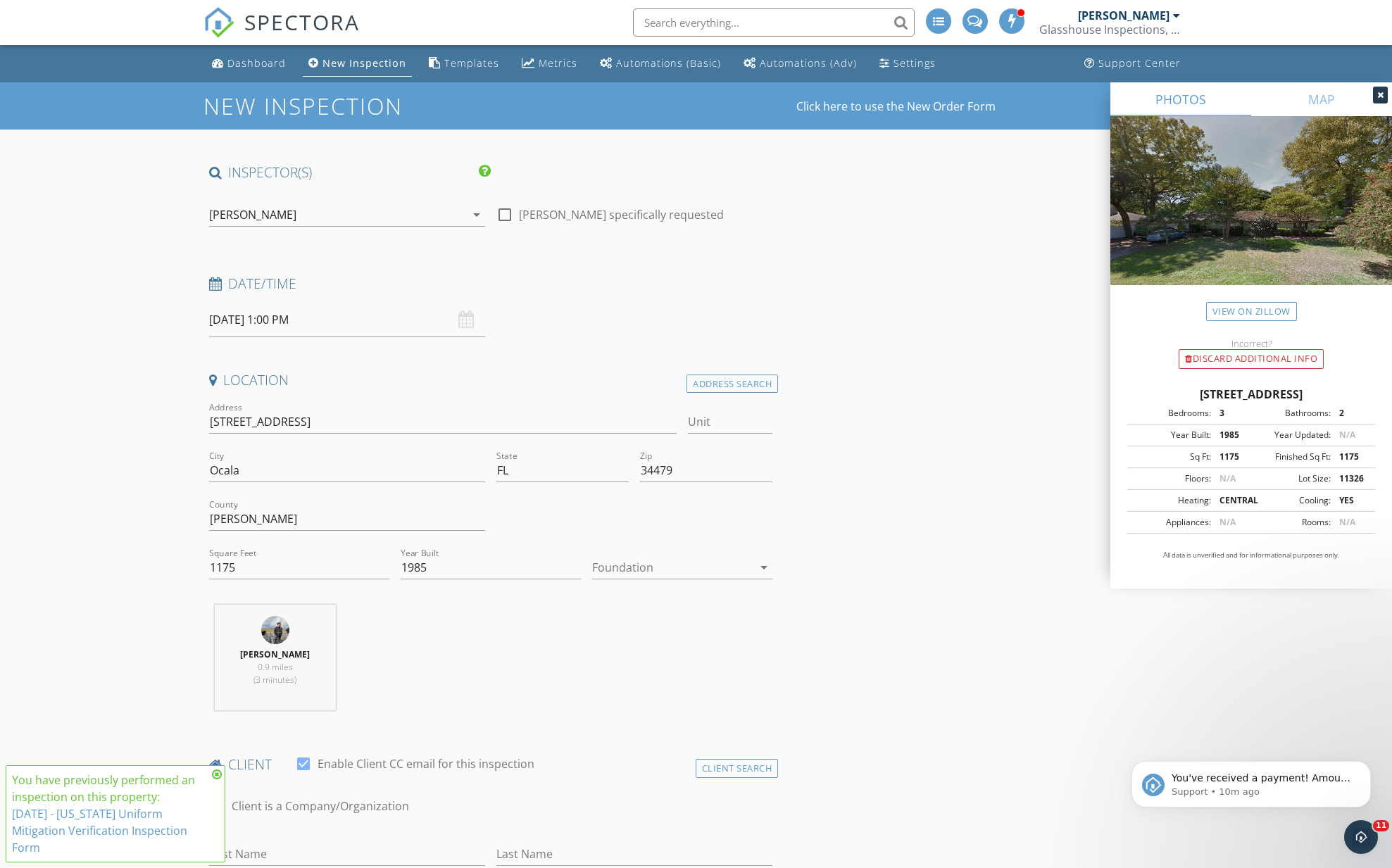
click at [602, 563] on div at bounding box center [672, 567] width 161 height 23
click at [617, 637] on div "Slab" at bounding box center [682, 640] width 157 height 17
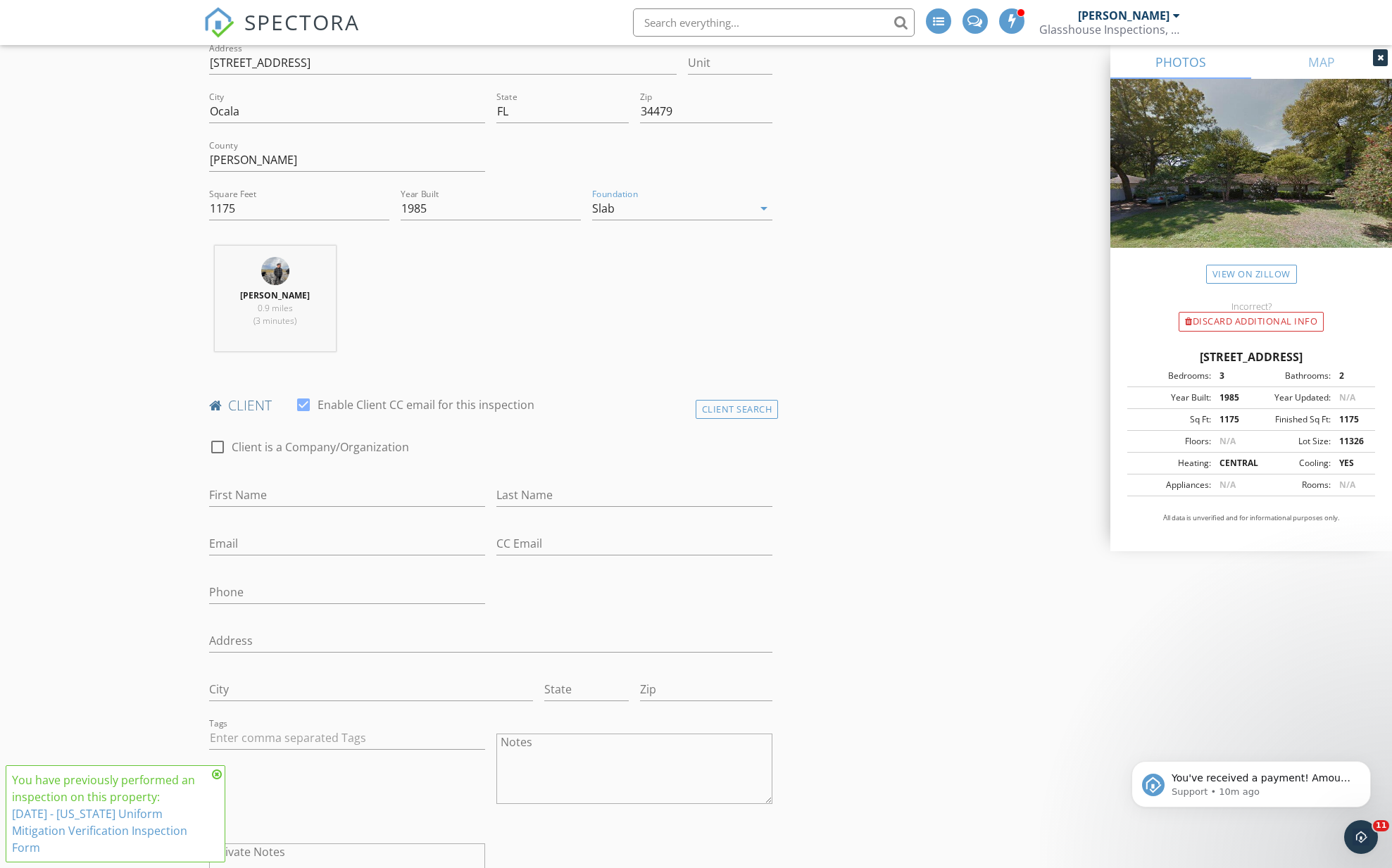
scroll to position [465, 0]
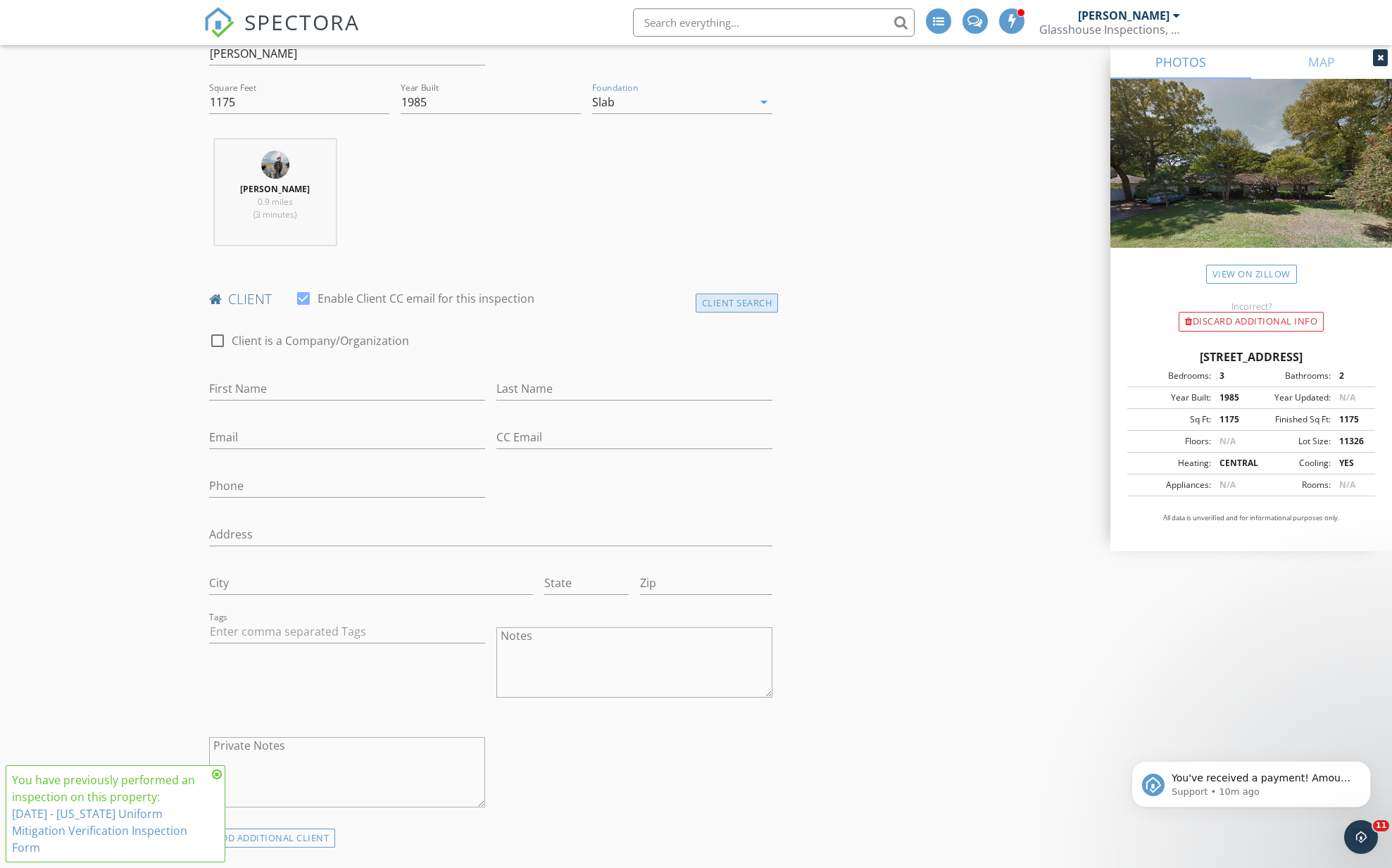
click at [744, 300] on div "Client Search" at bounding box center [738, 303] width 83 height 19
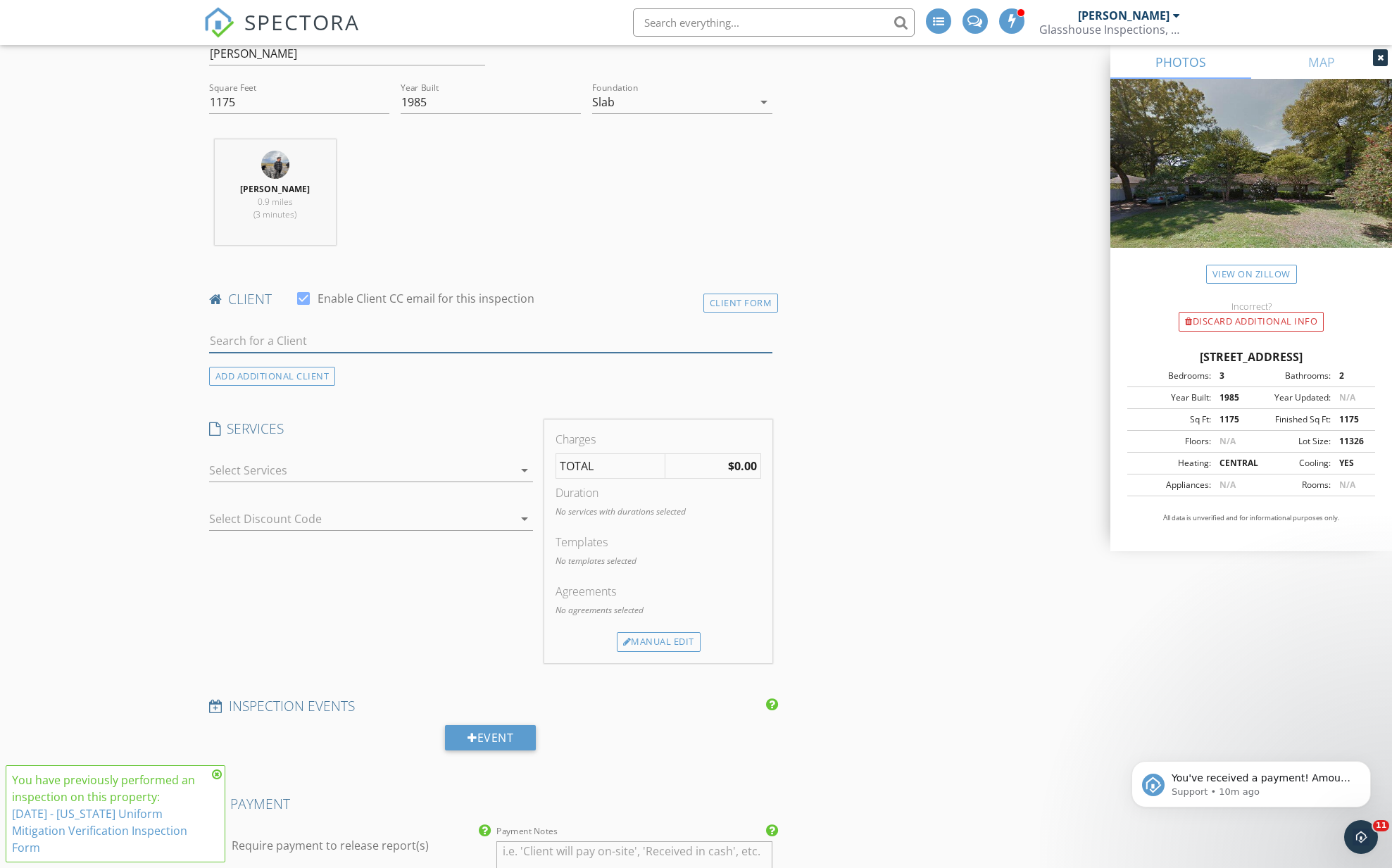
click at [343, 345] on input "text" at bounding box center [491, 342] width 564 height 24
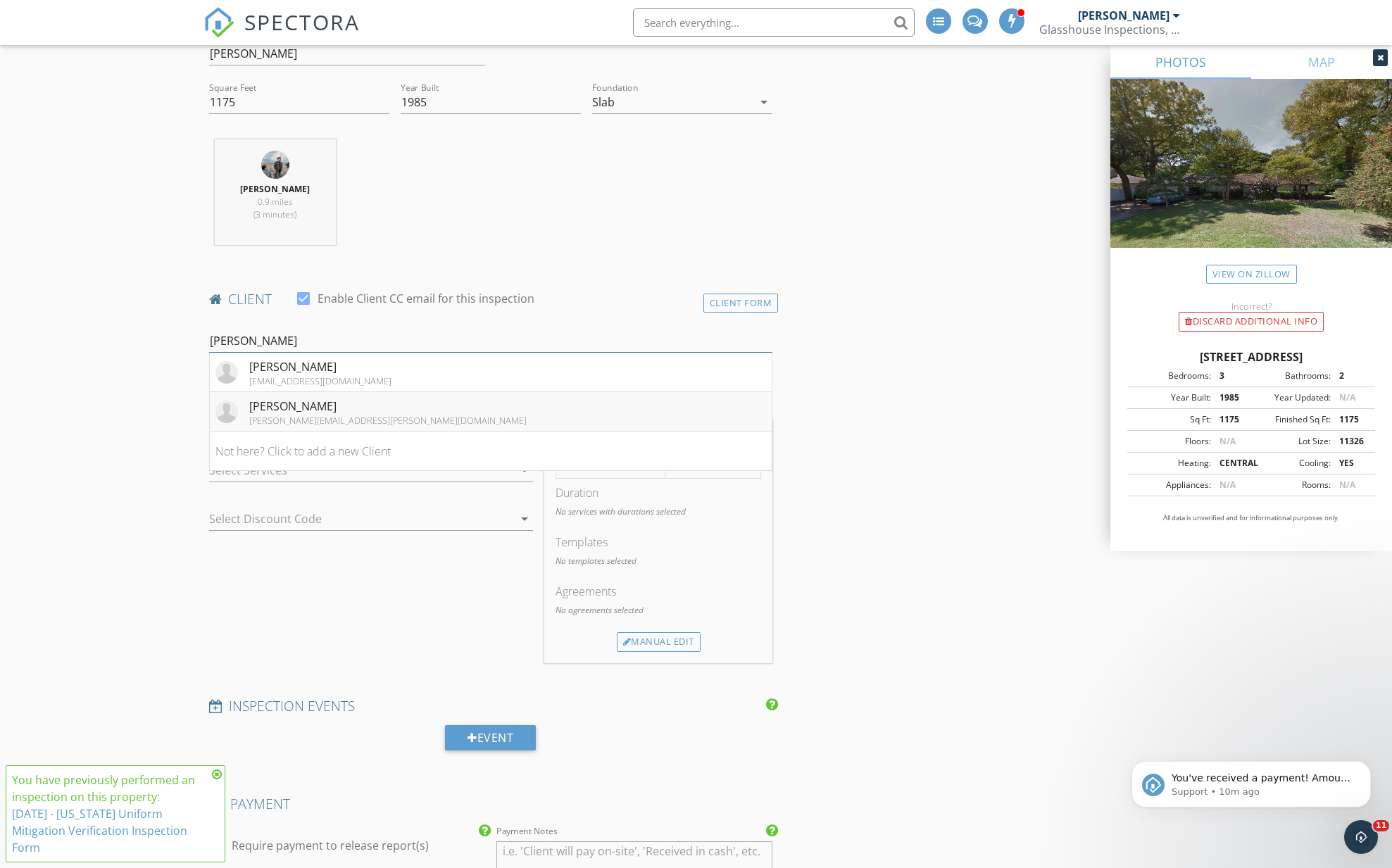
type input "Petra"
click at [309, 401] on div "Tim Petrarca" at bounding box center [388, 405] width 277 height 17
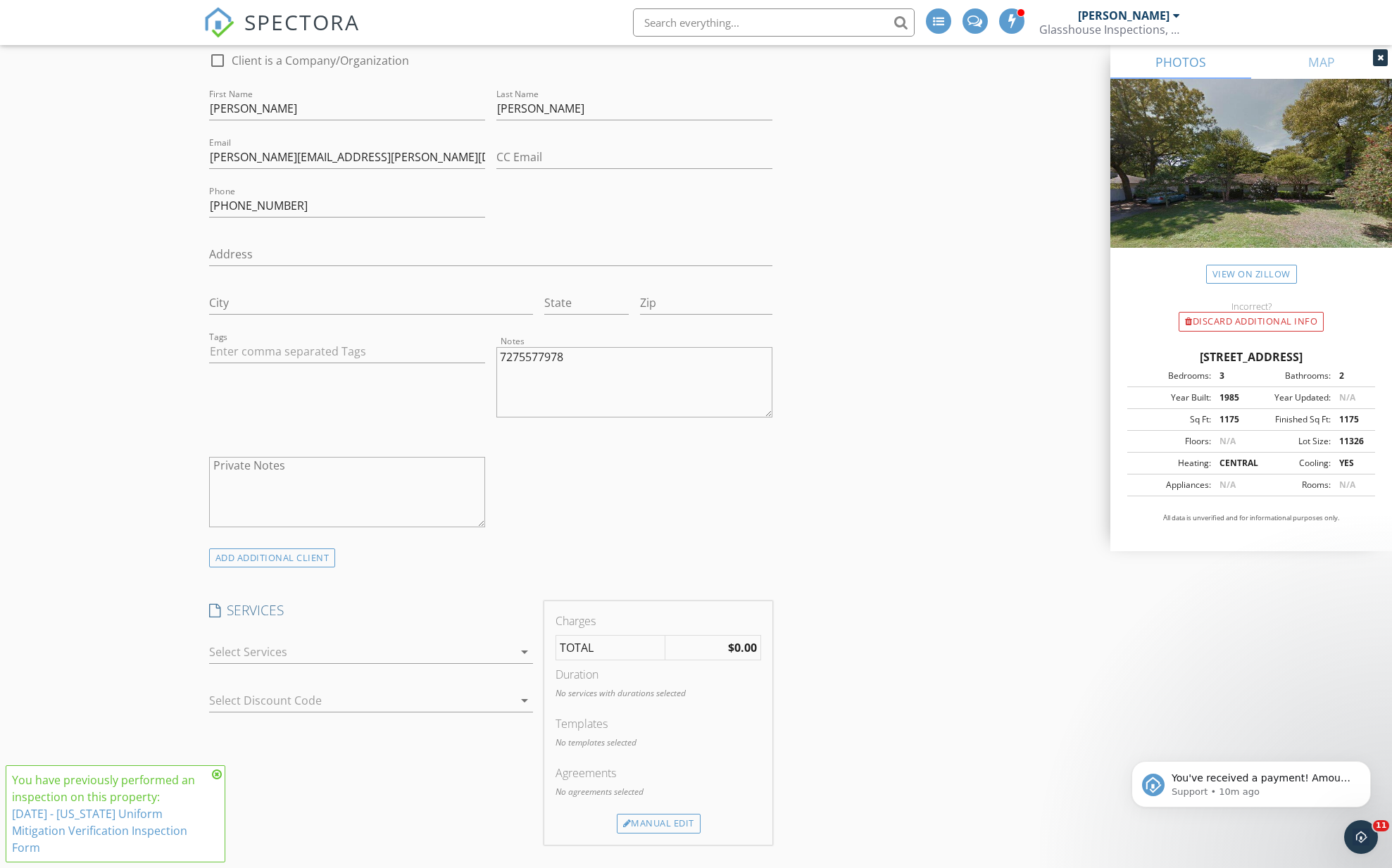
scroll to position [746, 0]
click at [217, 771] on icon at bounding box center [217, 774] width 10 height 11
click at [236, 639] on div "check_box_outline_blank Residential Home Inspection check_box_outline_blank 4 P…" at bounding box center [371, 654] width 324 height 46
click at [238, 648] on div at bounding box center [361, 651] width 304 height 23
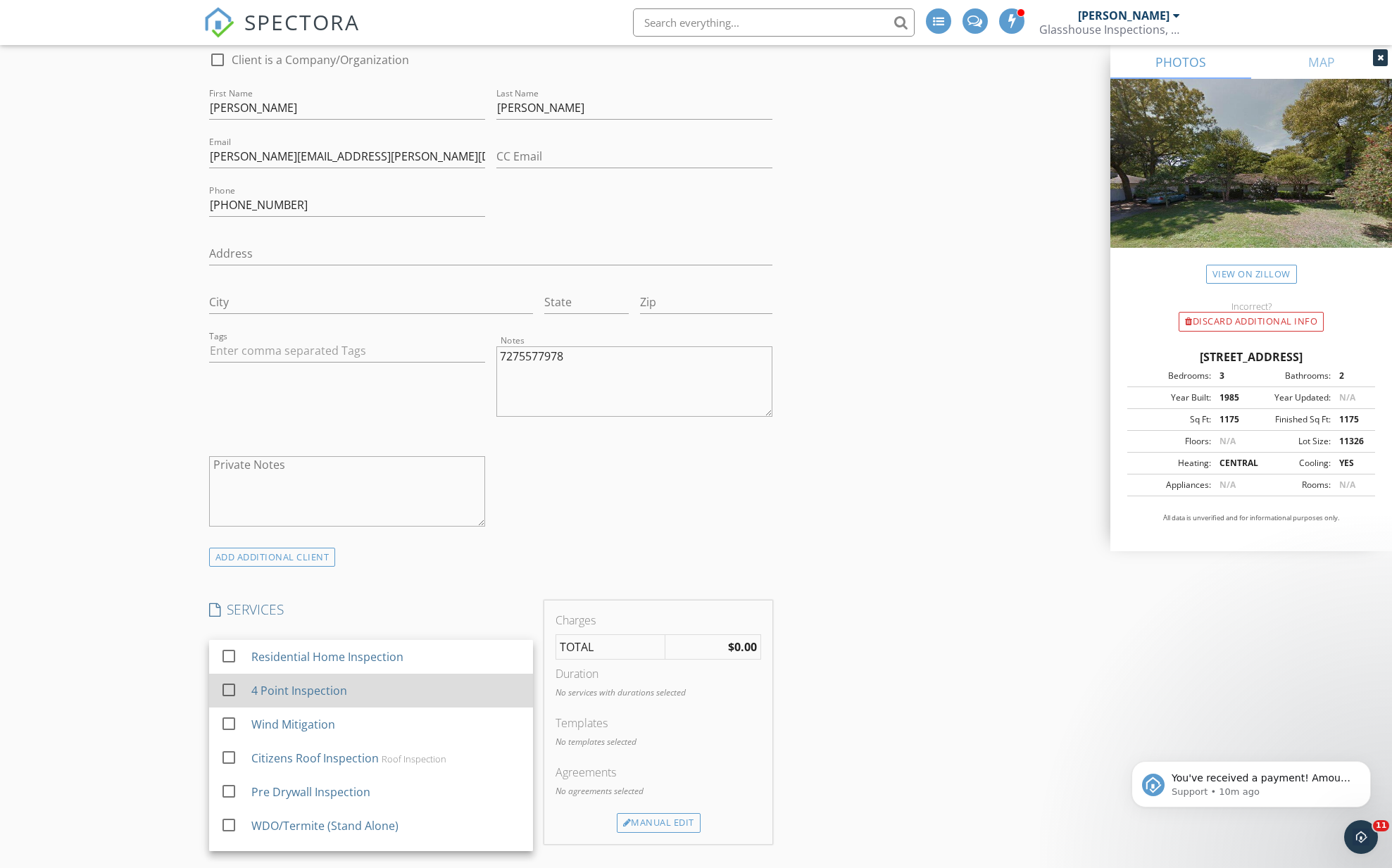
click at [228, 678] on div at bounding box center [228, 689] width 24 height 24
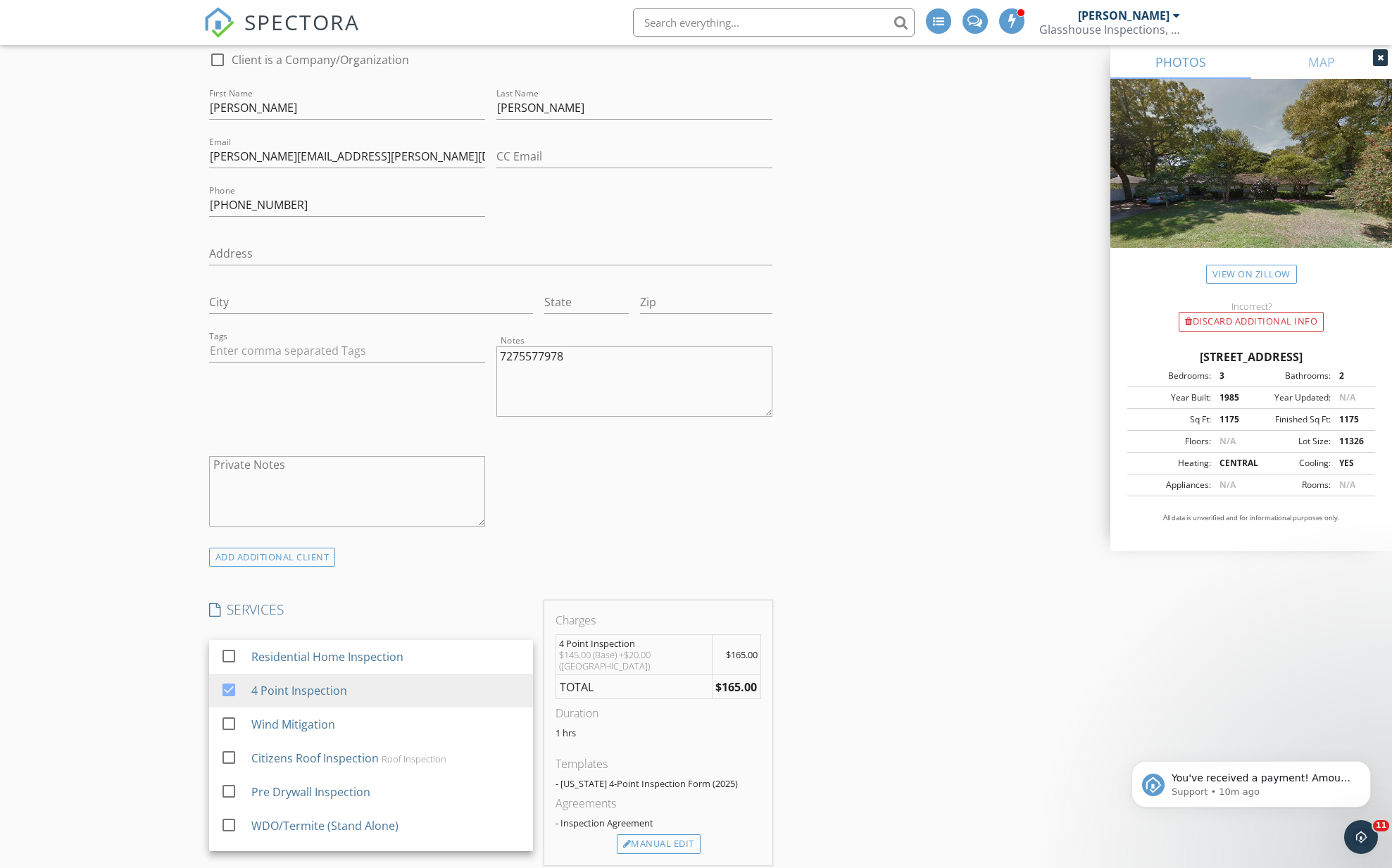
click at [145, 675] on div "New Inspection Click here to use the New Order Form INSPECTOR(S) check_box Just…" at bounding box center [696, 778] width 1392 height 2883
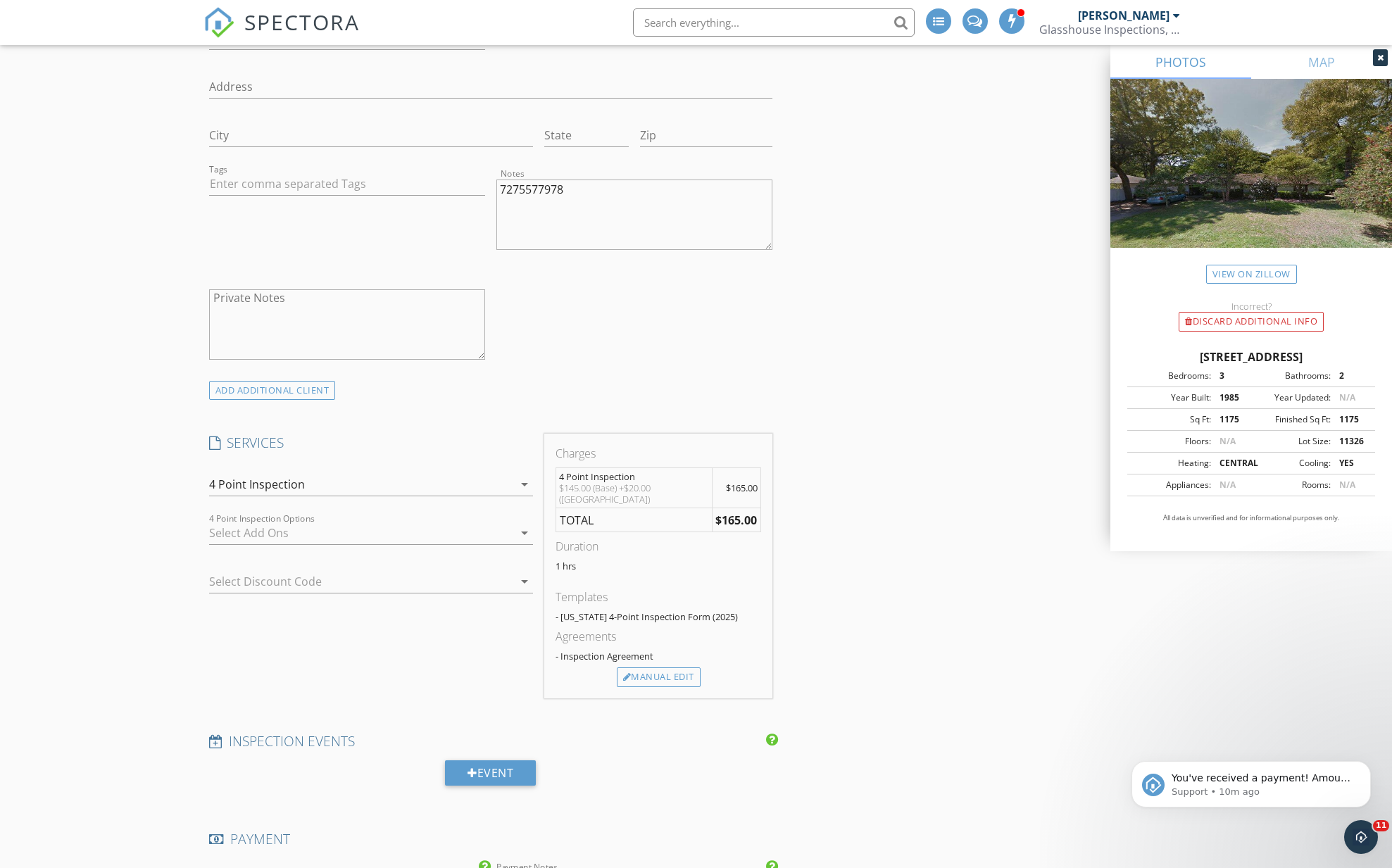
scroll to position [899, 0]
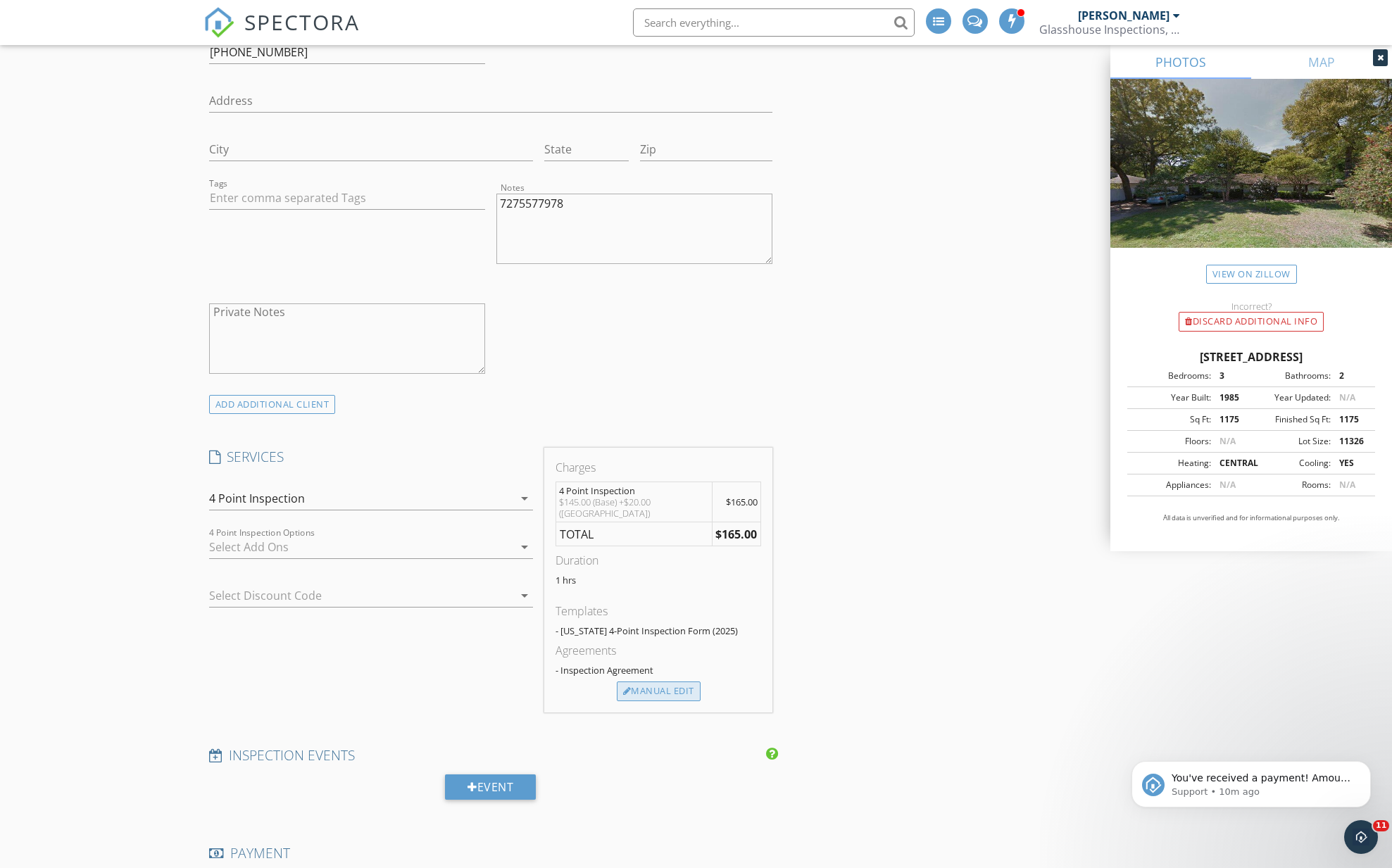
click at [635, 696] on div "Manual Edit" at bounding box center [658, 691] width 83 height 20
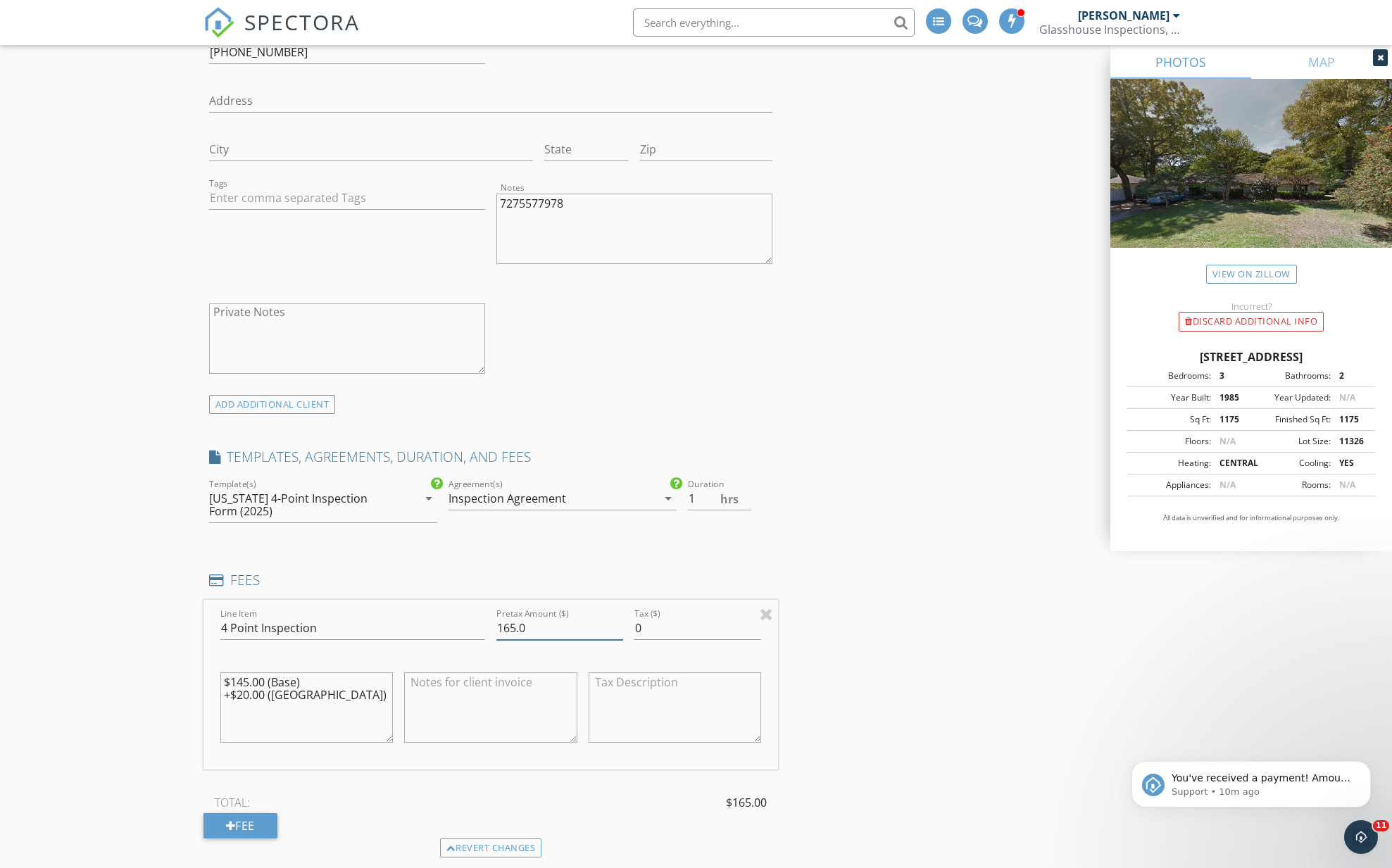
click at [516, 627] on input "165.0" at bounding box center [559, 628] width 127 height 24
type input "120.0"
click at [137, 652] on div "New Inspection Click here to use the New Order Form INSPECTOR(S) check_box Just…" at bounding box center [696, 698] width 1392 height 3028
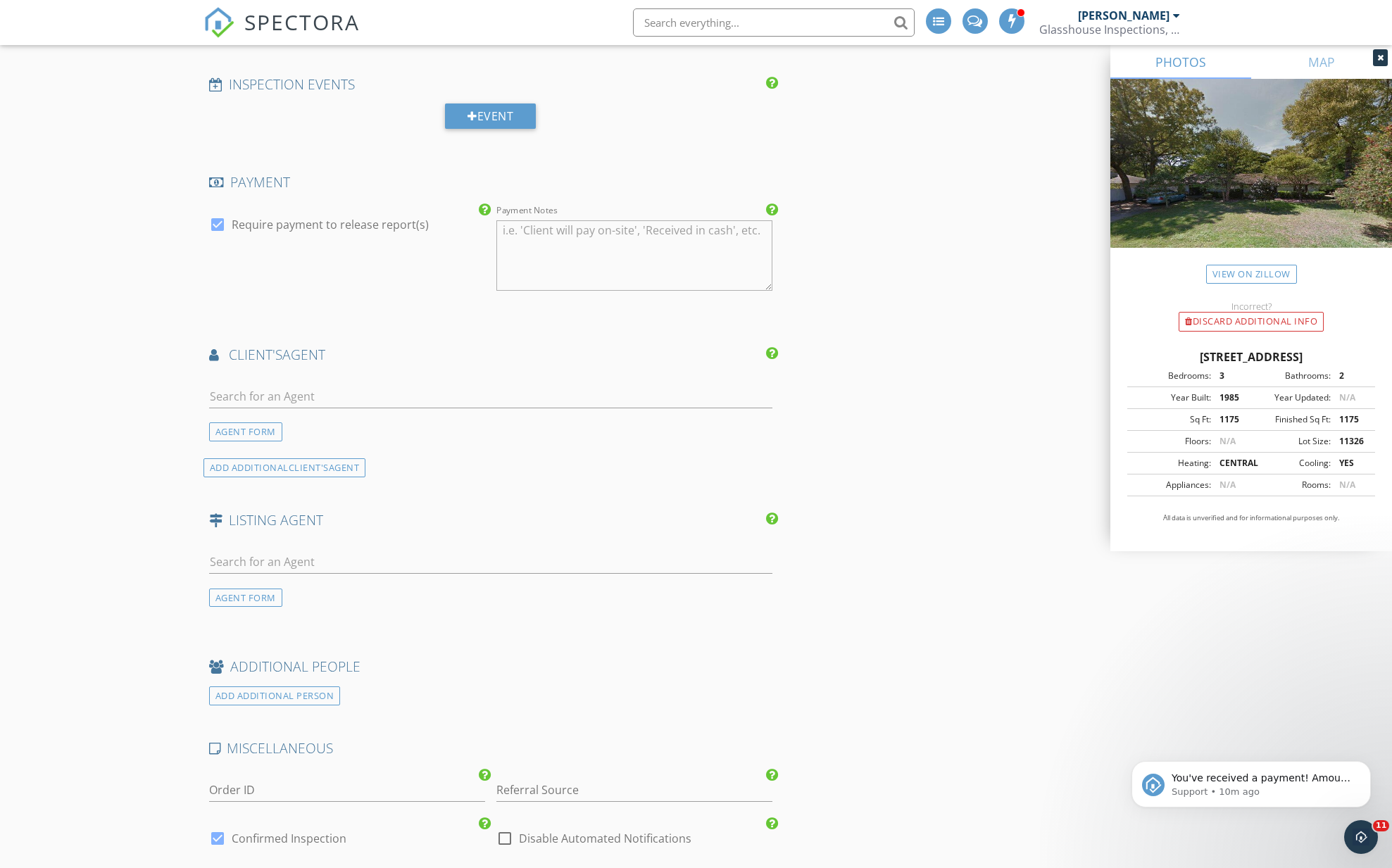
scroll to position [1786, 0]
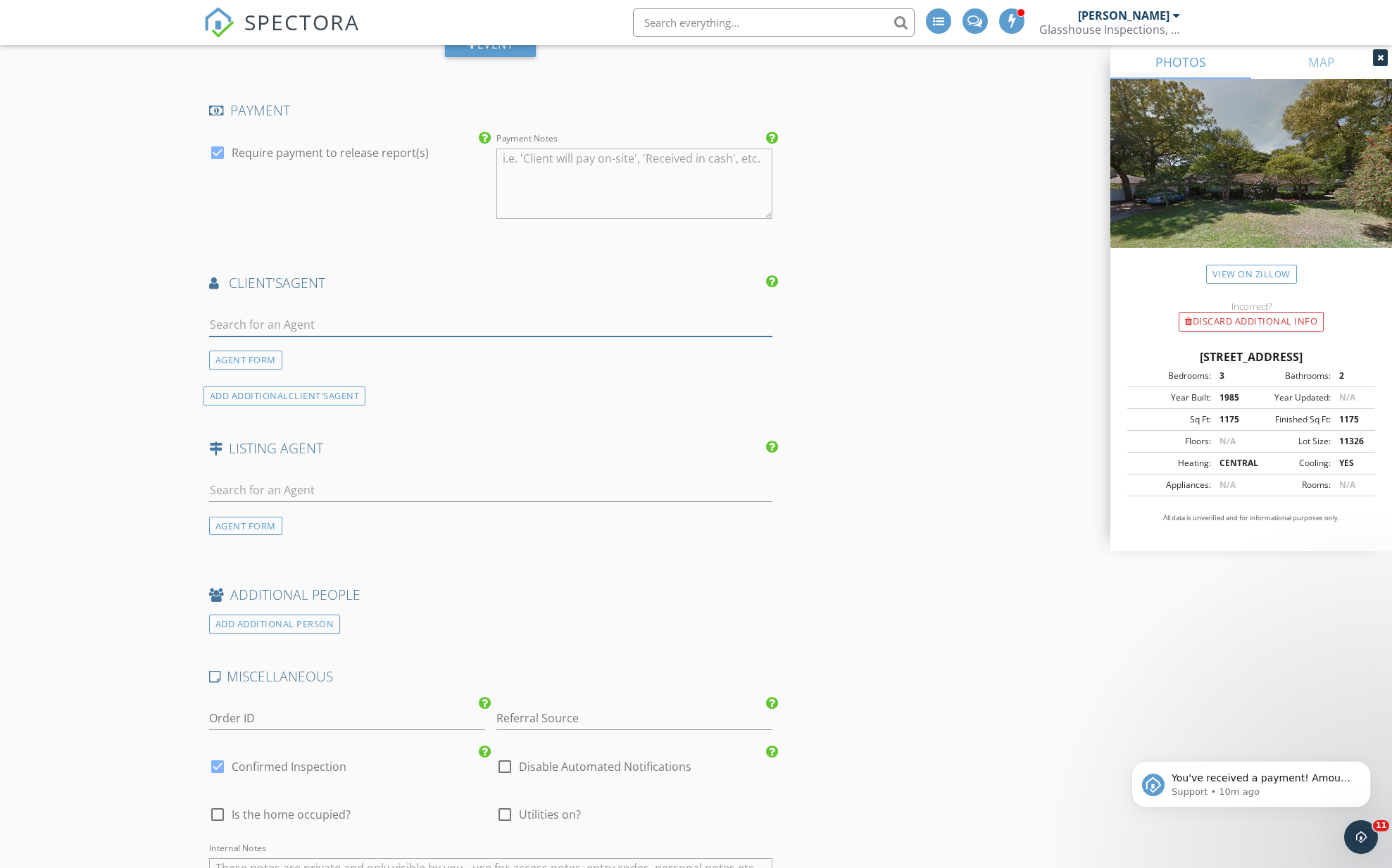
click at [283, 323] on input "text" at bounding box center [491, 325] width 564 height 24
type input "Sherray"
click at [280, 355] on div "Sherray Wright" at bounding box center [293, 349] width 87 height 17
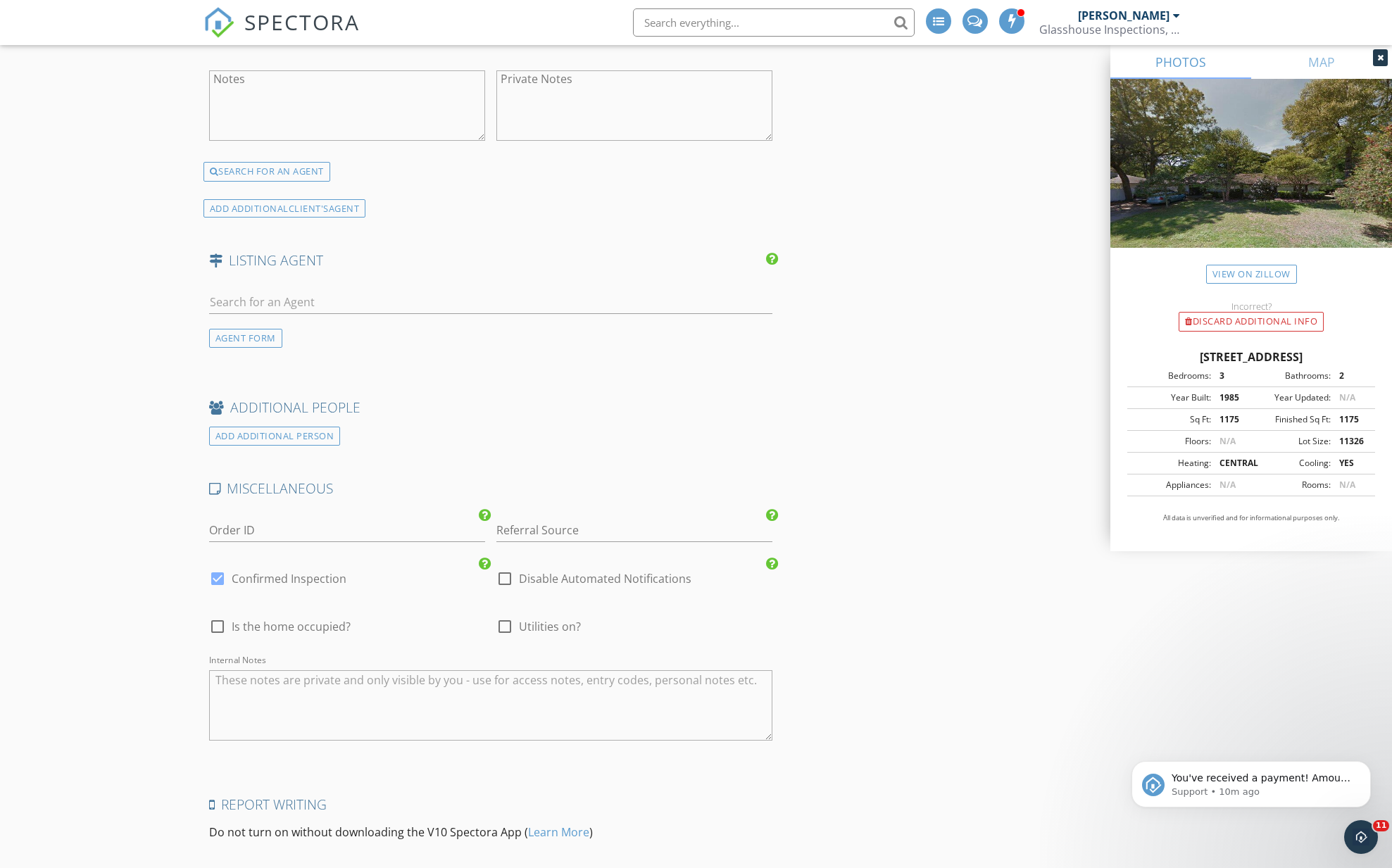
scroll to position [2339, 0]
drag, startPoint x: 217, startPoint y: 620, endPoint x: 230, endPoint y: 625, distance: 13.9
click at [217, 620] on div at bounding box center [217, 626] width 24 height 24
checkbox input "true"
click at [502, 625] on div at bounding box center [505, 626] width 24 height 24
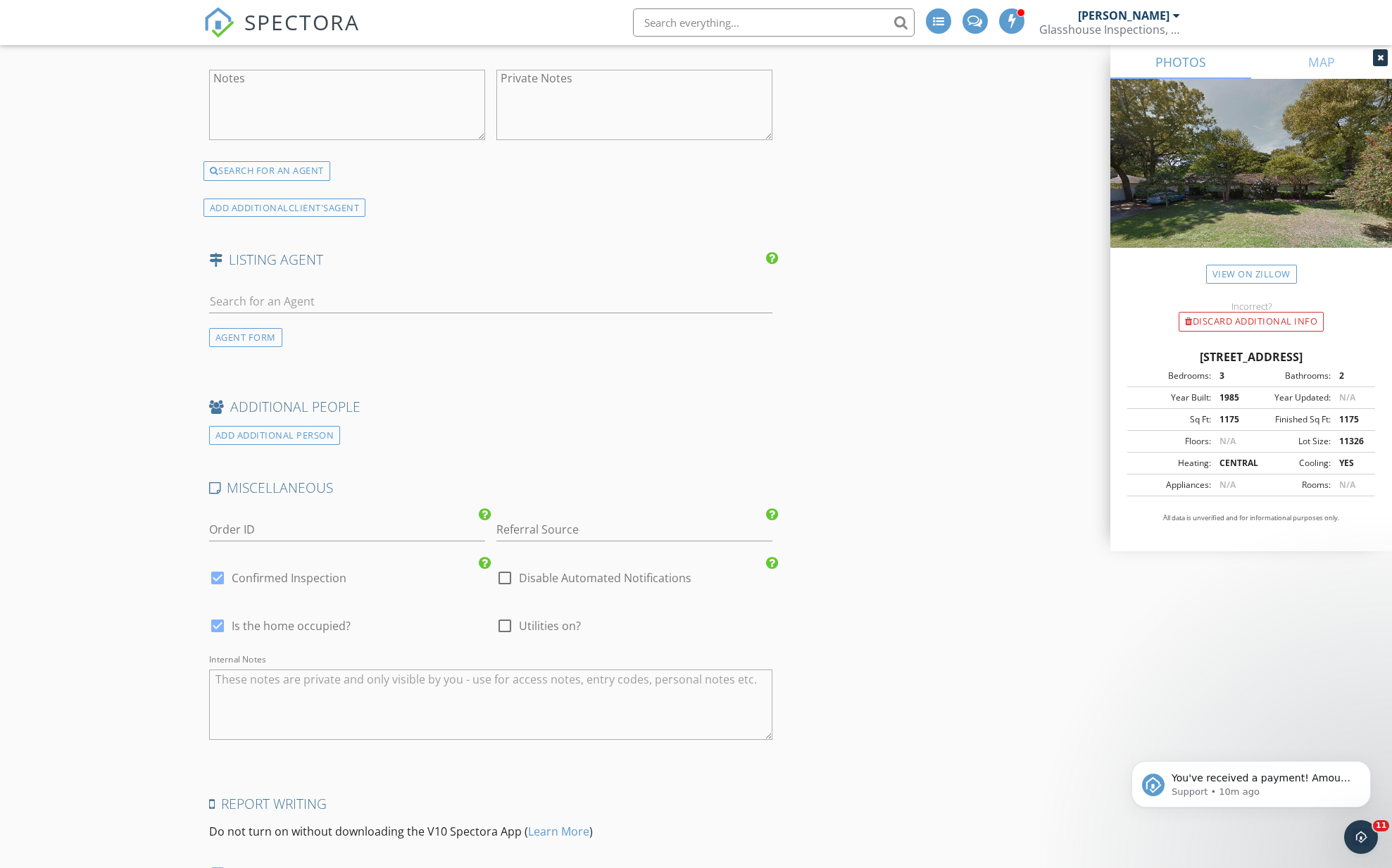
checkbox input "true"
click at [502, 573] on div at bounding box center [505, 578] width 24 height 24
checkbox input "true"
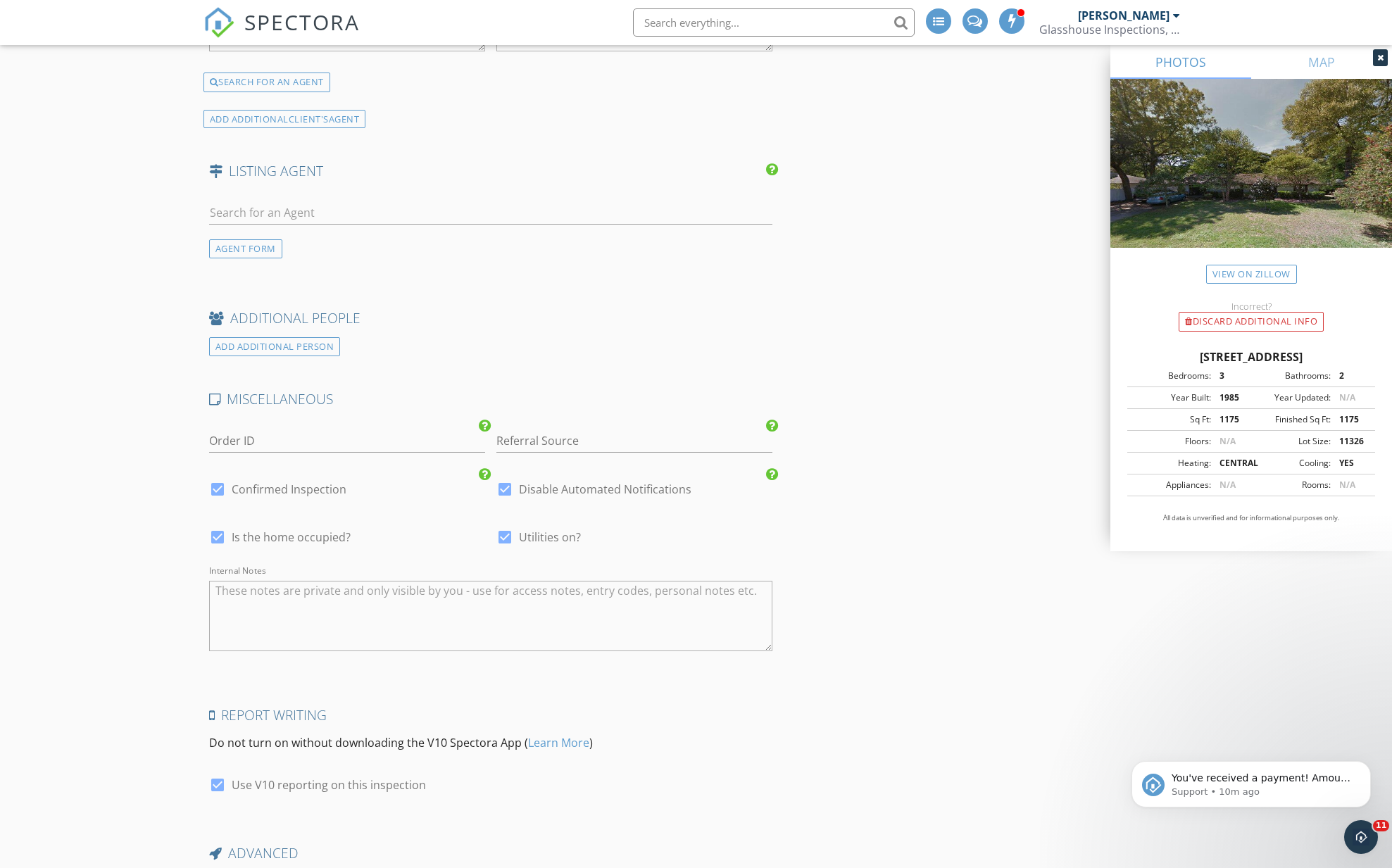
scroll to position [2606, 0]
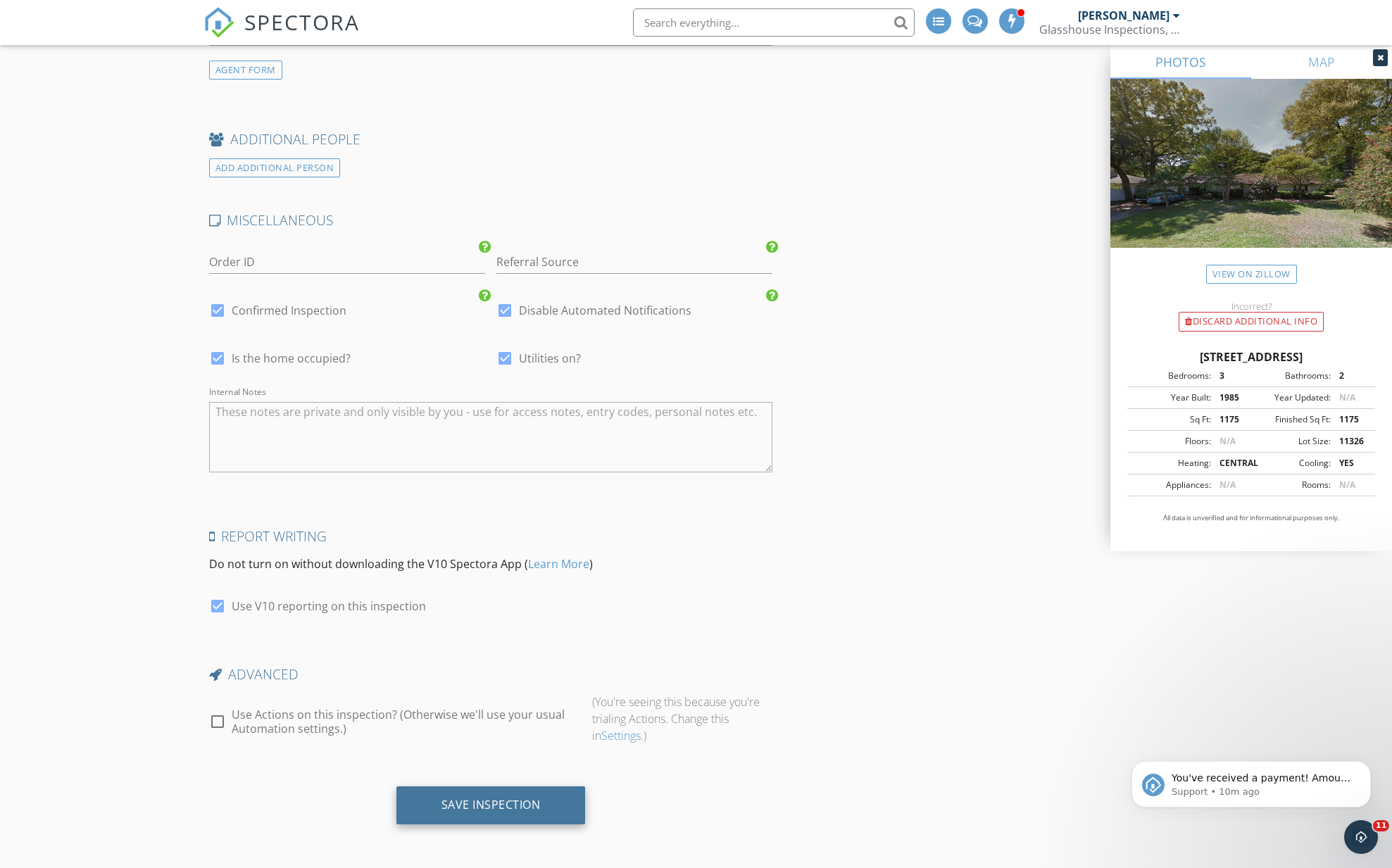
click at [423, 802] on div "Save Inspection" at bounding box center [491, 805] width 190 height 38
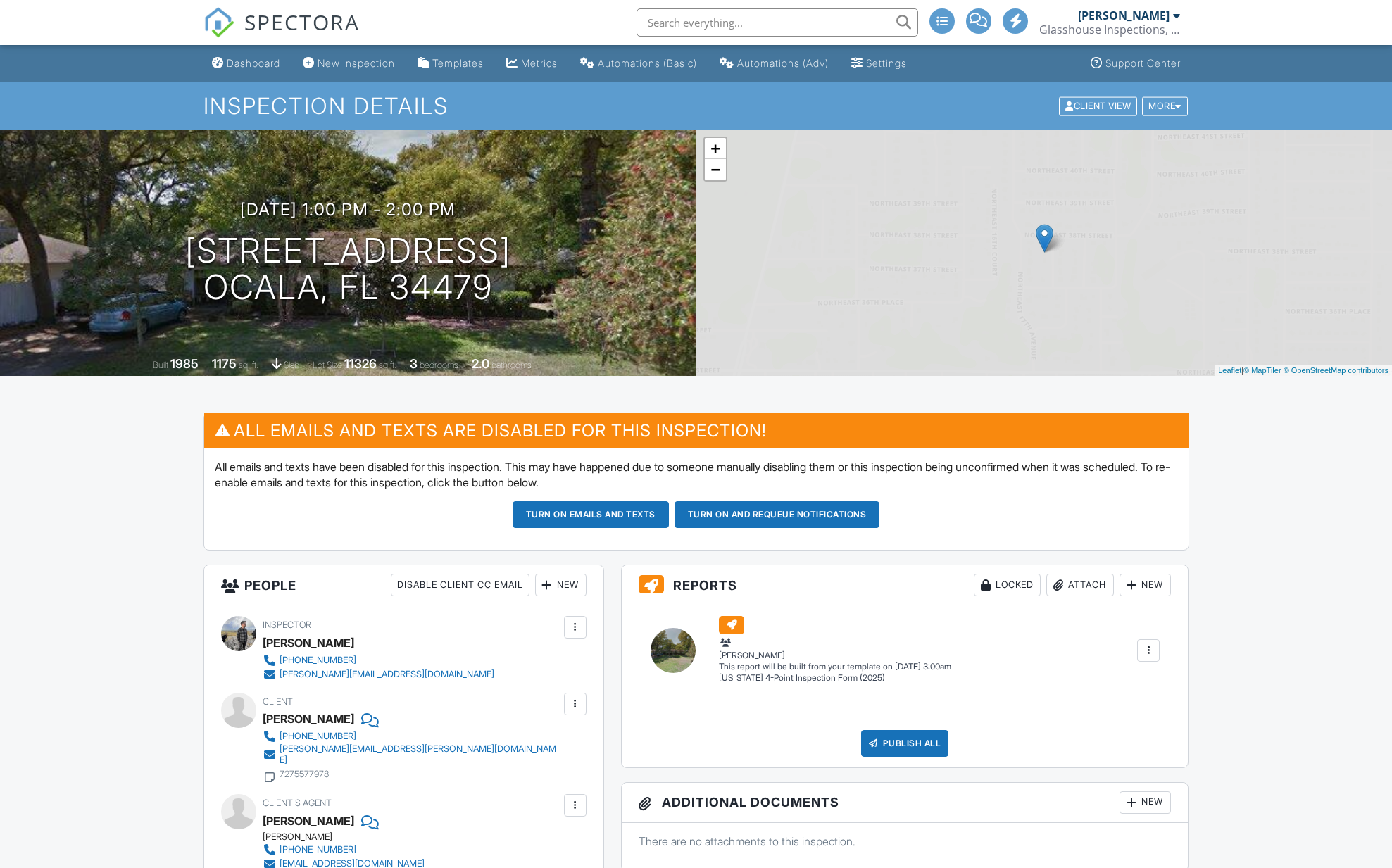
click at [246, 62] on div "Dashboard" at bounding box center [254, 62] width 54 height 12
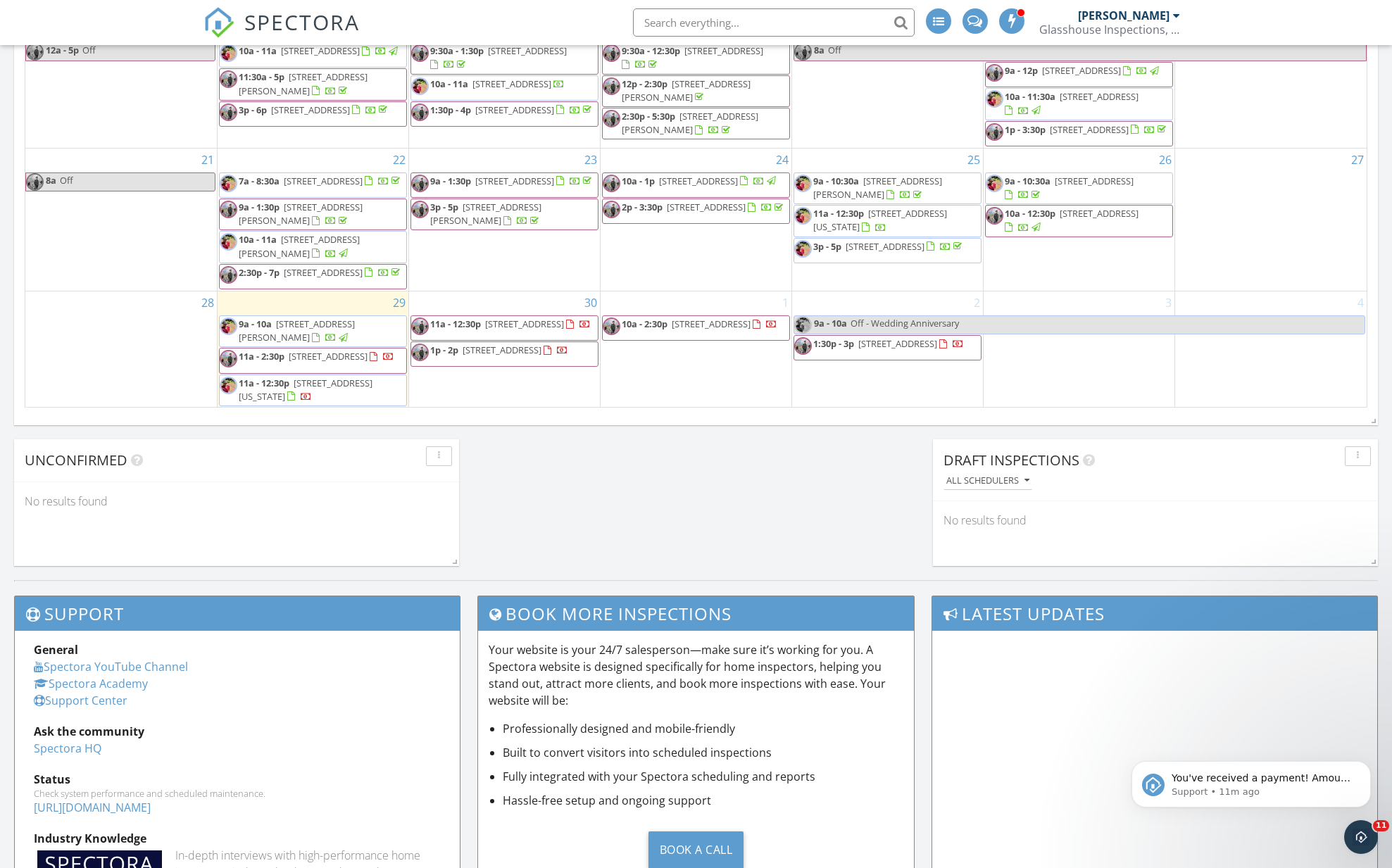
scroll to position [961, 0]
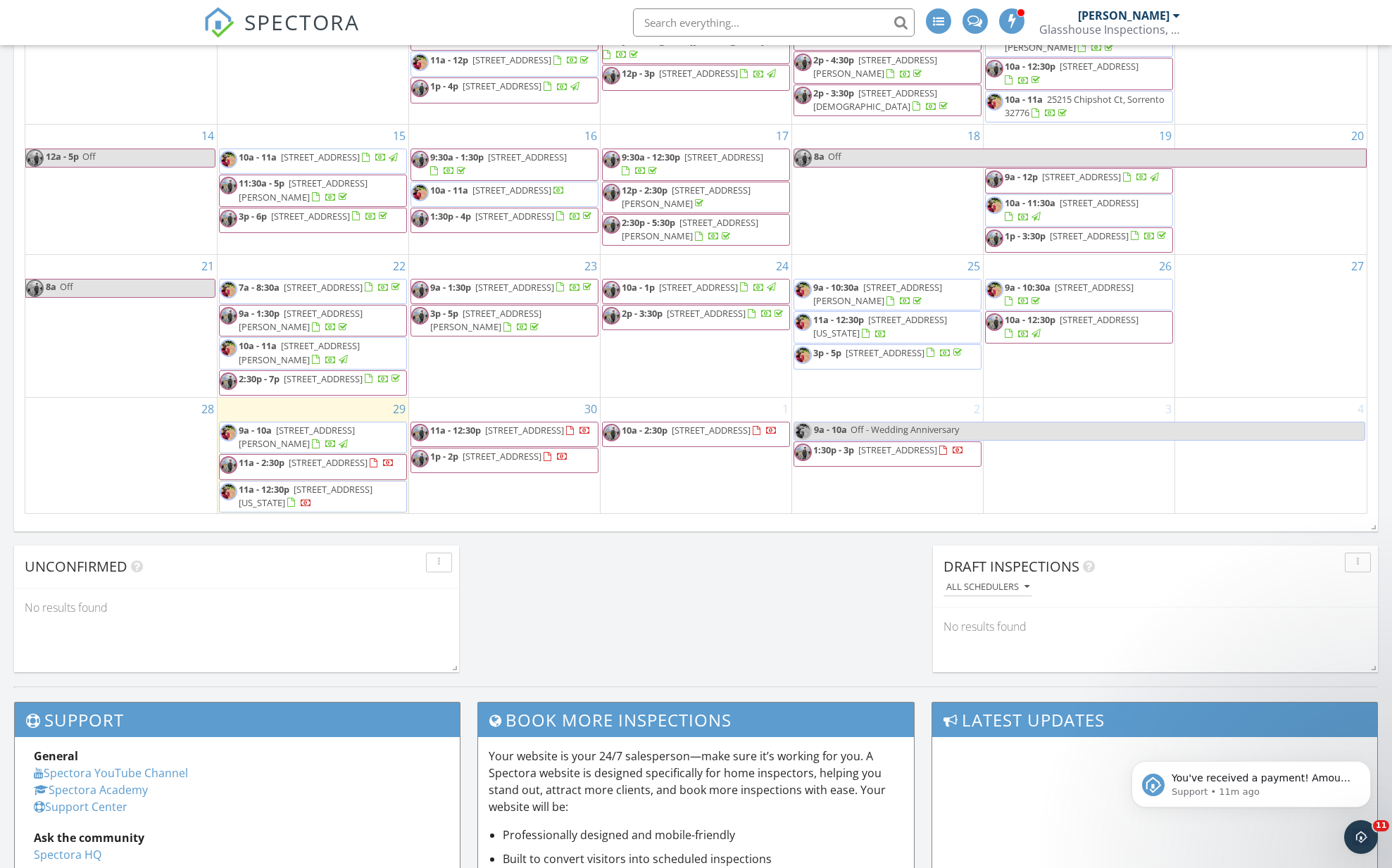
click at [276, 456] on span "11a - 2:30p" at bounding box center [261, 462] width 46 height 13
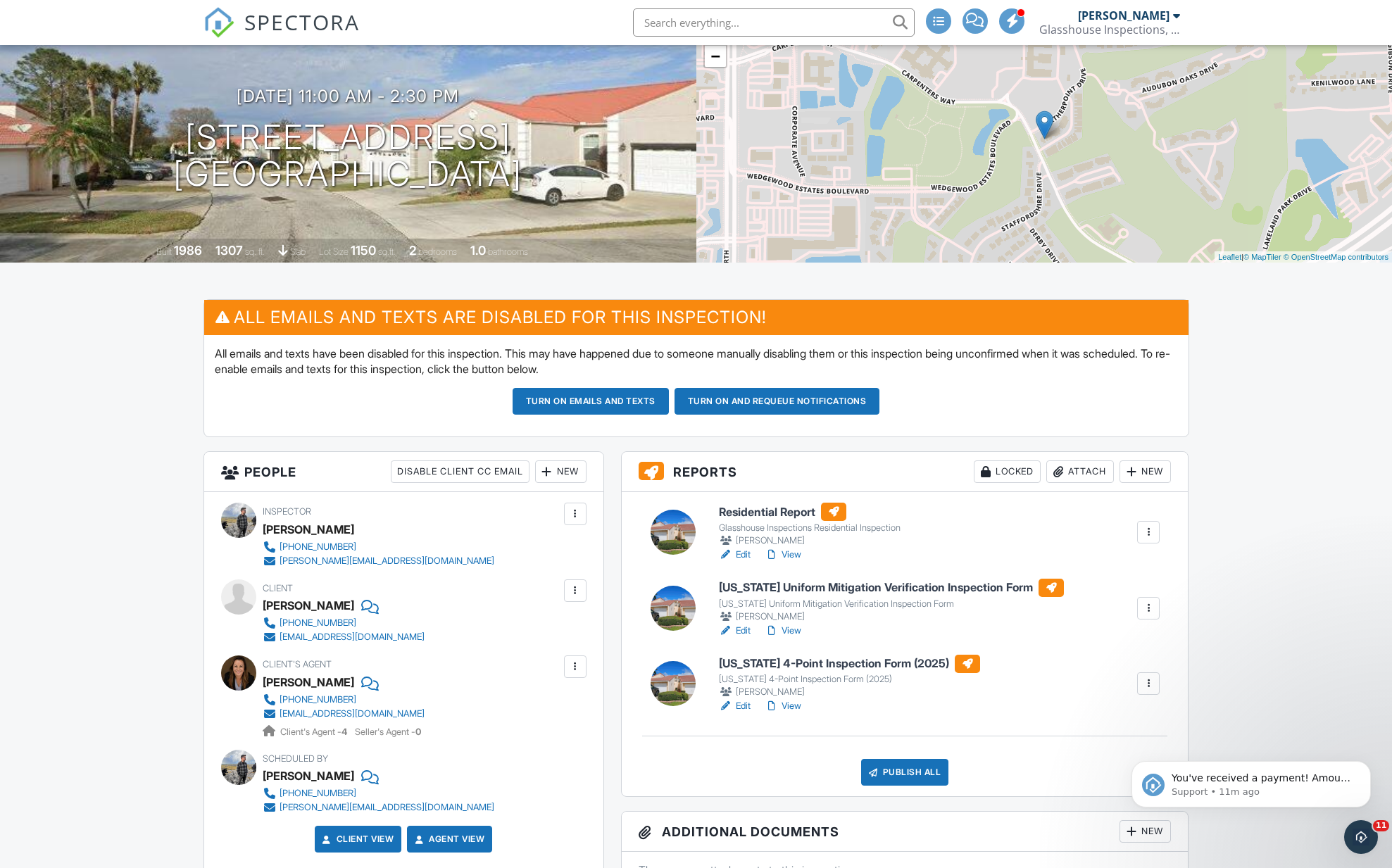
scroll to position [108, 0]
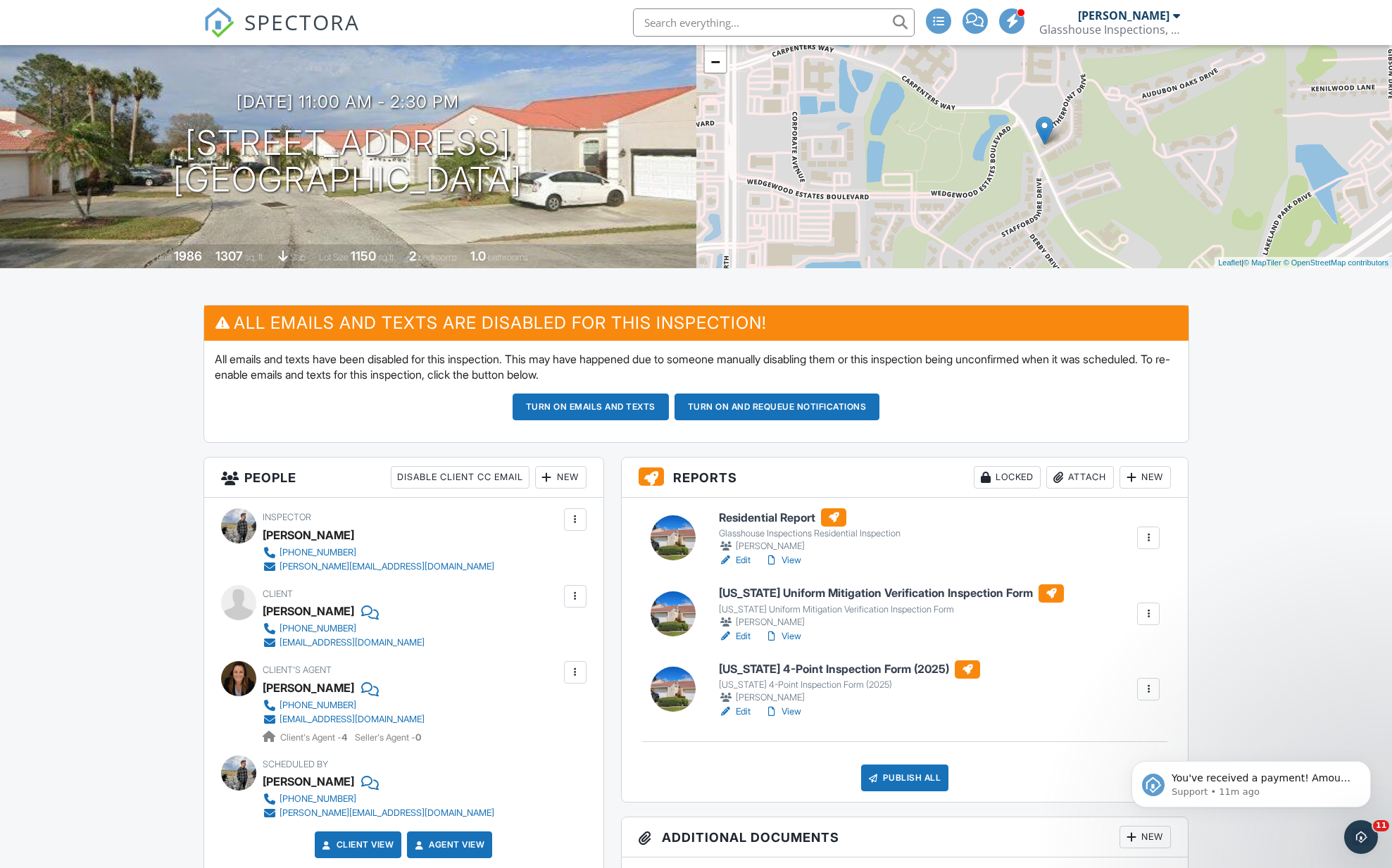
click at [709, 409] on button "Turn on and Requeue Notifications" at bounding box center [777, 407] width 205 height 27
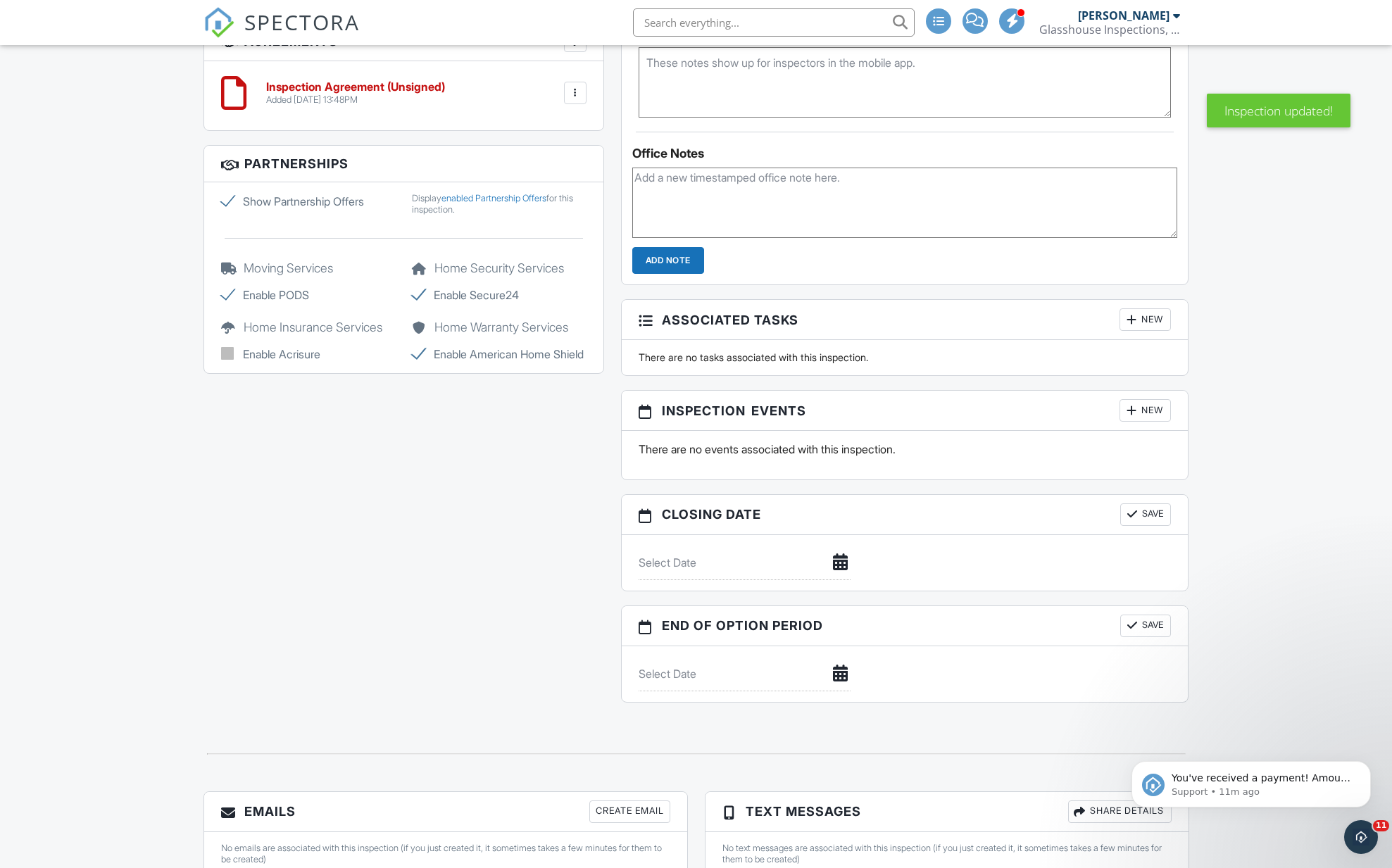
scroll to position [1188, 0]
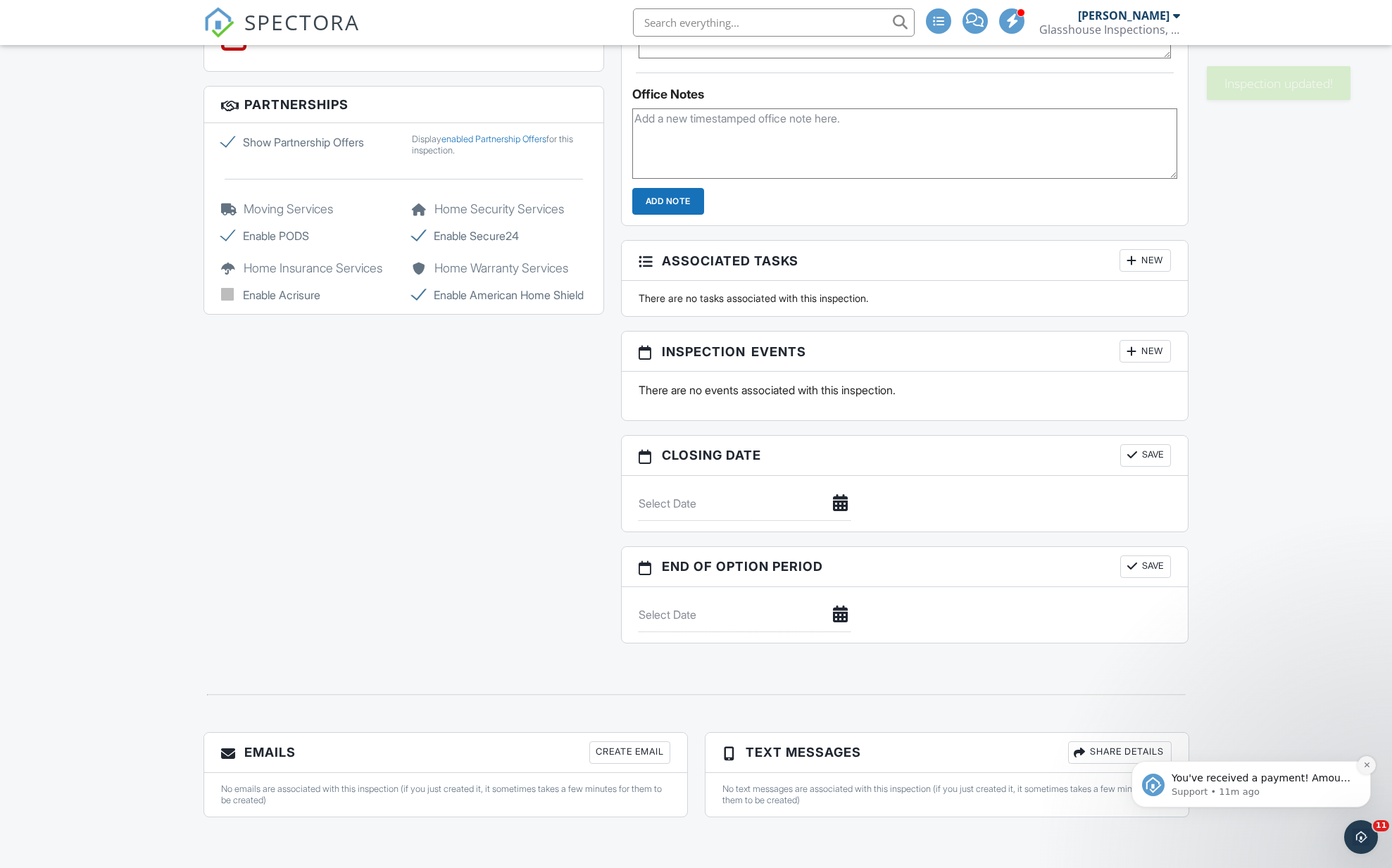
click at [1364, 763] on icon "Dismiss notification" at bounding box center [1367, 765] width 8 height 8
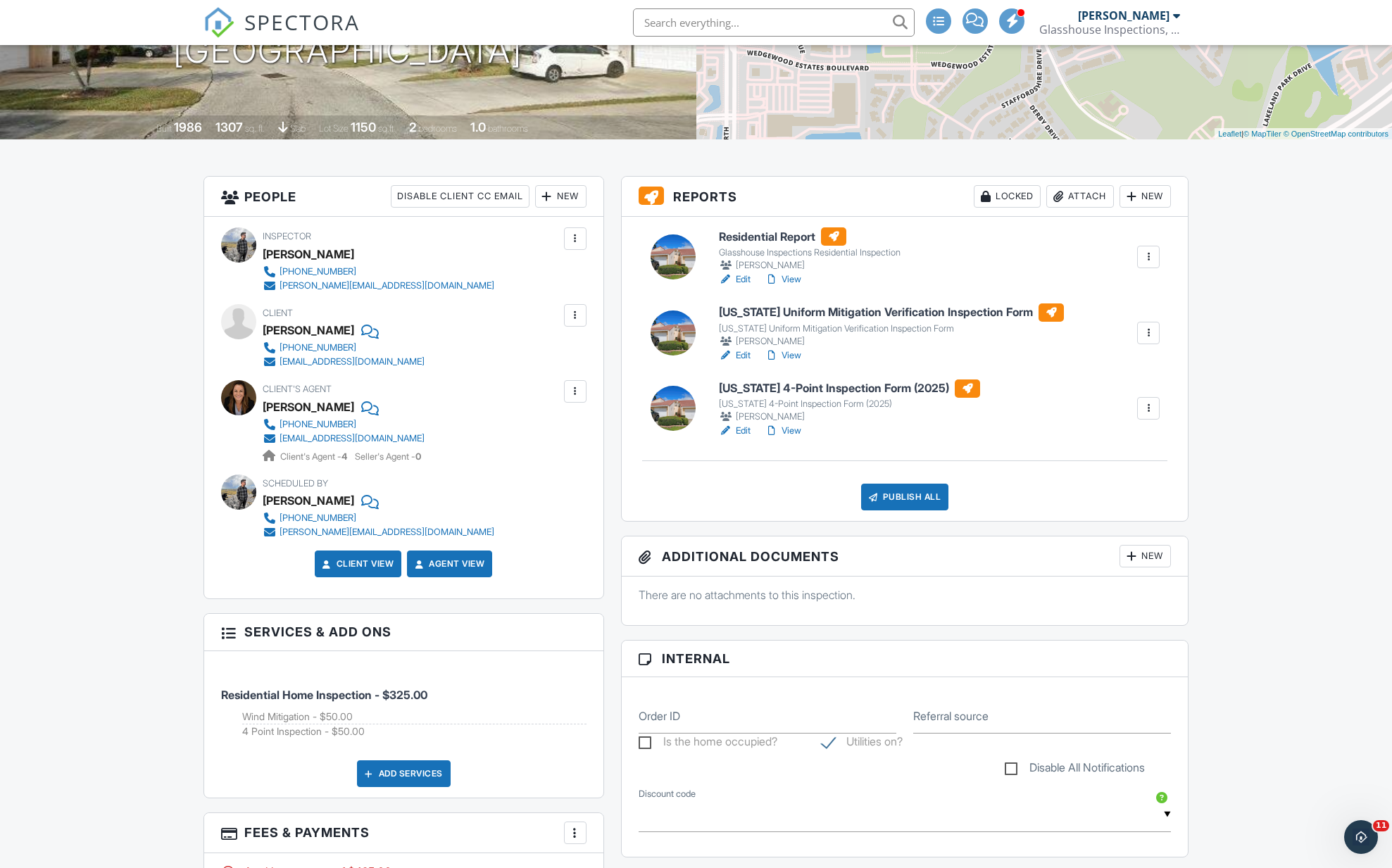
scroll to position [236, 0]
click at [573, 316] on div at bounding box center [576, 316] width 14 height 14
click at [524, 390] on li "Resend Confirmation Email" at bounding box center [499, 393] width 157 height 35
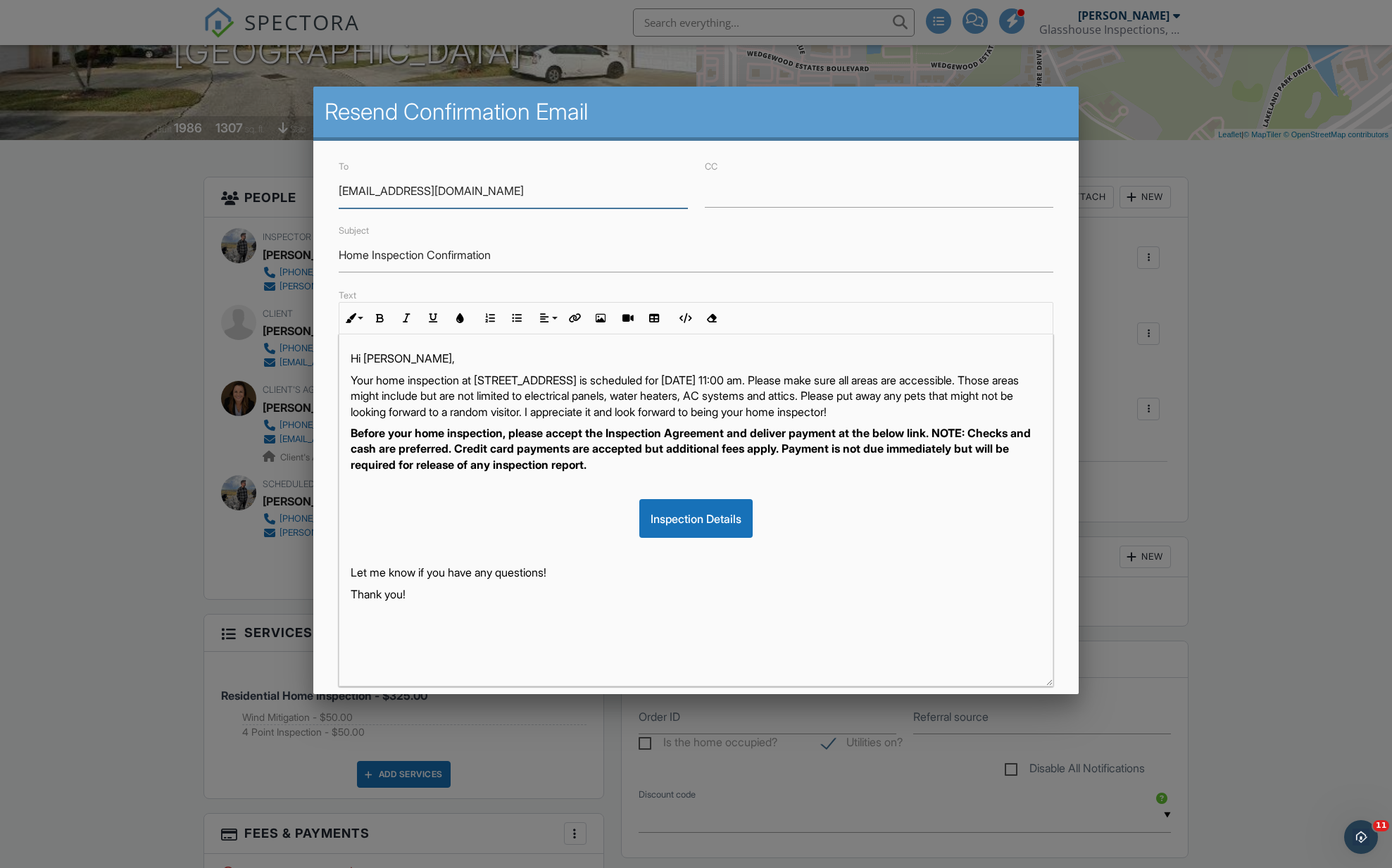
scroll to position [84, 0]
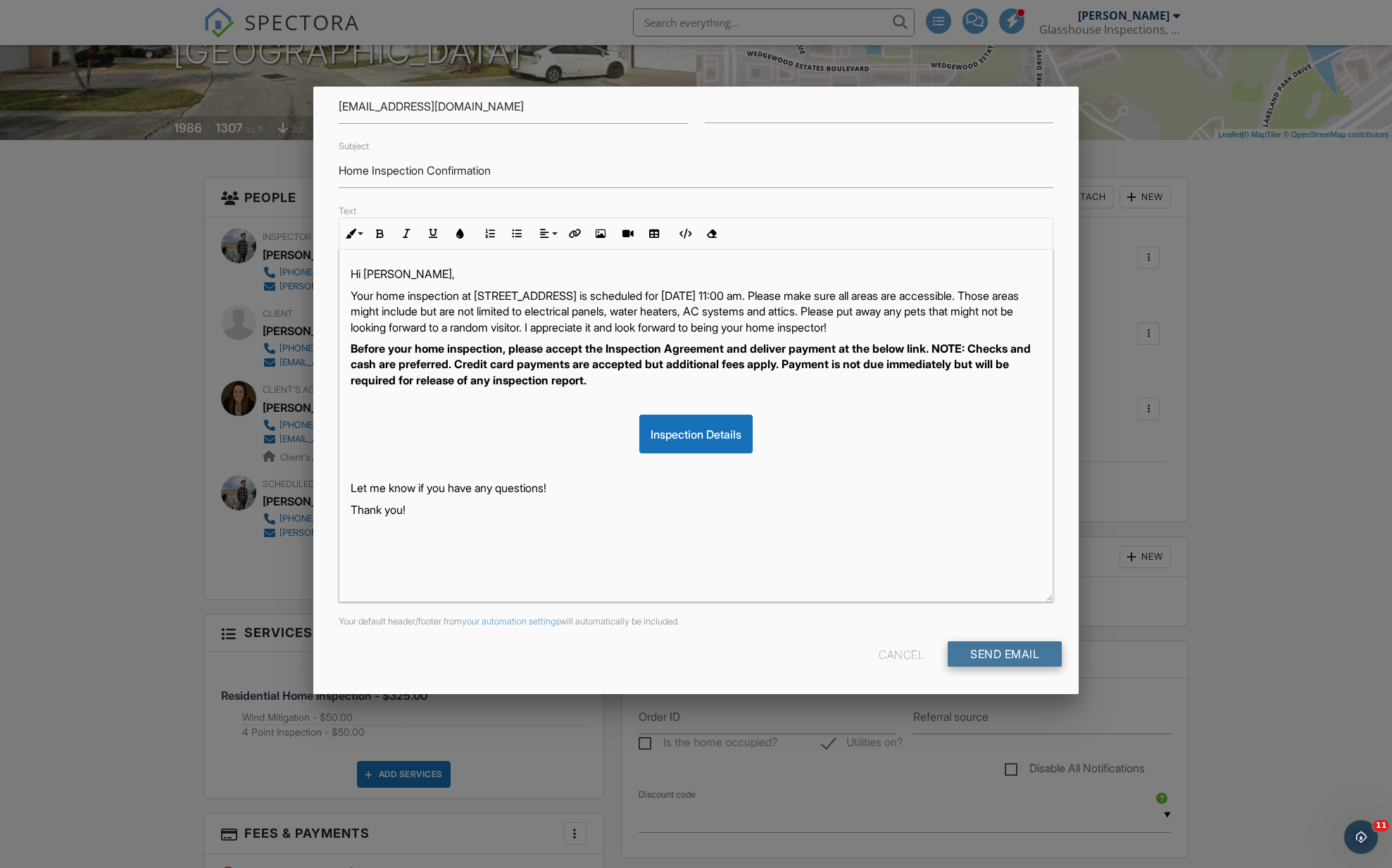
click at [987, 656] on input "Send Email" at bounding box center [1005, 654] width 114 height 25
